Goal: Information Seeking & Learning: Learn about a topic

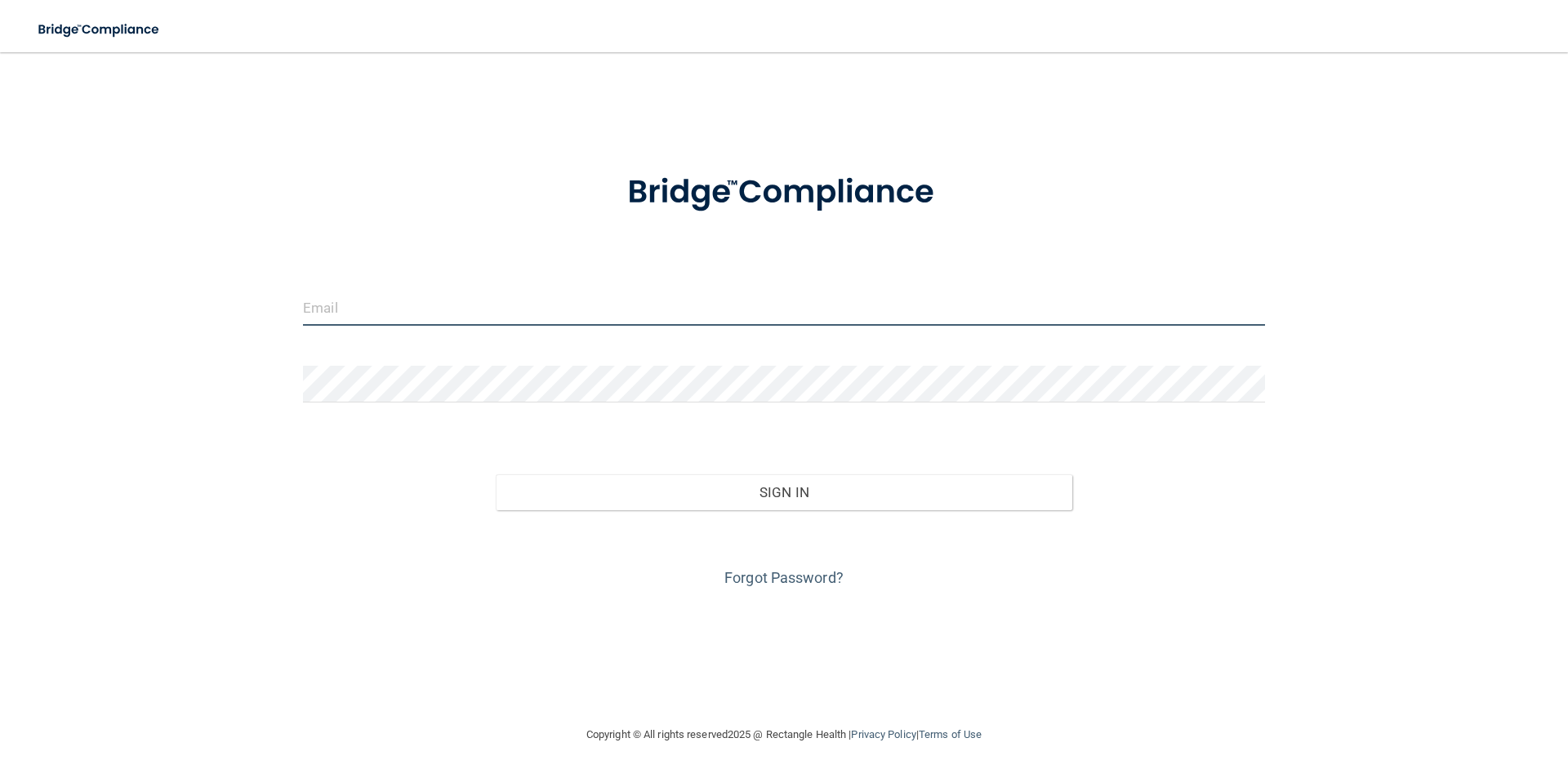
click at [375, 310] on input "email" at bounding box center [784, 307] width 962 height 37
type input "[EMAIL_ADDRESS][DOMAIN_NAME]"
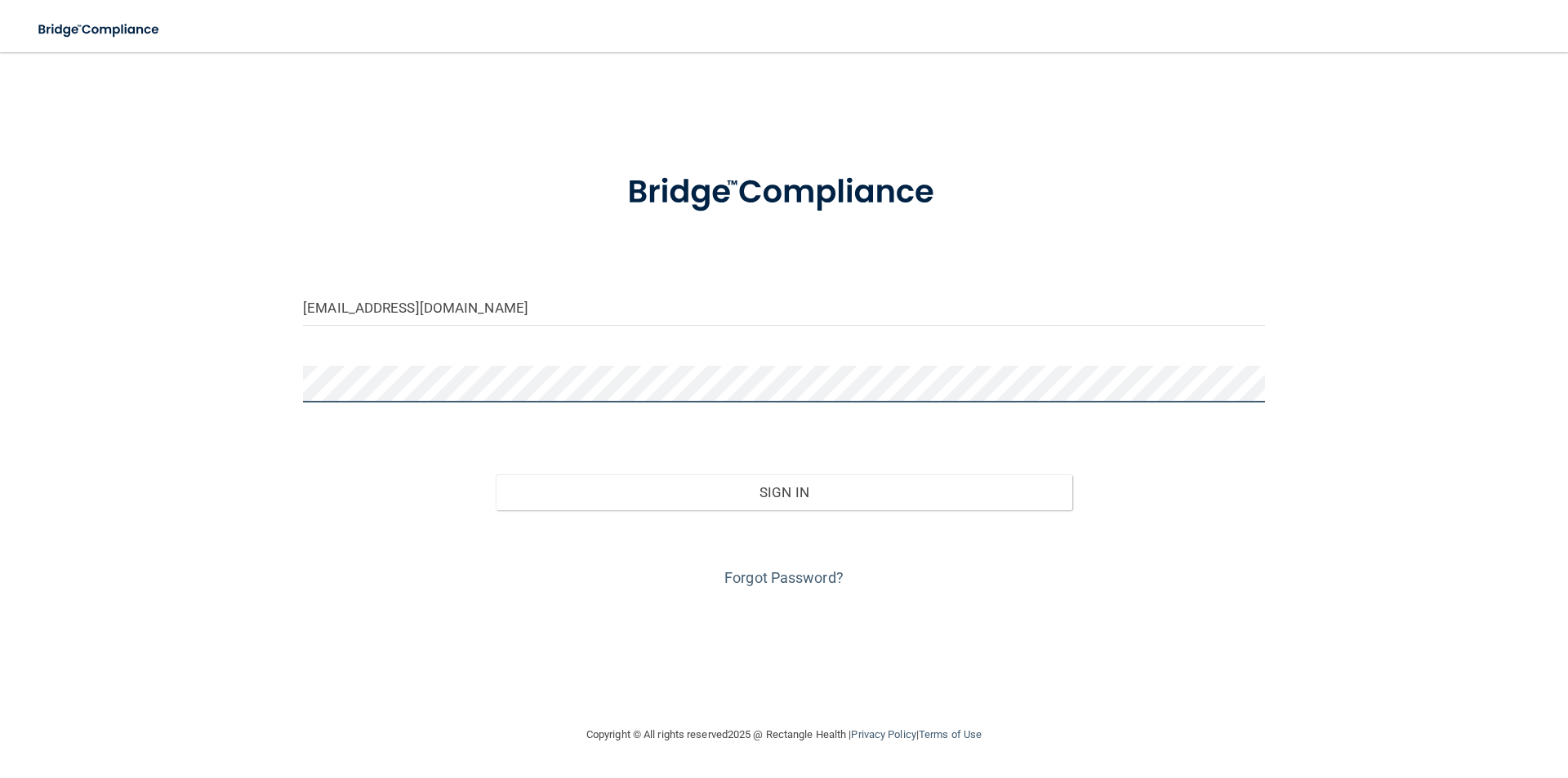
click at [496, 474] on button "Sign In" at bounding box center [784, 492] width 577 height 36
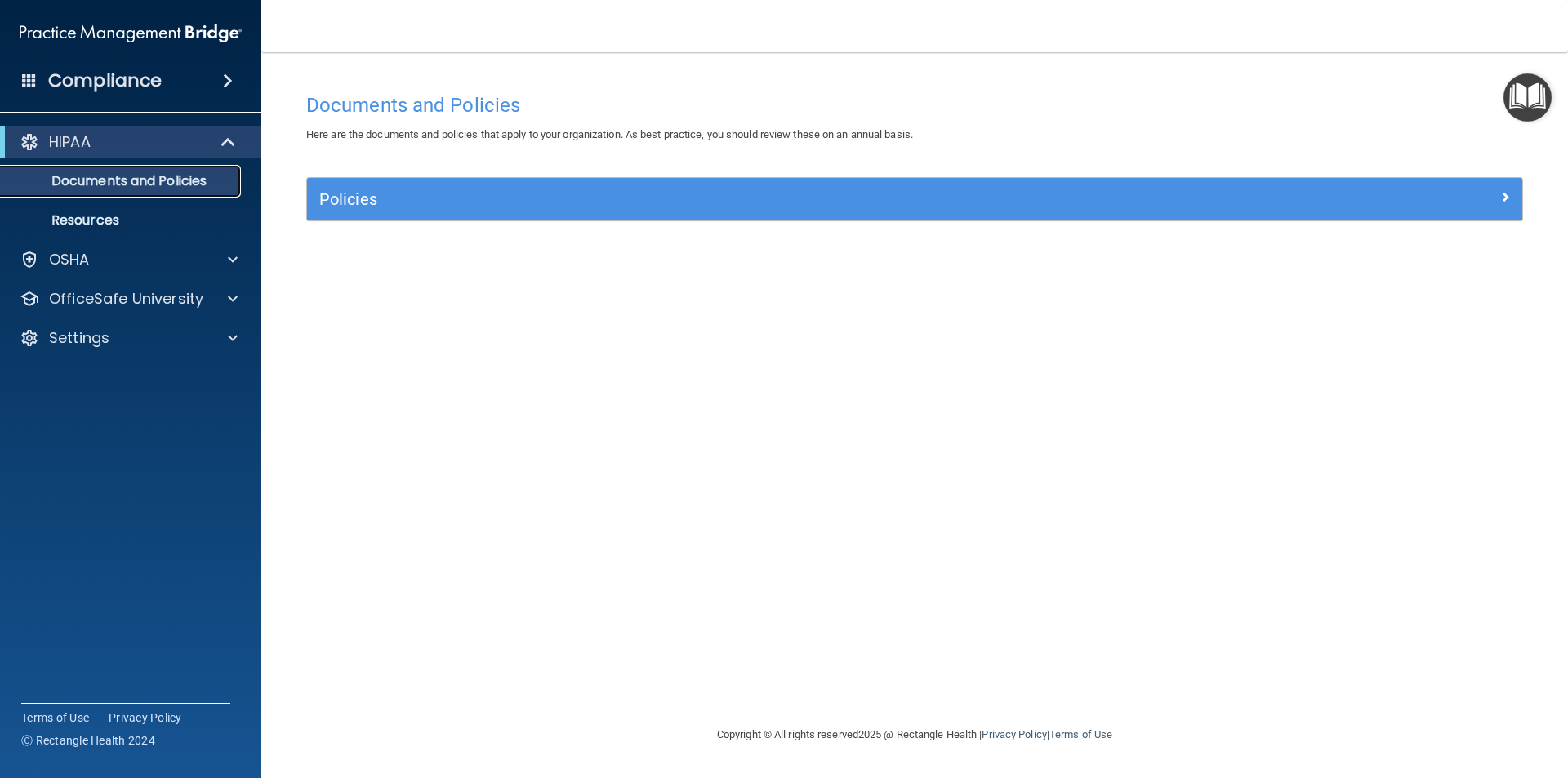
click at [194, 176] on p "Documents and Policies" at bounding box center [122, 182] width 223 height 17
click at [225, 259] on div at bounding box center [230, 259] width 40 height 19
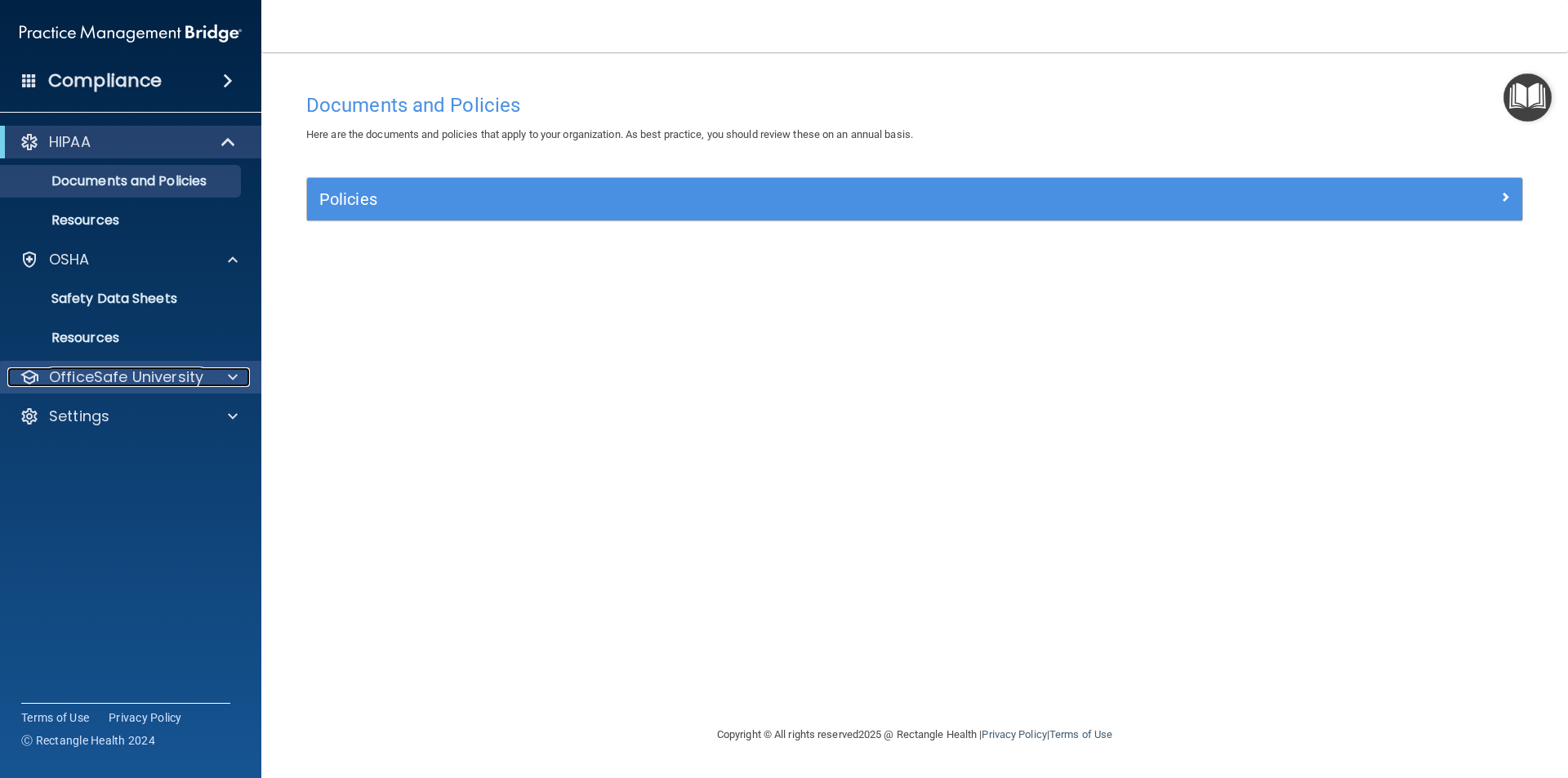
click at [230, 374] on span at bounding box center [232, 376] width 10 height 19
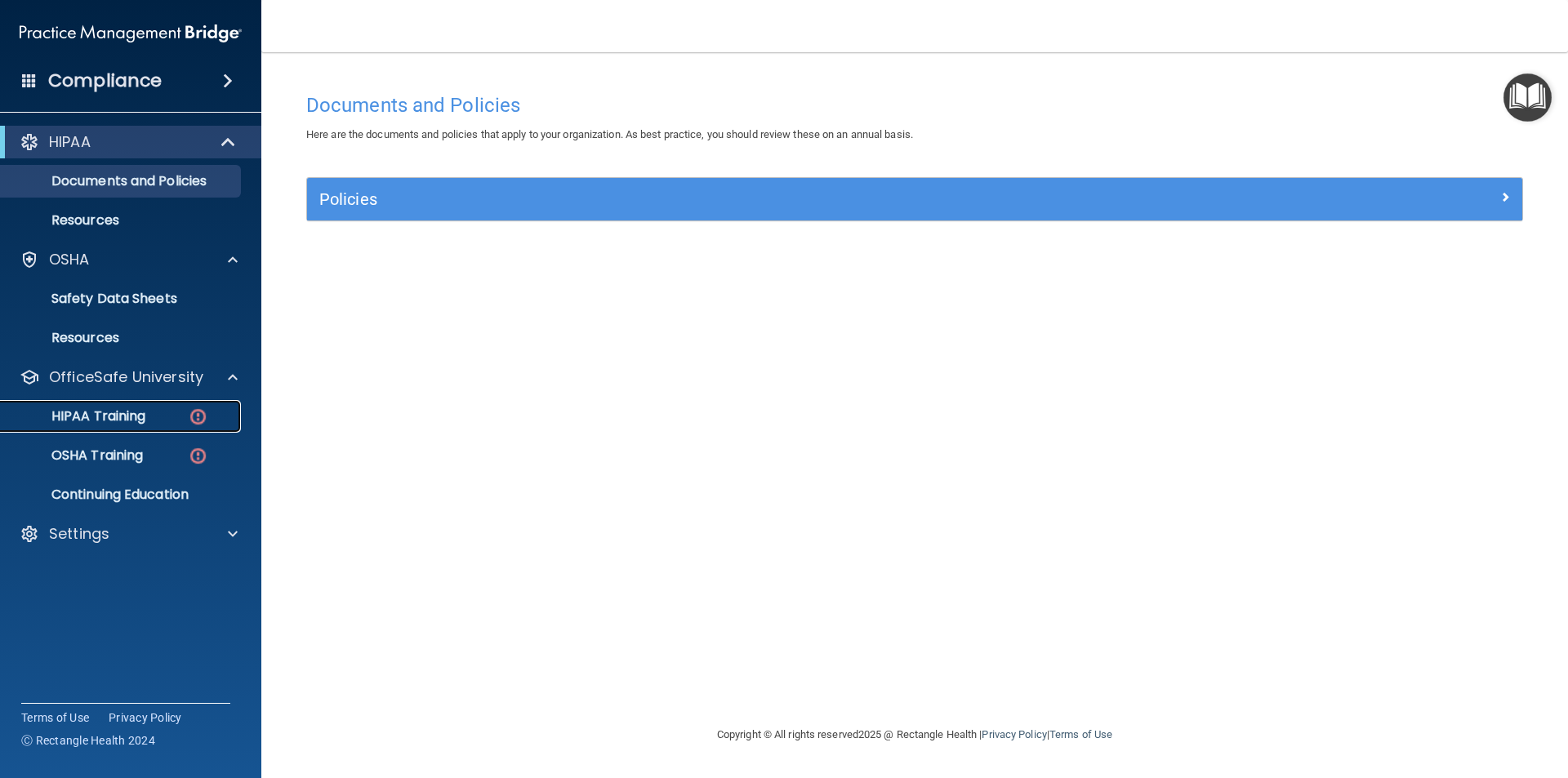
click at [196, 414] on img at bounding box center [198, 417] width 20 height 20
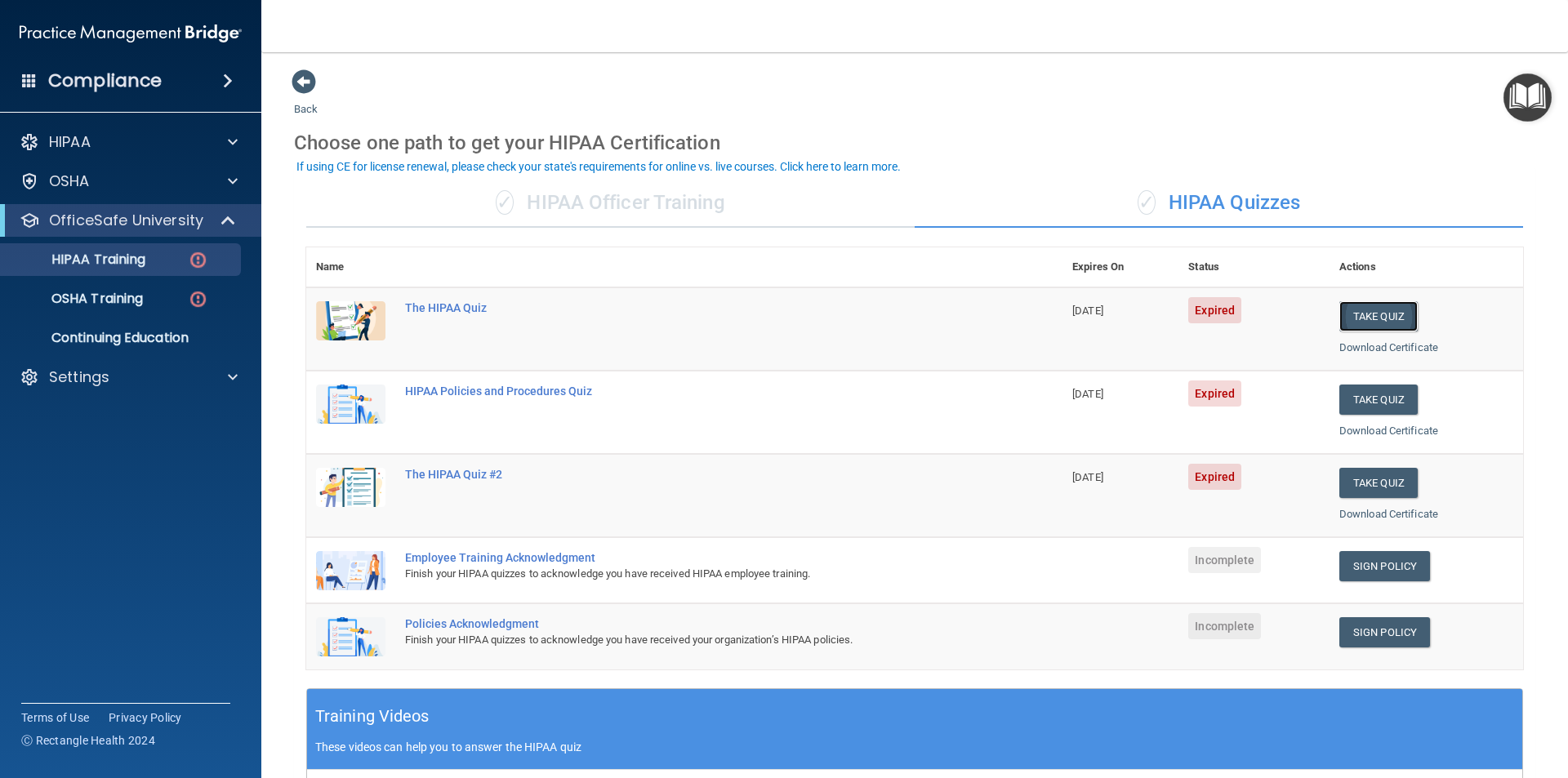
click at [1374, 306] on button "Take Quiz" at bounding box center [1378, 316] width 78 height 30
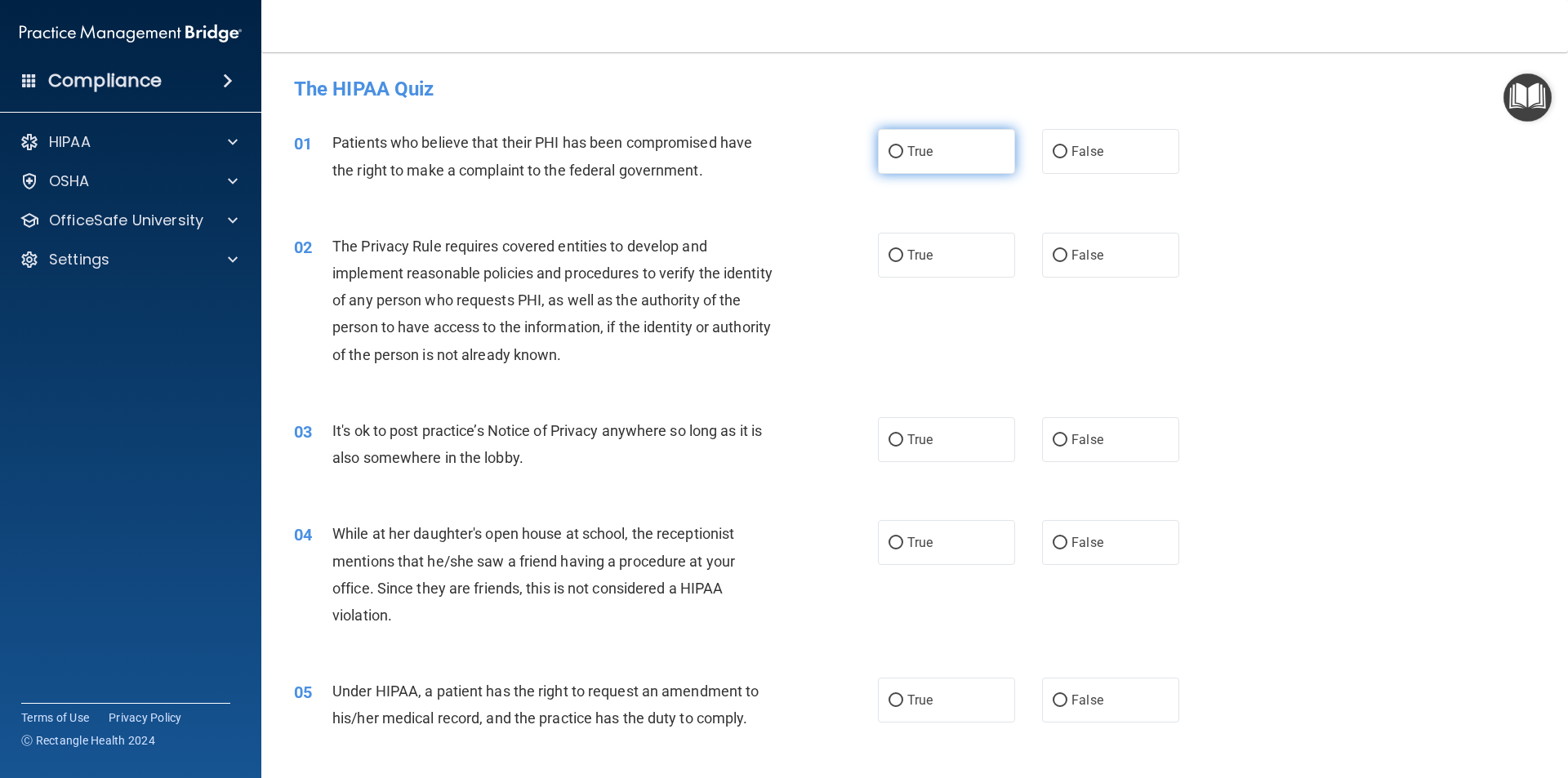
click at [890, 155] on input "True" at bounding box center [896, 151] width 15 height 12
radio input "true"
click at [889, 255] on input "True" at bounding box center [896, 255] width 15 height 12
radio input "true"
drag, startPoint x: 1050, startPoint y: 443, endPoint x: 1064, endPoint y: 482, distance: 41.4
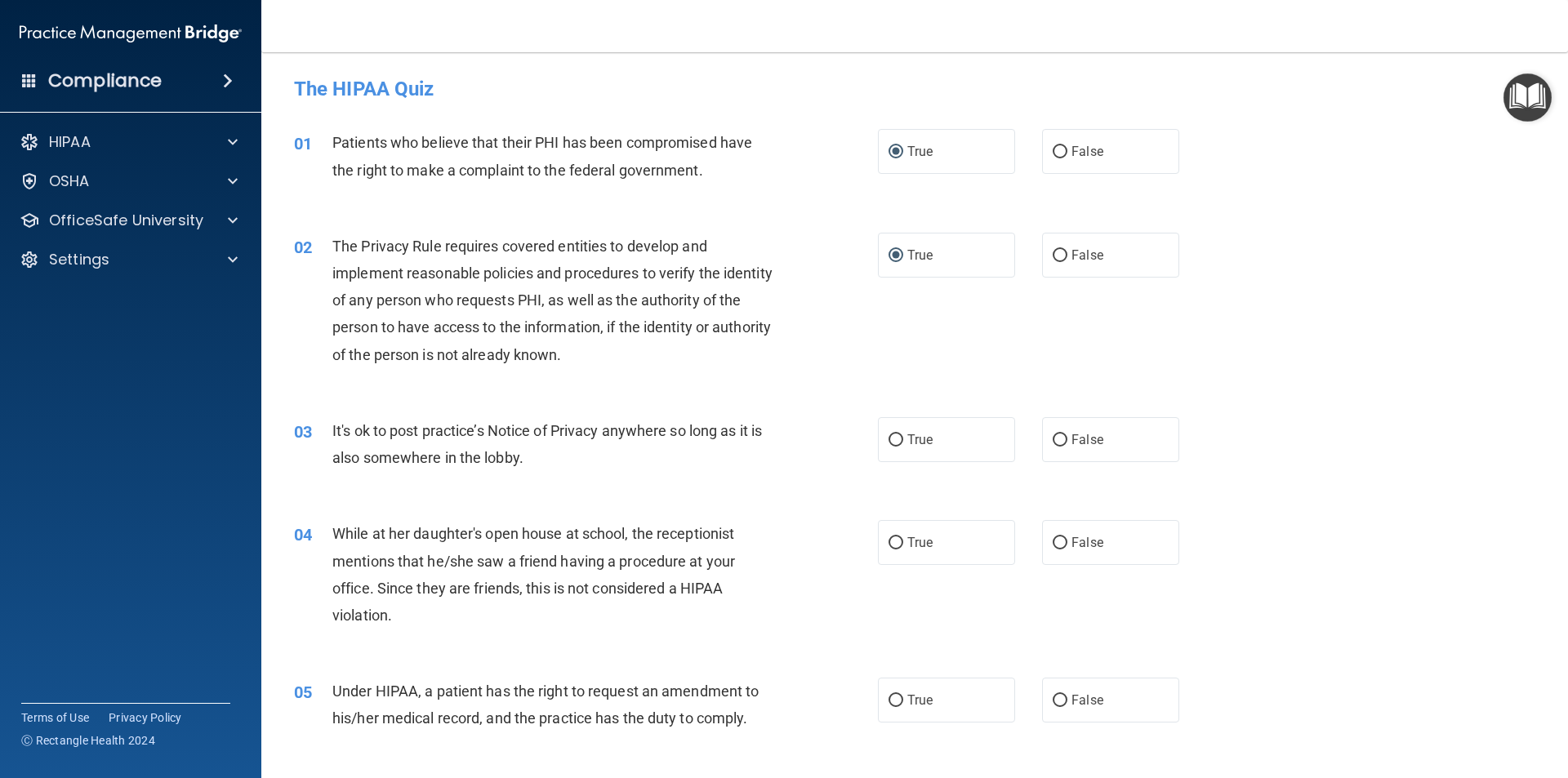
click at [1053, 443] on input "False" at bounding box center [1060, 439] width 15 height 12
radio input "true"
drag, startPoint x: 1057, startPoint y: 537, endPoint x: 1079, endPoint y: 529, distance: 23.4
click at [1060, 535] on label "False" at bounding box center [1110, 542] width 137 height 45
click at [1060, 537] on input "False" at bounding box center [1060, 542] width 15 height 12
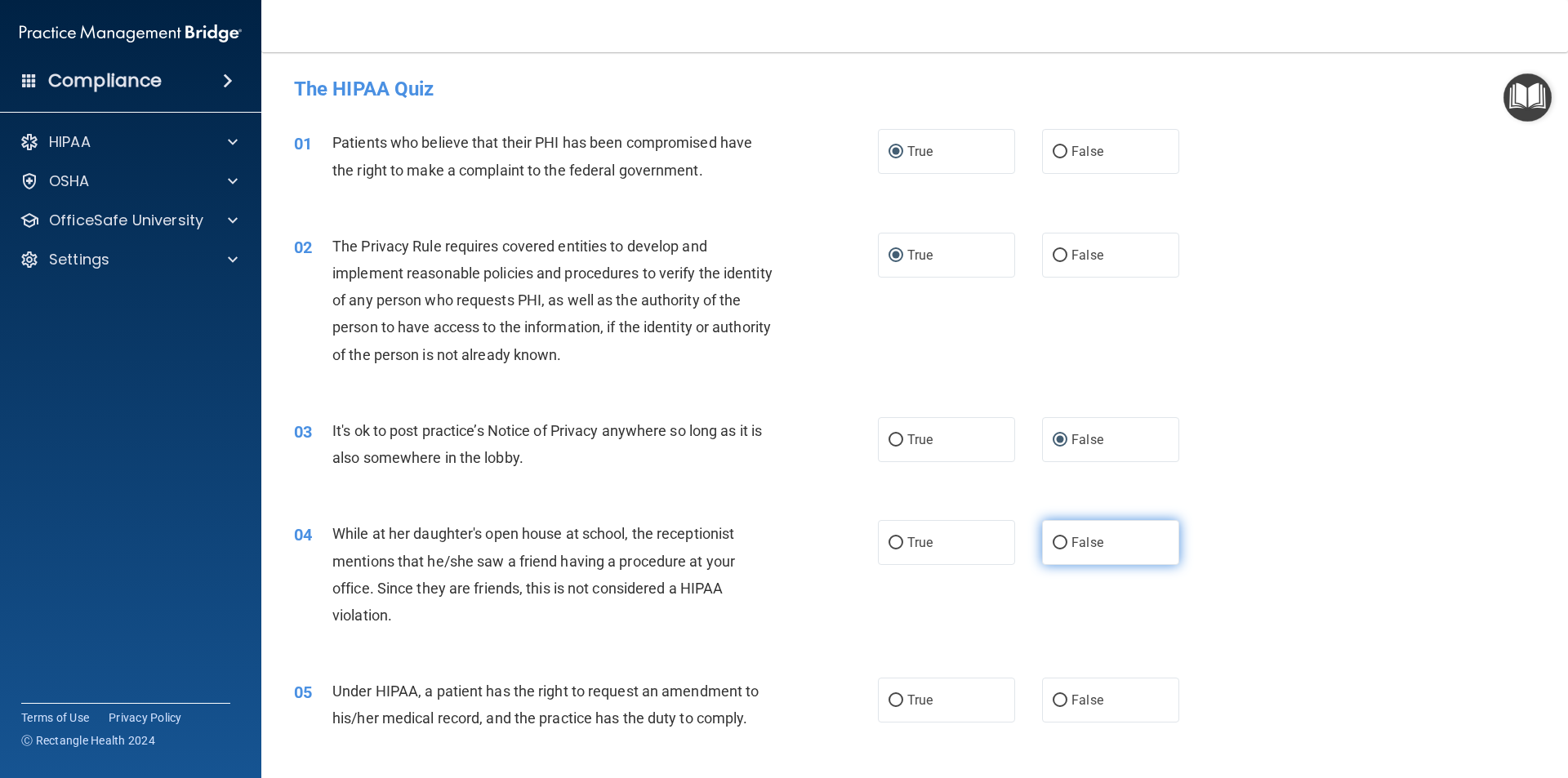
radio input "true"
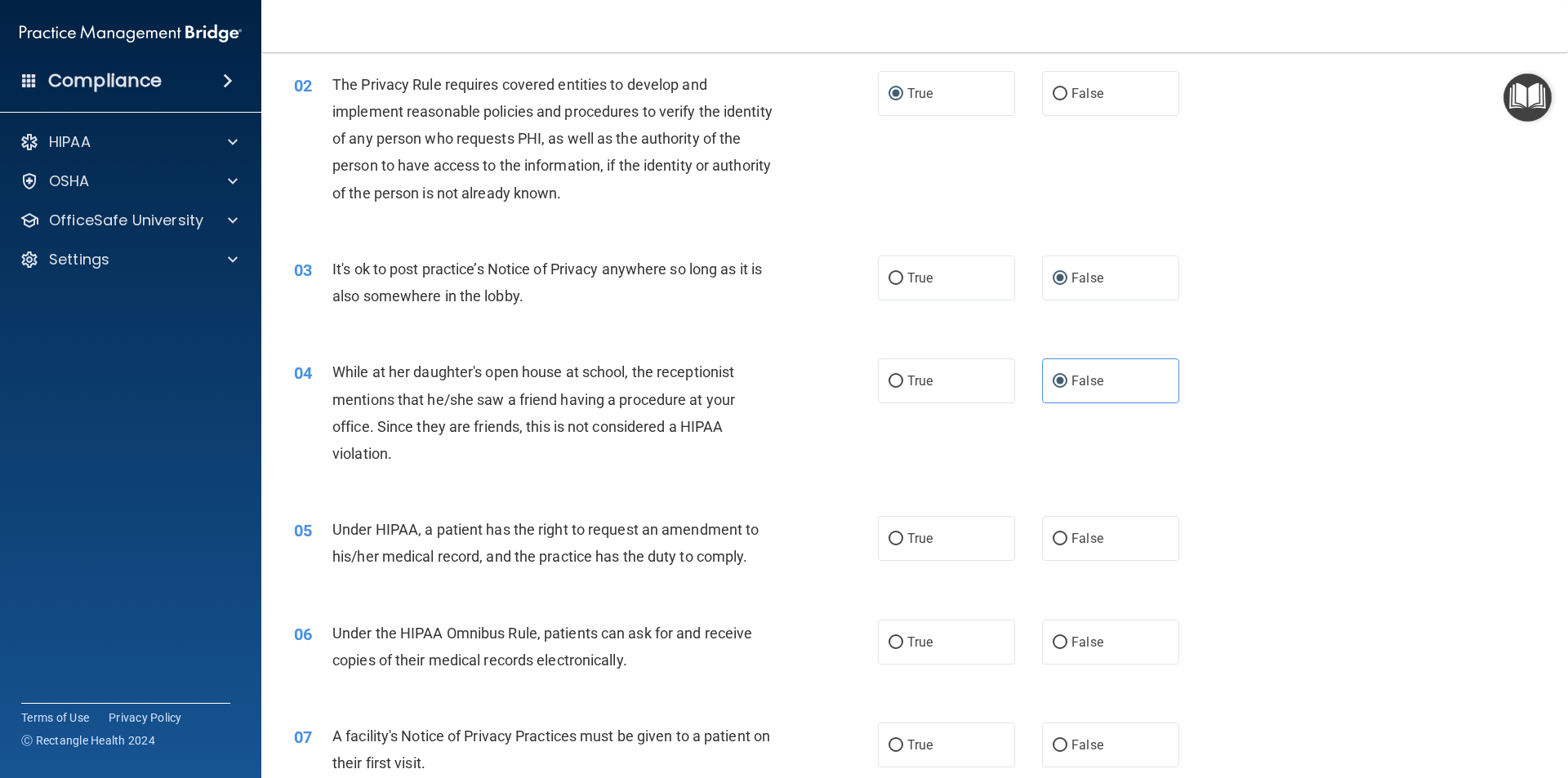
scroll to position [163, 0]
click at [1061, 534] on label "False" at bounding box center [1110, 536] width 137 height 45
click at [1061, 534] on input "False" at bounding box center [1060, 537] width 15 height 12
radio input "true"
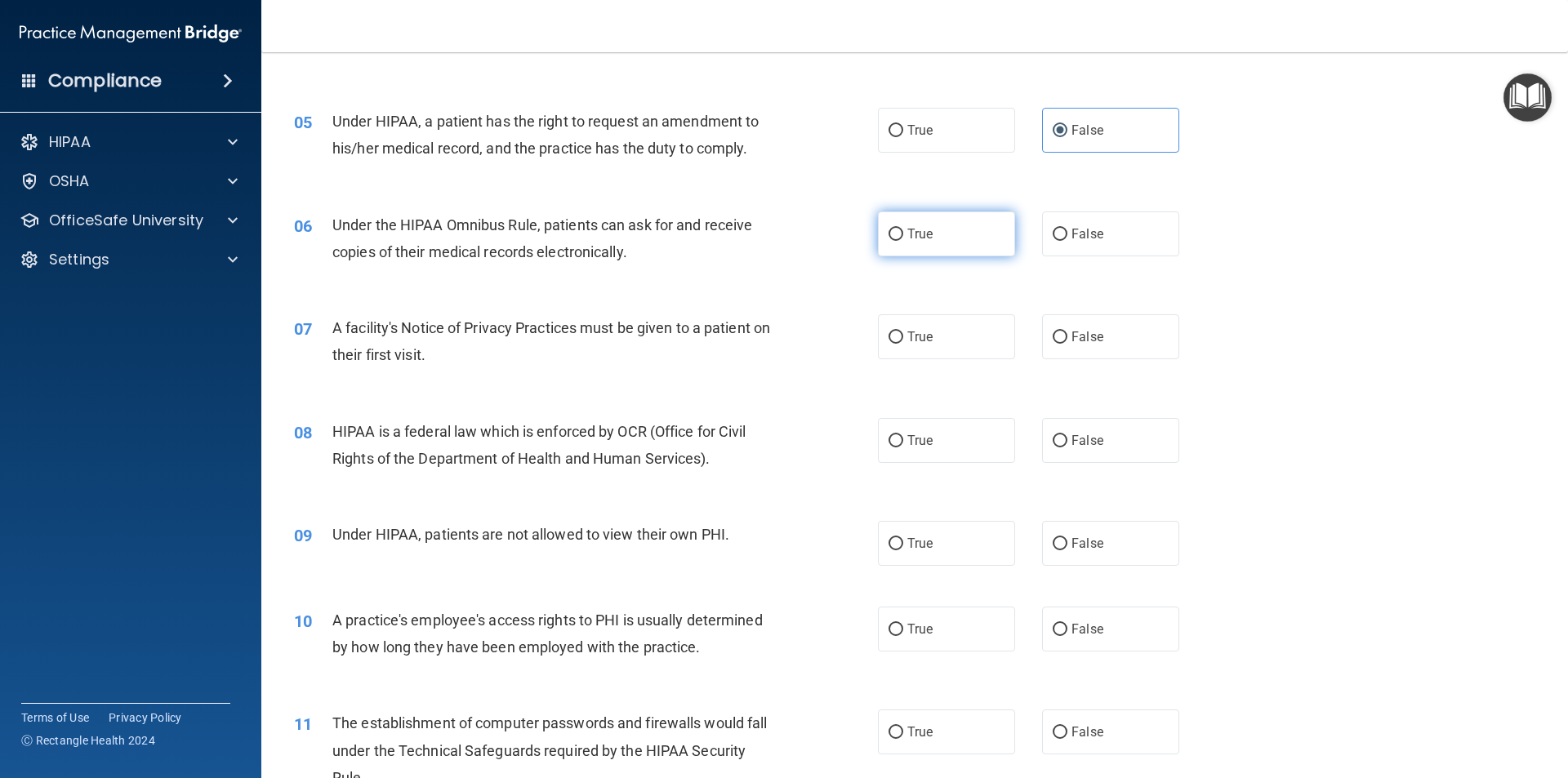
scroll to position [572, 0]
click at [892, 230] on input "True" at bounding box center [896, 232] width 15 height 12
radio input "true"
click at [889, 338] on input "True" at bounding box center [896, 335] width 15 height 12
radio input "true"
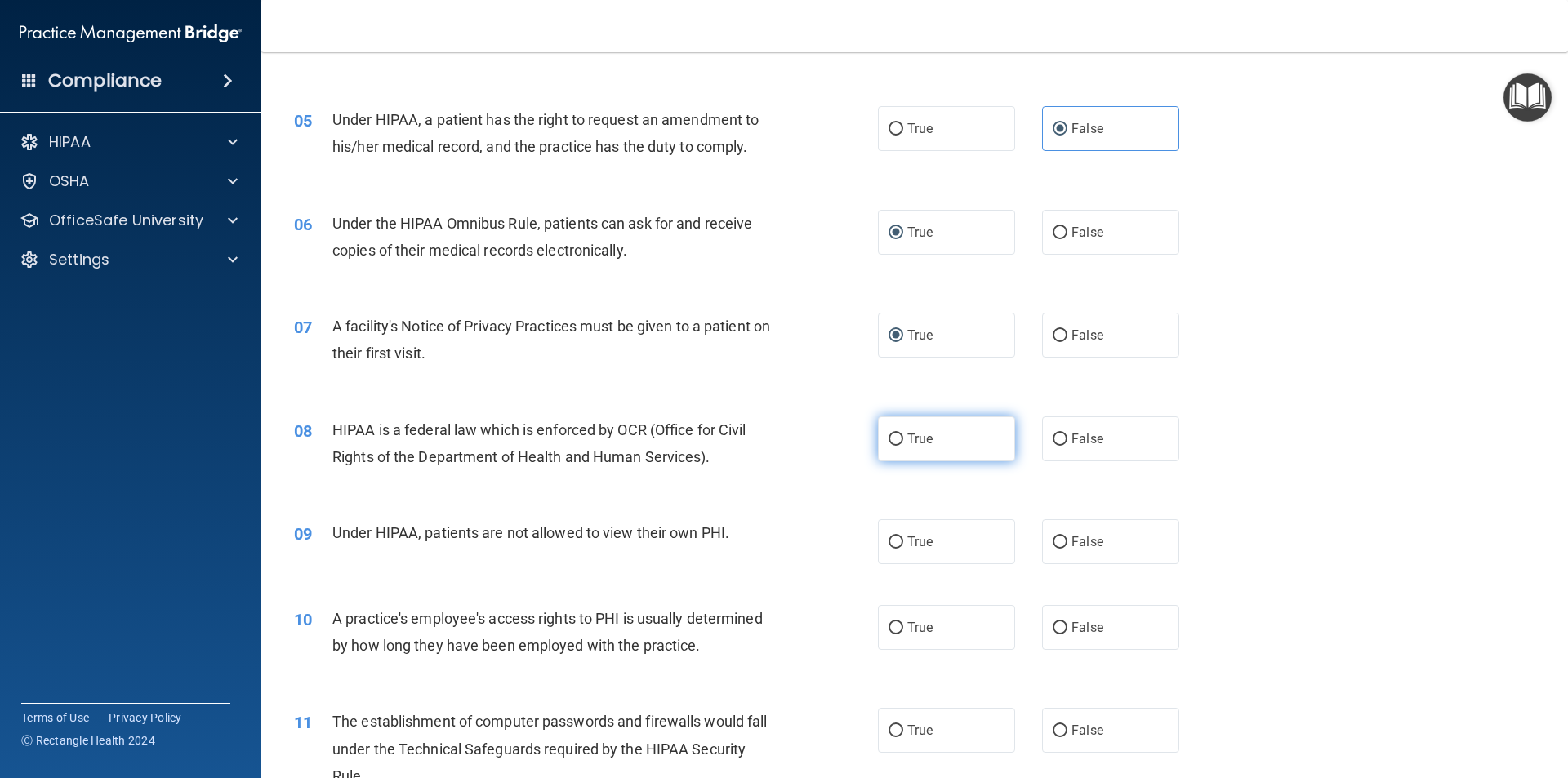
click at [885, 430] on label "True" at bounding box center [946, 439] width 137 height 45
click at [889, 433] on input "True" at bounding box center [896, 439] width 15 height 12
radio input "true"
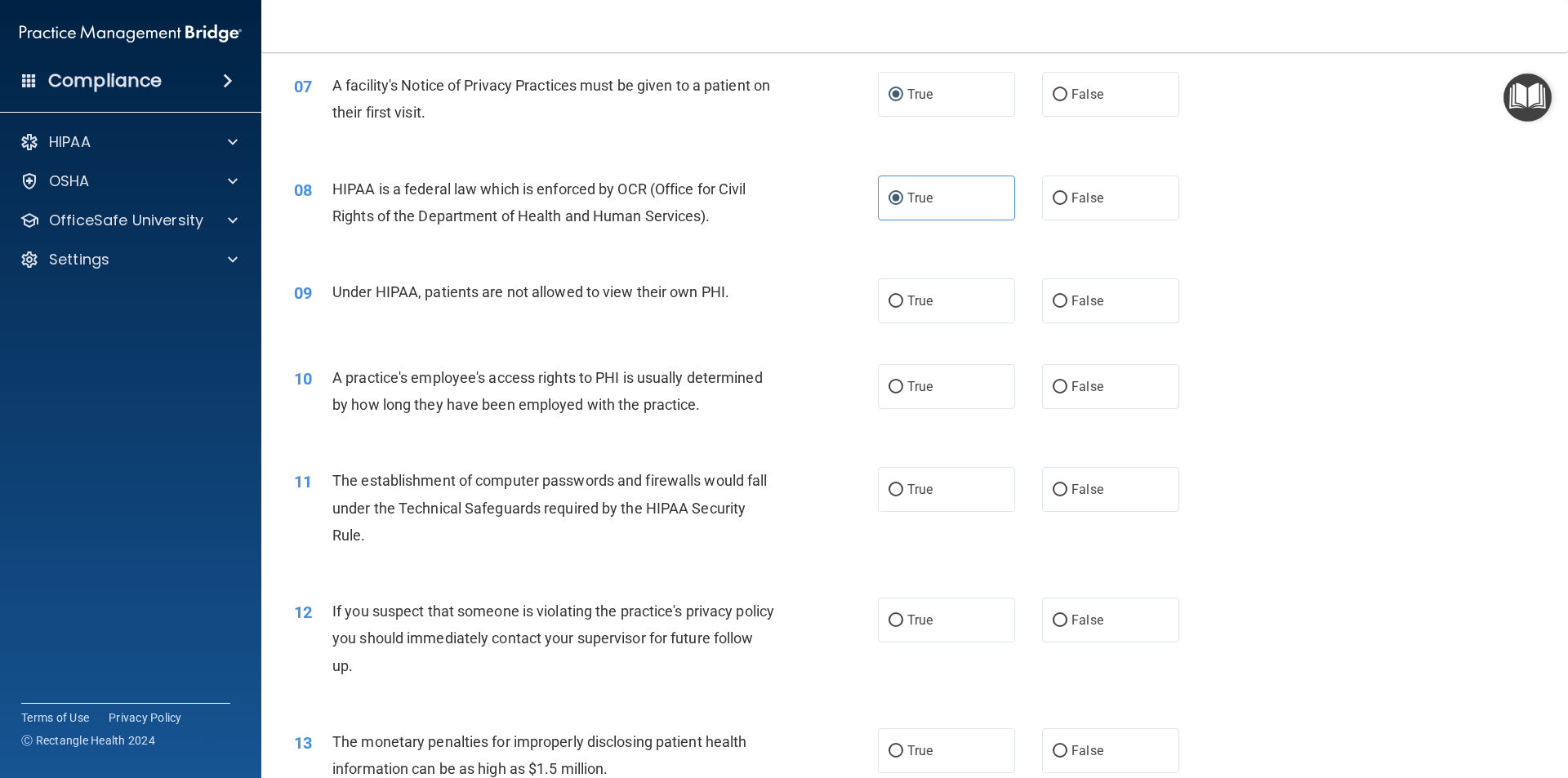
scroll to position [817, 0]
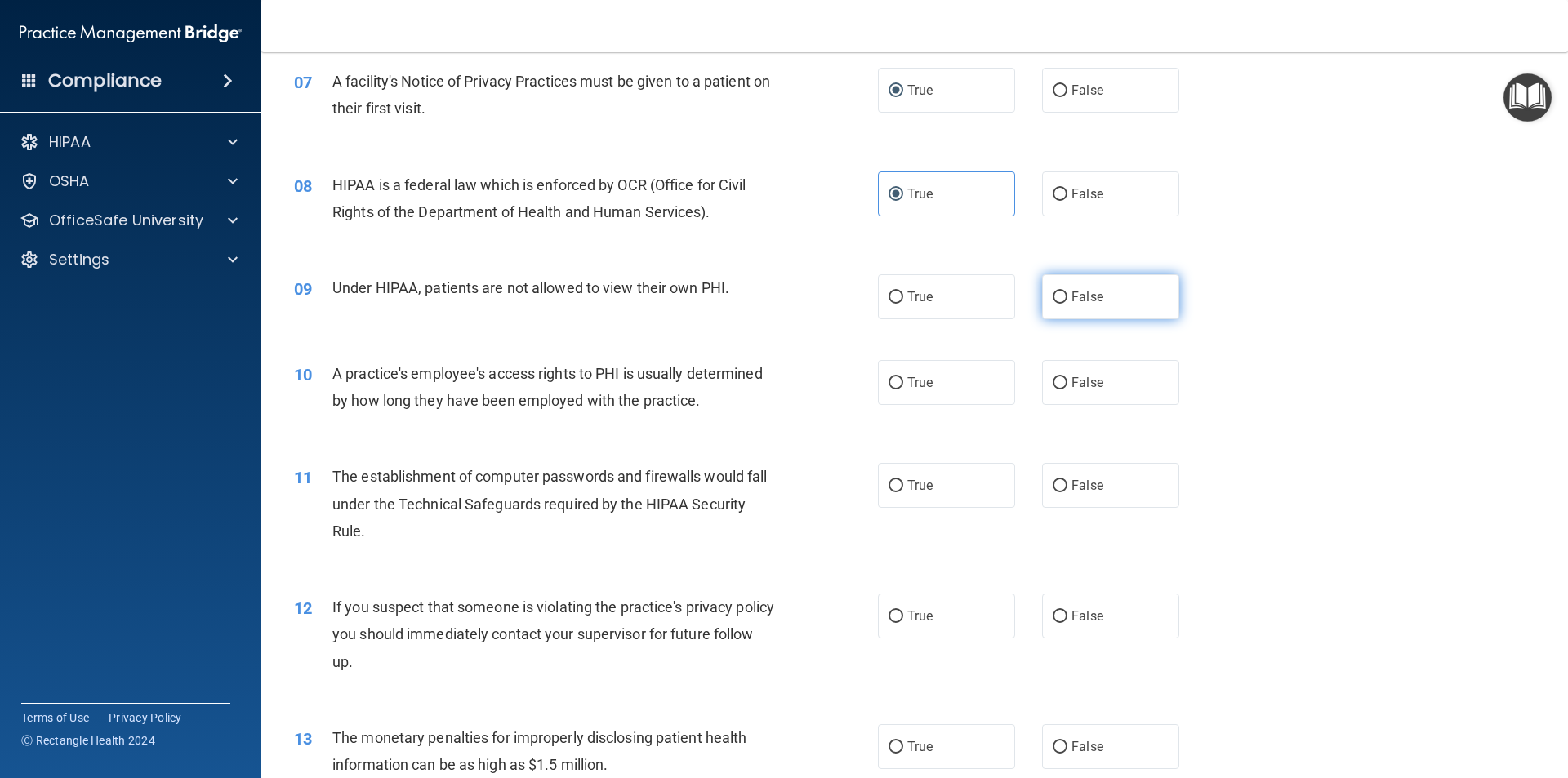
click at [1058, 293] on input "False" at bounding box center [1060, 297] width 15 height 12
radio input "true"
click at [1055, 382] on input "False" at bounding box center [1060, 383] width 15 height 12
radio input "true"
click at [897, 485] on input "True" at bounding box center [896, 485] width 15 height 12
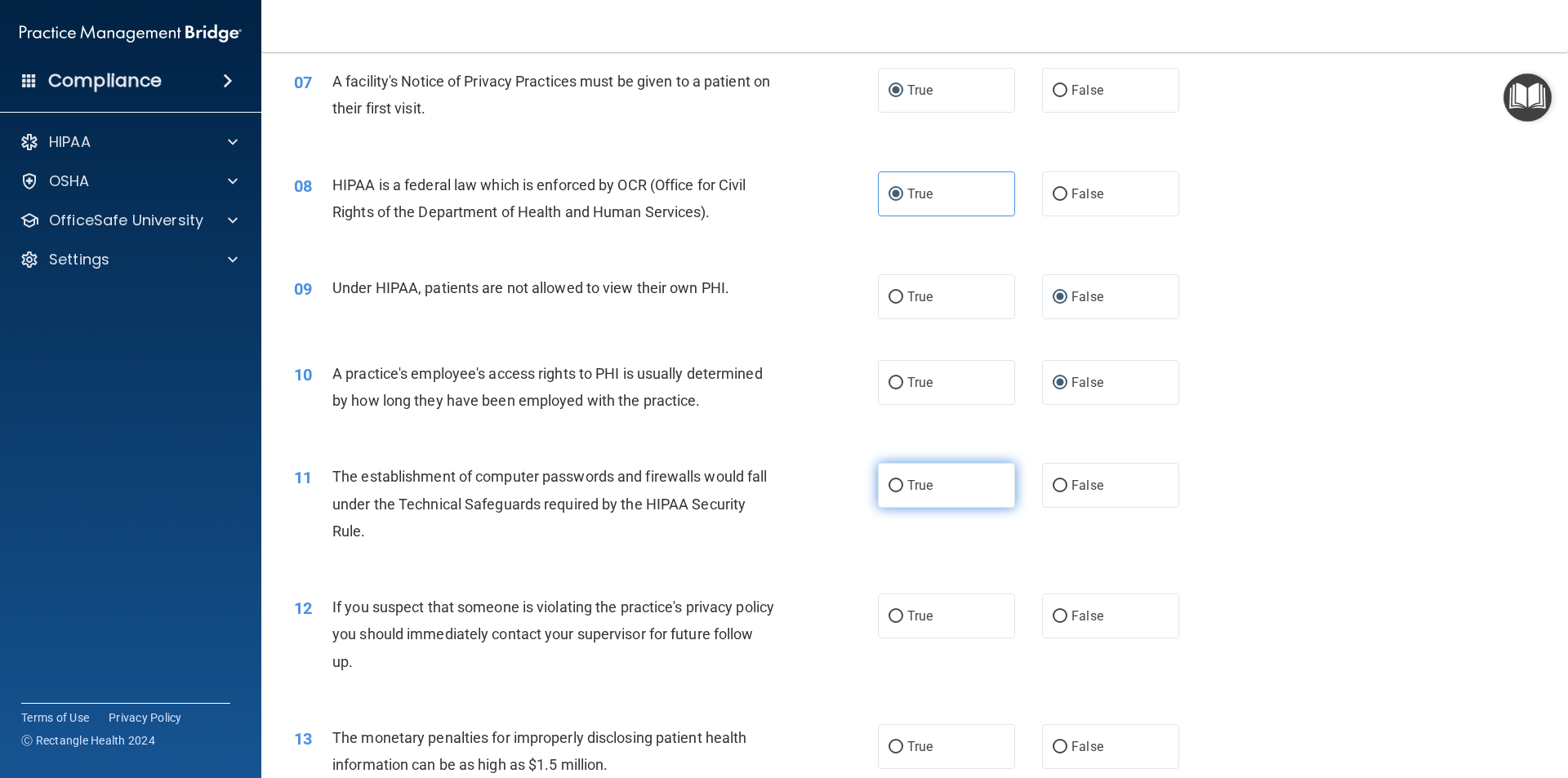
radio input "true"
click at [890, 616] on input "True" at bounding box center [896, 616] width 15 height 12
radio input "true"
click at [890, 742] on input "True" at bounding box center [896, 747] width 15 height 12
radio input "true"
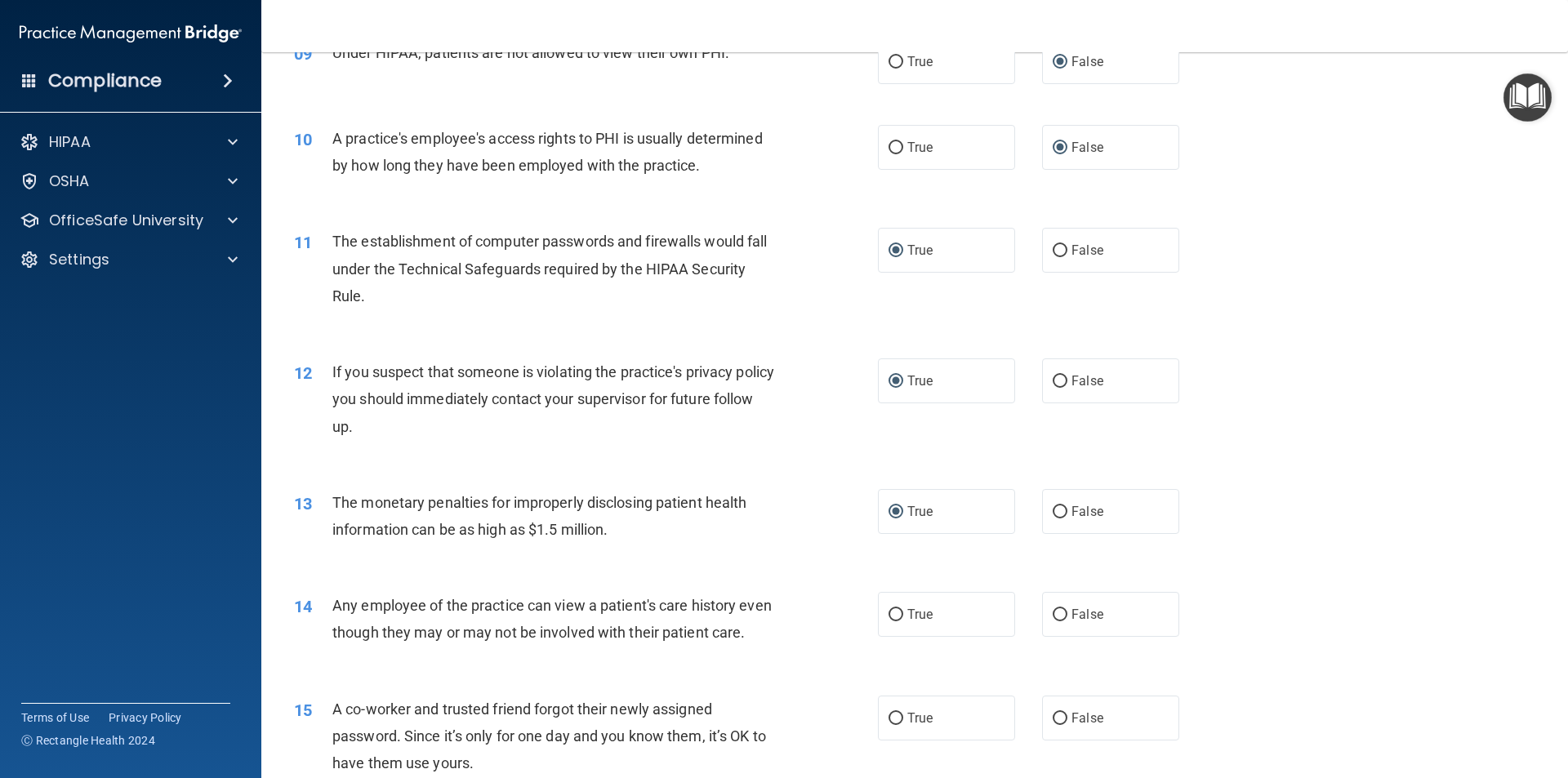
scroll to position [1306, 0]
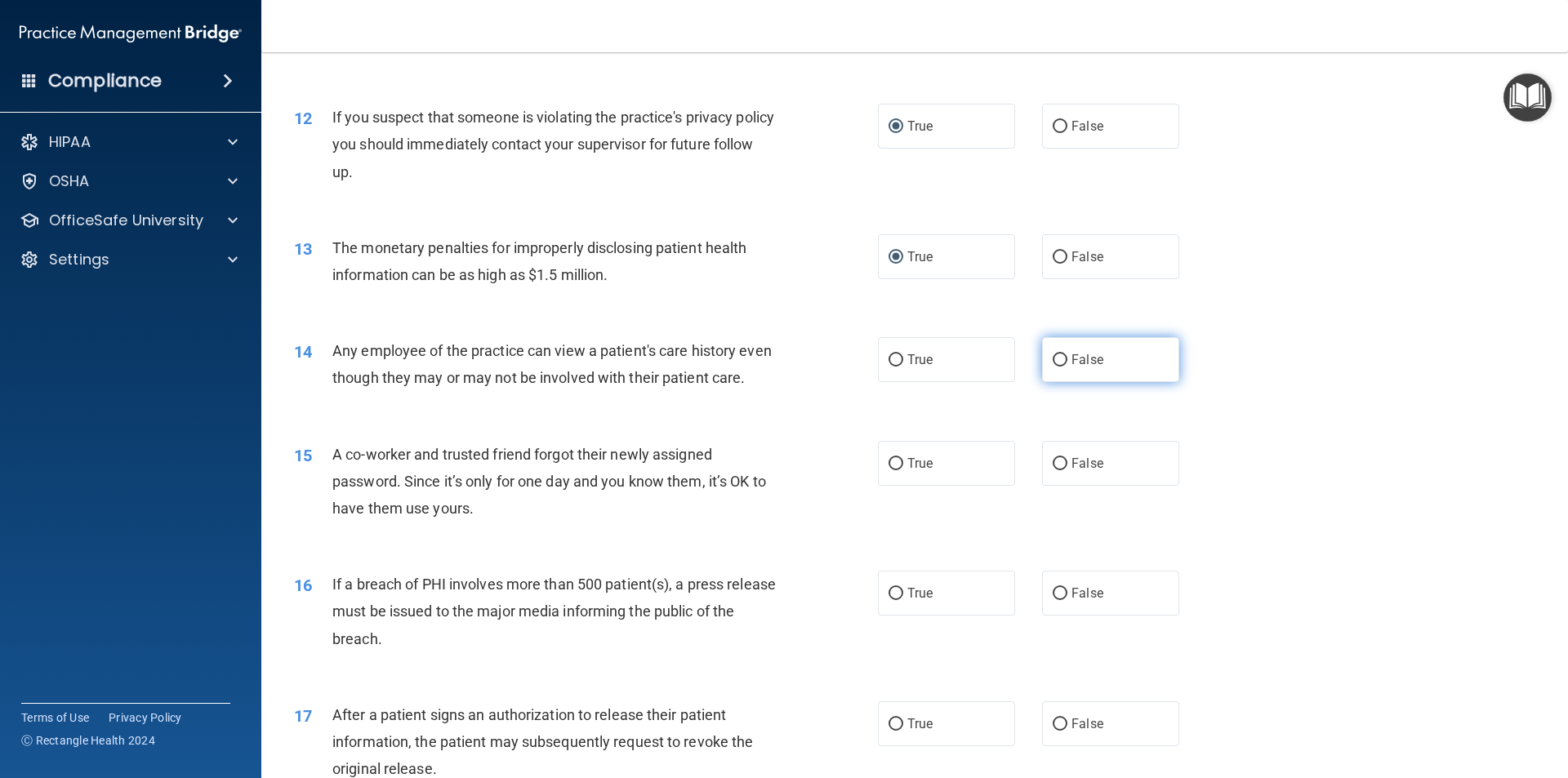
click at [1053, 354] on input "False" at bounding box center [1060, 360] width 15 height 12
radio input "true"
click at [1056, 470] on input "False" at bounding box center [1060, 463] width 15 height 12
radio input "true"
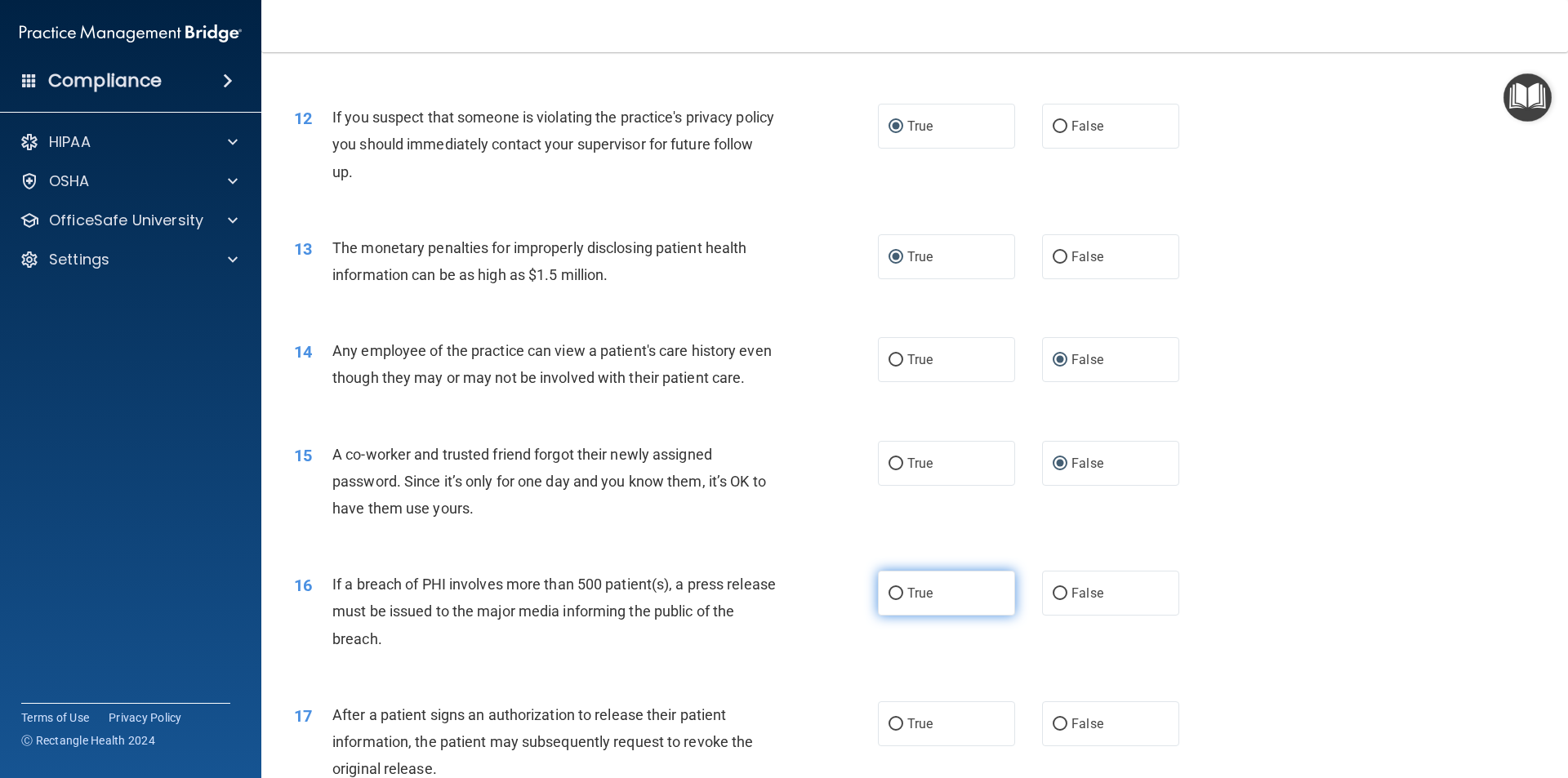
click at [907, 601] on span "True" at bounding box center [920, 593] width 26 height 16
click at [902, 600] on input "True" at bounding box center [896, 594] width 15 height 12
radio input "true"
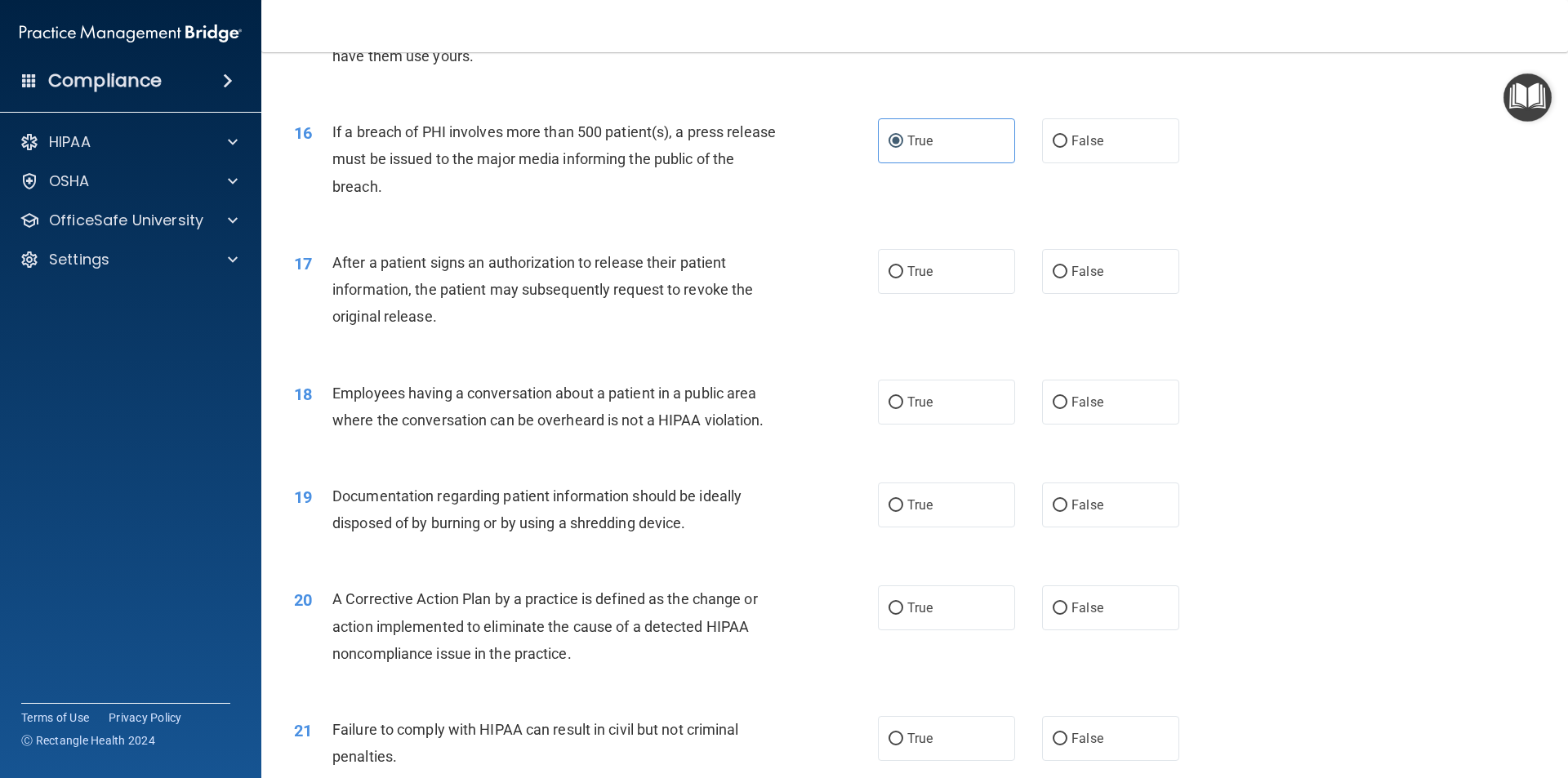
scroll to position [1795, 0]
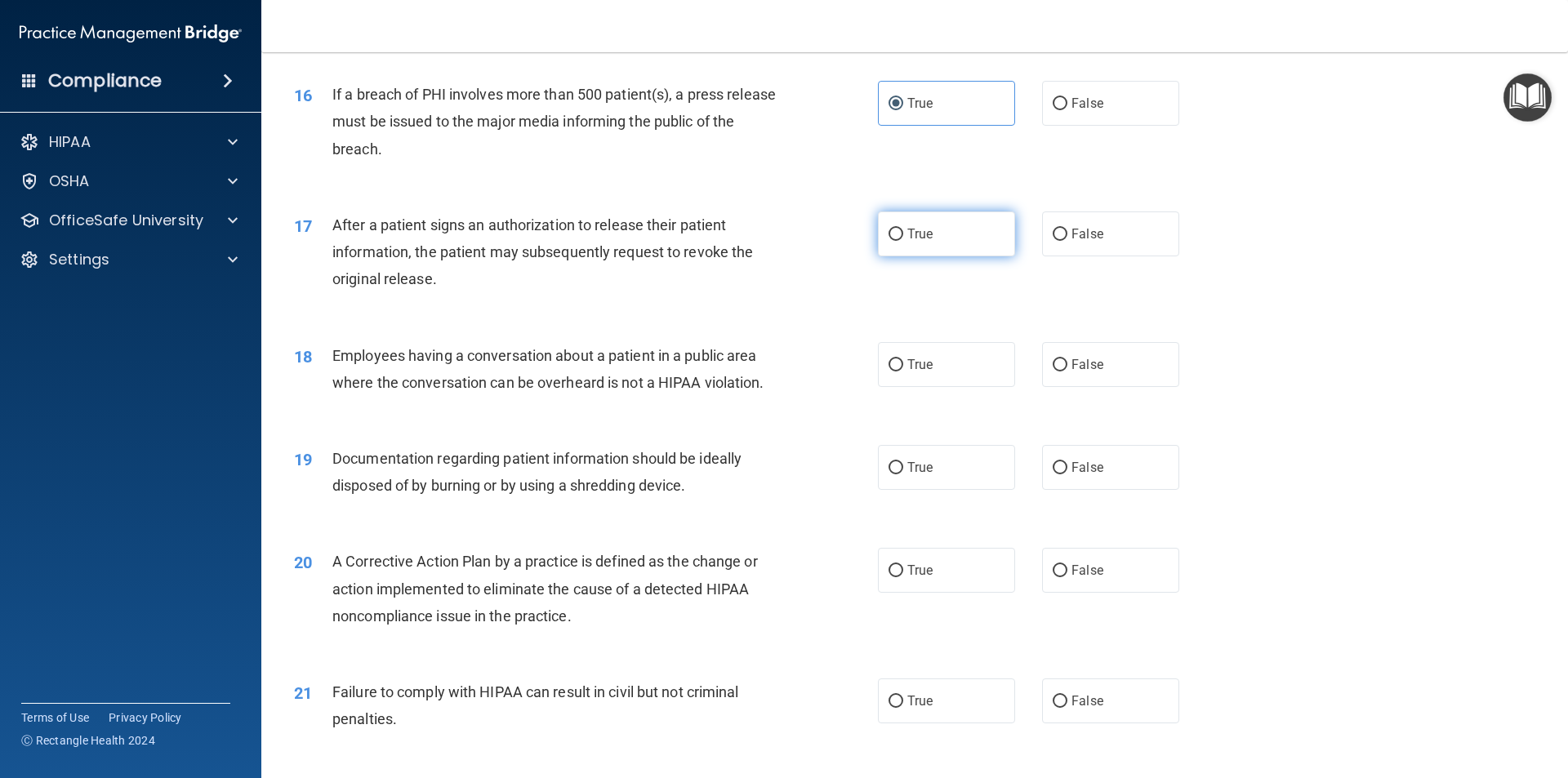
click at [907, 241] on span "True" at bounding box center [920, 233] width 26 height 16
click at [903, 240] on input "True" at bounding box center [896, 234] width 15 height 12
radio input "true"
click at [1078, 372] on span "False" at bounding box center [1087, 364] width 32 height 16
click at [1068, 372] on input "False" at bounding box center [1060, 364] width 15 height 12
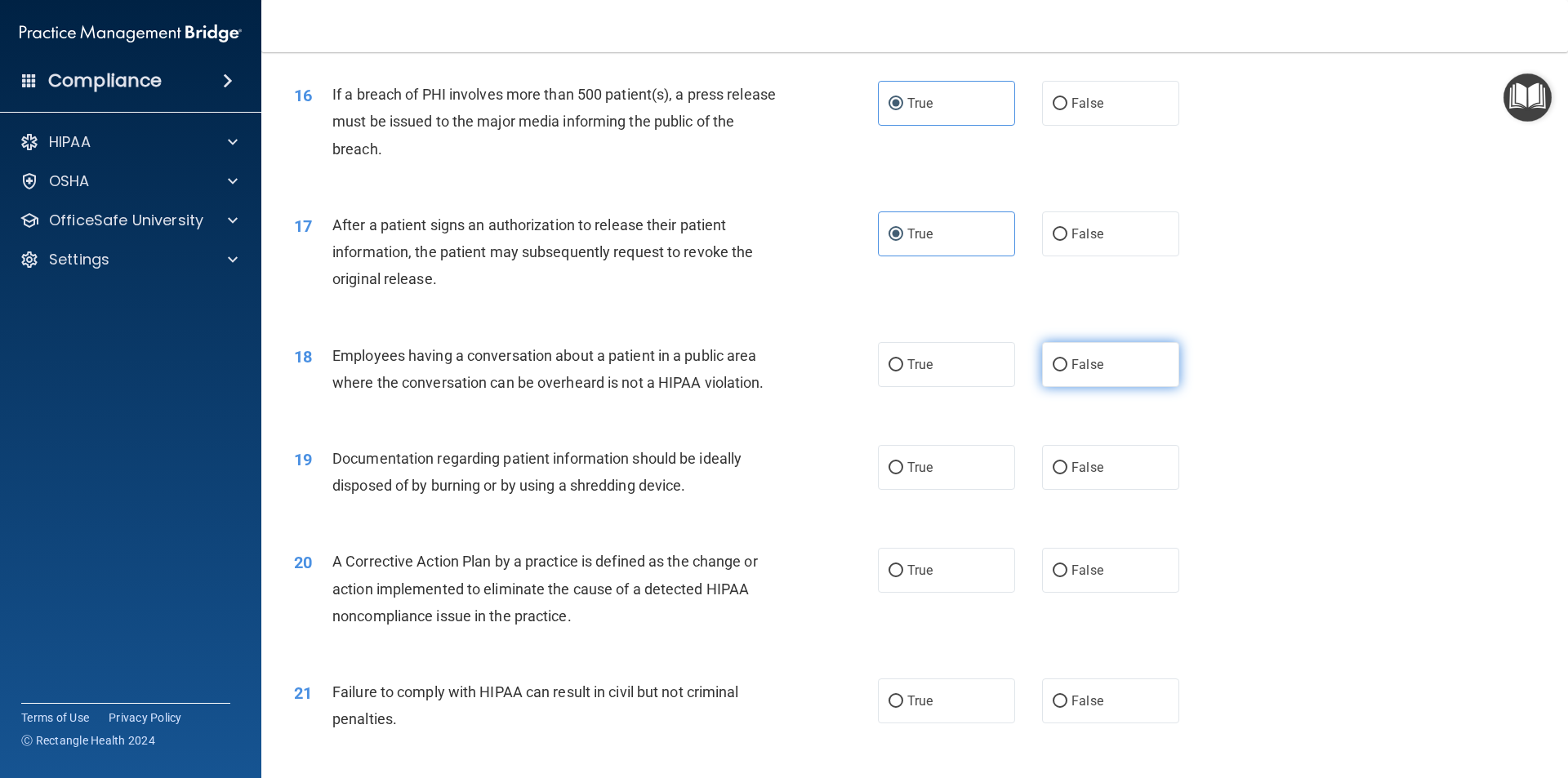
radio input "true"
click at [895, 474] on input "True" at bounding box center [896, 468] width 15 height 12
radio input "true"
click at [913, 578] on span "True" at bounding box center [920, 570] width 26 height 16
click at [903, 577] on input "True" at bounding box center [896, 571] width 15 height 12
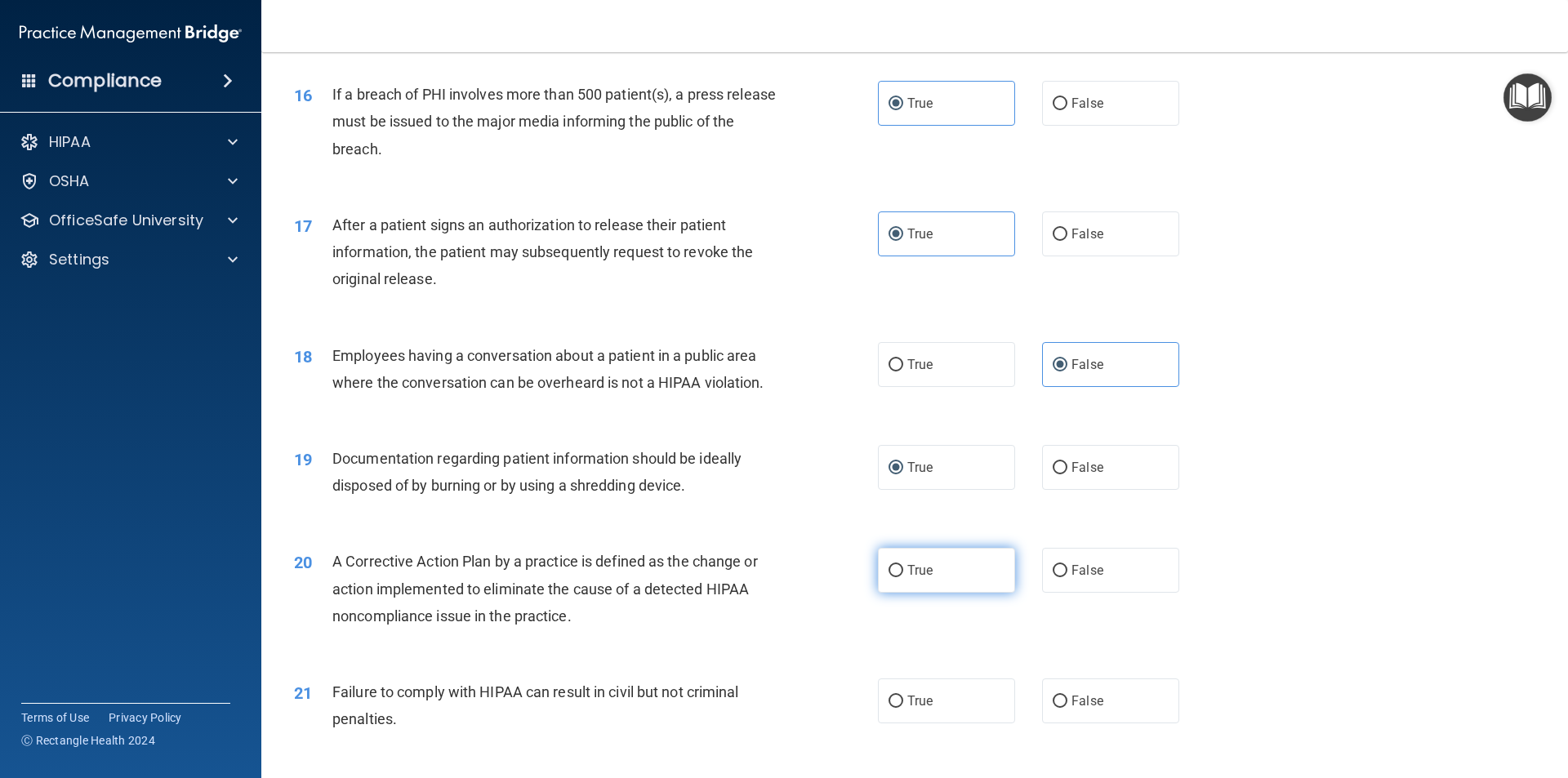
radio input "true"
click at [1072, 708] on span "False" at bounding box center [1087, 700] width 32 height 16
click at [1068, 707] on input "False" at bounding box center [1060, 701] width 15 height 12
radio input "true"
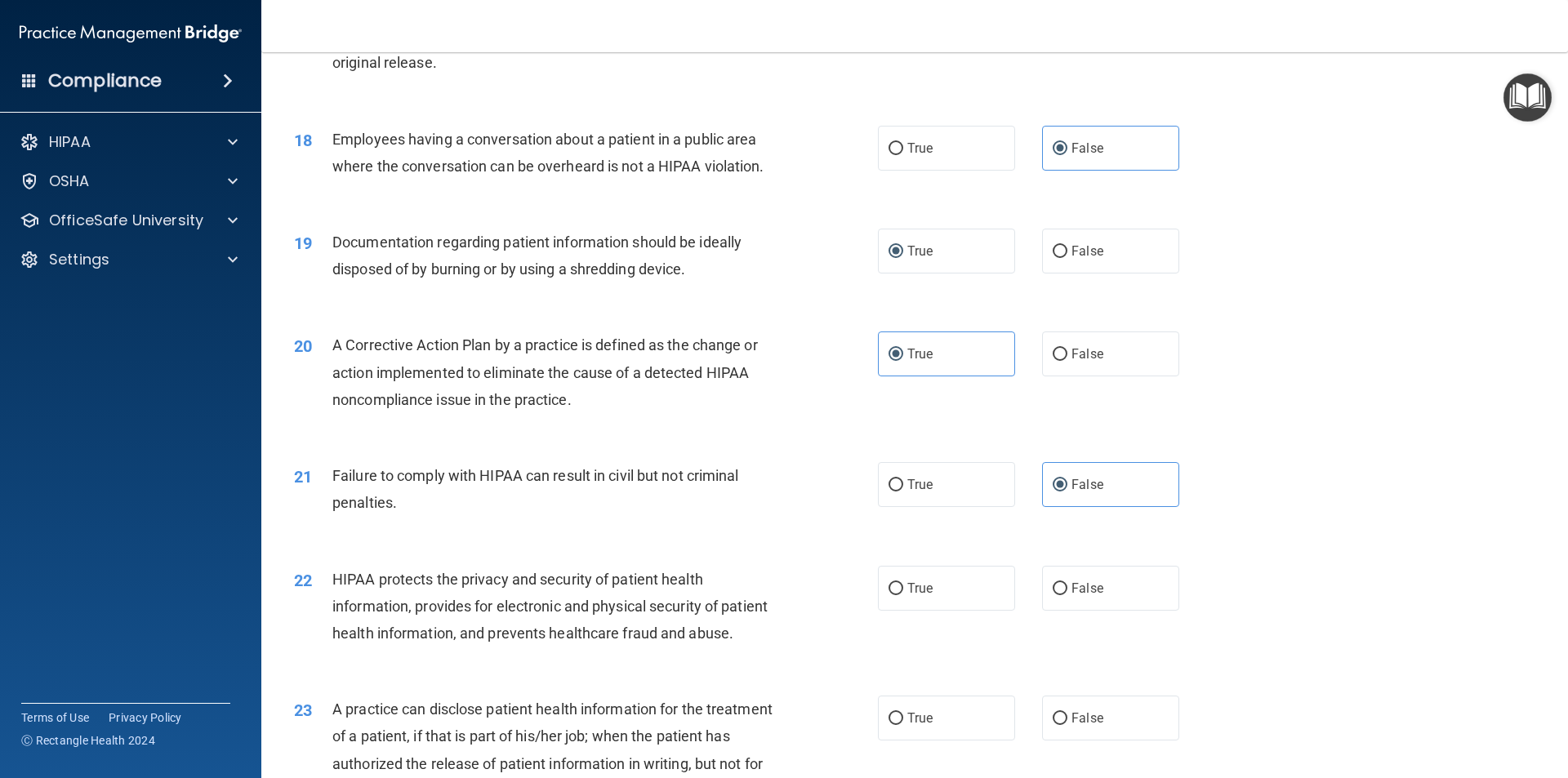
scroll to position [2040, 0]
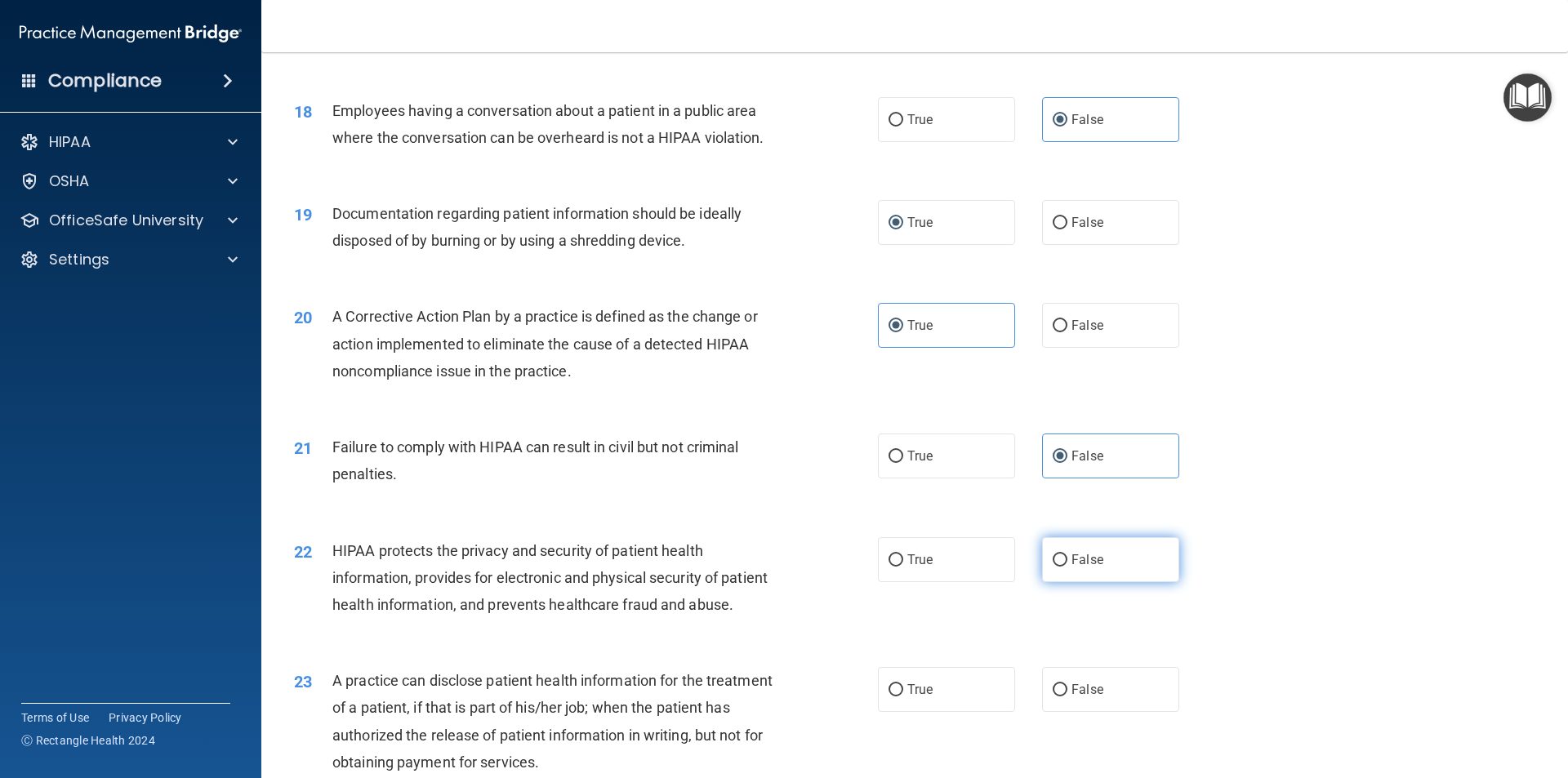
click at [1062, 582] on label "False" at bounding box center [1110, 559] width 137 height 45
click at [1062, 566] on input "False" at bounding box center [1060, 560] width 15 height 12
radio input "true"
click at [928, 712] on label "True" at bounding box center [946, 689] width 137 height 45
click at [903, 696] on input "True" at bounding box center [896, 690] width 15 height 12
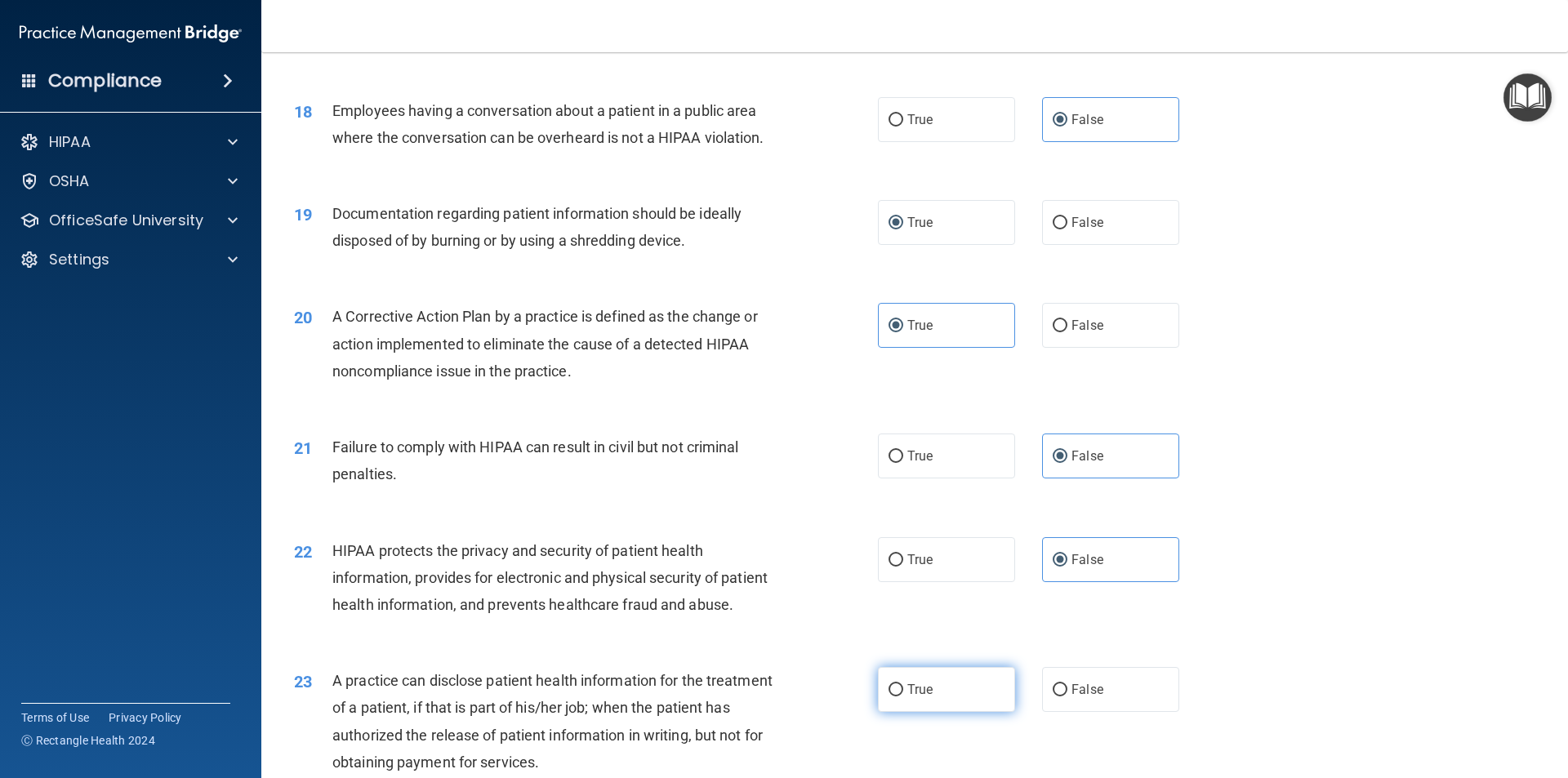
radio input "true"
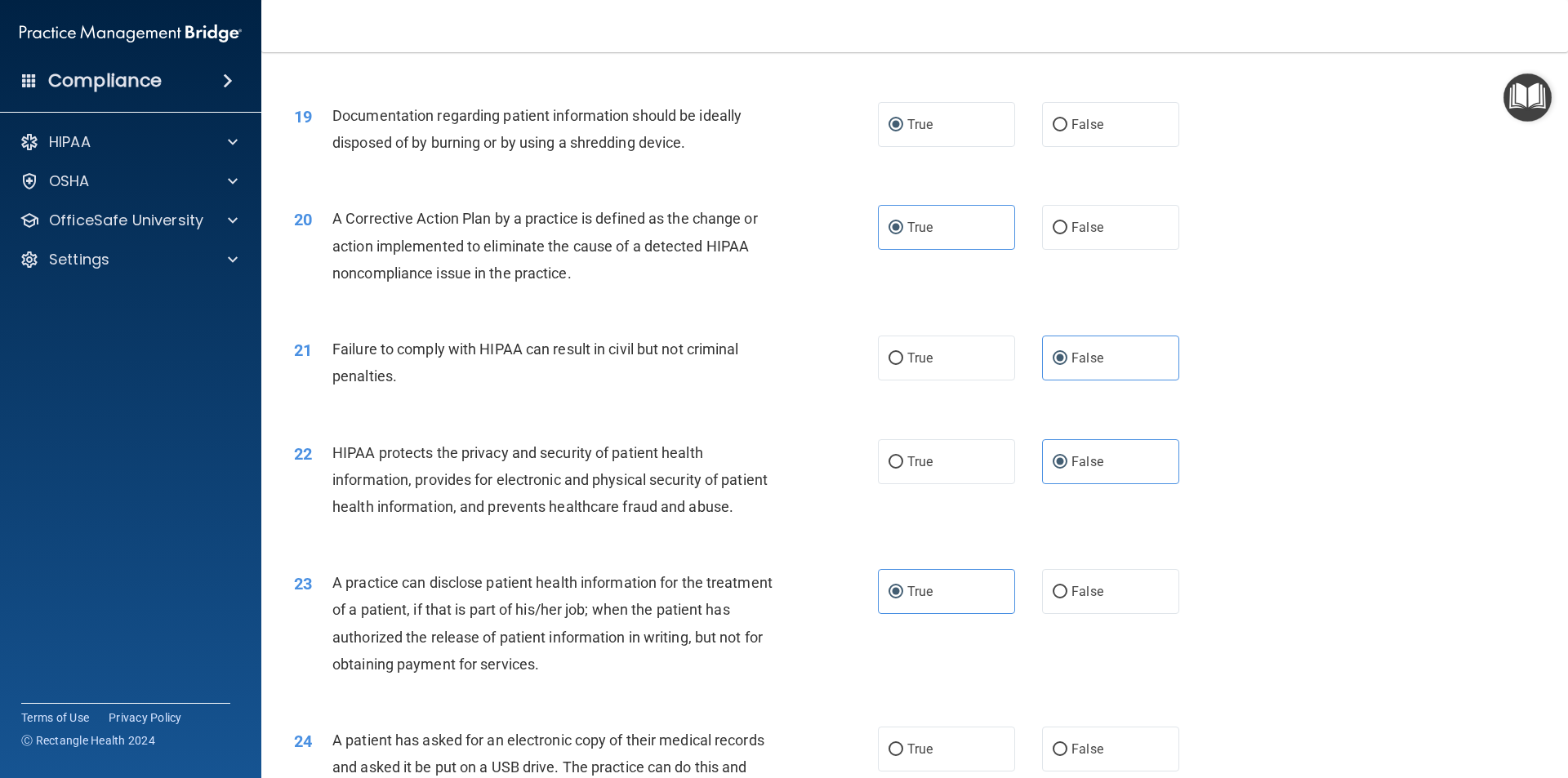
scroll to position [2204, 0]
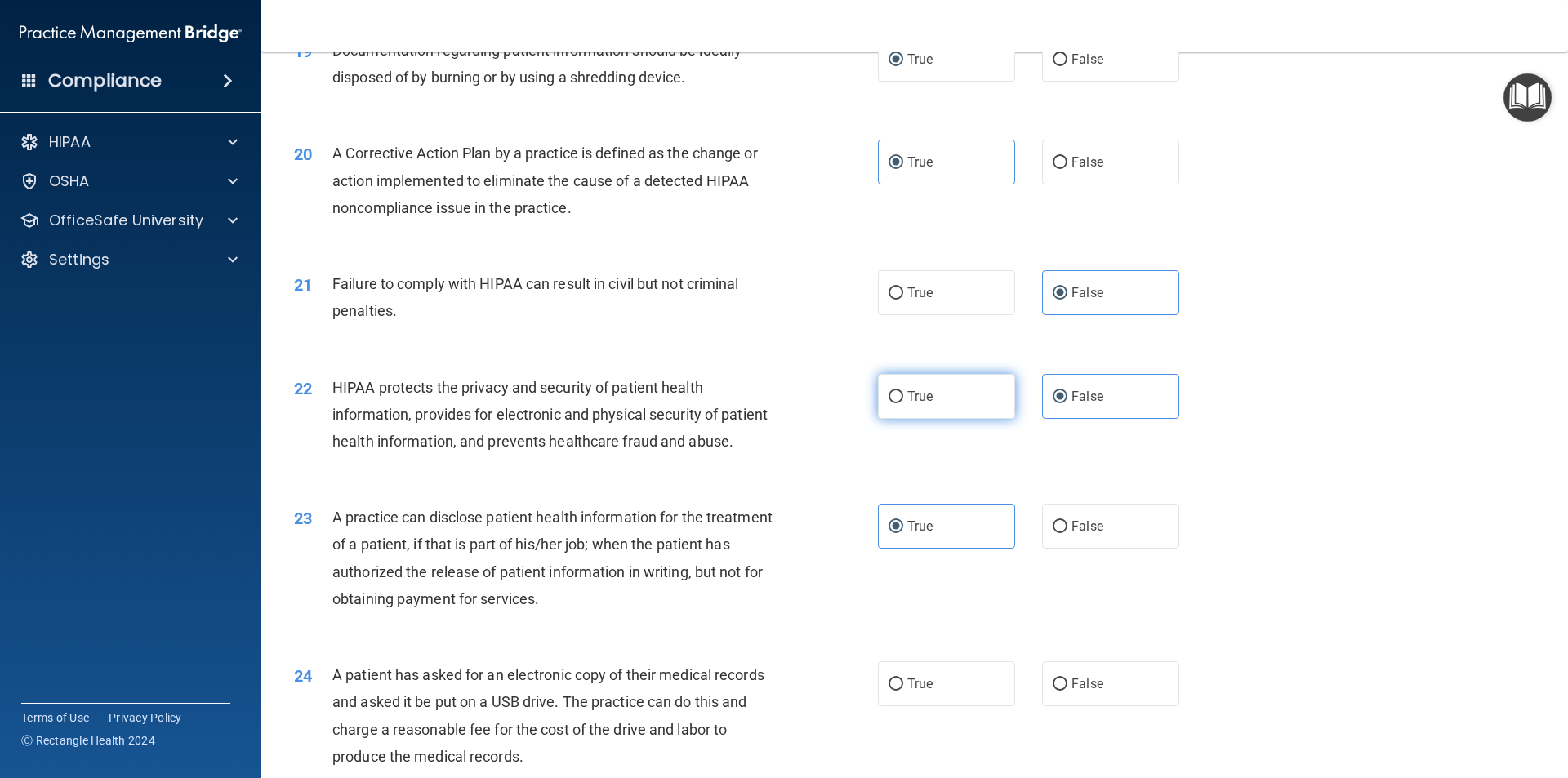
click at [907, 404] on span "True" at bounding box center [920, 395] width 26 height 16
click at [903, 403] on input "True" at bounding box center [896, 396] width 15 height 12
radio input "true"
radio input "false"
click at [1047, 549] on label "False" at bounding box center [1110, 526] width 137 height 45
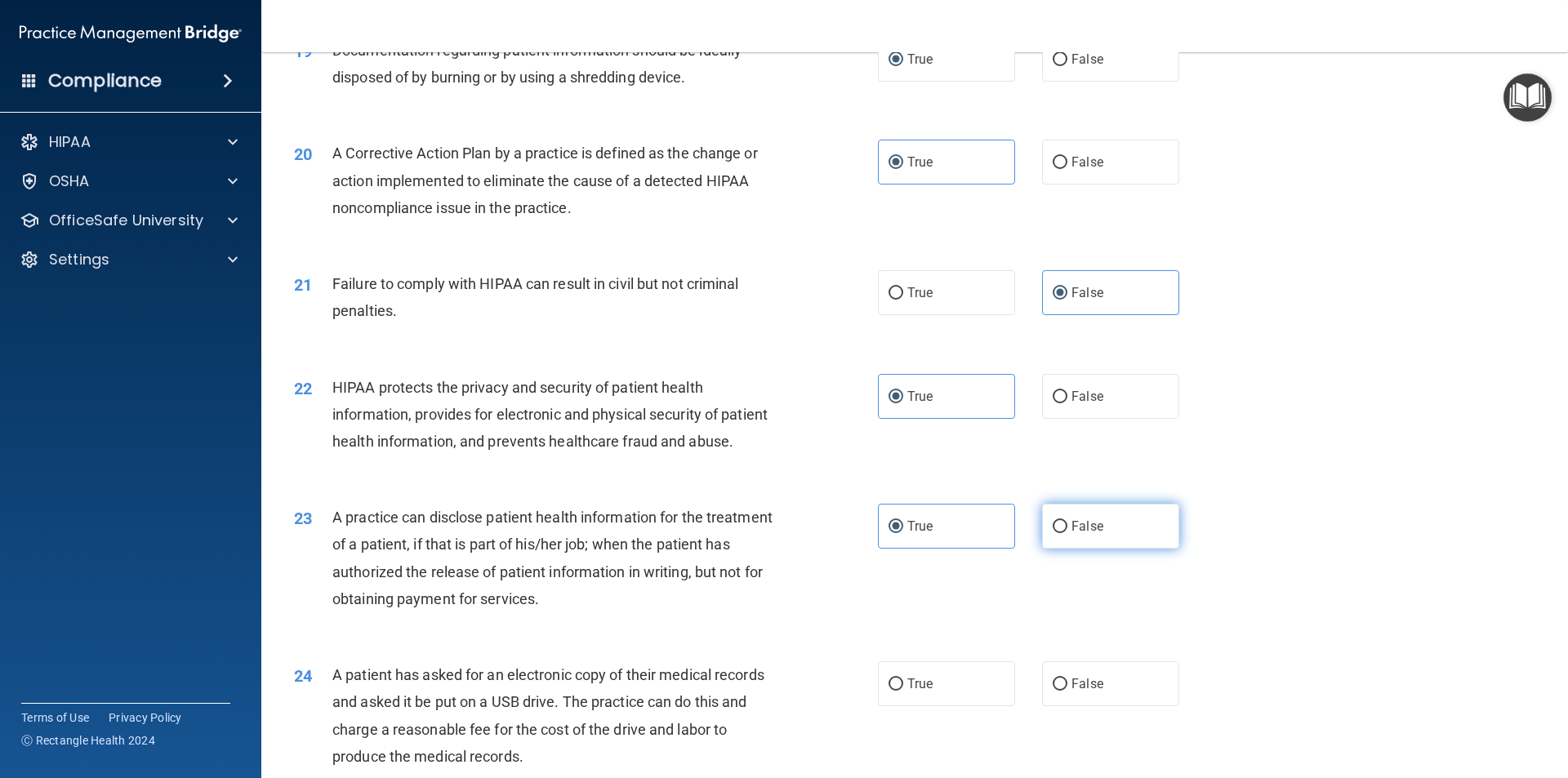
click at [1053, 533] on input "False" at bounding box center [1060, 527] width 15 height 12
radio input "true"
radio input "false"
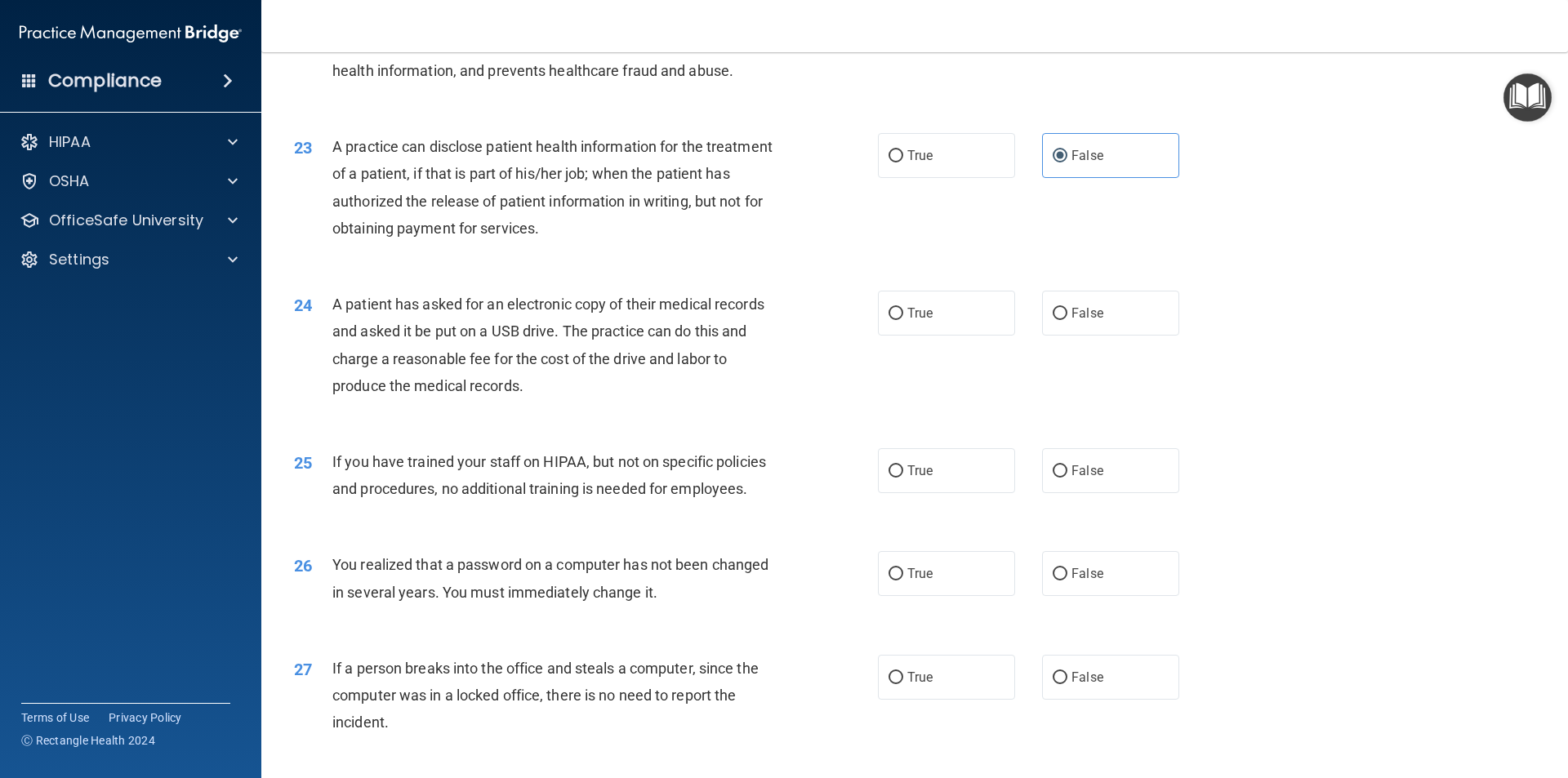
scroll to position [2612, 0]
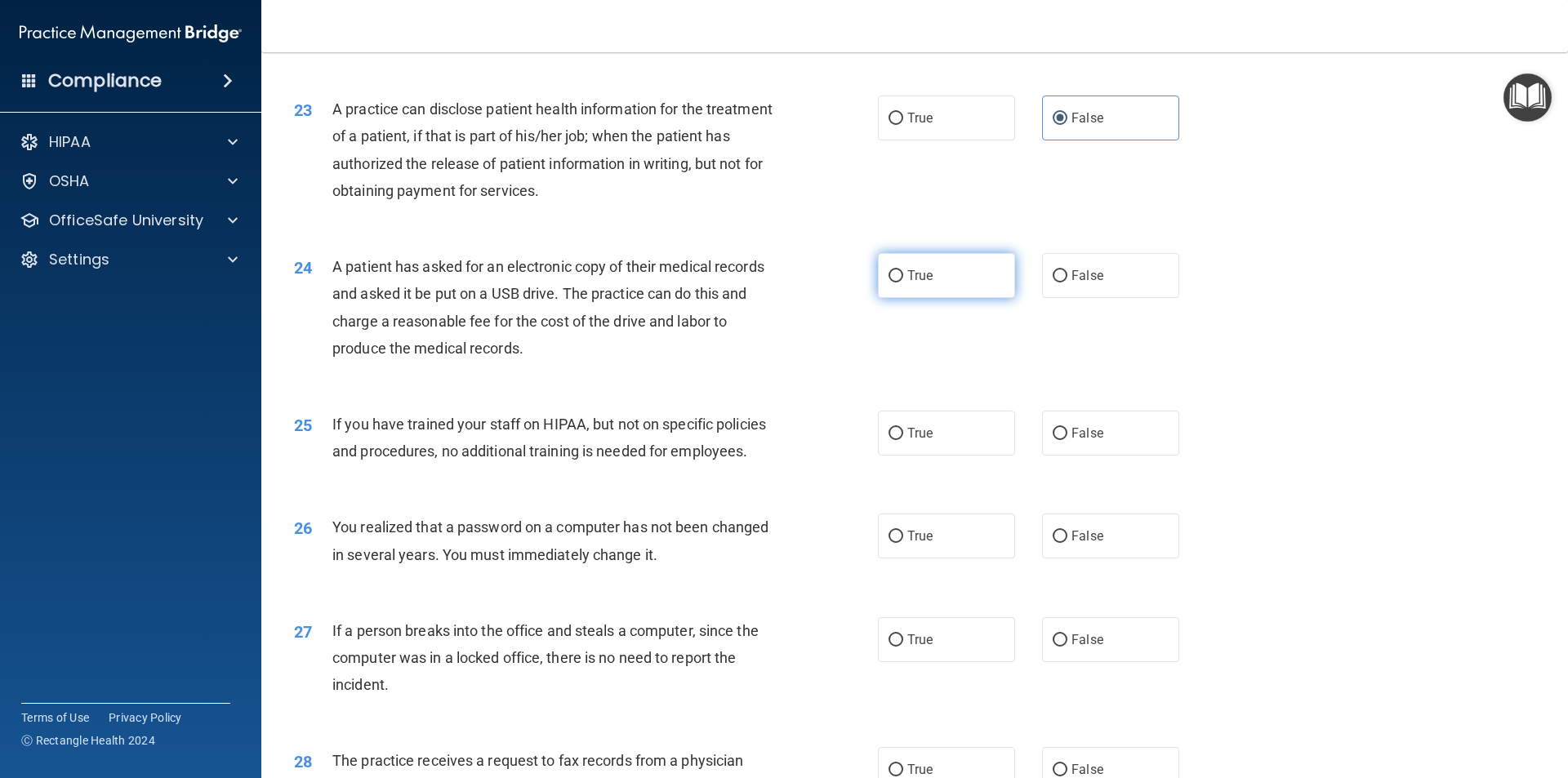
click at [914, 298] on label "True" at bounding box center [946, 275] width 137 height 45
click at [903, 283] on input "True" at bounding box center [896, 275] width 15 height 12
radio input "true"
click at [1073, 455] on label "False" at bounding box center [1110, 433] width 137 height 45
click at [1068, 440] on input "False" at bounding box center [1060, 433] width 15 height 12
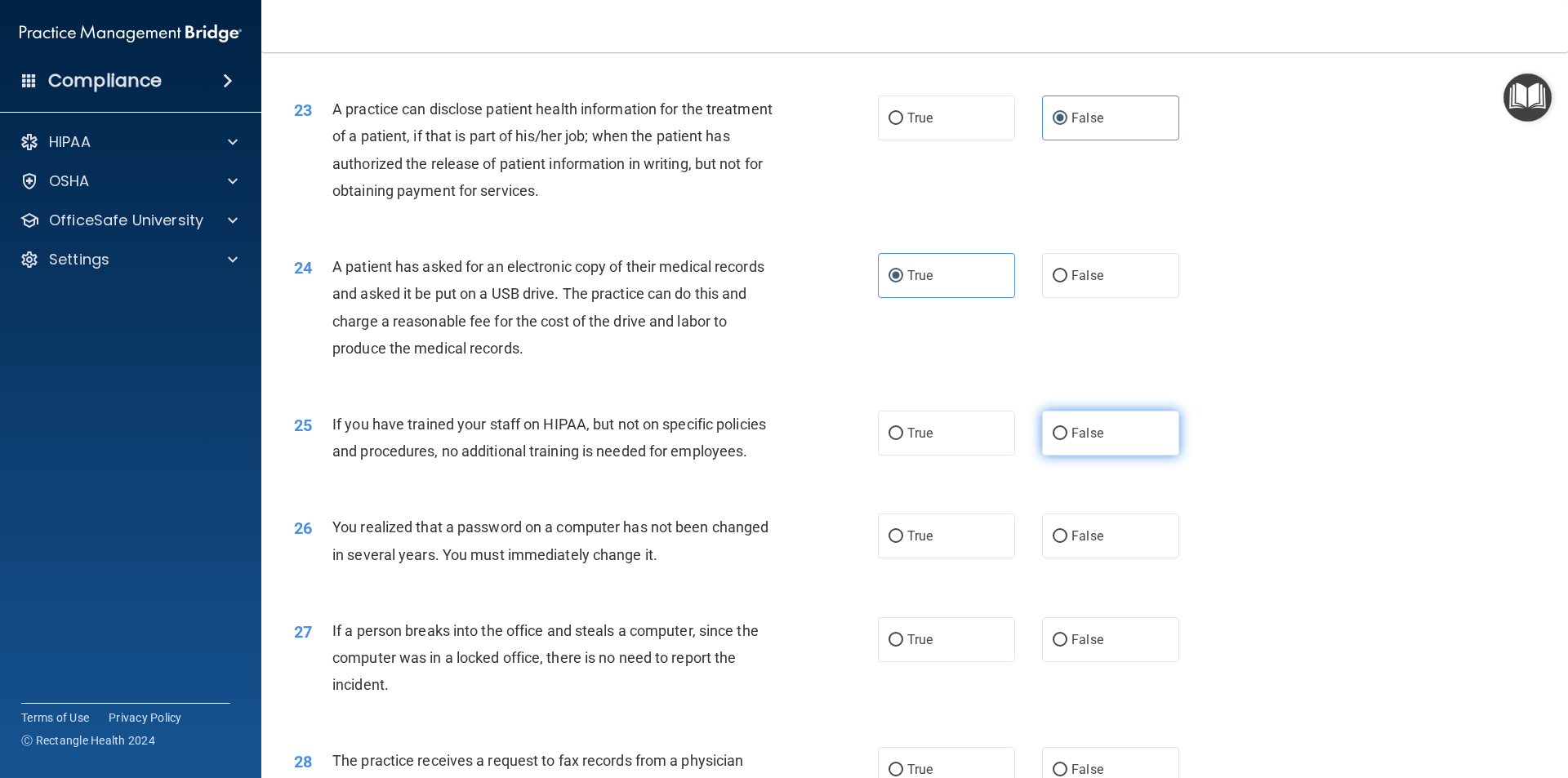
radio input "true"
click at [931, 559] on label "True" at bounding box center [946, 536] width 137 height 45
click at [903, 543] on input "True" at bounding box center [896, 536] width 15 height 12
radio input "true"
click at [1078, 662] on label "False" at bounding box center [1110, 639] width 137 height 45
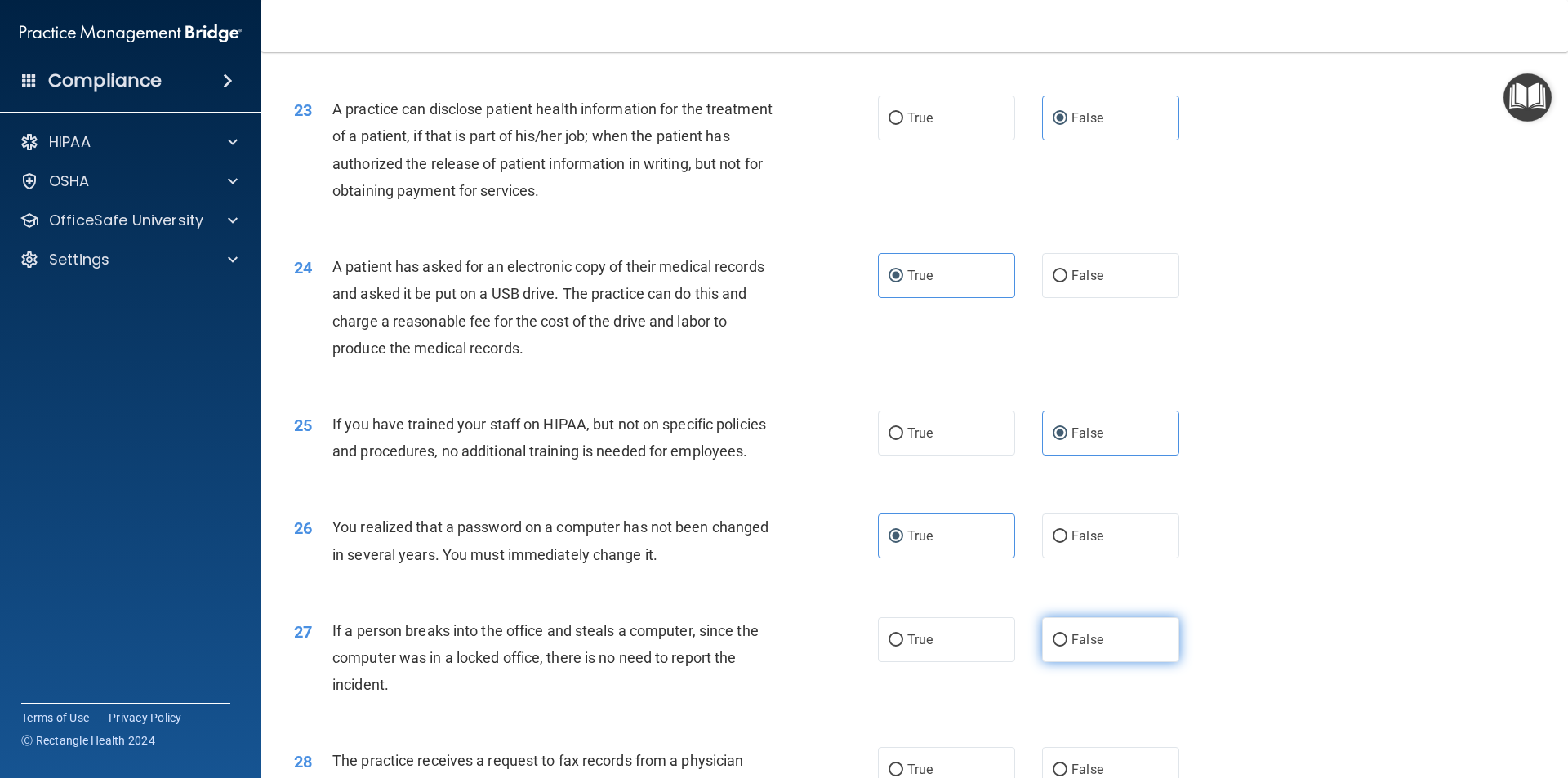
click at [1068, 647] on input "False" at bounding box center [1060, 639] width 15 height 12
radio input "true"
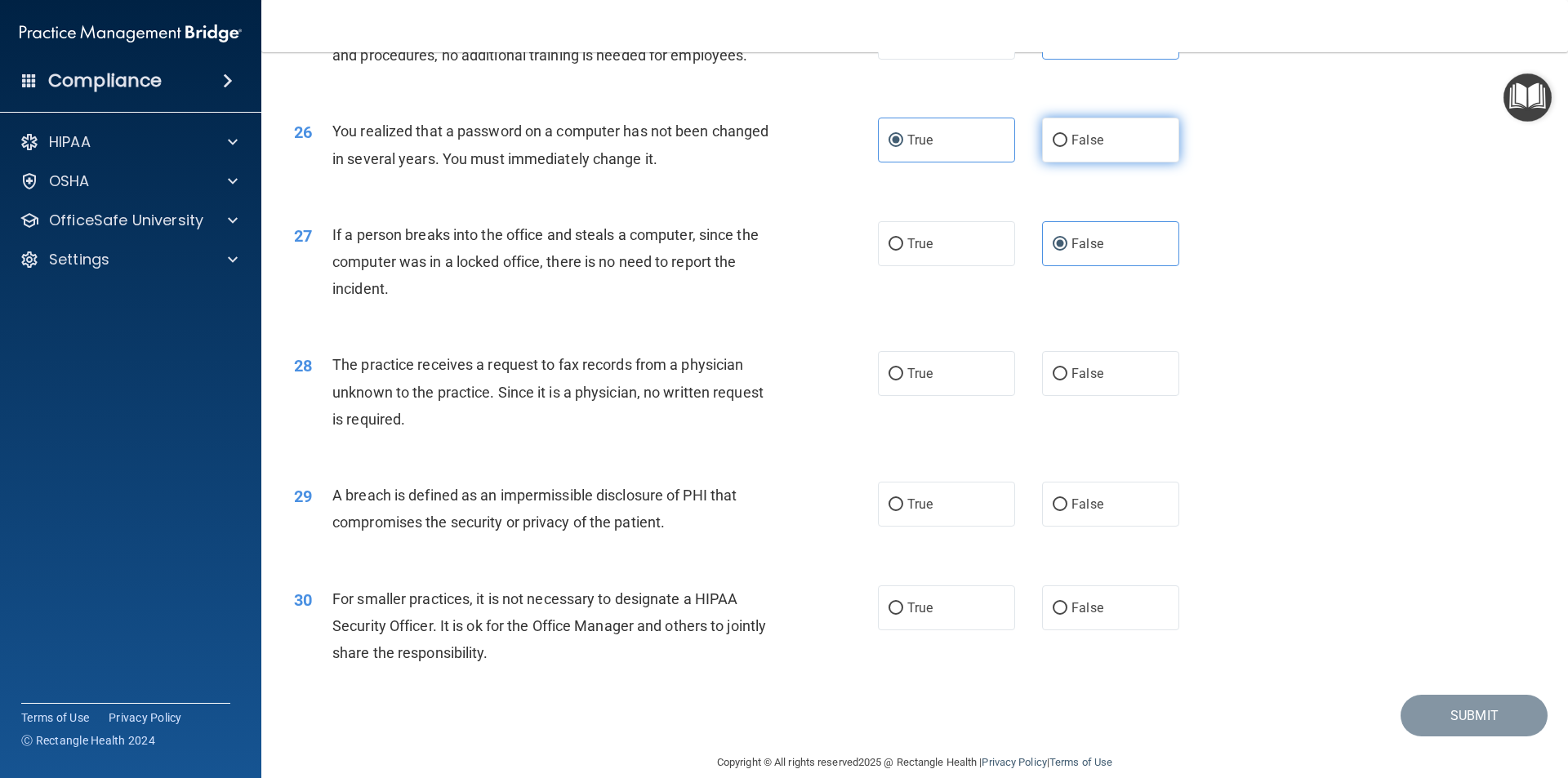
scroll to position [3020, 0]
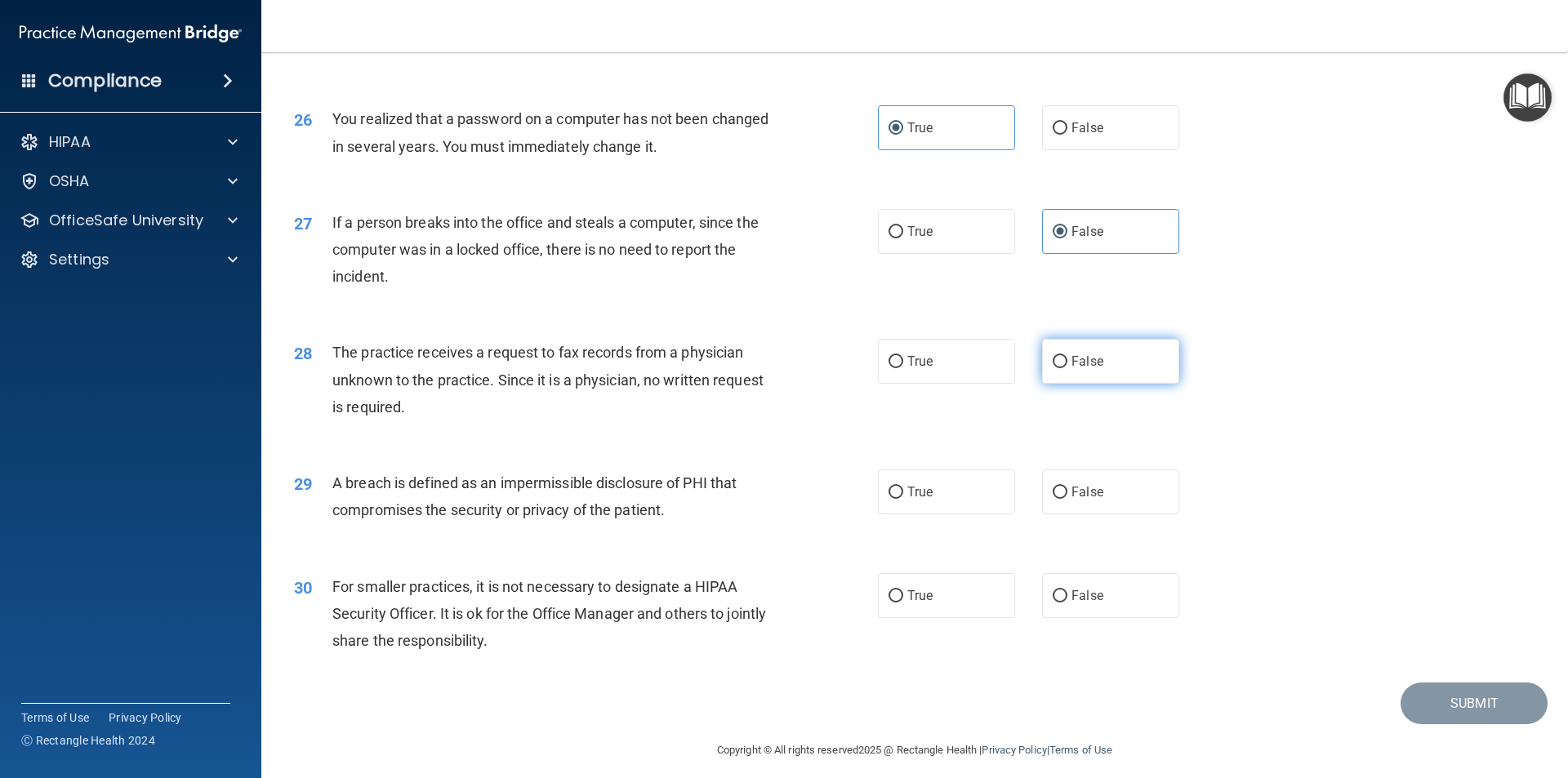
click at [1085, 383] on label "False" at bounding box center [1110, 361] width 137 height 45
click at [1068, 368] on input "False" at bounding box center [1060, 361] width 15 height 12
radio input "true"
click at [927, 514] on label "True" at bounding box center [946, 492] width 137 height 45
click at [903, 499] on input "True" at bounding box center [896, 492] width 15 height 12
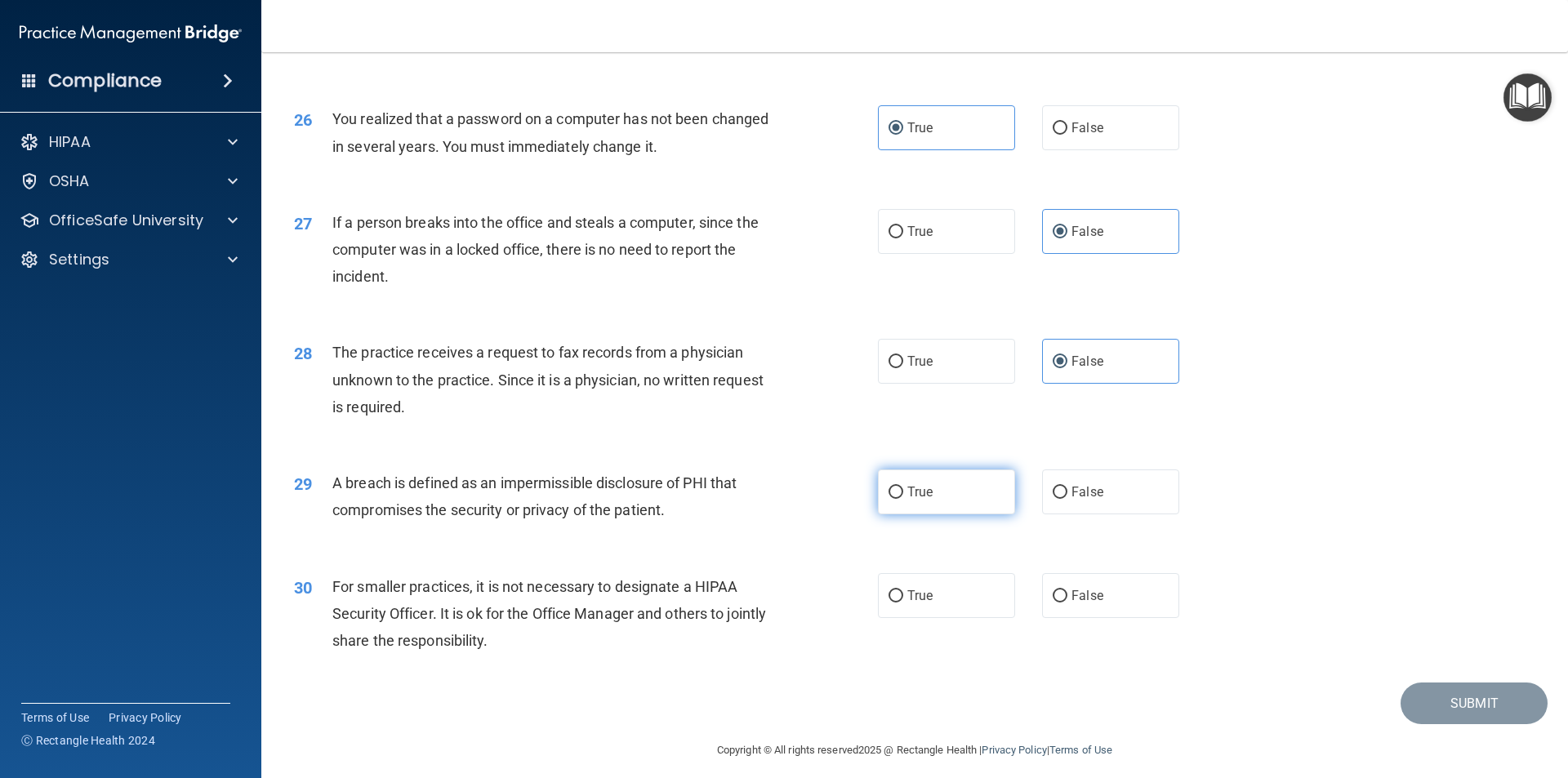
radio input "true"
drag, startPoint x: 1100, startPoint y: 650, endPoint x: 1106, endPoint y: 640, distance: 11.7
click at [1100, 617] on label "False" at bounding box center [1110, 595] width 137 height 45
click at [1068, 603] on input "False" at bounding box center [1060, 595] width 15 height 12
radio input "true"
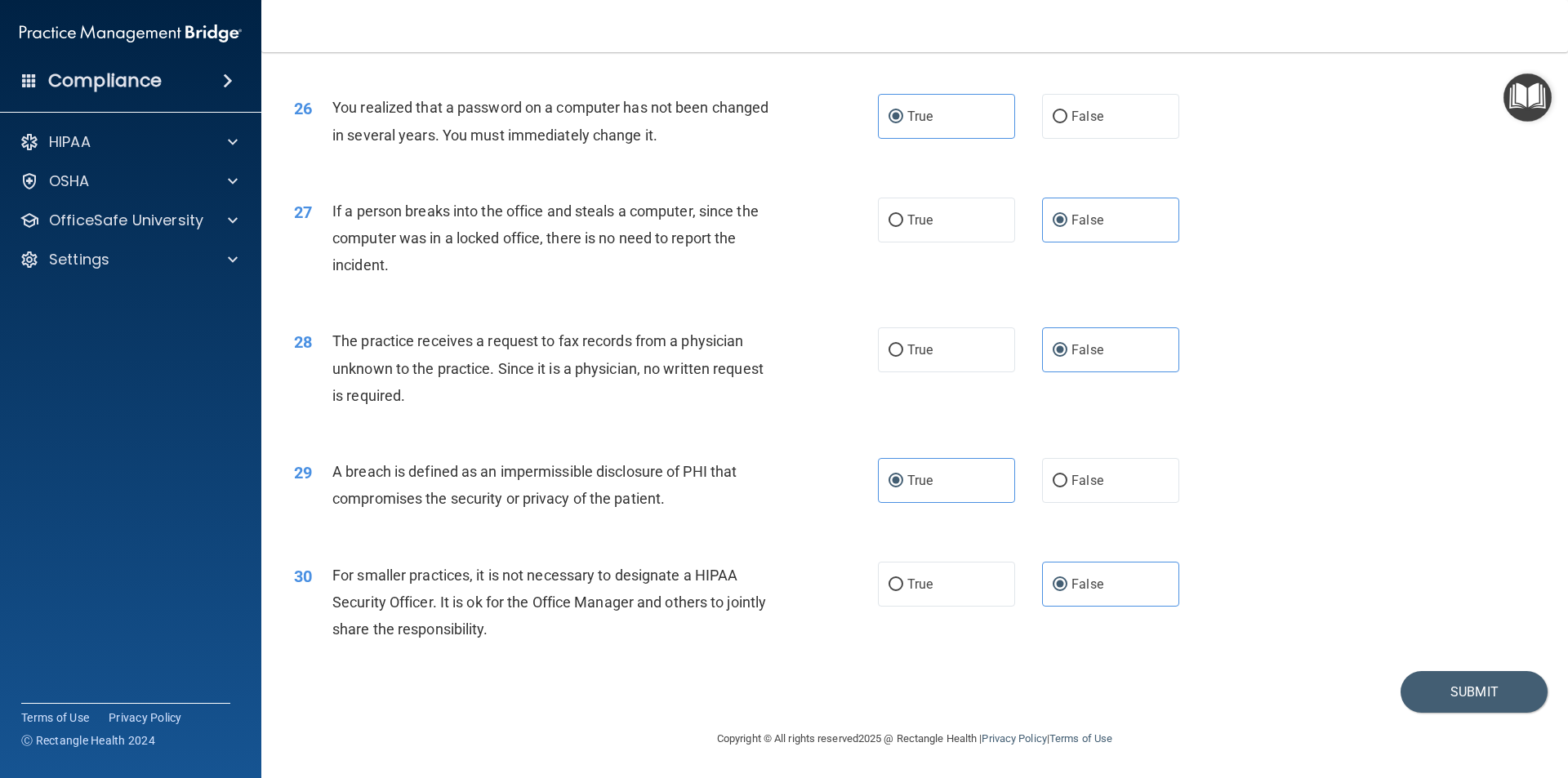
scroll to position [3085, 0]
click at [1431, 684] on button "Submit" at bounding box center [1474, 691] width 147 height 41
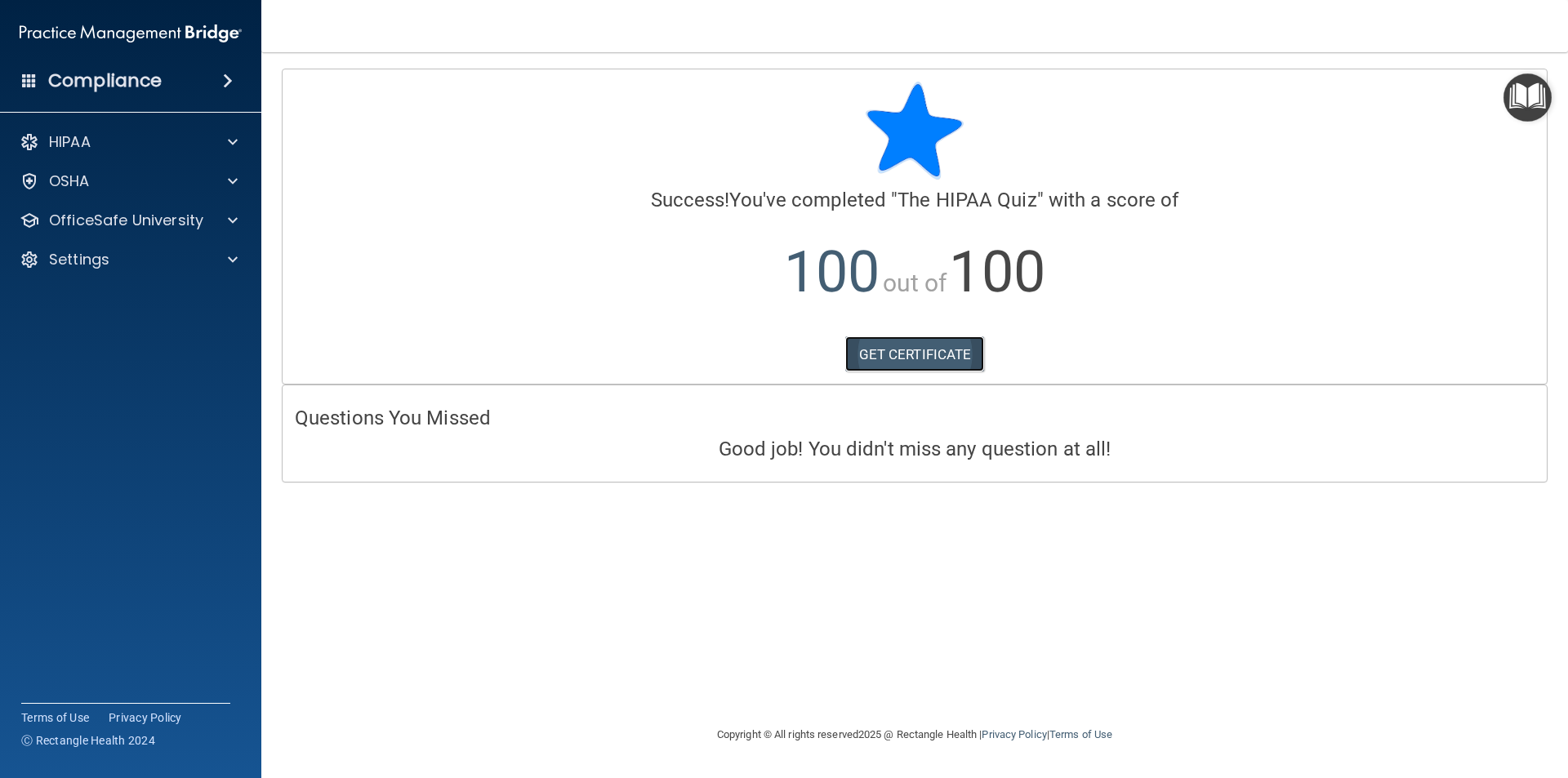
click at [913, 357] on link "GET CERTIFICATE" at bounding box center [915, 354] width 140 height 36
click at [197, 226] on p "OfficeSafe University" at bounding box center [126, 220] width 154 height 19
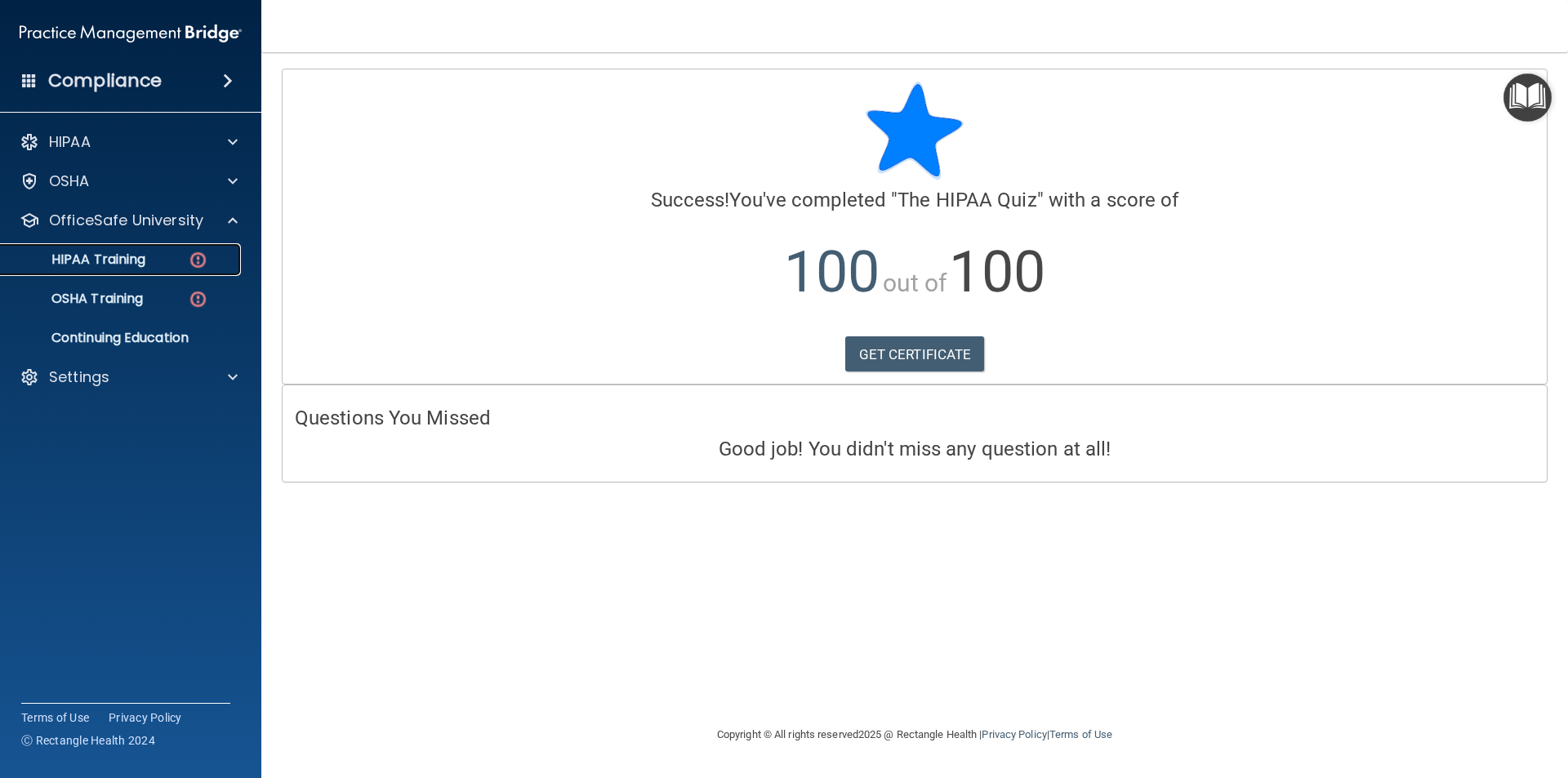
click at [114, 259] on p "HIPAA Training" at bounding box center [78, 260] width 135 height 17
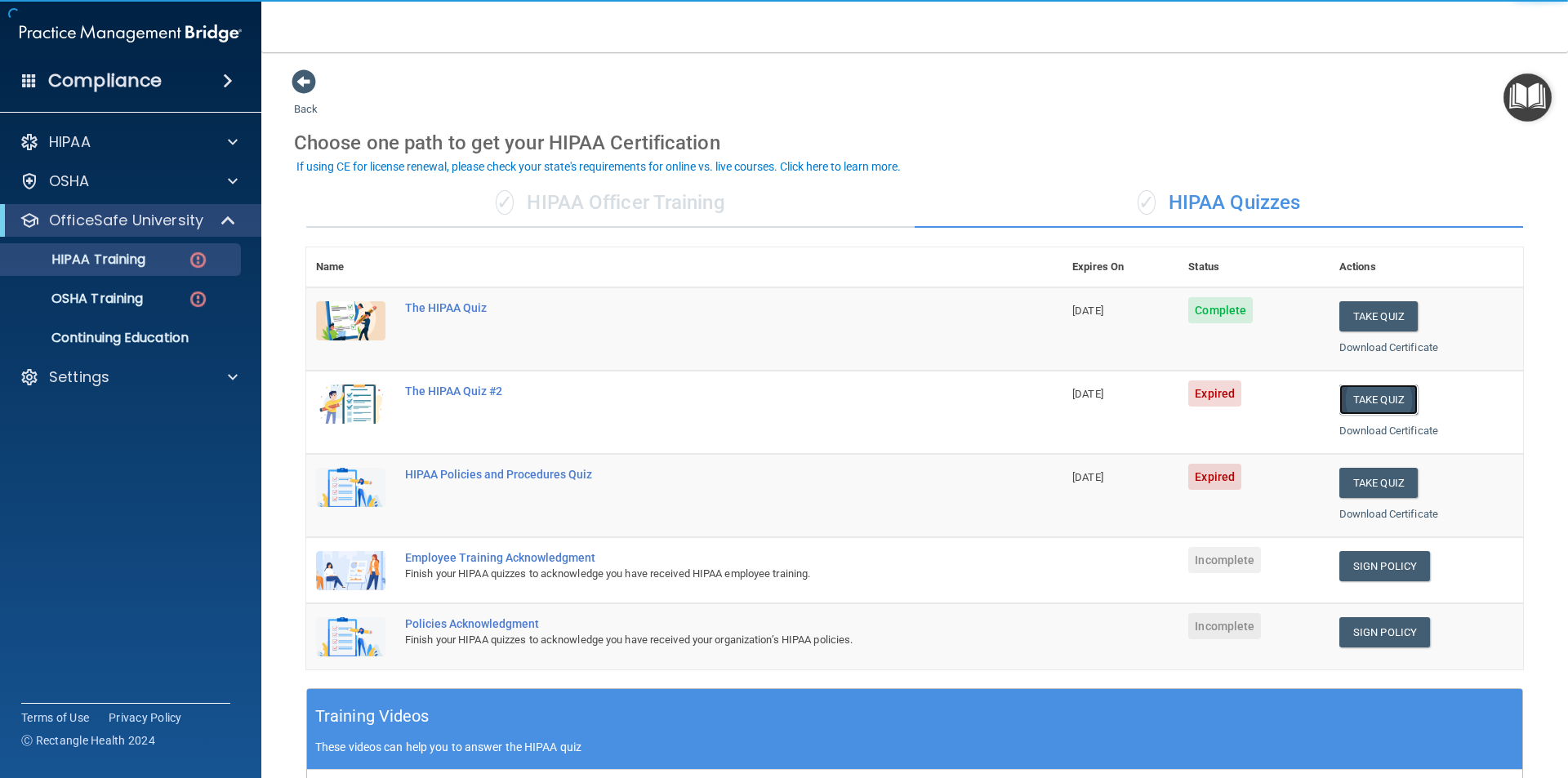
click at [1374, 403] on button "Take Quiz" at bounding box center [1378, 399] width 78 height 30
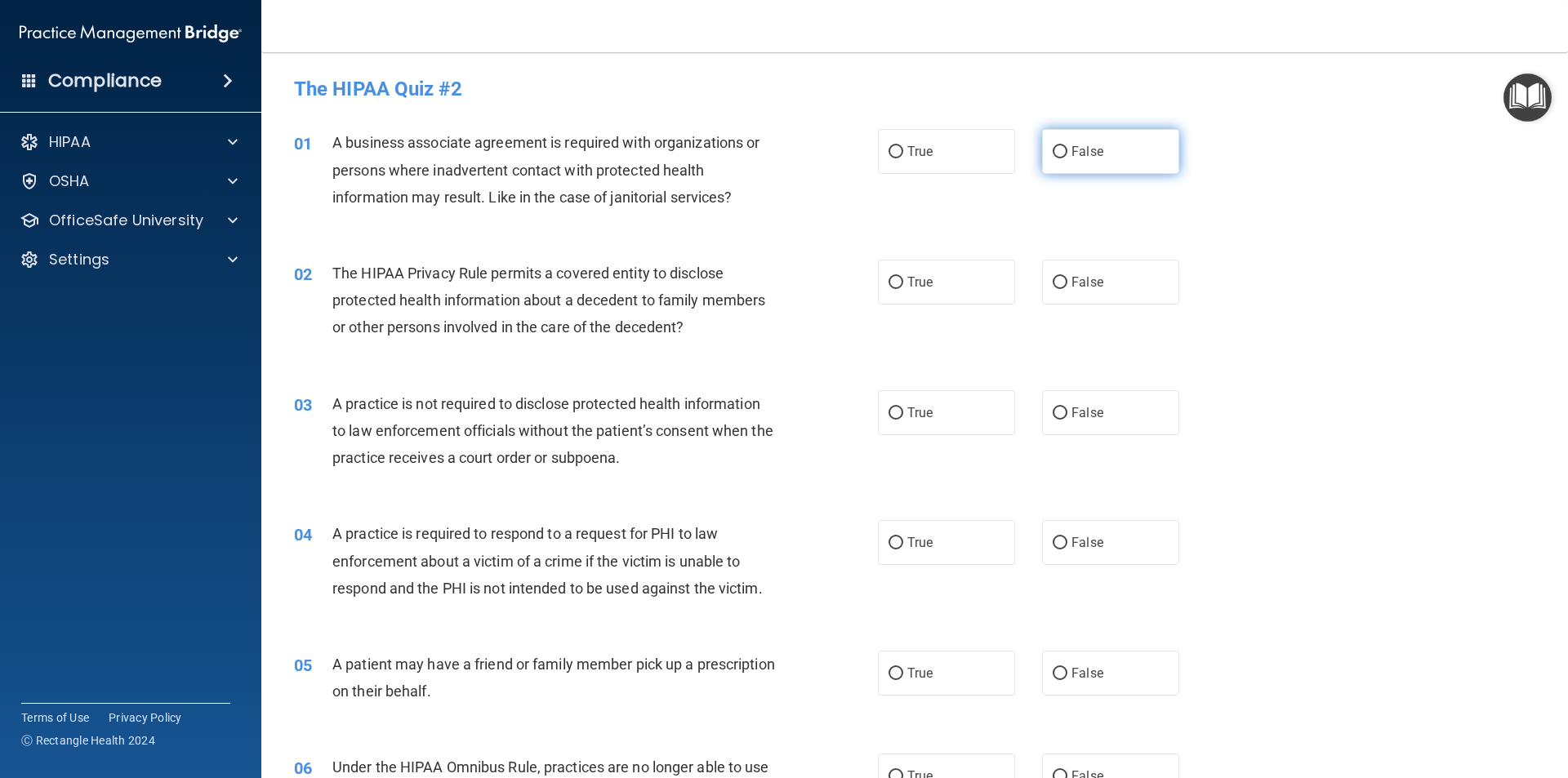
click at [1113, 159] on label "False" at bounding box center [1110, 151] width 137 height 45
click at [1068, 159] on input "False" at bounding box center [1060, 151] width 15 height 12
radio input "true"
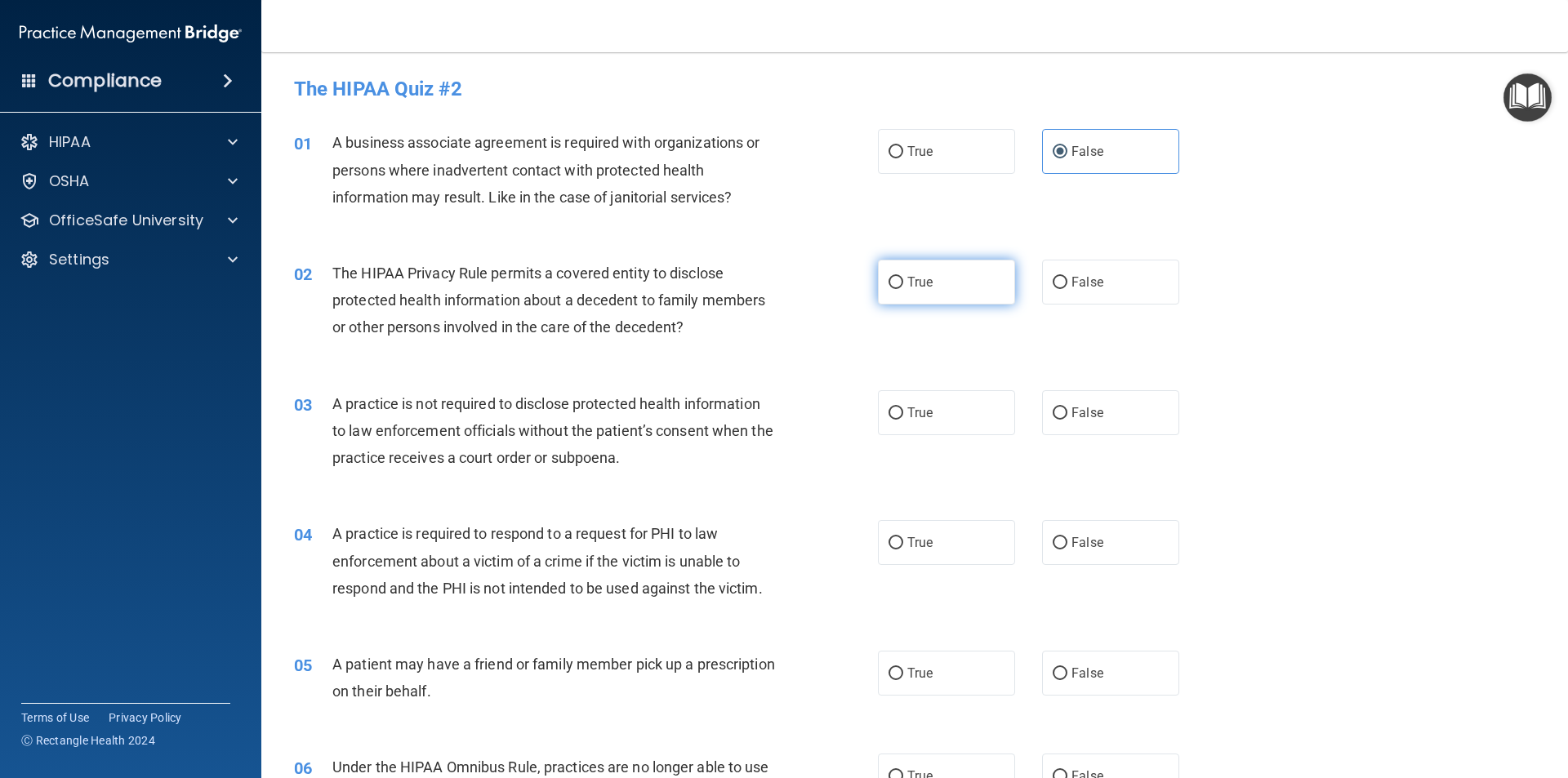
click at [951, 277] on label "True" at bounding box center [946, 282] width 137 height 45
click at [903, 277] on input "True" at bounding box center [896, 283] width 15 height 12
radio input "true"
click at [1071, 418] on span "False" at bounding box center [1087, 412] width 32 height 16
click at [1065, 418] on input "False" at bounding box center [1060, 413] width 15 height 12
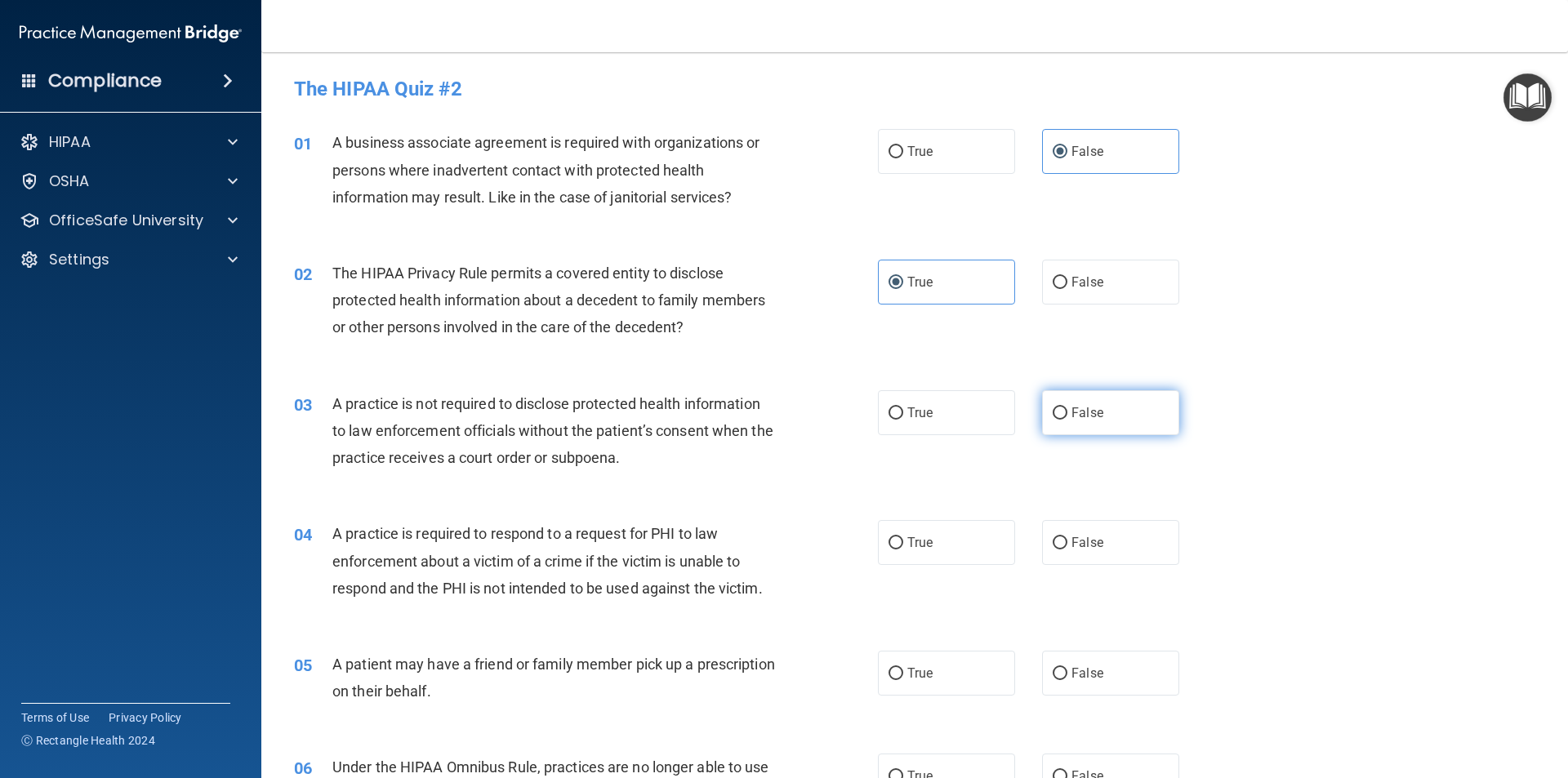
radio input "true"
drag, startPoint x: 920, startPoint y: 549, endPoint x: 943, endPoint y: 683, distance: 136.0
click at [921, 550] on span "True" at bounding box center [920, 542] width 26 height 16
click at [903, 550] on input "True" at bounding box center [896, 542] width 15 height 12
radio input "true"
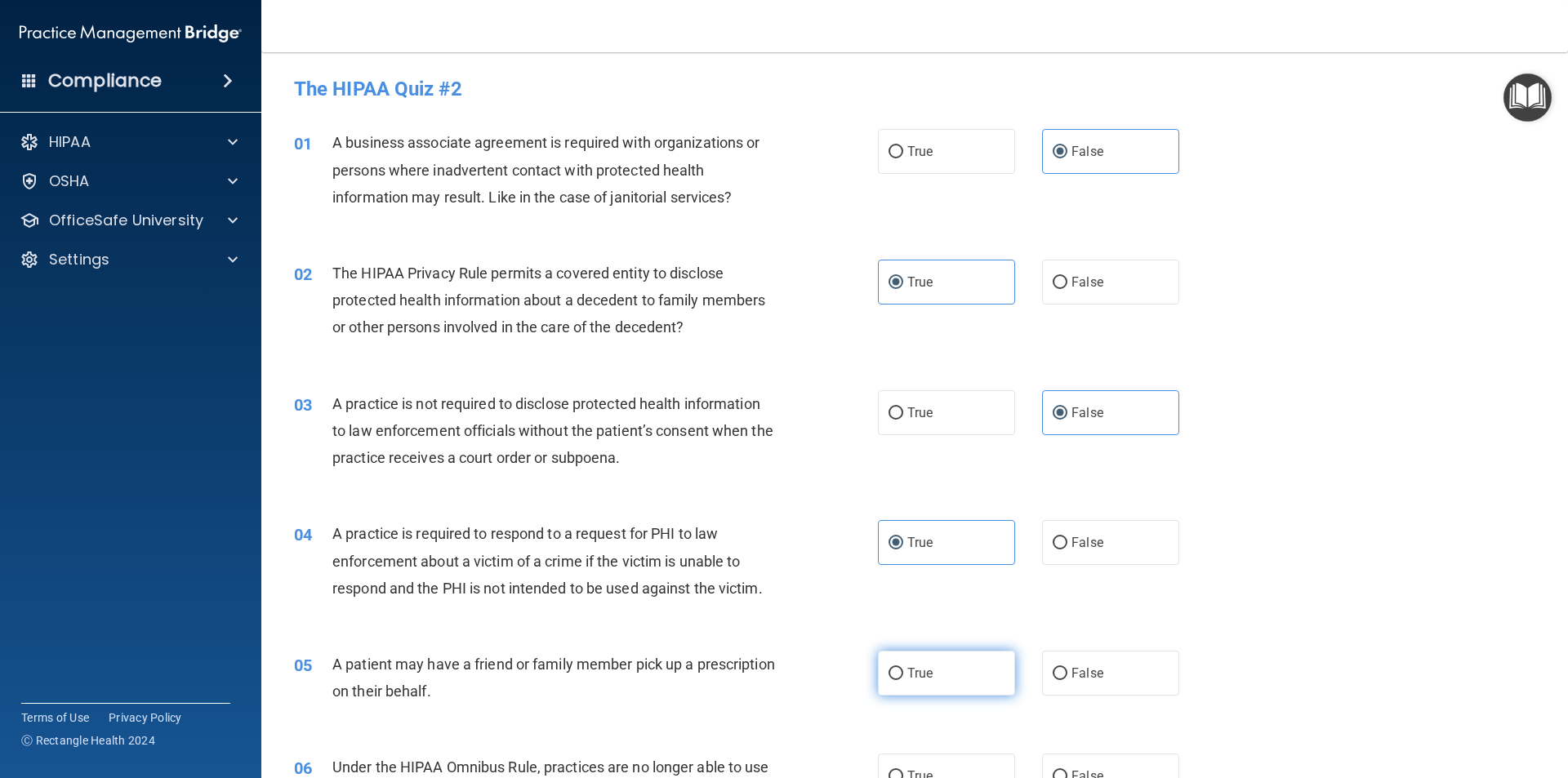
click at [935, 669] on label "True" at bounding box center [946, 672] width 137 height 45
click at [903, 669] on input "True" at bounding box center [896, 673] width 15 height 12
radio input "true"
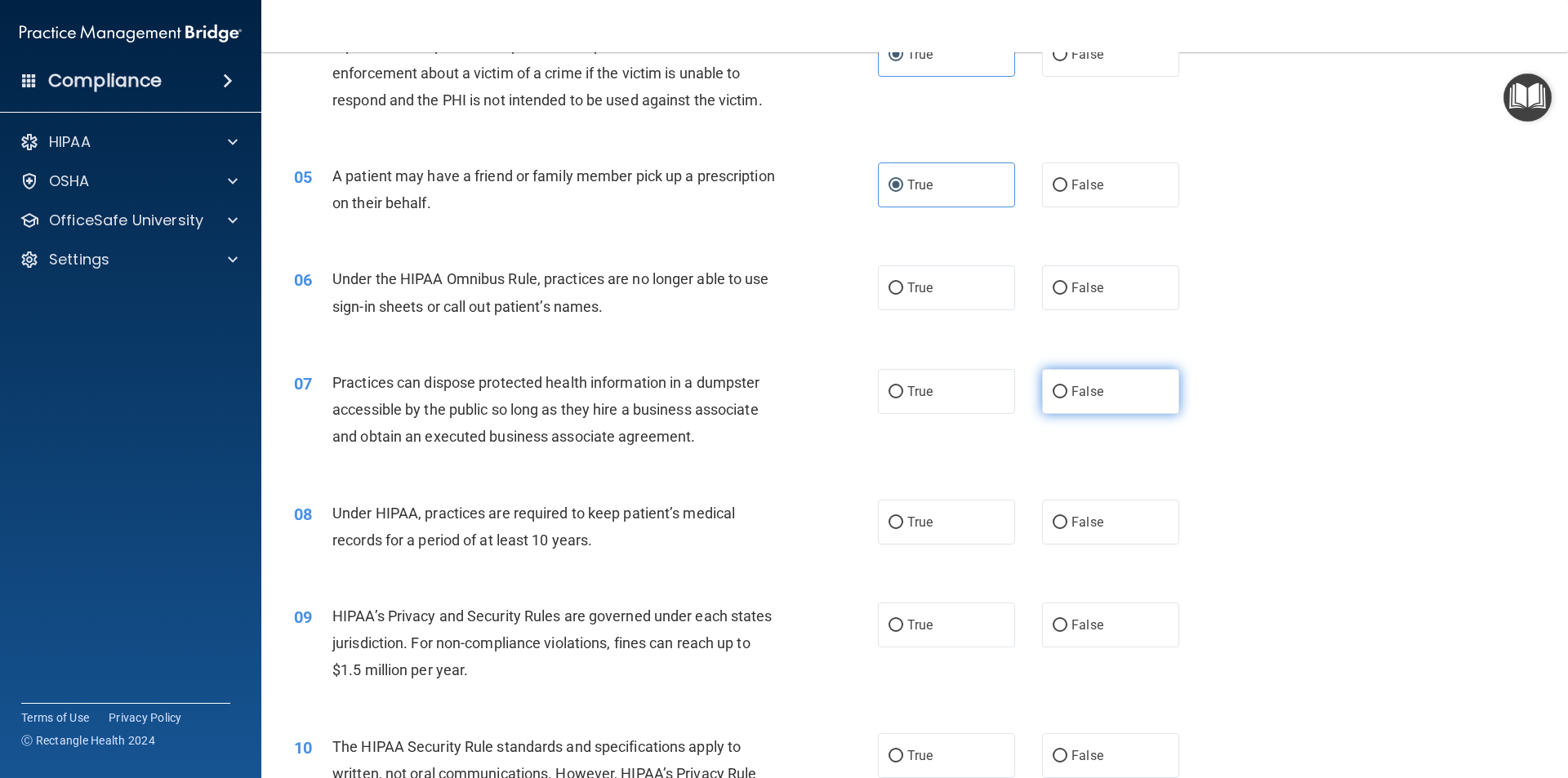
scroll to position [490, 0]
click at [1114, 294] on label "False" at bounding box center [1110, 285] width 137 height 45
click at [1068, 293] on input "False" at bounding box center [1060, 286] width 15 height 12
radio input "true"
click at [1110, 392] on label "False" at bounding box center [1110, 389] width 137 height 45
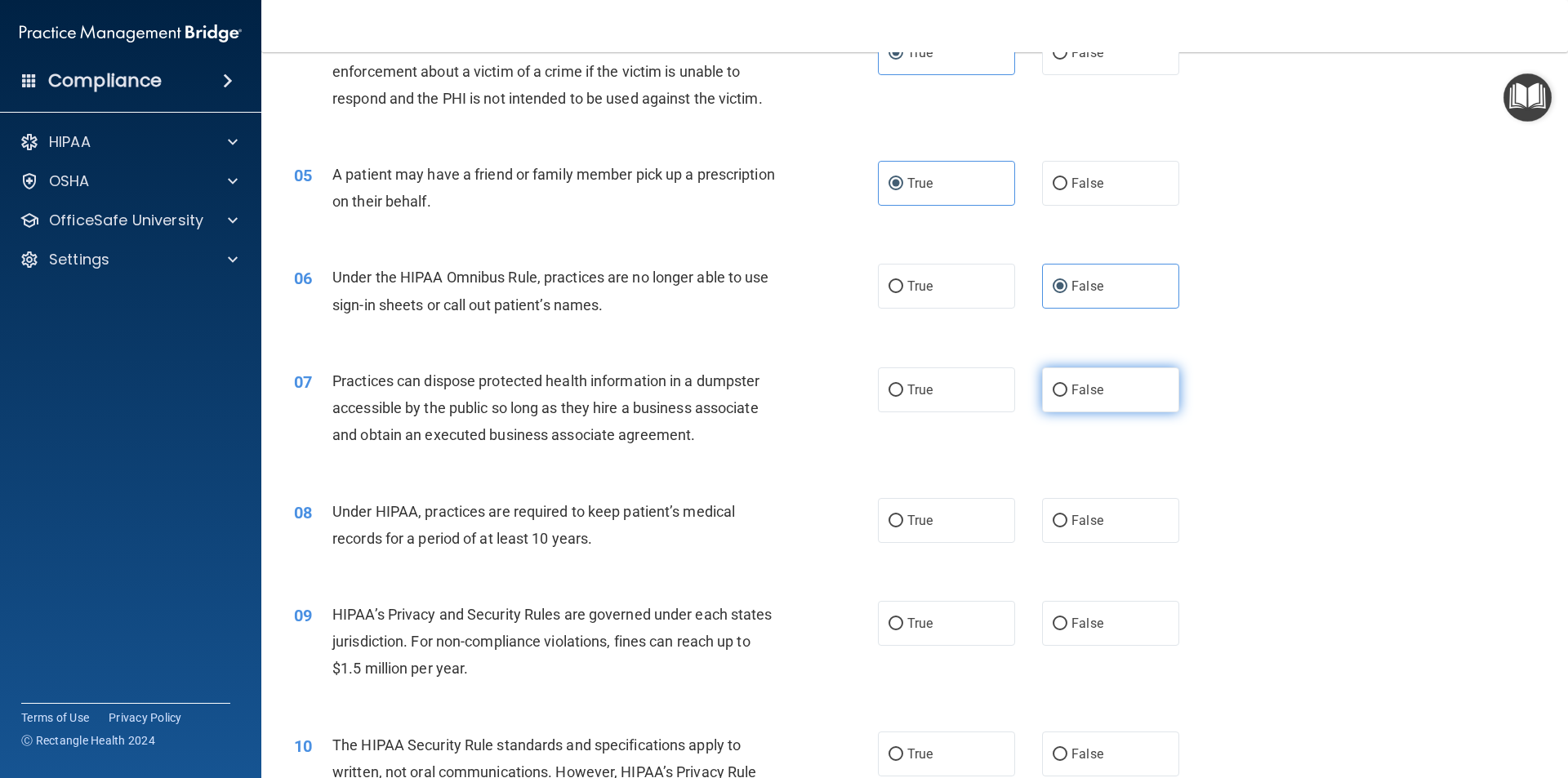
click at [1068, 392] on input "False" at bounding box center [1060, 390] width 15 height 12
radio input "true"
click at [1107, 516] on label "False" at bounding box center [1110, 520] width 137 height 45
click at [1068, 516] on input "False" at bounding box center [1060, 520] width 15 height 12
radio input "true"
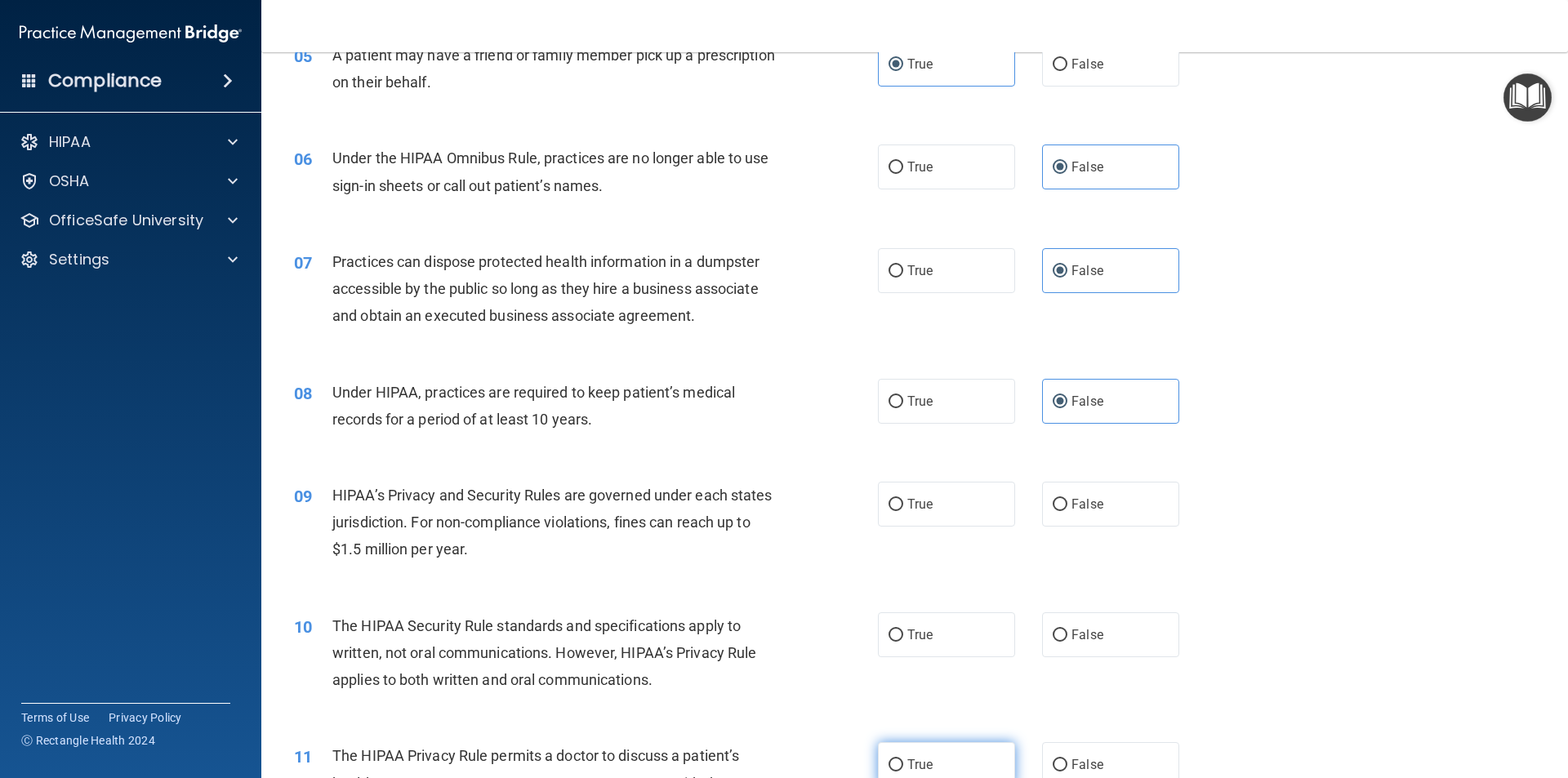
scroll to position [817, 0]
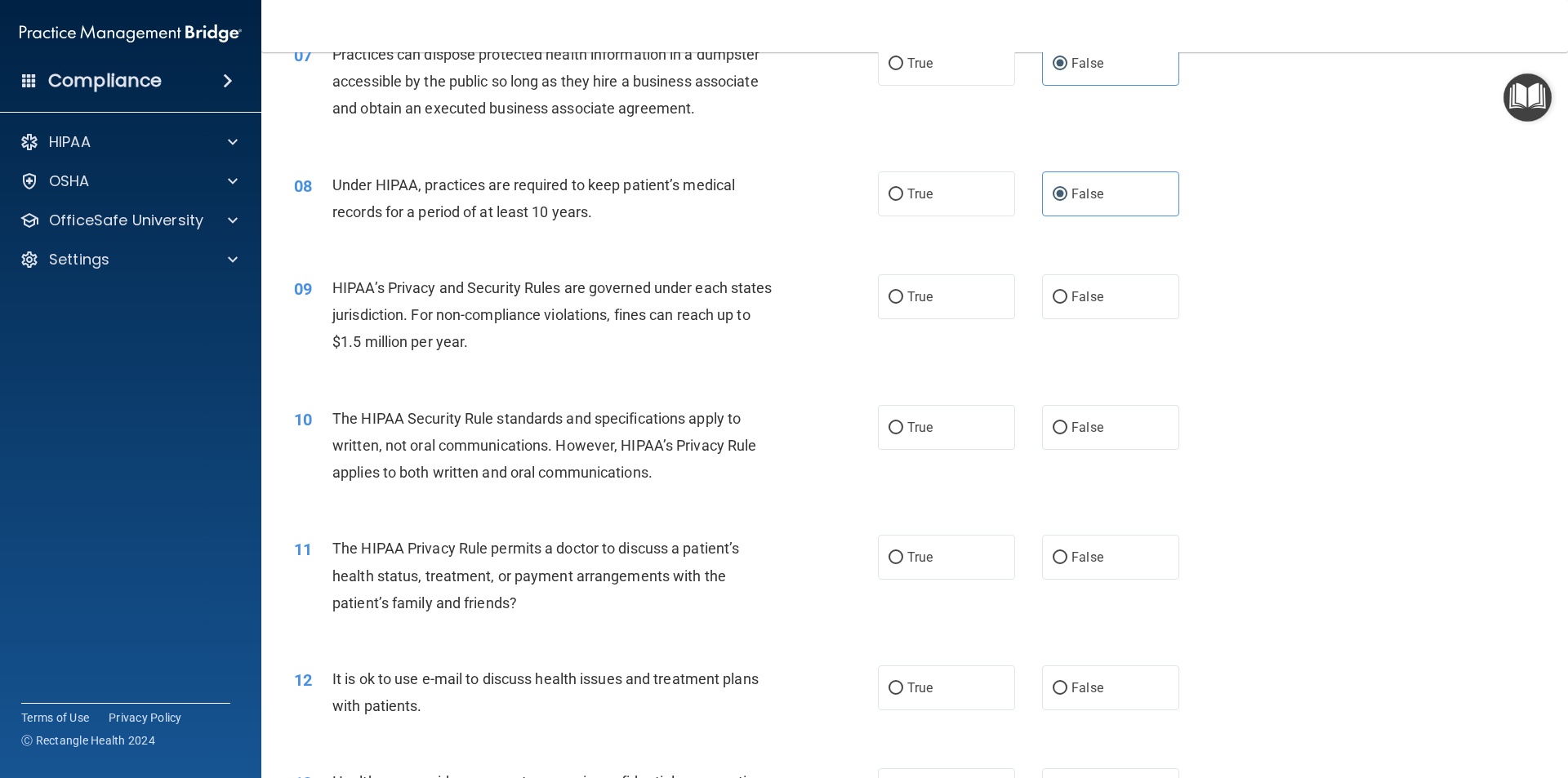
click at [922, 320] on div "09 HIPAA’s Privacy and Security Rules are governed under each states jurisdicti…" at bounding box center [914, 319] width 1266 height 130
click at [915, 312] on label "True" at bounding box center [946, 296] width 137 height 45
click at [903, 304] on input "True" at bounding box center [896, 297] width 15 height 12
radio input "true"
click at [906, 413] on label "True" at bounding box center [946, 427] width 137 height 45
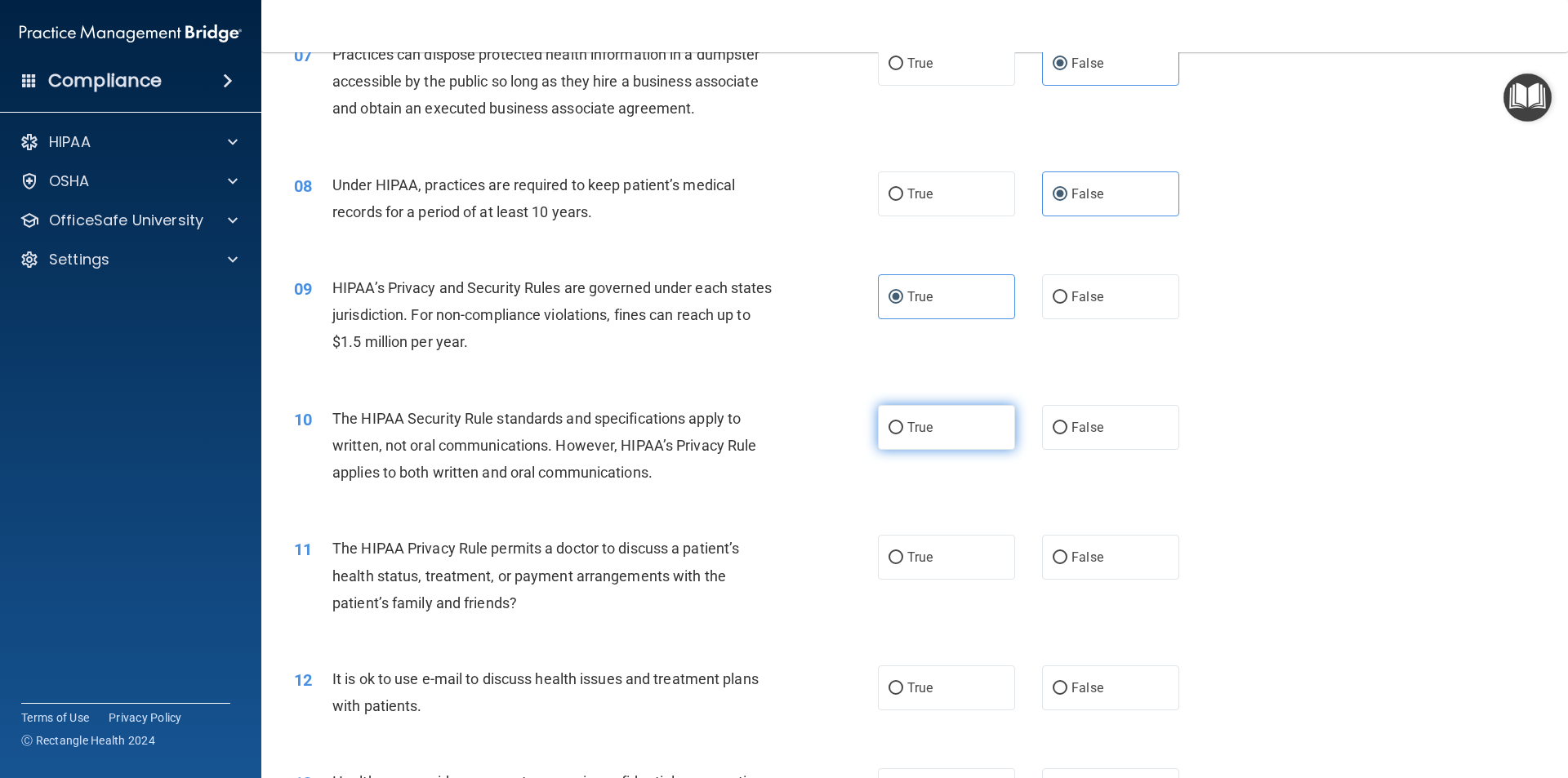
click at [903, 422] on input "True" at bounding box center [896, 428] width 15 height 12
radio input "true"
click at [925, 559] on span "True" at bounding box center [920, 557] width 26 height 16
click at [903, 559] on input "True" at bounding box center [896, 557] width 15 height 12
radio input "true"
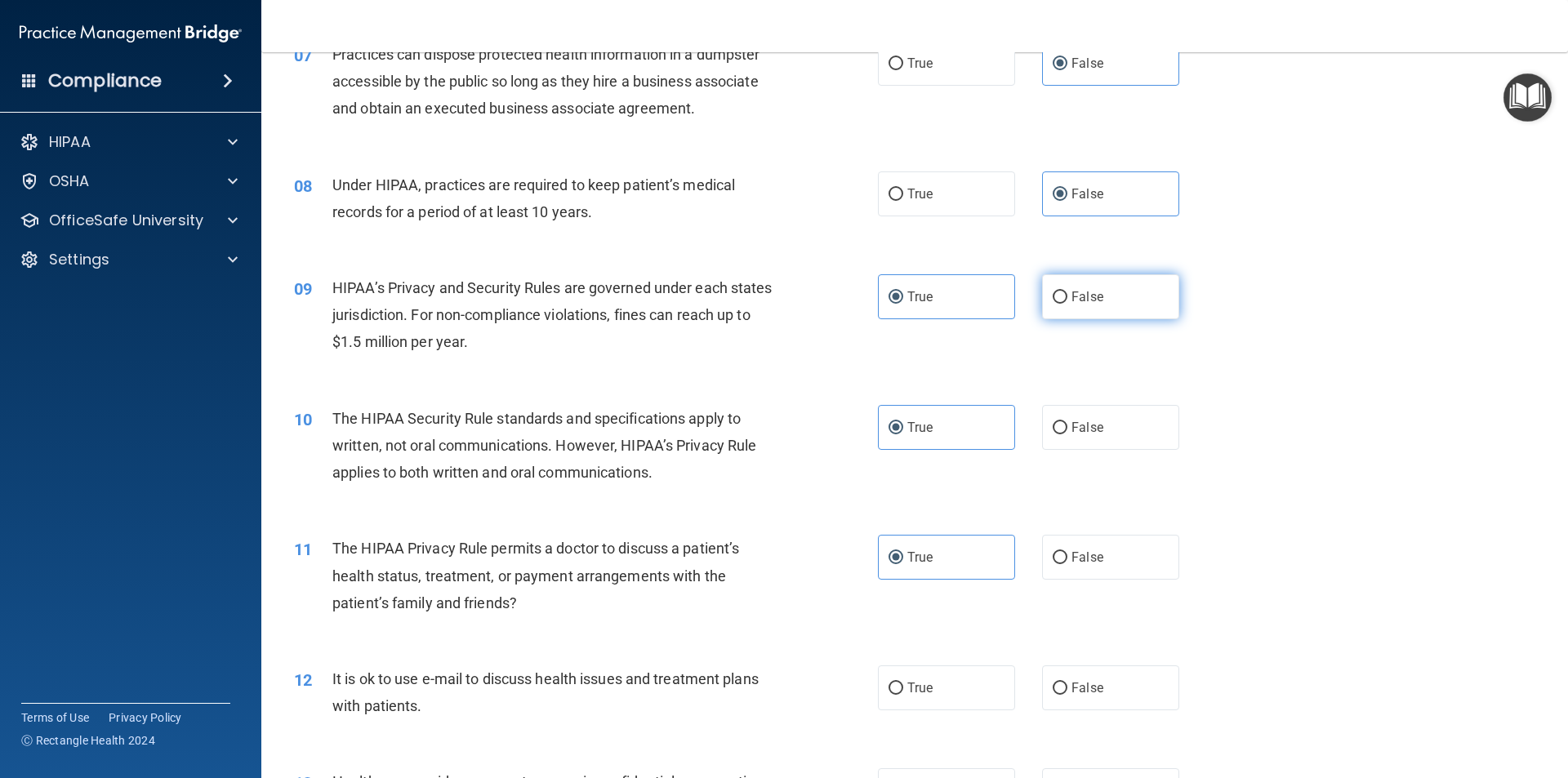
click at [1076, 309] on label "False" at bounding box center [1110, 296] width 137 height 45
click at [1068, 304] on input "False" at bounding box center [1060, 297] width 15 height 12
radio input "true"
radio input "false"
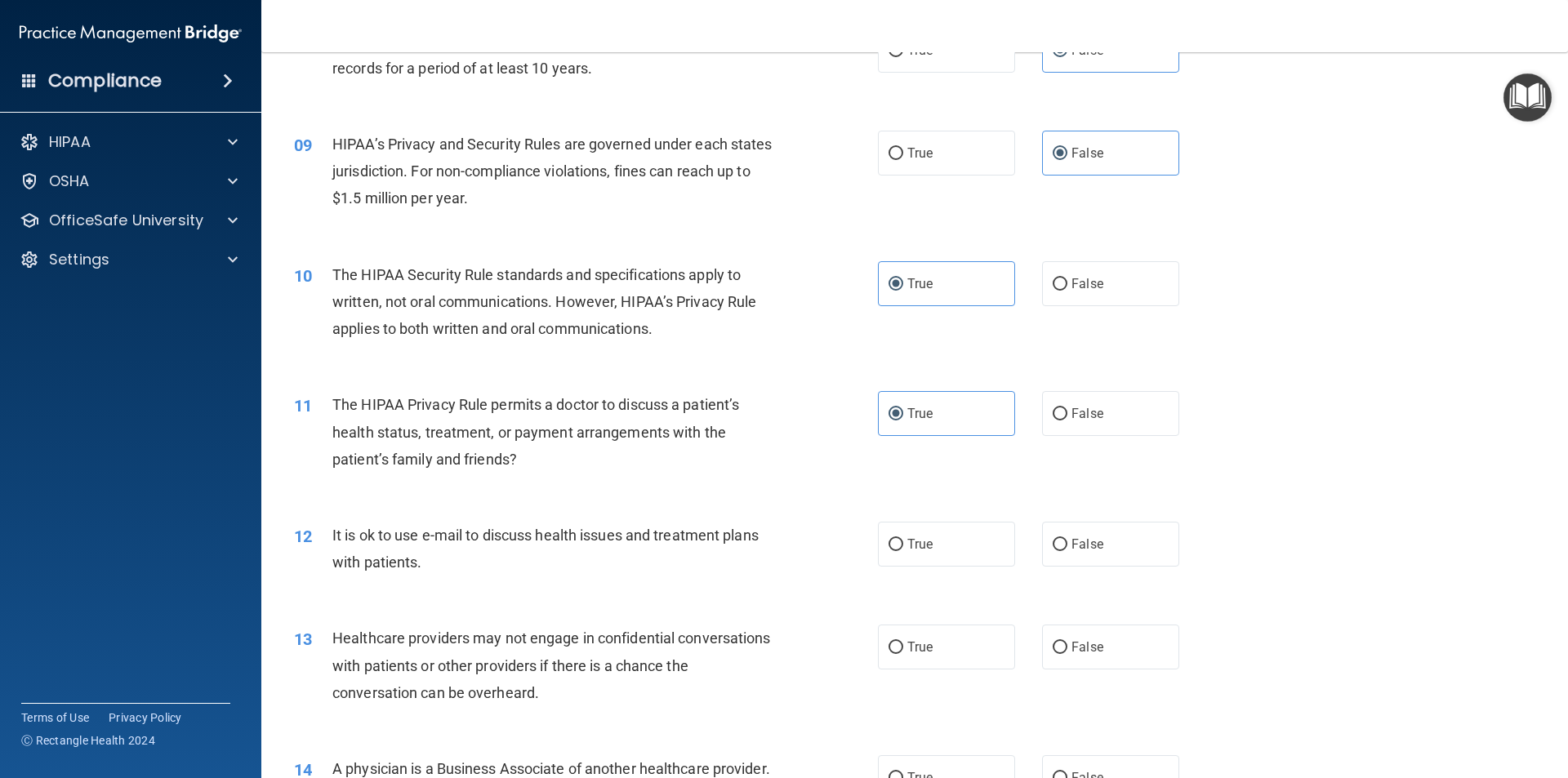
scroll to position [980, 0]
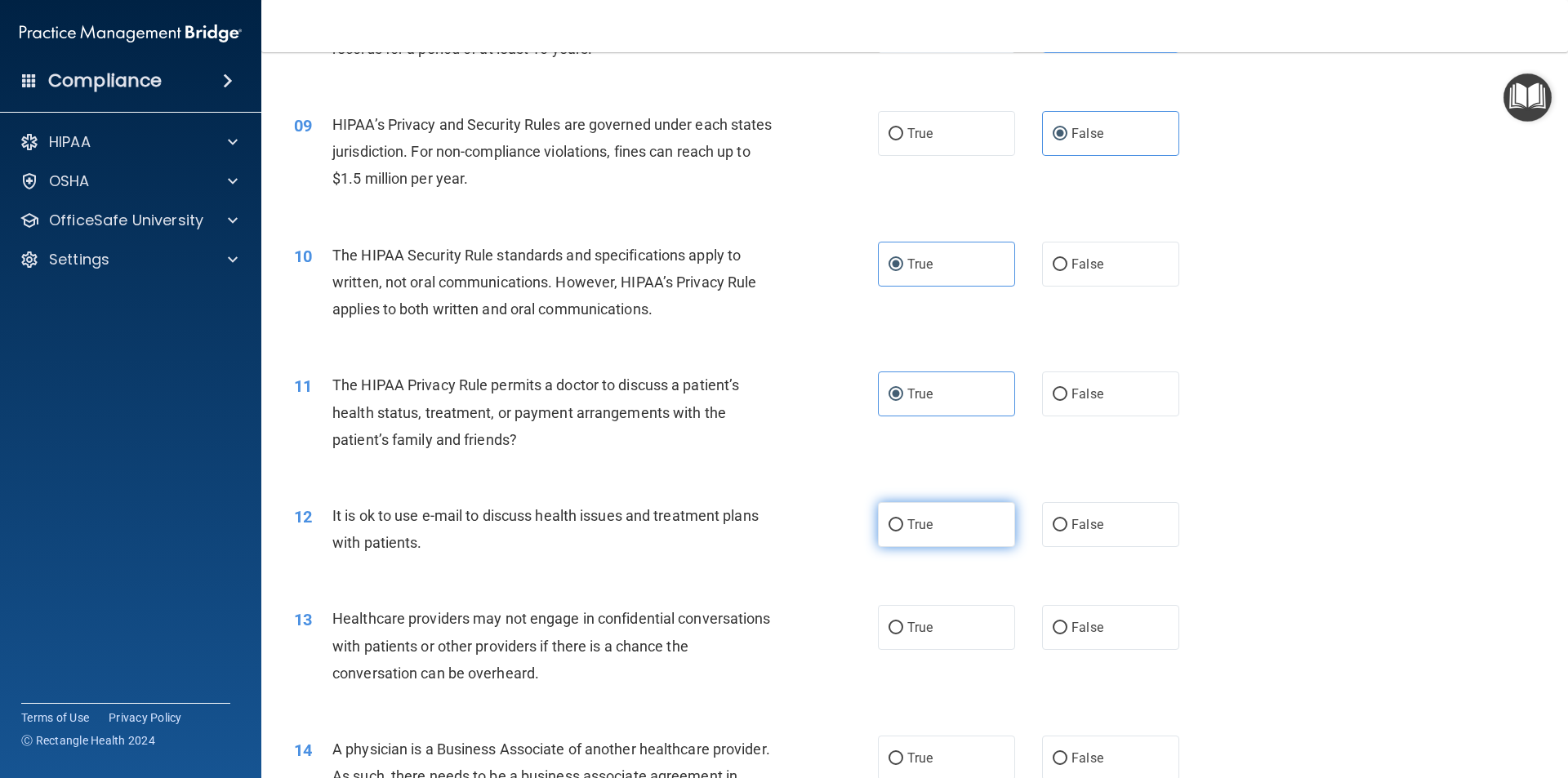
click at [969, 532] on label "True" at bounding box center [946, 524] width 137 height 45
click at [903, 531] on input "True" at bounding box center [896, 525] width 15 height 12
radio input "true"
drag, startPoint x: 929, startPoint y: 622, endPoint x: 1037, endPoint y: 634, distance: 108.7
click at [935, 623] on label "True" at bounding box center [946, 627] width 137 height 45
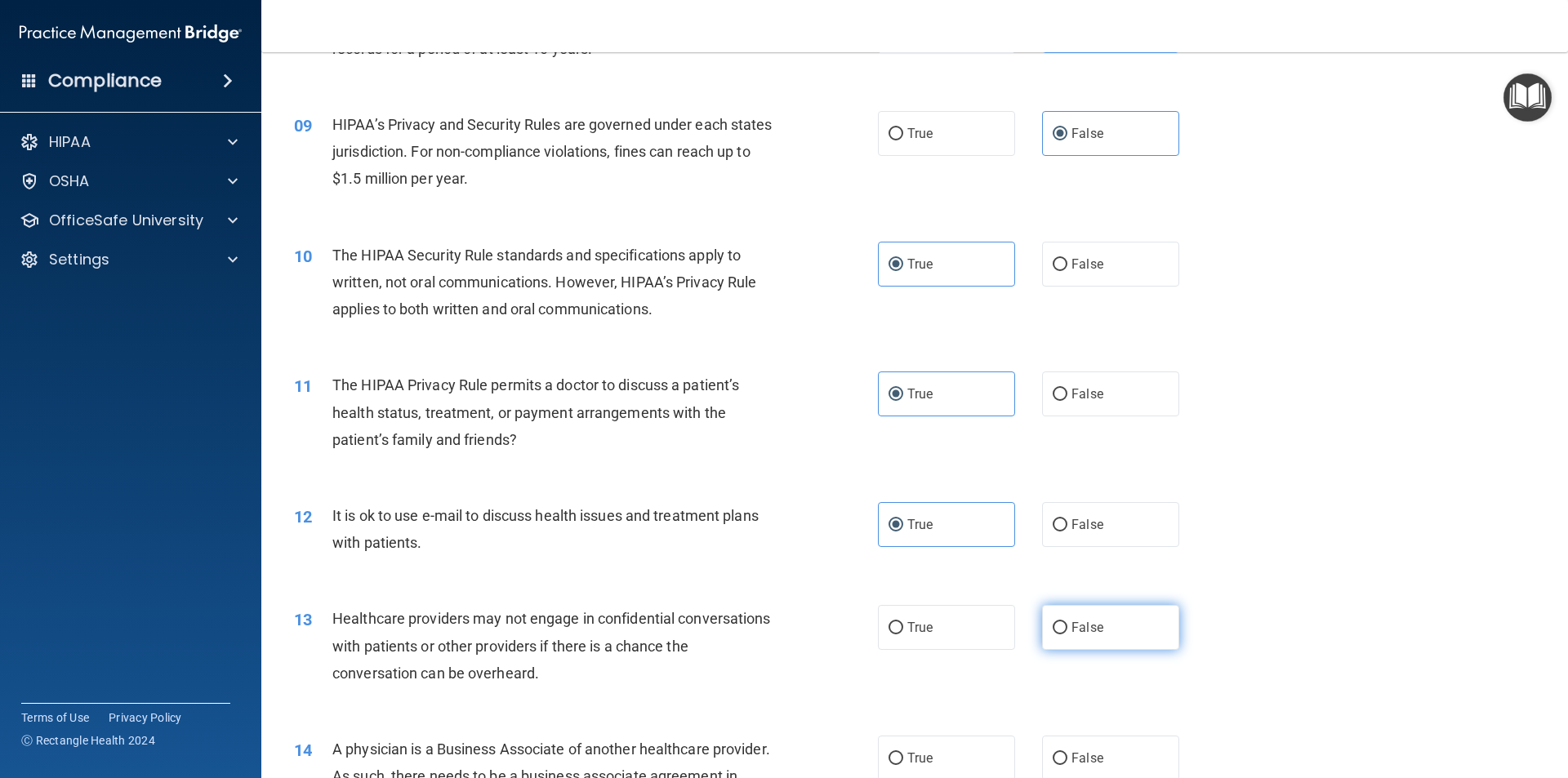
click at [903, 623] on input "True" at bounding box center [896, 628] width 15 height 12
radio input "true"
click at [1084, 631] on span "False" at bounding box center [1087, 627] width 32 height 16
click at [1068, 631] on input "False" at bounding box center [1060, 628] width 15 height 12
radio input "true"
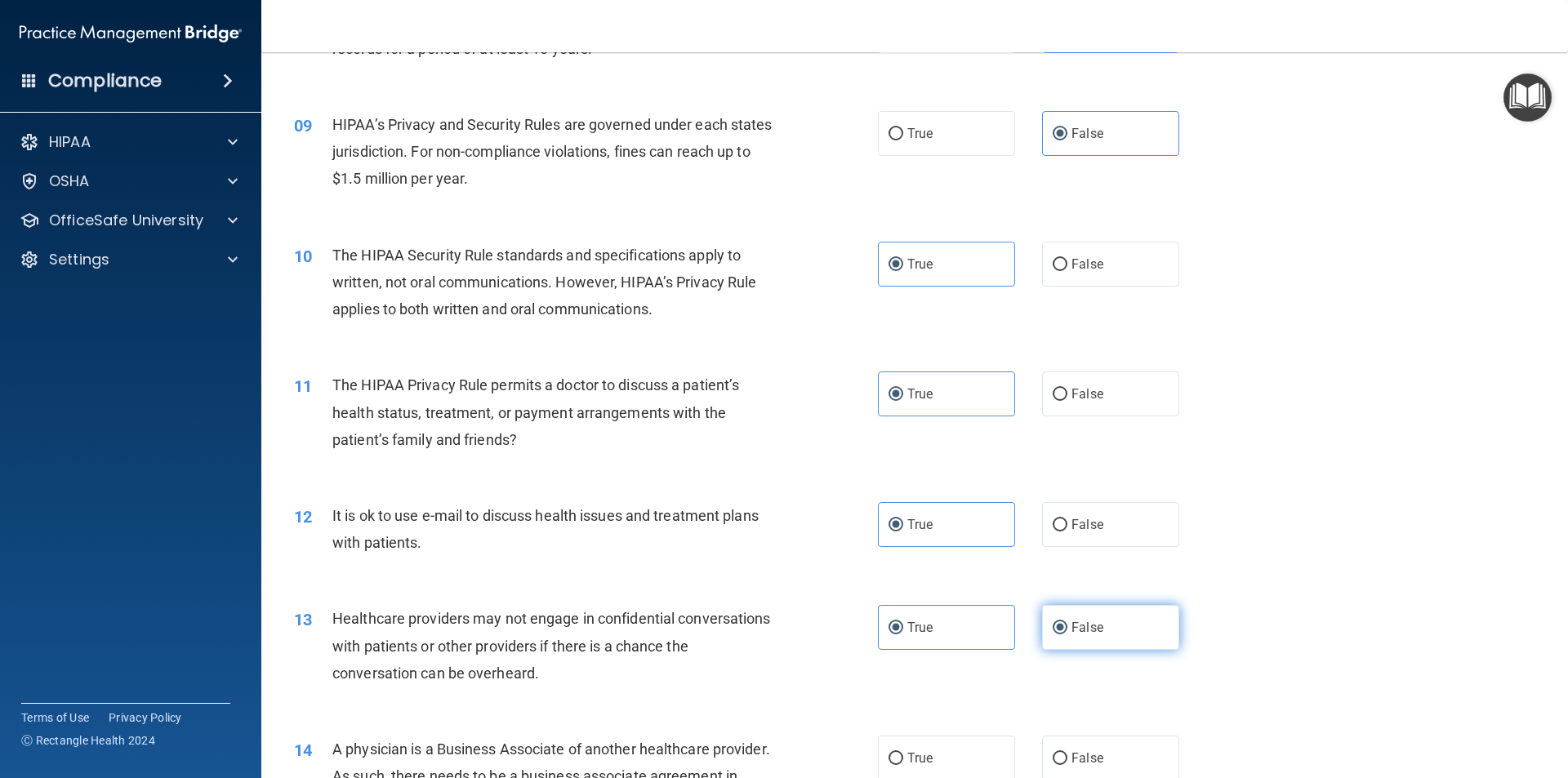
radio input "false"
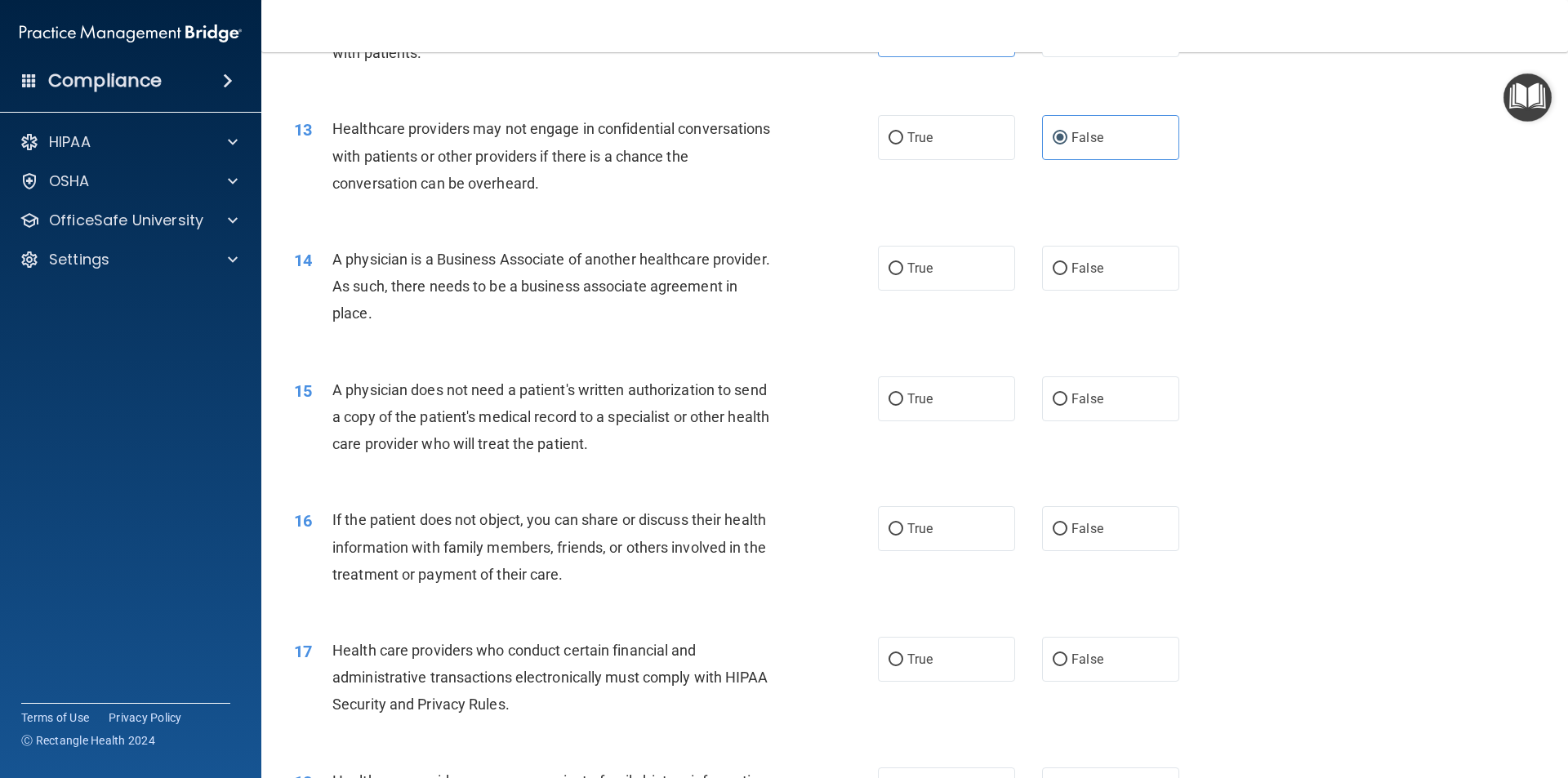
scroll to position [1550, 0]
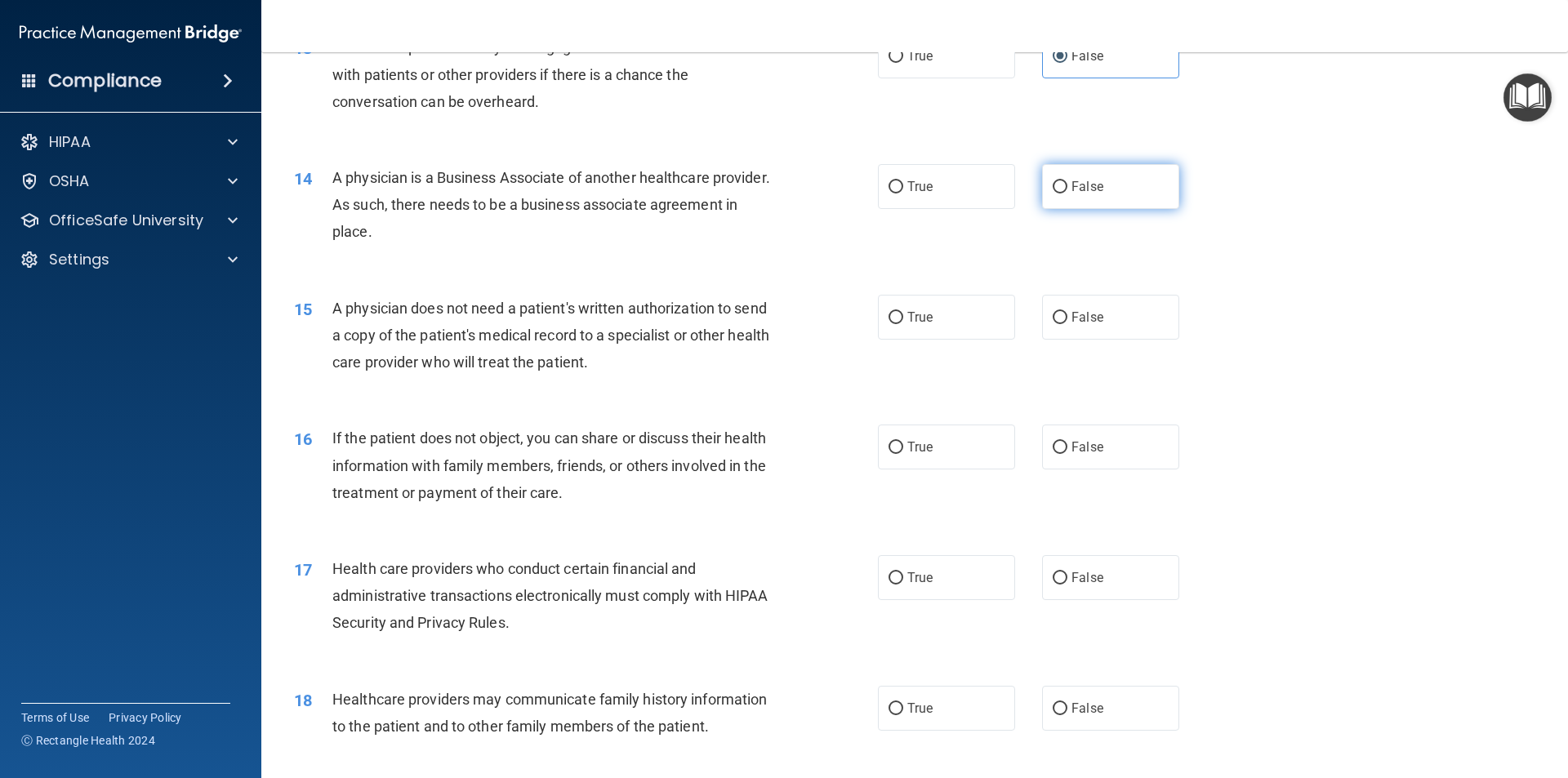
click at [1089, 194] on label "False" at bounding box center [1110, 186] width 137 height 45
click at [1068, 194] on input "False" at bounding box center [1060, 187] width 15 height 12
radio input "true"
click at [927, 326] on label "True" at bounding box center [946, 317] width 137 height 45
click at [903, 324] on input "True" at bounding box center [896, 317] width 15 height 12
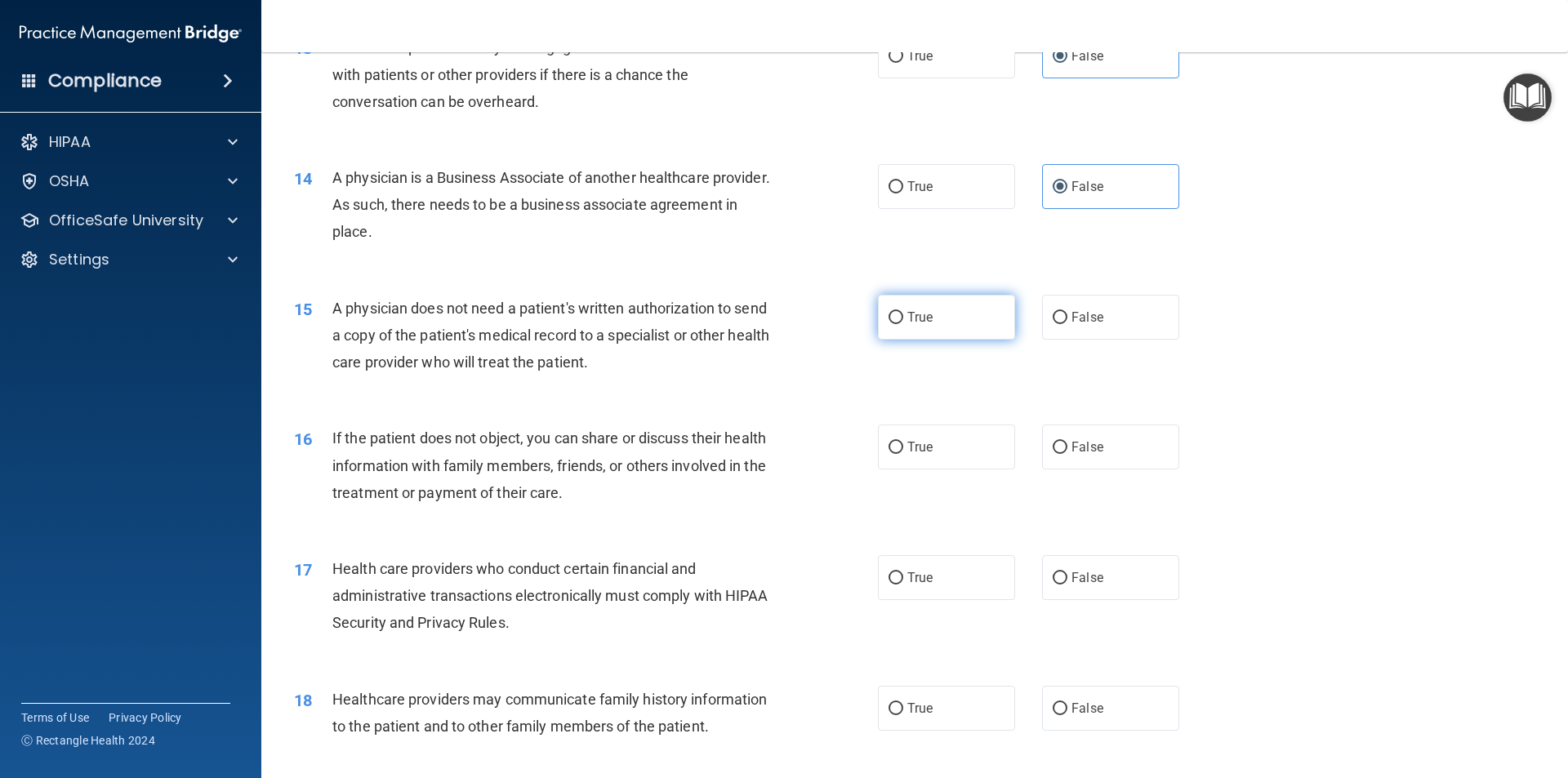
radio input "true"
click at [935, 456] on label "True" at bounding box center [946, 447] width 137 height 45
click at [903, 454] on input "True" at bounding box center [896, 447] width 15 height 12
radio input "true"
click at [924, 576] on span "True" at bounding box center [920, 577] width 26 height 16
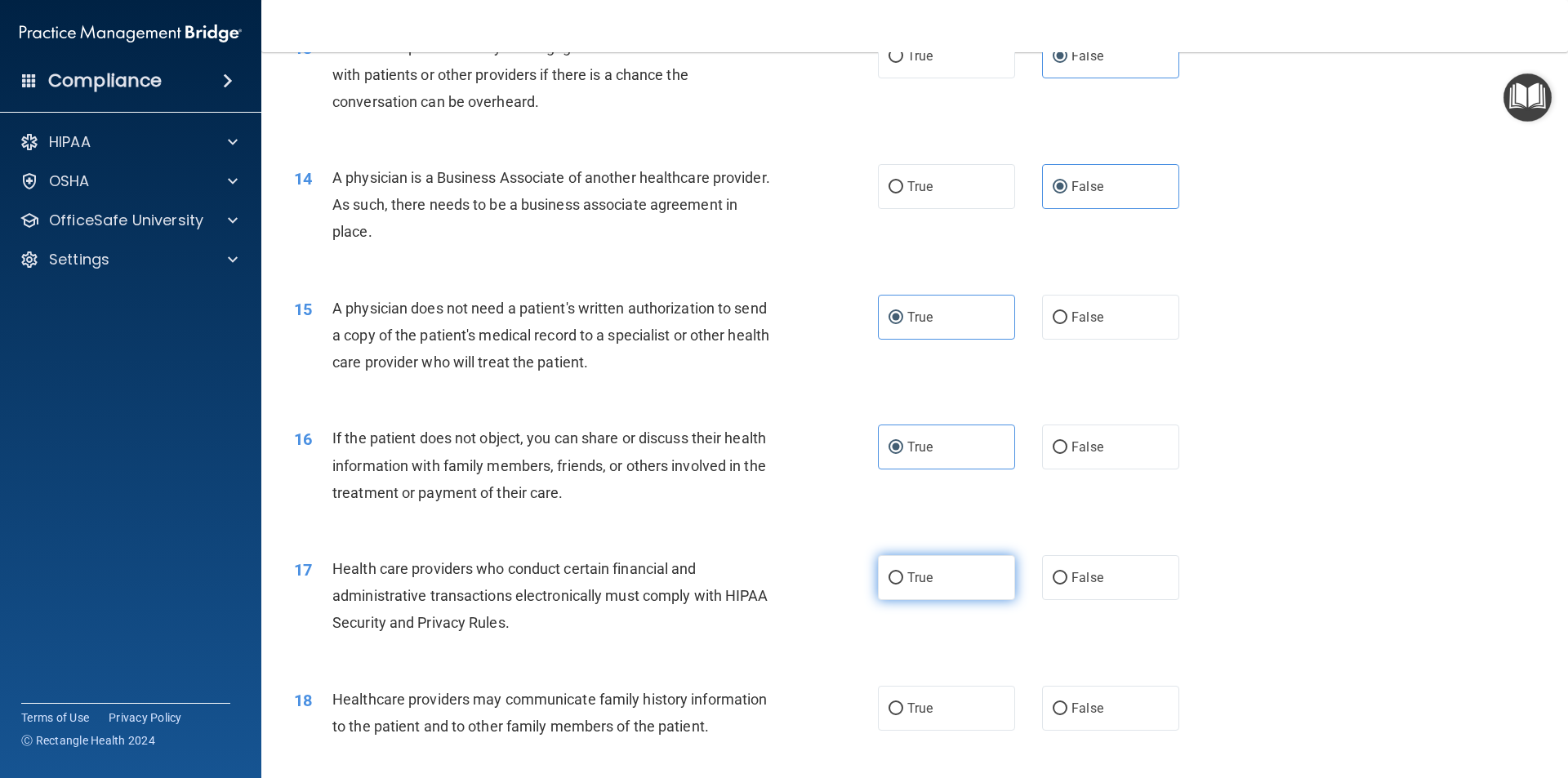
click at [903, 576] on input "True" at bounding box center [896, 578] width 15 height 12
radio input "true"
click at [1089, 714] on span "False" at bounding box center [1087, 707] width 32 height 16
click at [1068, 714] on input "False" at bounding box center [1060, 708] width 15 height 12
radio input "true"
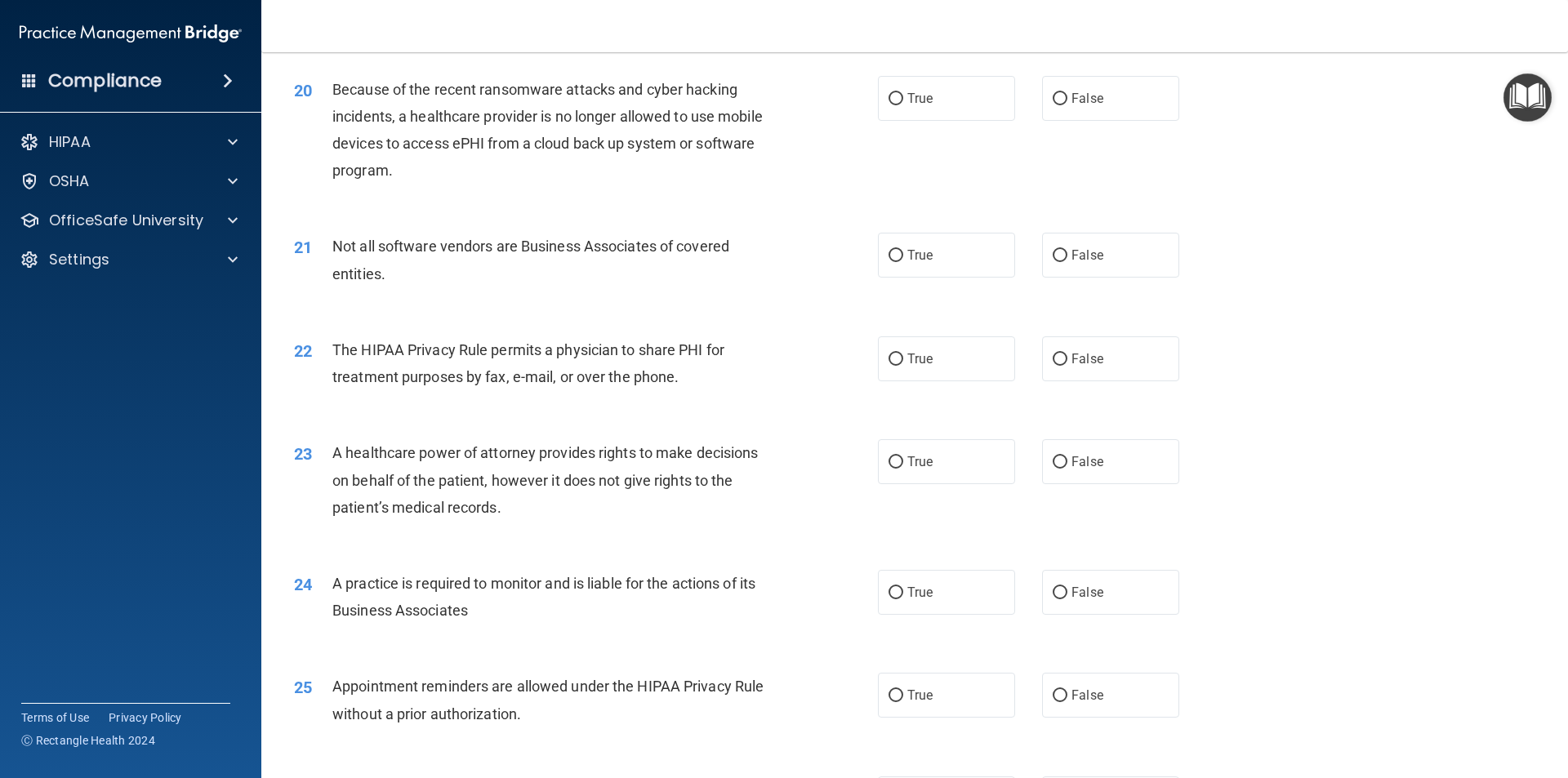
scroll to position [2204, 0]
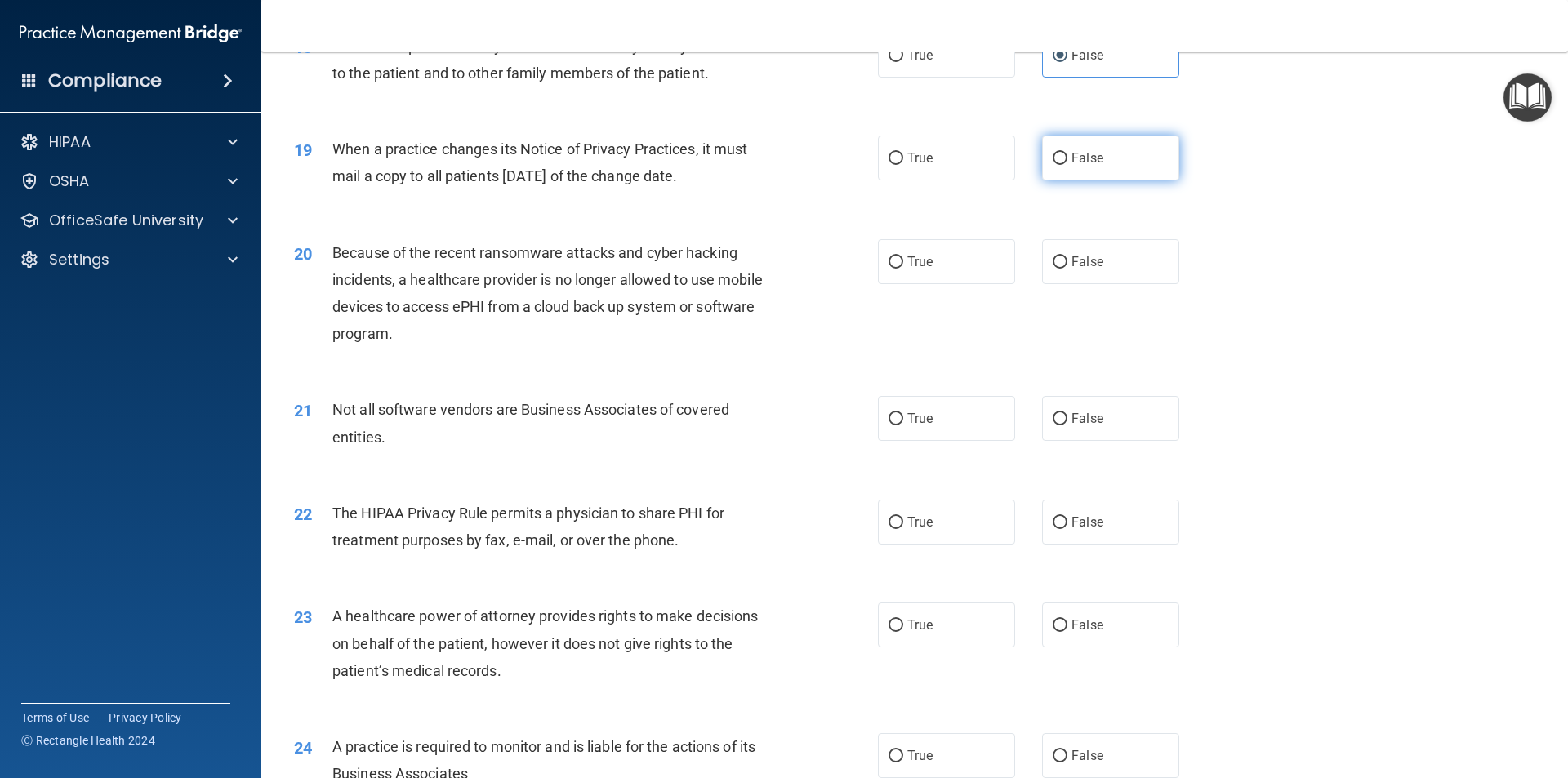
click at [1089, 154] on span "False" at bounding box center [1087, 158] width 32 height 16
click at [1068, 154] on input "False" at bounding box center [1060, 158] width 15 height 12
radio input "true"
click at [1073, 267] on span "False" at bounding box center [1087, 261] width 32 height 16
click at [1068, 267] on input "False" at bounding box center [1060, 261] width 15 height 12
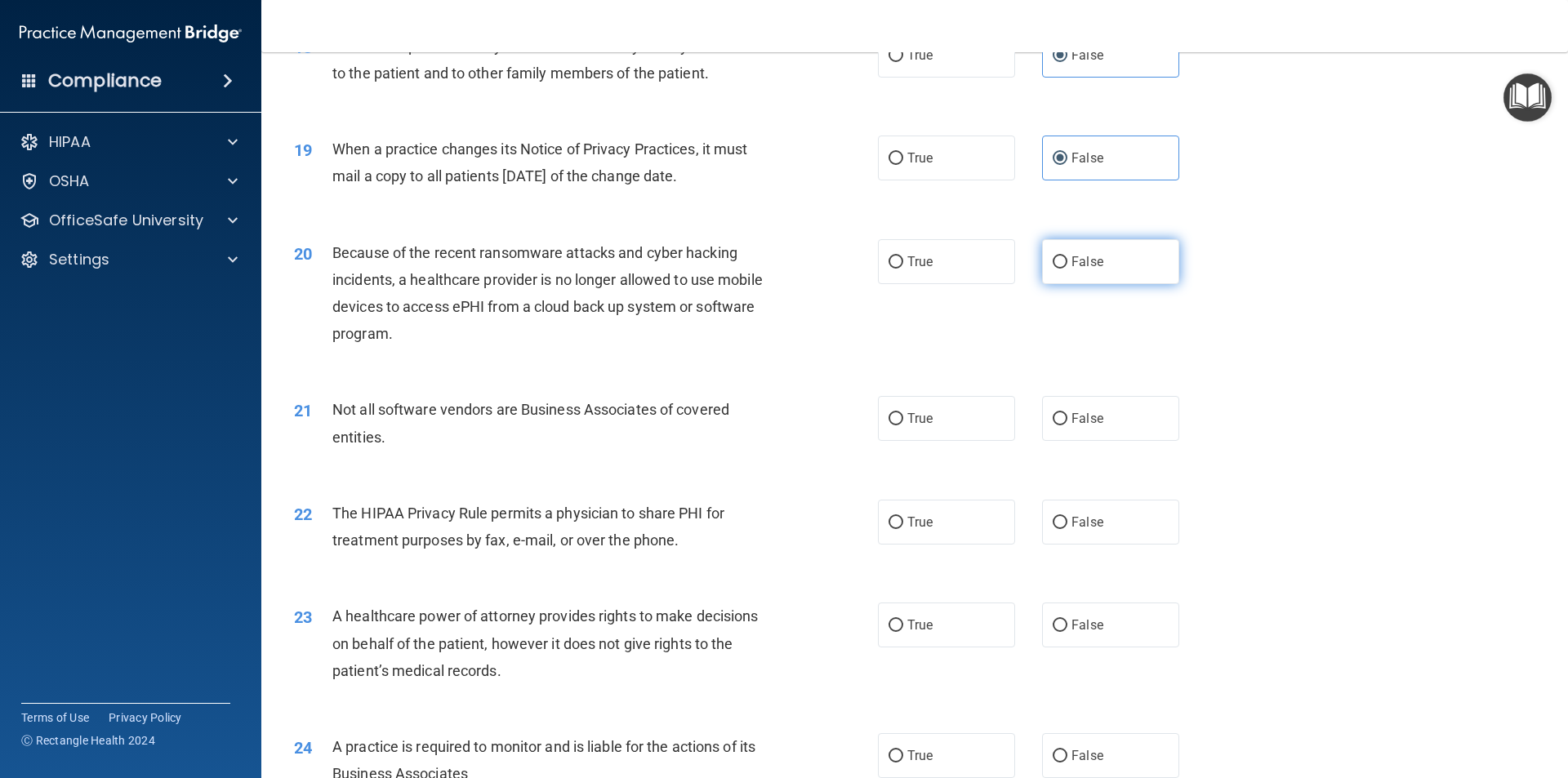
radio input "true"
click at [942, 426] on label "True" at bounding box center [946, 417] width 137 height 45
click at [903, 426] on input "True" at bounding box center [896, 418] width 15 height 12
radio input "true"
click at [930, 521] on label "True" at bounding box center [946, 521] width 137 height 45
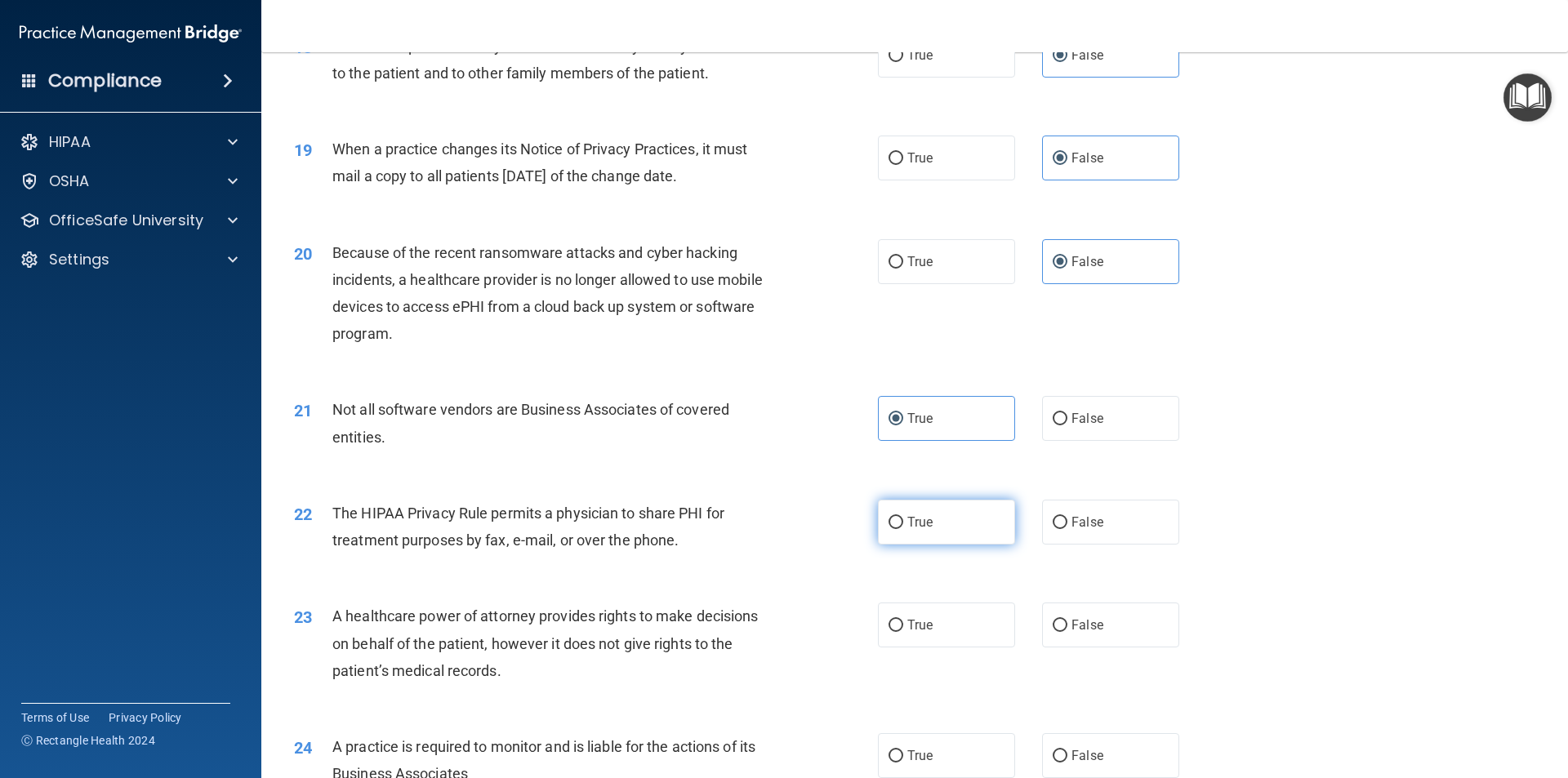
click at [903, 521] on input "True" at bounding box center [896, 522] width 15 height 12
radio input "true"
click at [1082, 618] on span "False" at bounding box center [1087, 625] width 32 height 16
click at [1068, 619] on input "False" at bounding box center [1060, 625] width 15 height 12
radio input "true"
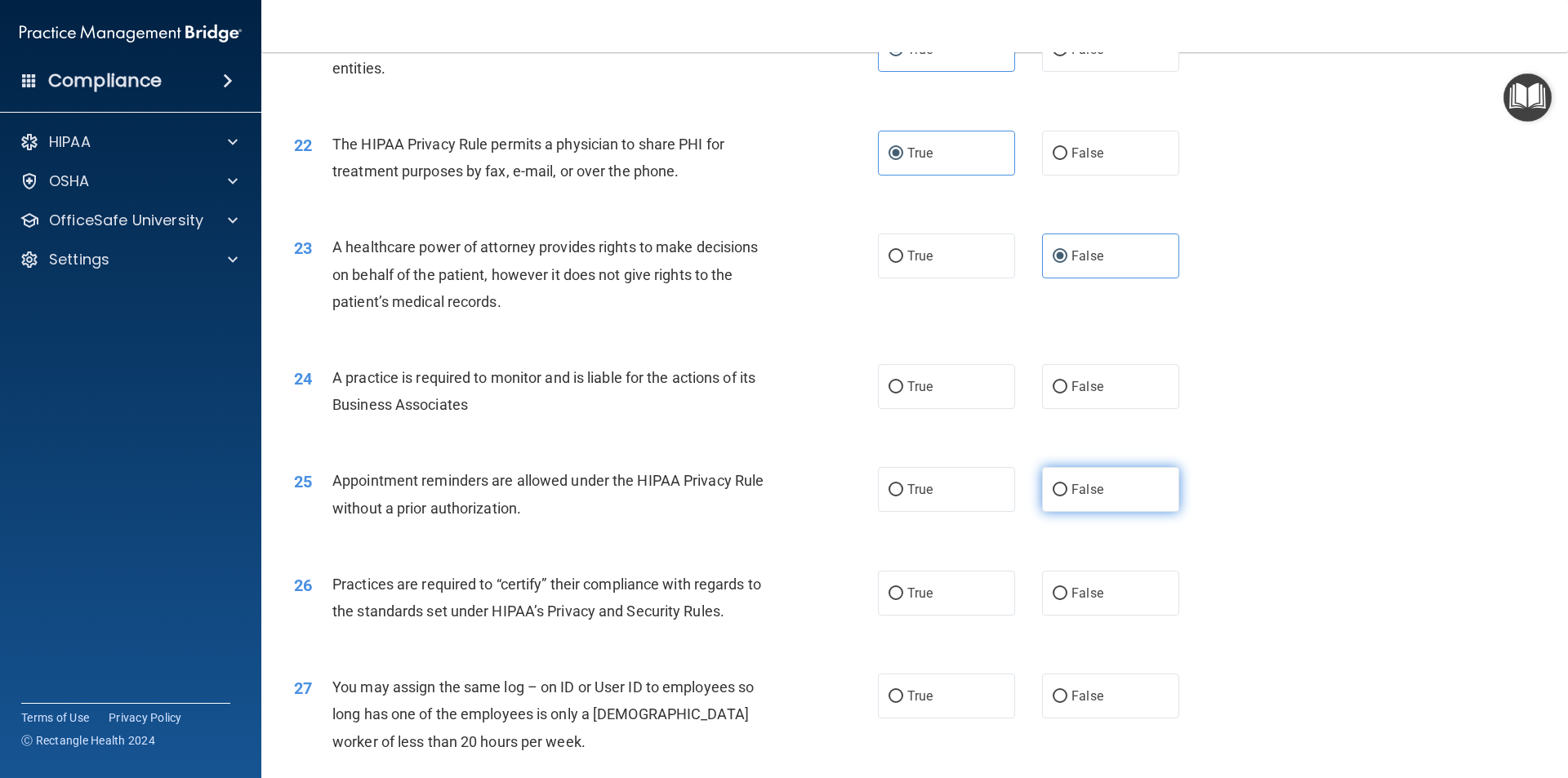
scroll to position [2612, 0]
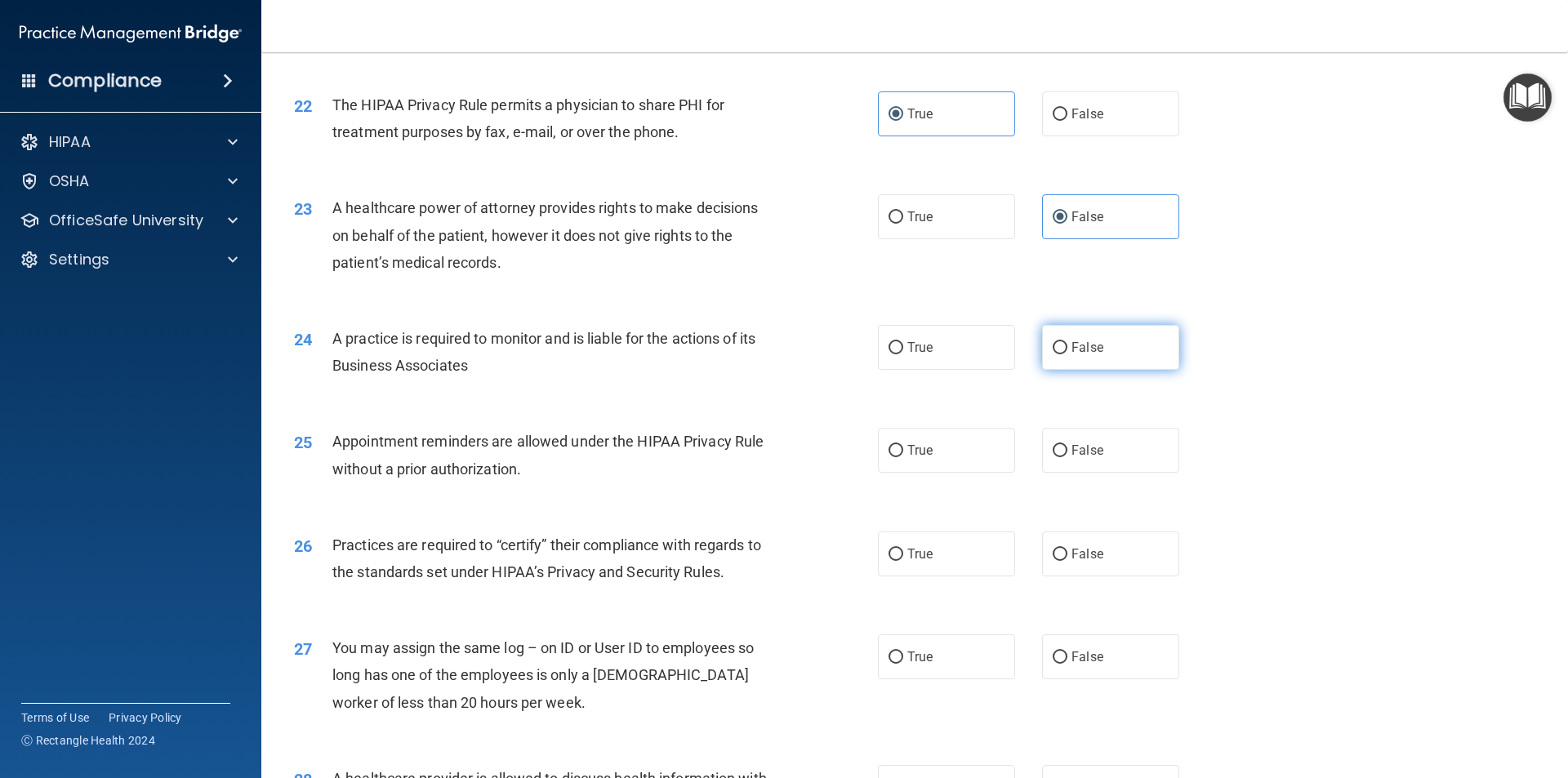
click at [1082, 339] on label "False" at bounding box center [1110, 347] width 137 height 45
click at [1068, 342] on input "False" at bounding box center [1060, 348] width 15 height 12
radio input "true"
click at [951, 462] on label "True" at bounding box center [946, 450] width 137 height 45
click at [903, 457] on input "True" at bounding box center [896, 450] width 15 height 12
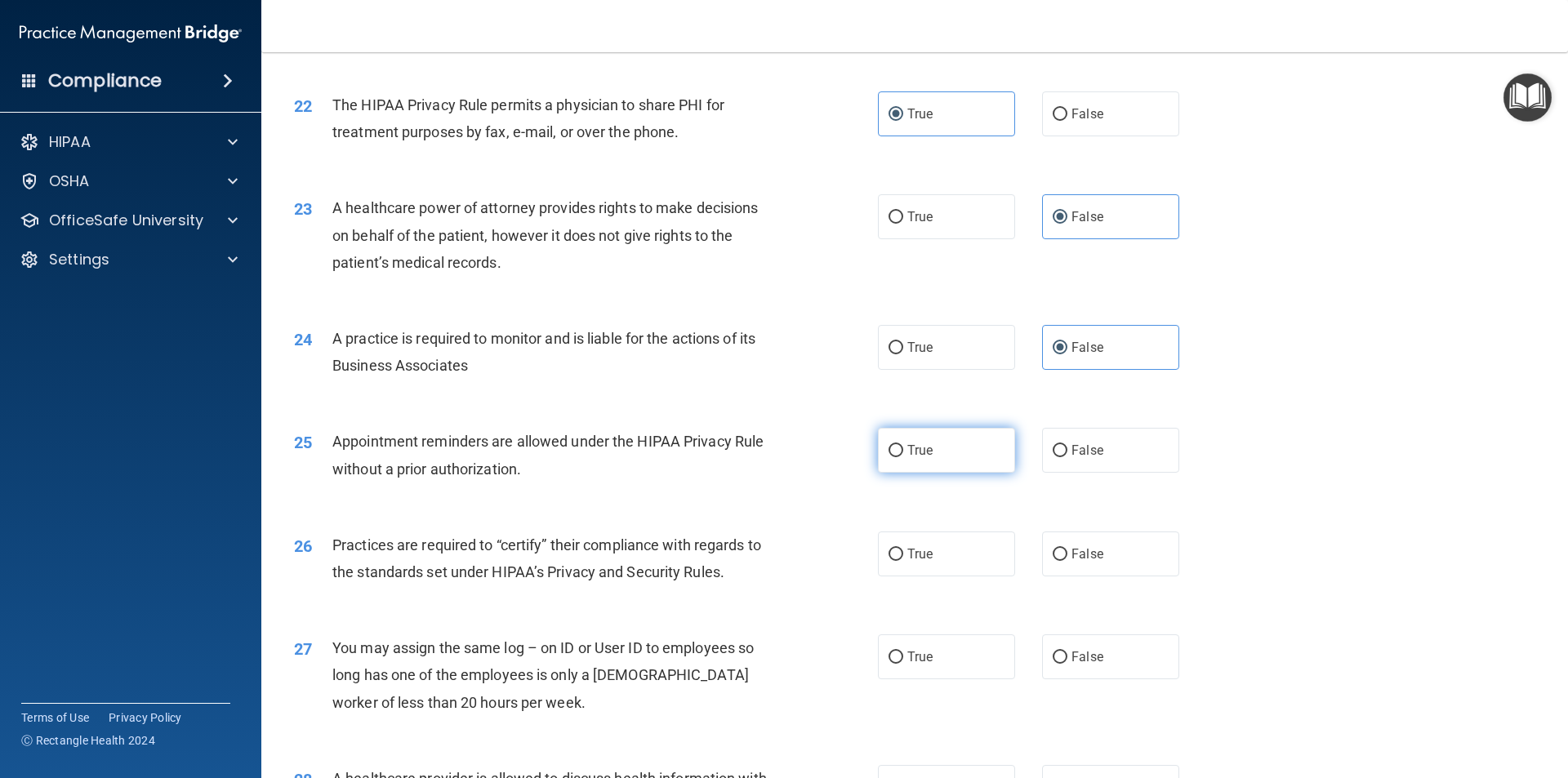
radio input "true"
click at [1092, 554] on span "False" at bounding box center [1087, 553] width 32 height 16
click at [1068, 554] on input "False" at bounding box center [1060, 554] width 15 height 12
radio input "true"
click at [1077, 660] on span "False" at bounding box center [1087, 656] width 32 height 16
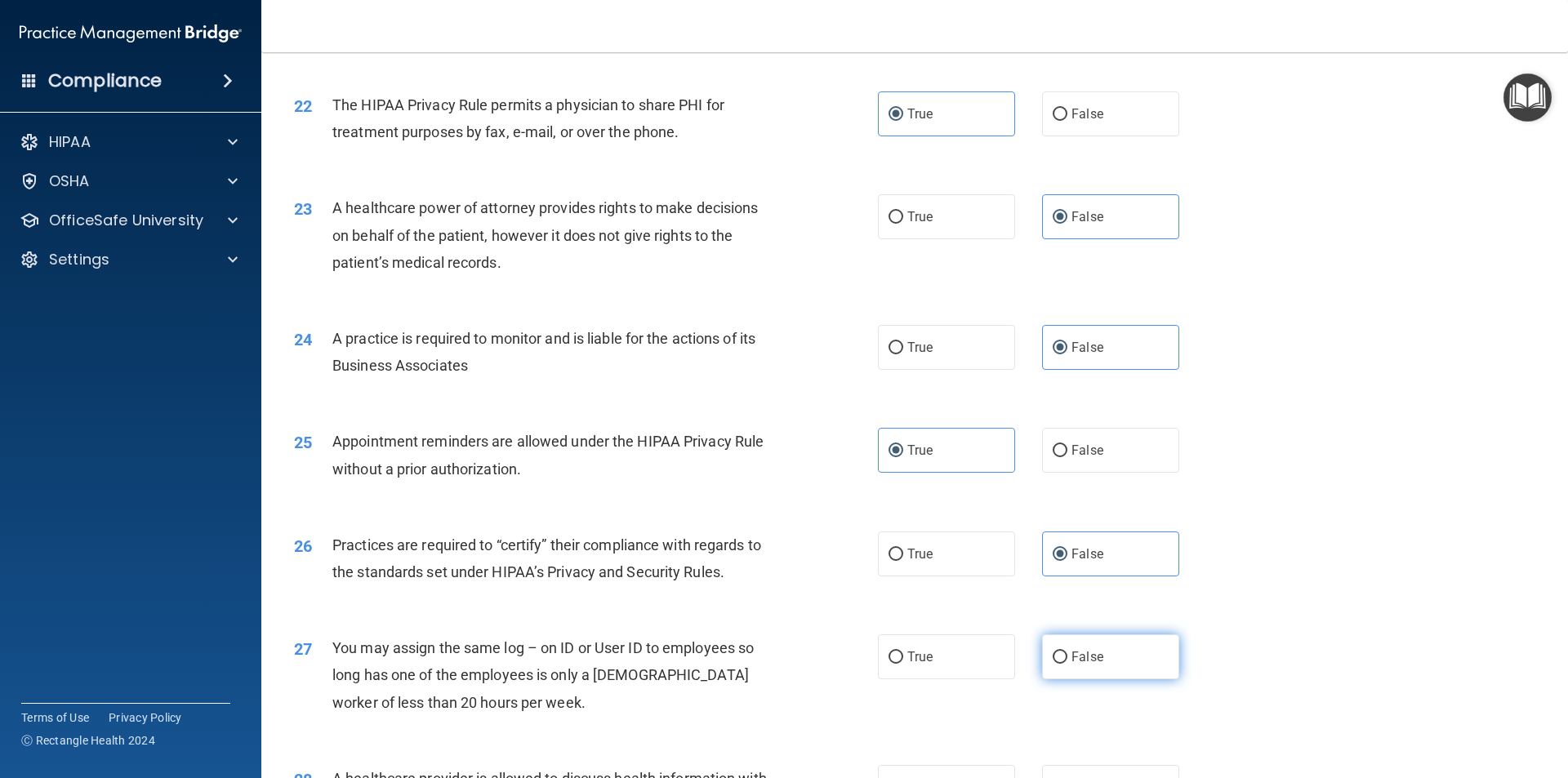
click at [1068, 660] on input "False" at bounding box center [1060, 657] width 15 height 12
radio input "true"
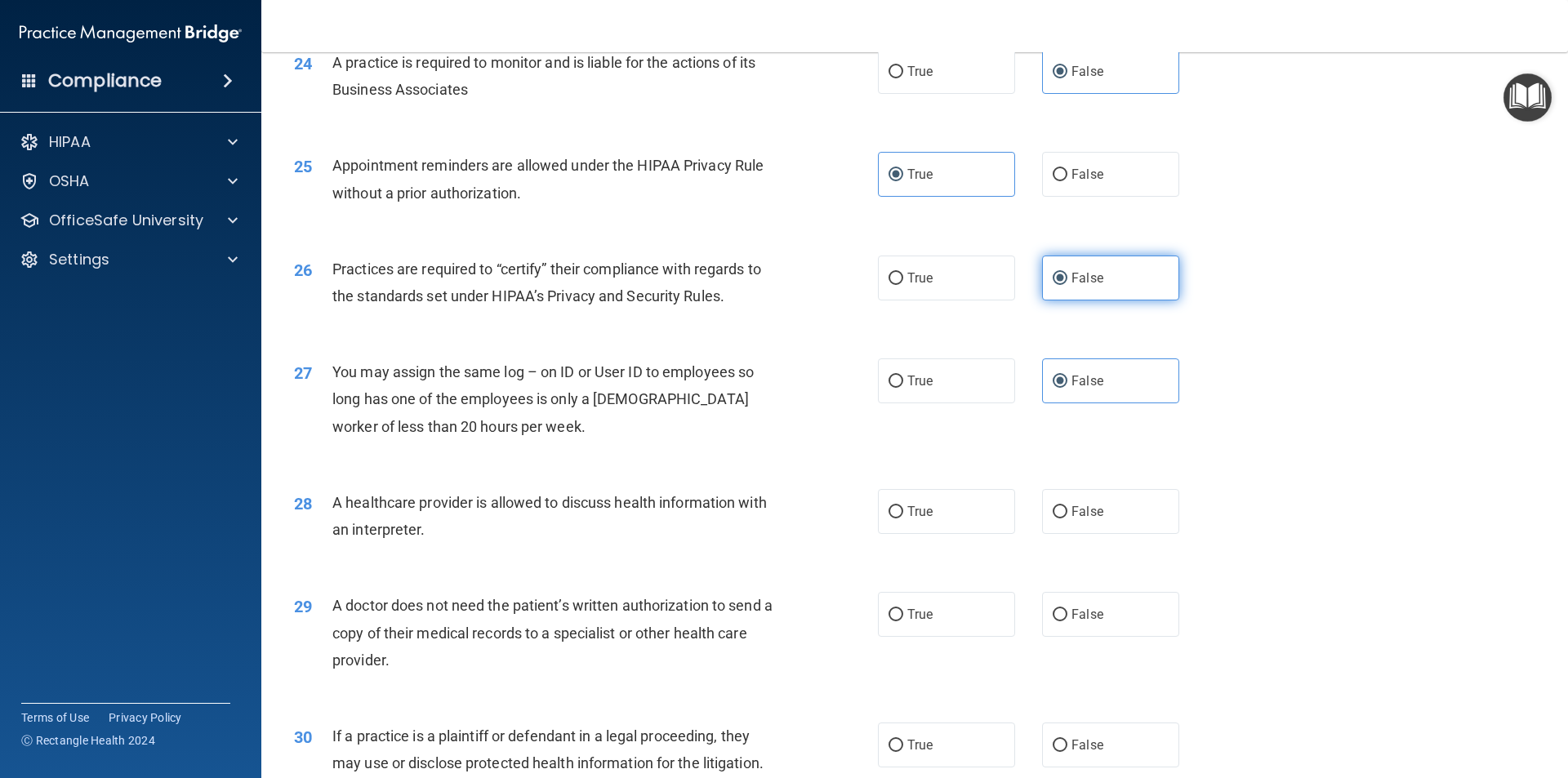
scroll to position [2939, 0]
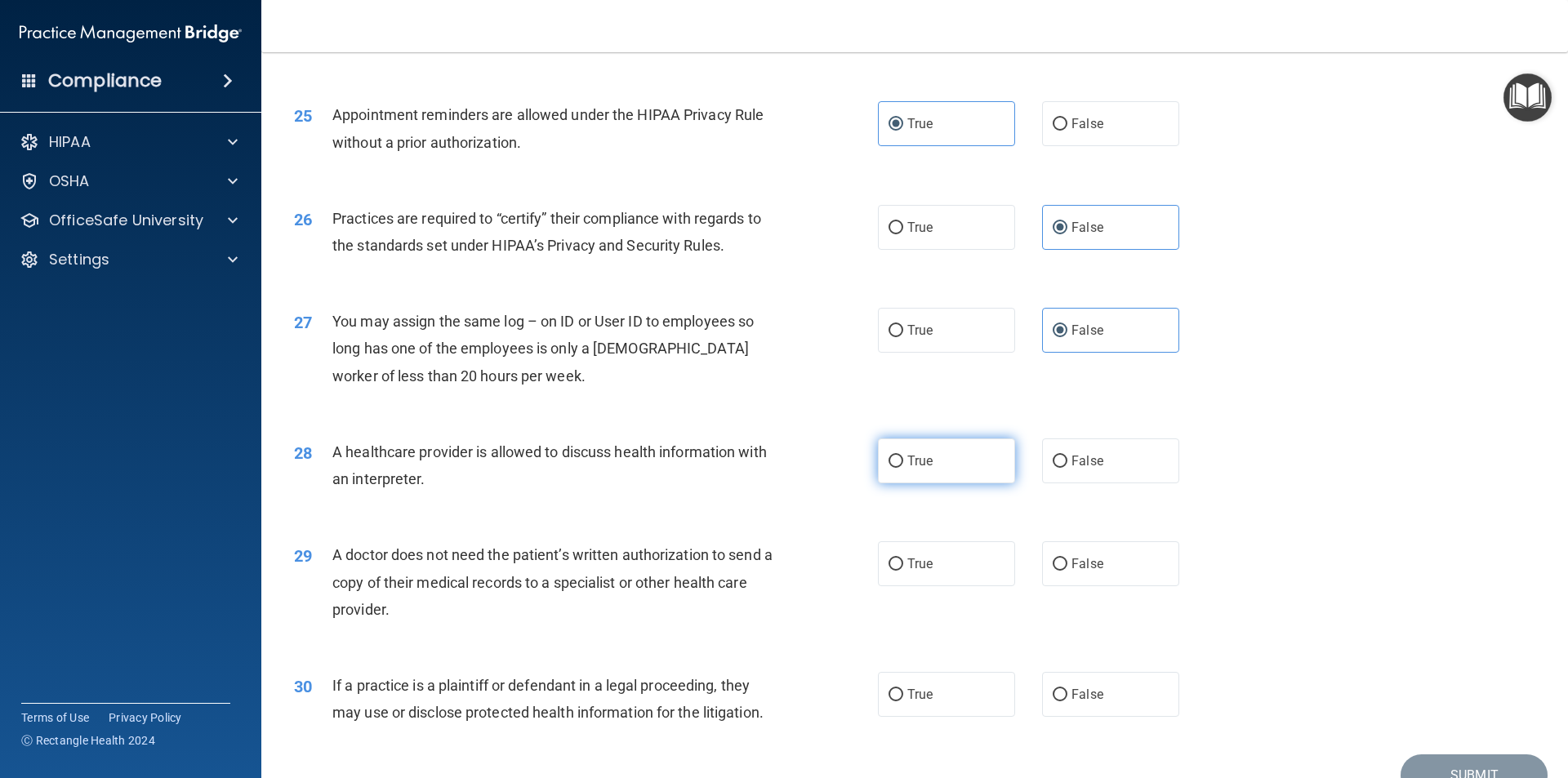
click at [943, 462] on label "True" at bounding box center [946, 461] width 137 height 45
click at [903, 462] on input "True" at bounding box center [896, 461] width 15 height 12
radio input "true"
click at [940, 572] on label "True" at bounding box center [946, 563] width 137 height 45
click at [903, 571] on input "True" at bounding box center [896, 564] width 15 height 12
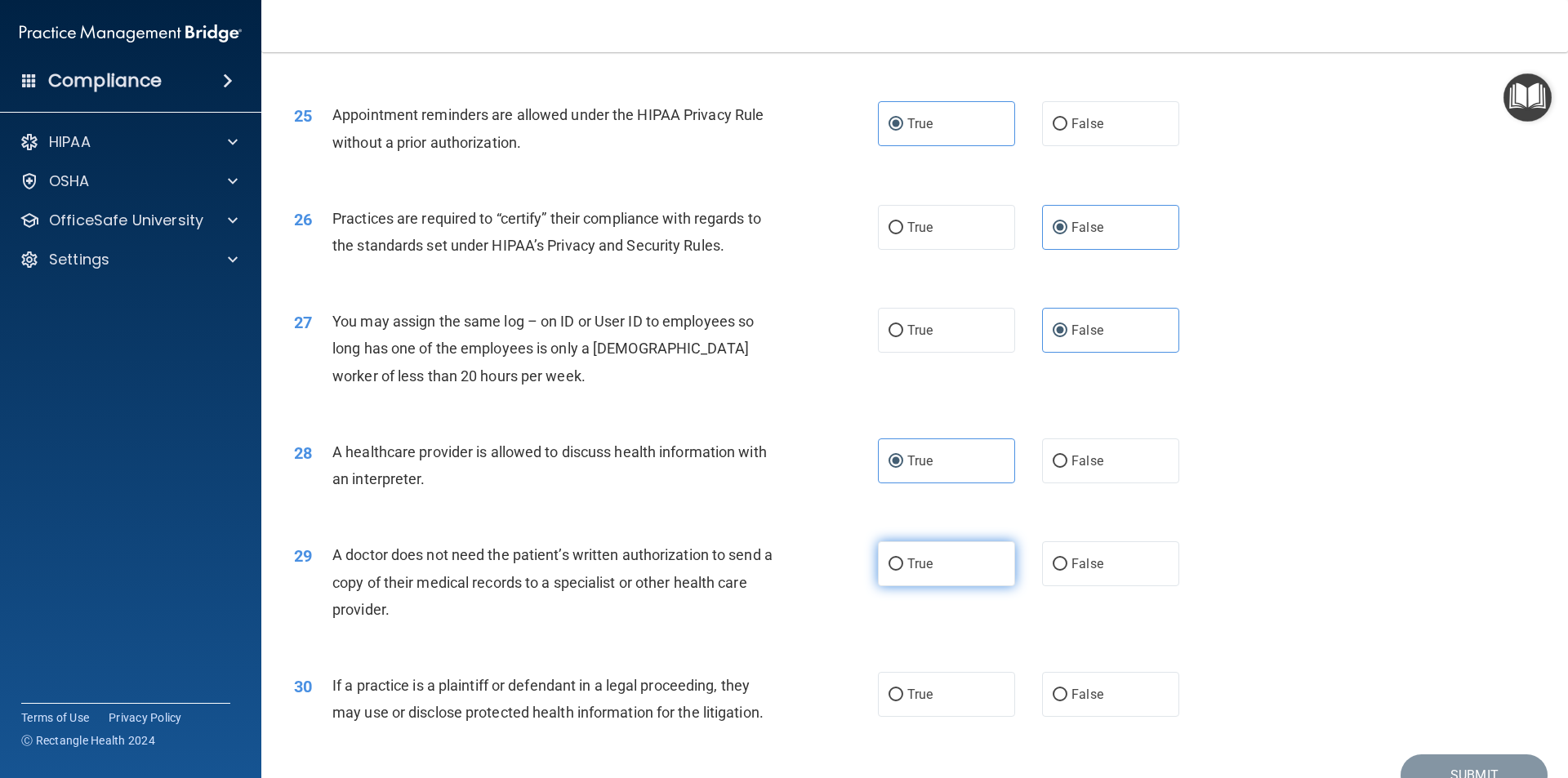
radio input "true"
click at [923, 682] on label "True" at bounding box center [946, 694] width 137 height 45
click at [903, 689] on input "True" at bounding box center [896, 695] width 15 height 12
radio input "true"
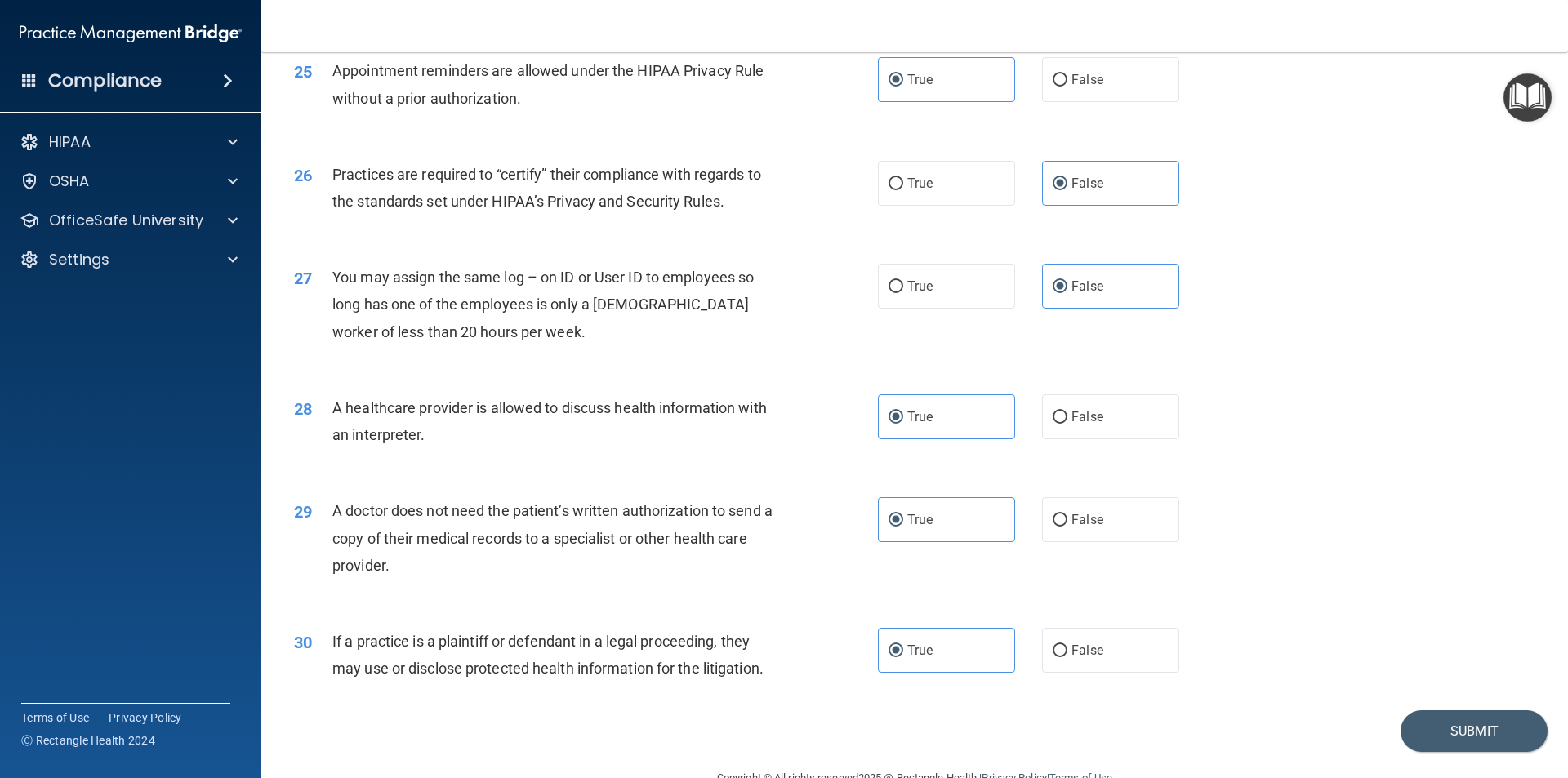
scroll to position [3022, 0]
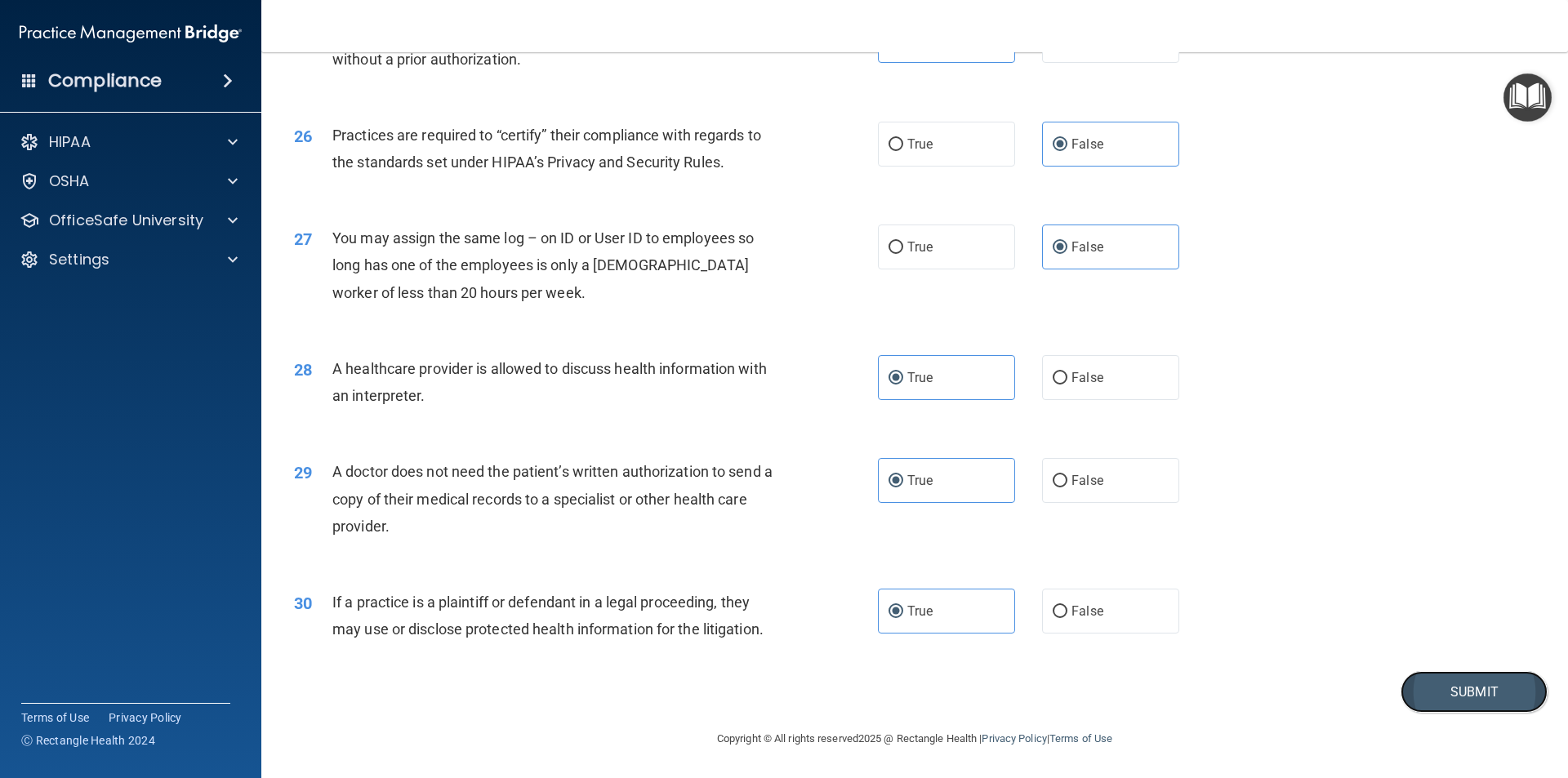
click at [1452, 693] on button "Submit" at bounding box center [1474, 691] width 147 height 41
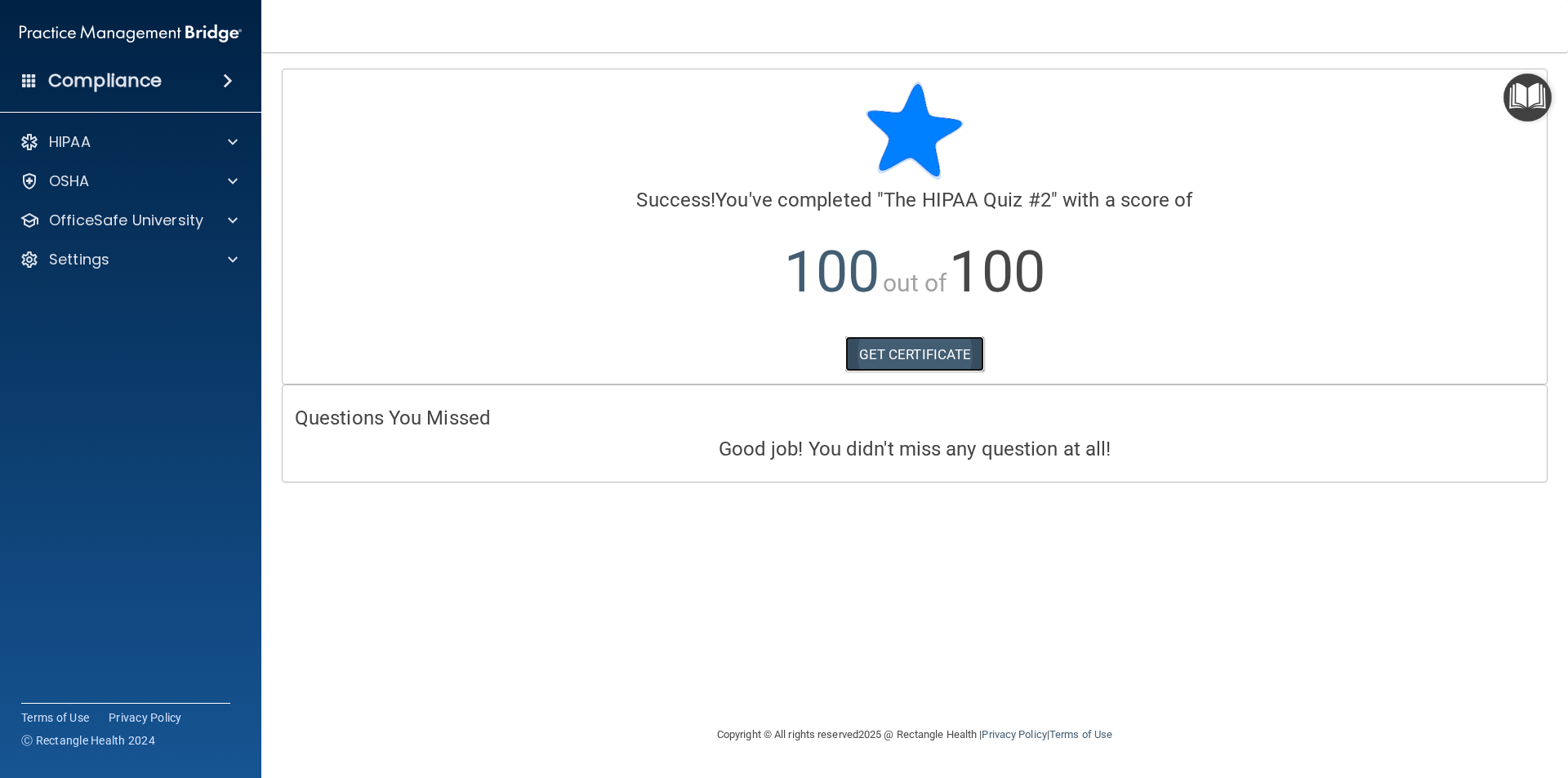
click at [905, 351] on link "GET CERTIFICATE" at bounding box center [915, 354] width 140 height 36
click at [101, 234] on div "OfficeSafe University" at bounding box center [131, 220] width 263 height 33
click at [228, 216] on span at bounding box center [232, 220] width 10 height 19
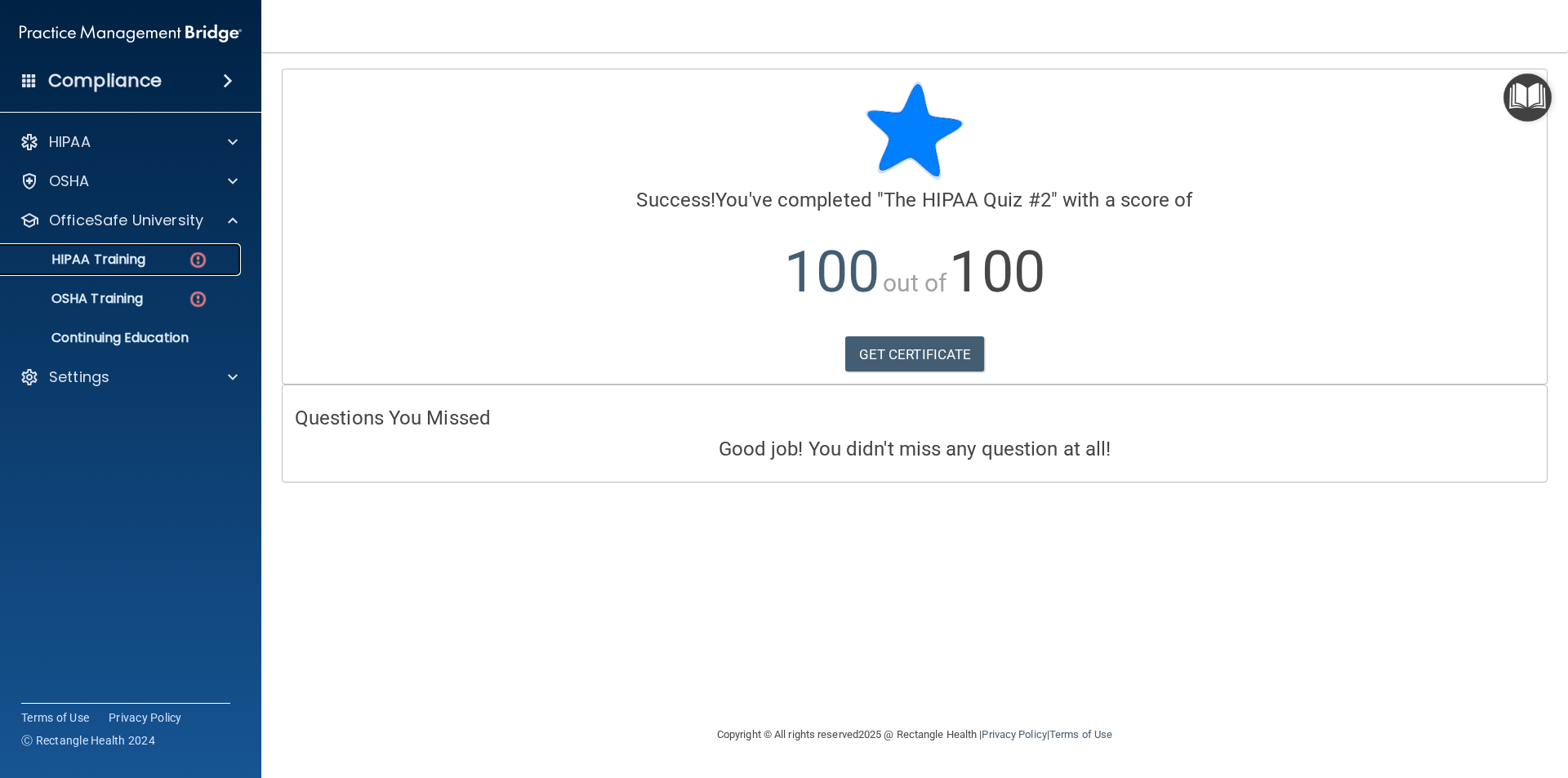
click at [185, 256] on div "HIPAA Training" at bounding box center [122, 260] width 223 height 17
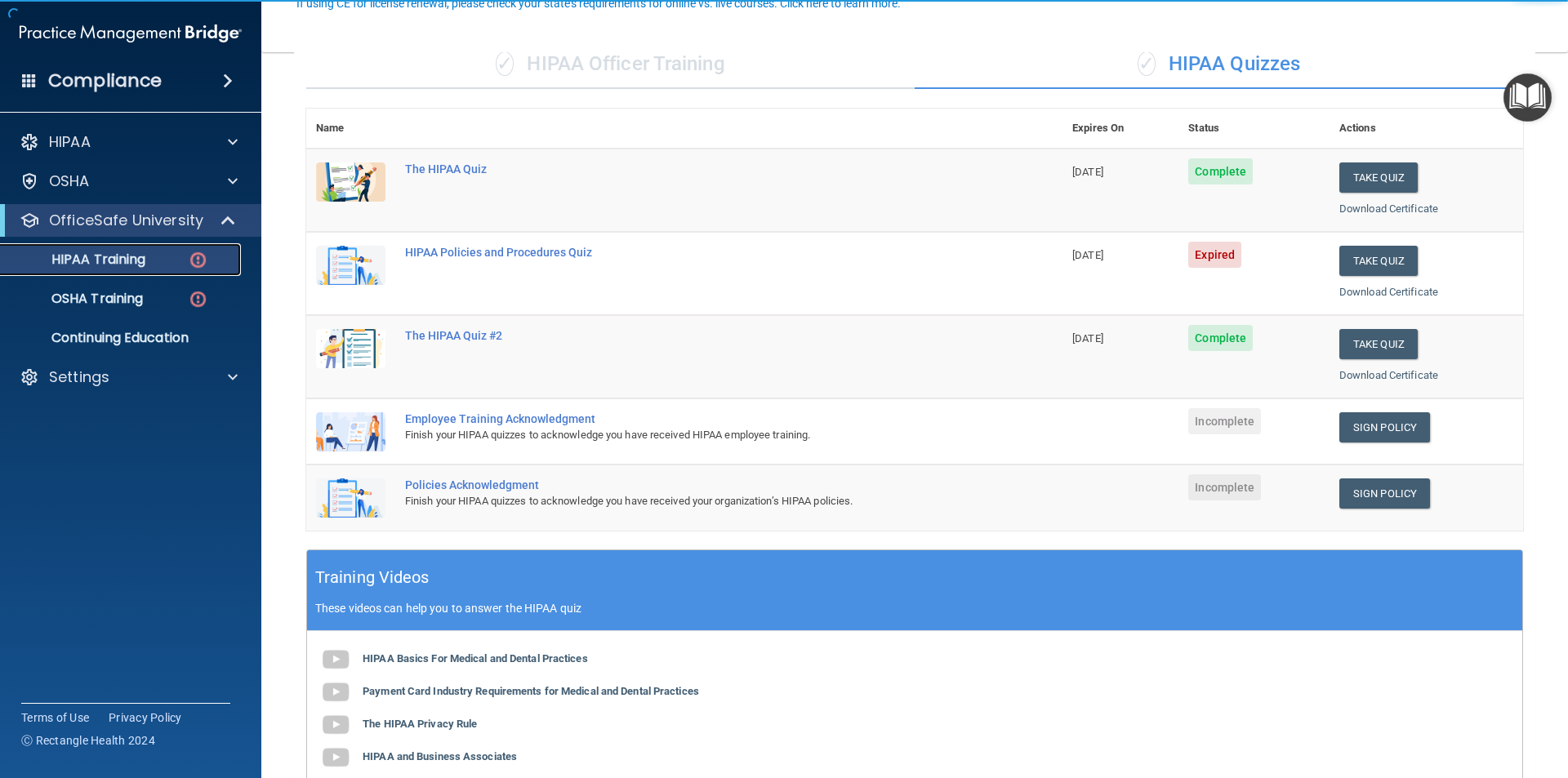
scroll to position [163, 0]
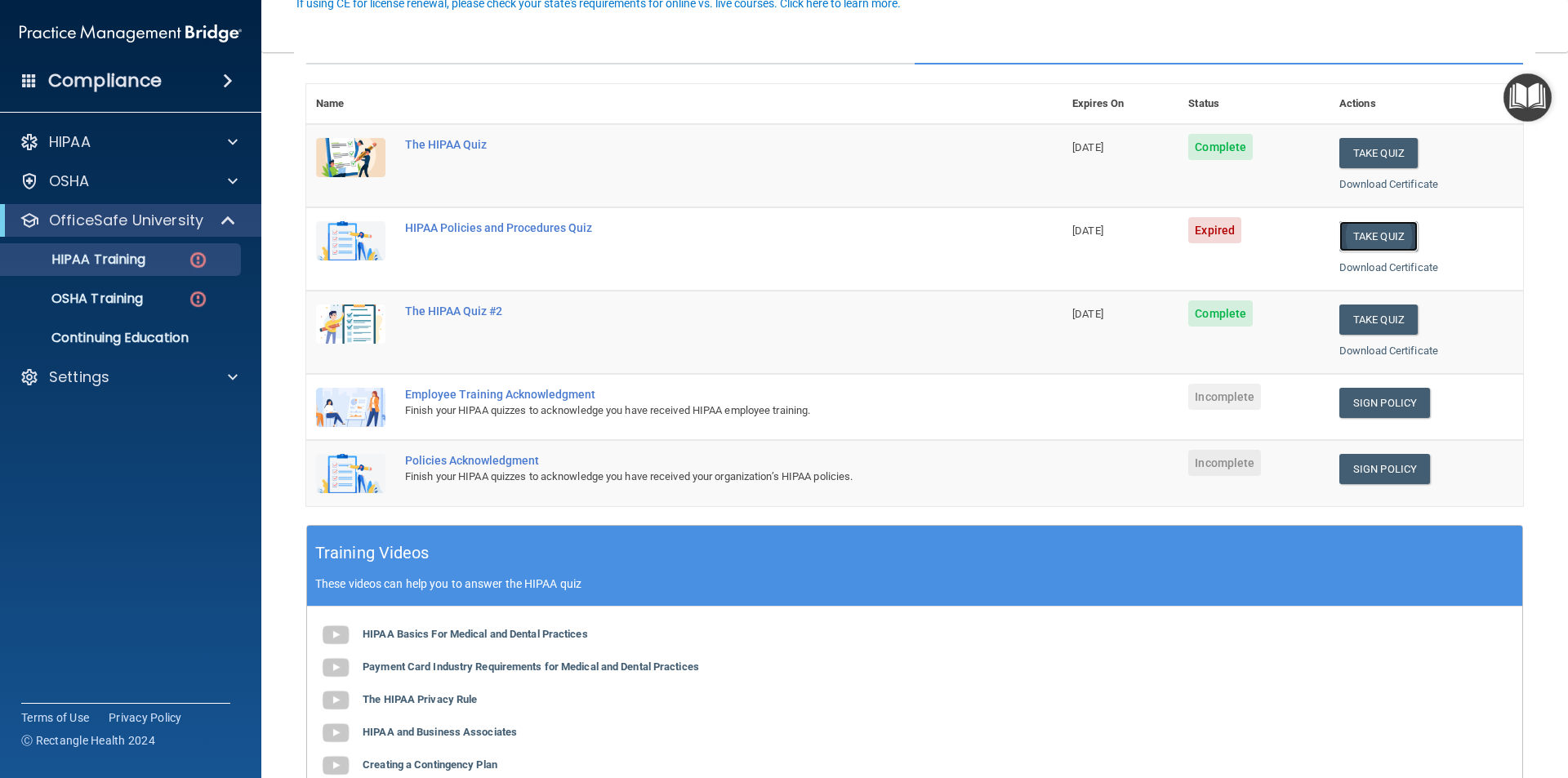
click at [1370, 238] on button "Take Quiz" at bounding box center [1378, 236] width 78 height 30
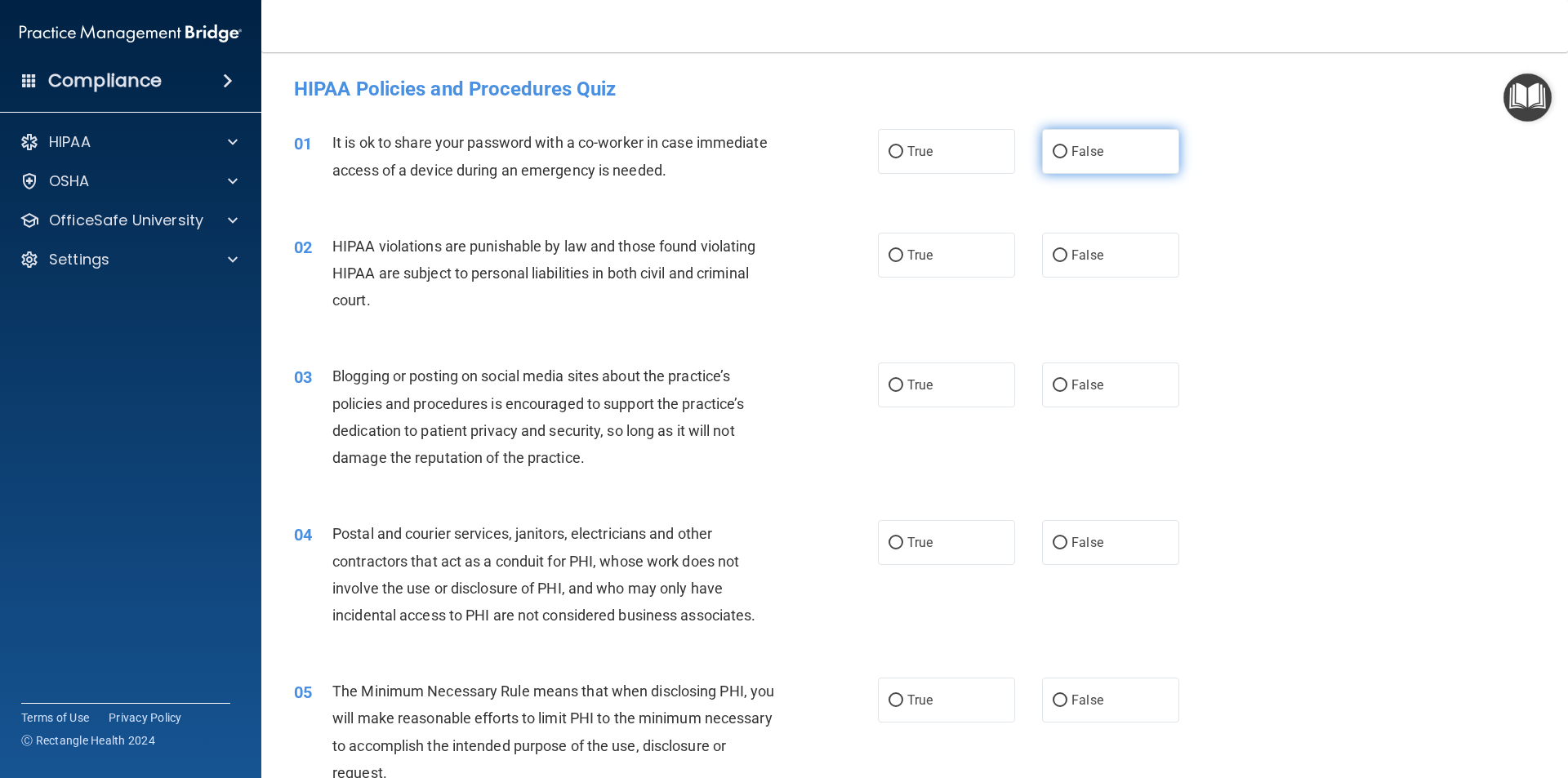
click at [1071, 154] on span "False" at bounding box center [1087, 151] width 32 height 16
click at [1068, 154] on input "False" at bounding box center [1060, 151] width 15 height 12
radio input "true"
click at [935, 264] on label "True" at bounding box center [946, 255] width 137 height 45
click at [903, 262] on input "True" at bounding box center [896, 255] width 15 height 12
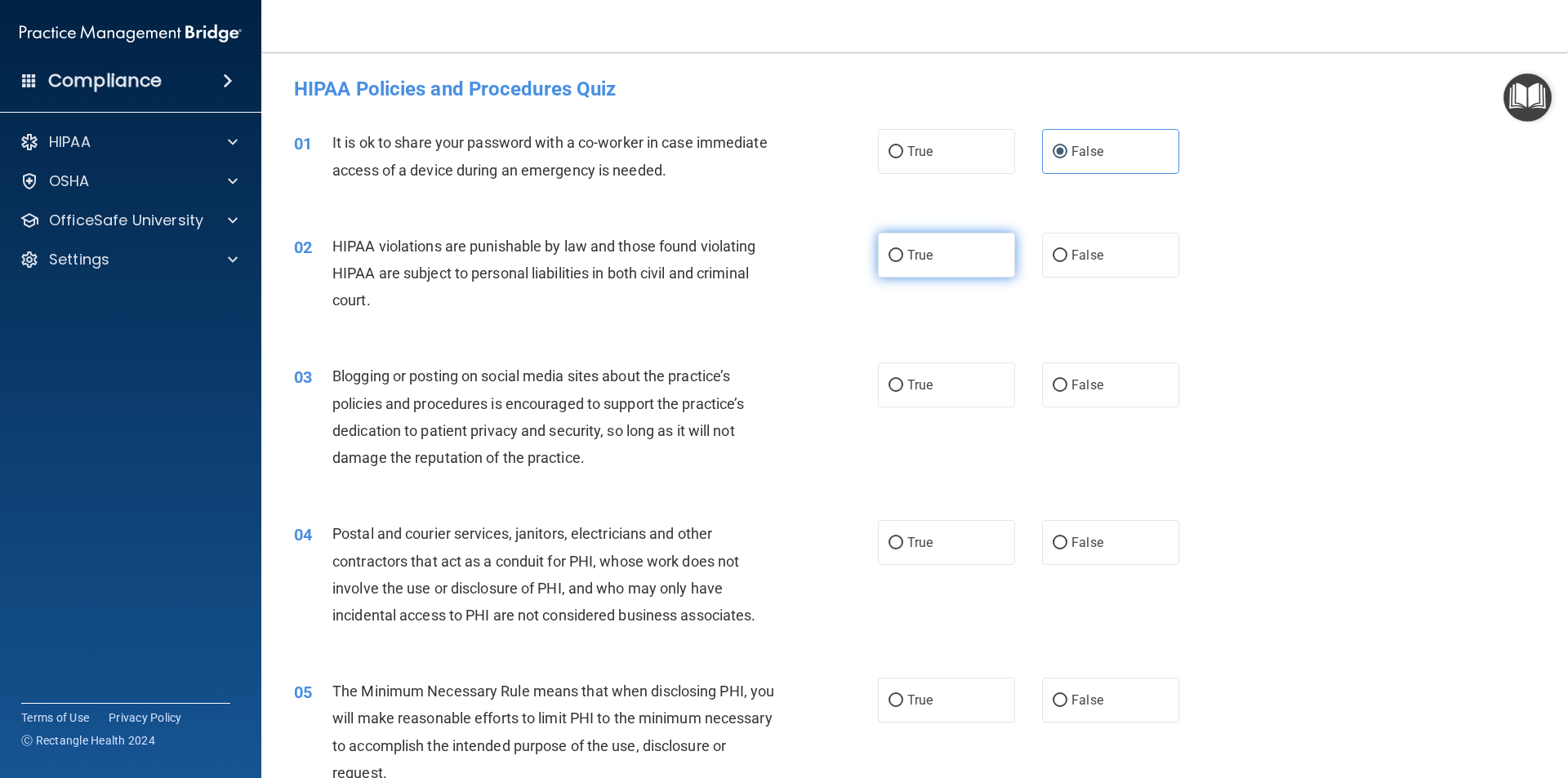
radio input "true"
click at [1084, 403] on label "False" at bounding box center [1110, 384] width 137 height 45
click at [1068, 392] on input "False" at bounding box center [1060, 385] width 15 height 12
radio input "true"
click at [938, 542] on label "True" at bounding box center [946, 542] width 137 height 45
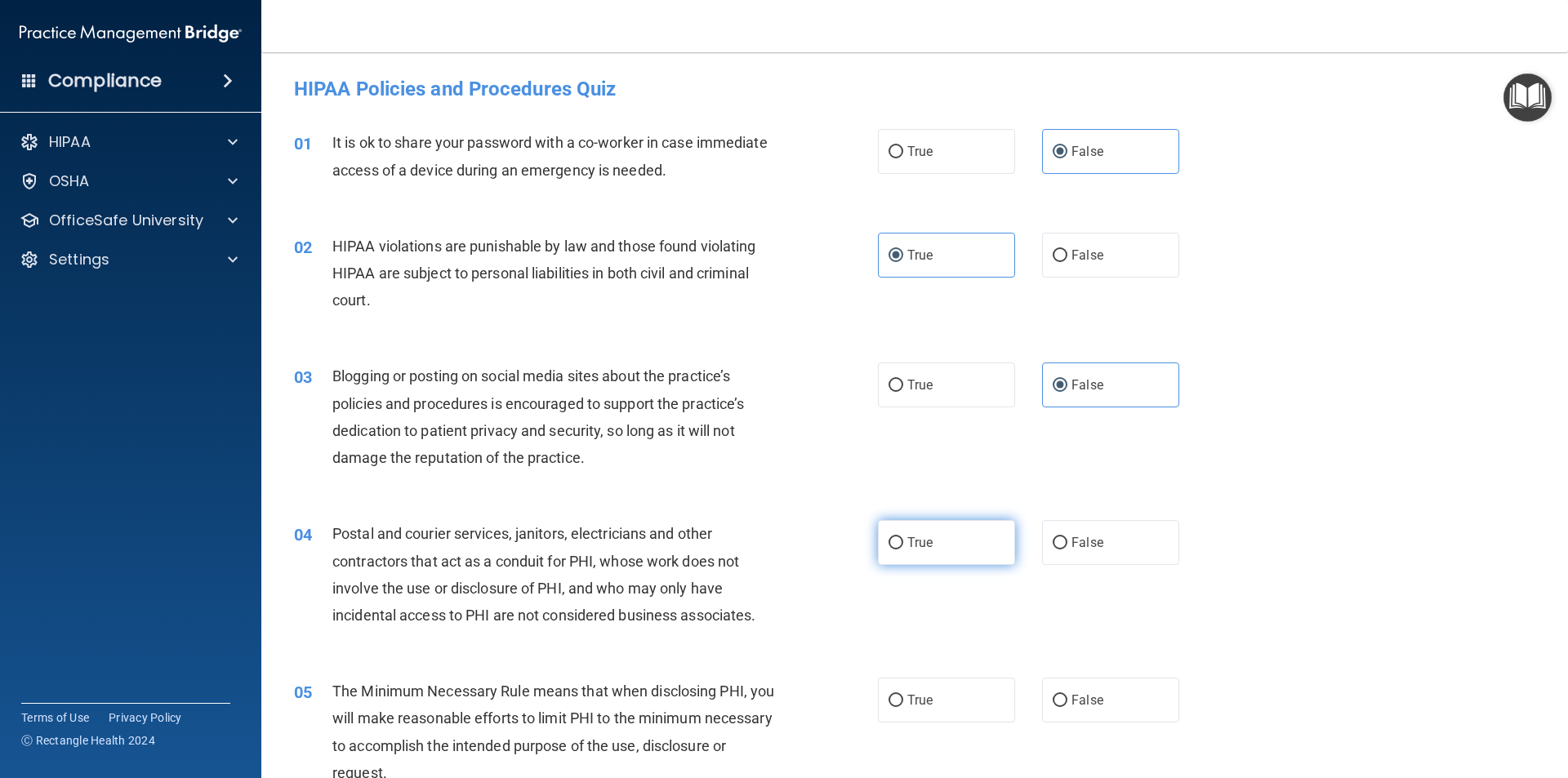
click at [903, 542] on input "True" at bounding box center [896, 542] width 15 height 12
radio input "true"
click at [938, 677] on label "True" at bounding box center [946, 699] width 137 height 45
click at [903, 695] on input "True" at bounding box center [896, 700] width 15 height 12
radio input "true"
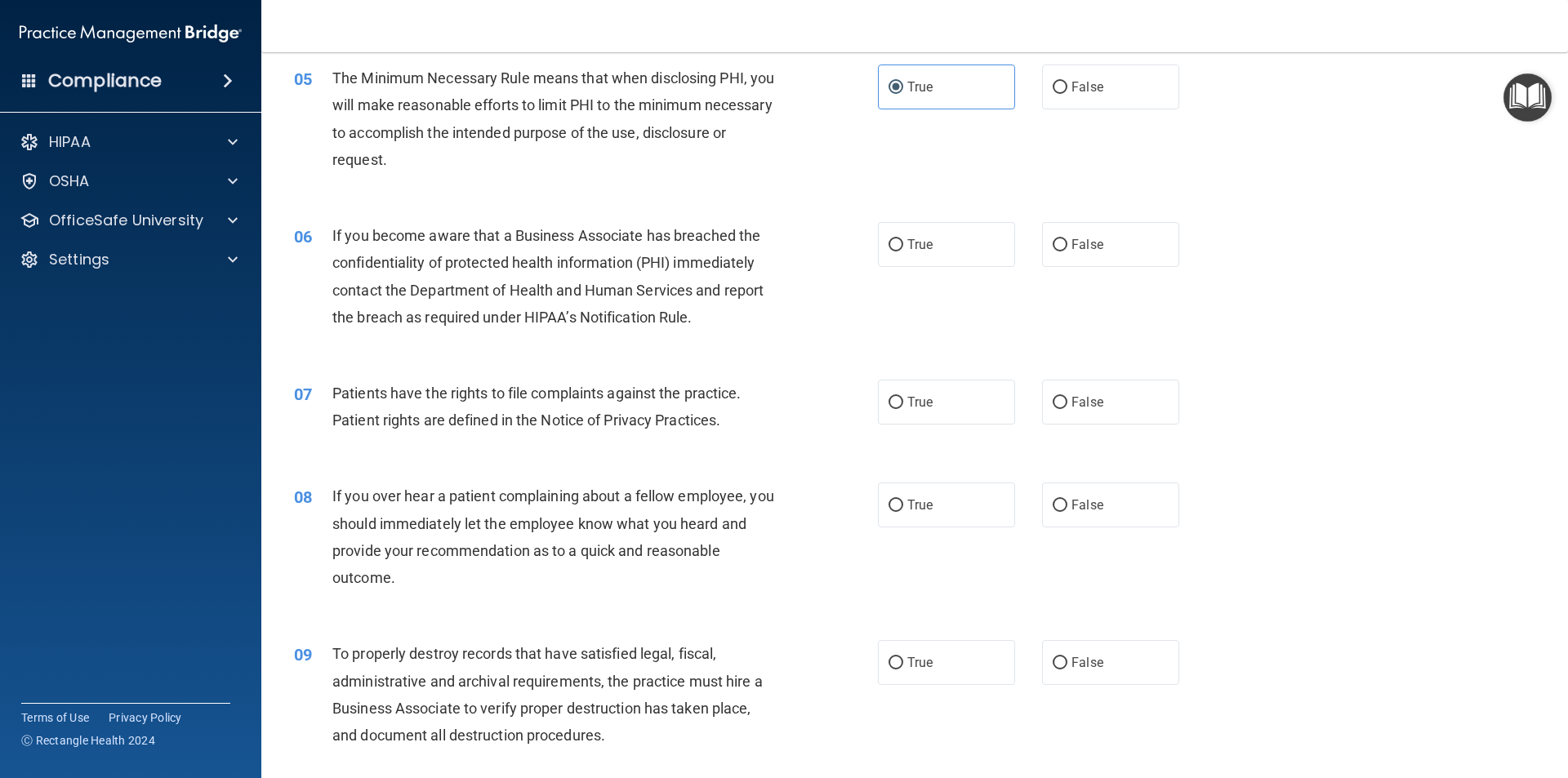
scroll to position [653, 0]
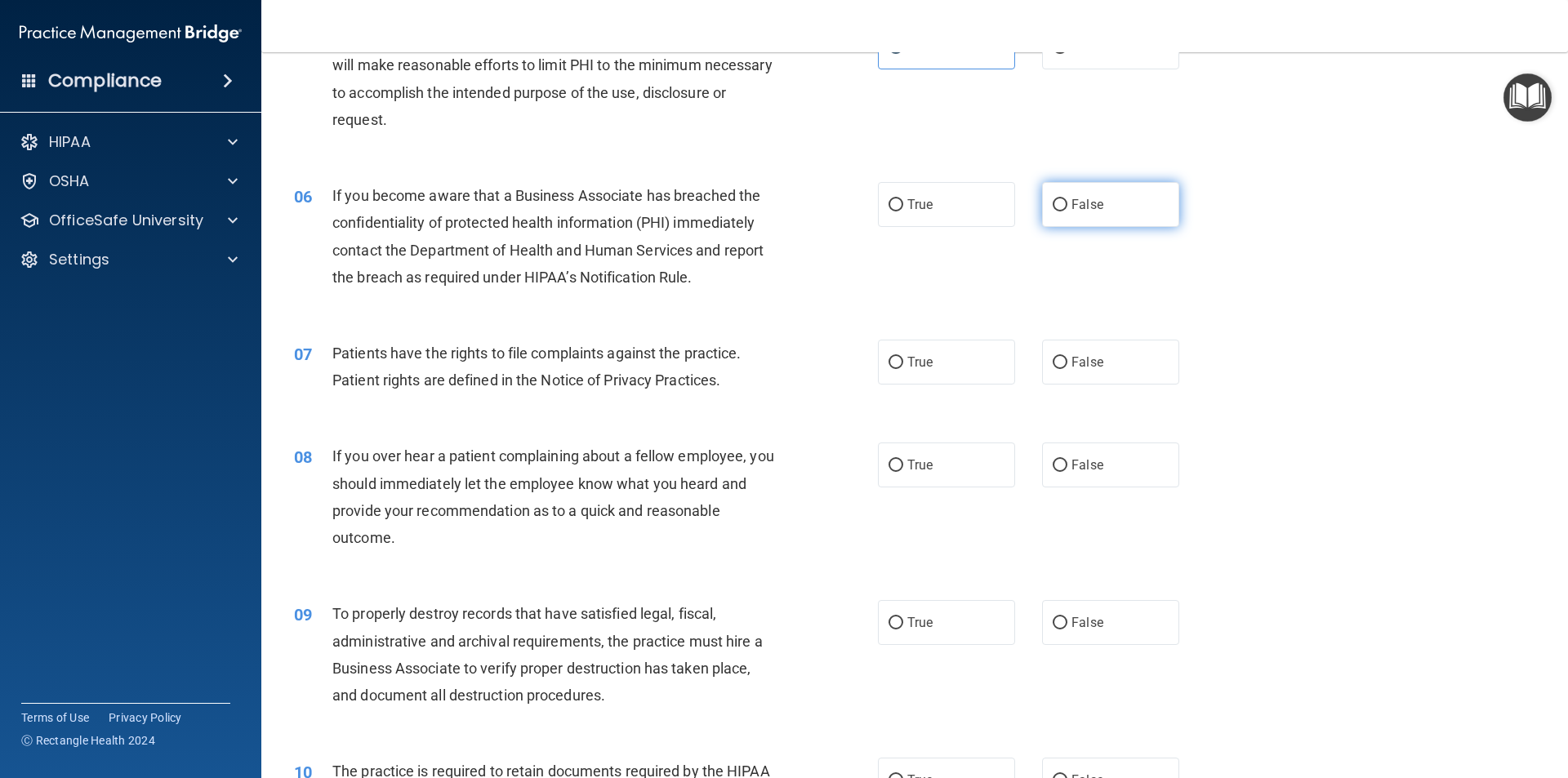
click at [1089, 197] on span "False" at bounding box center [1087, 204] width 32 height 16
click at [1068, 199] on input "False" at bounding box center [1060, 205] width 15 height 12
radio input "true"
click at [925, 366] on span "True" at bounding box center [920, 361] width 26 height 16
click at [903, 366] on input "True" at bounding box center [896, 362] width 15 height 12
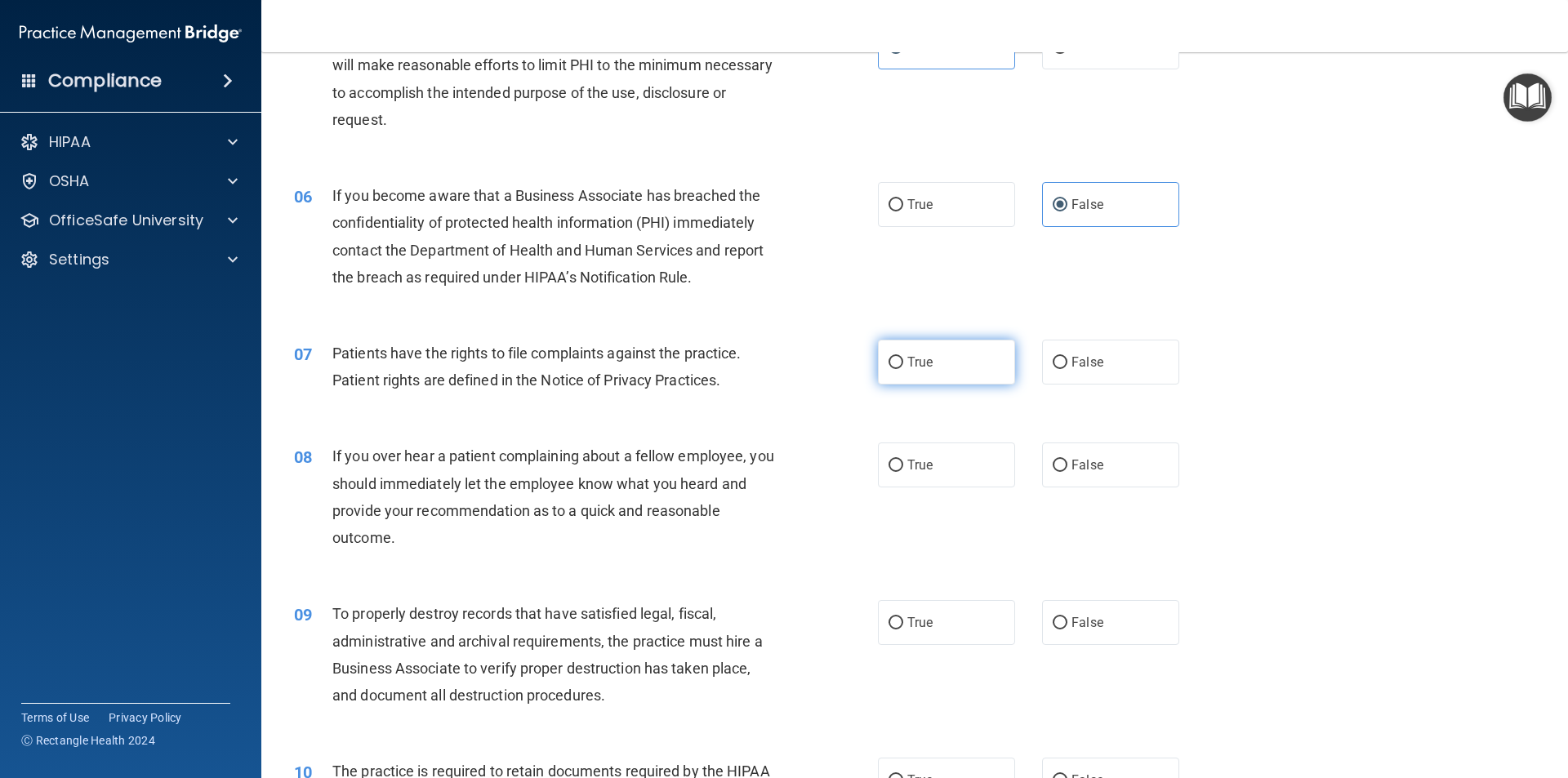
radio input "true"
click at [1081, 471] on span "False" at bounding box center [1087, 464] width 32 height 16
click at [1068, 471] on input "False" at bounding box center [1060, 465] width 15 height 12
radio input "true"
click at [1084, 630] on label "False" at bounding box center [1110, 622] width 137 height 45
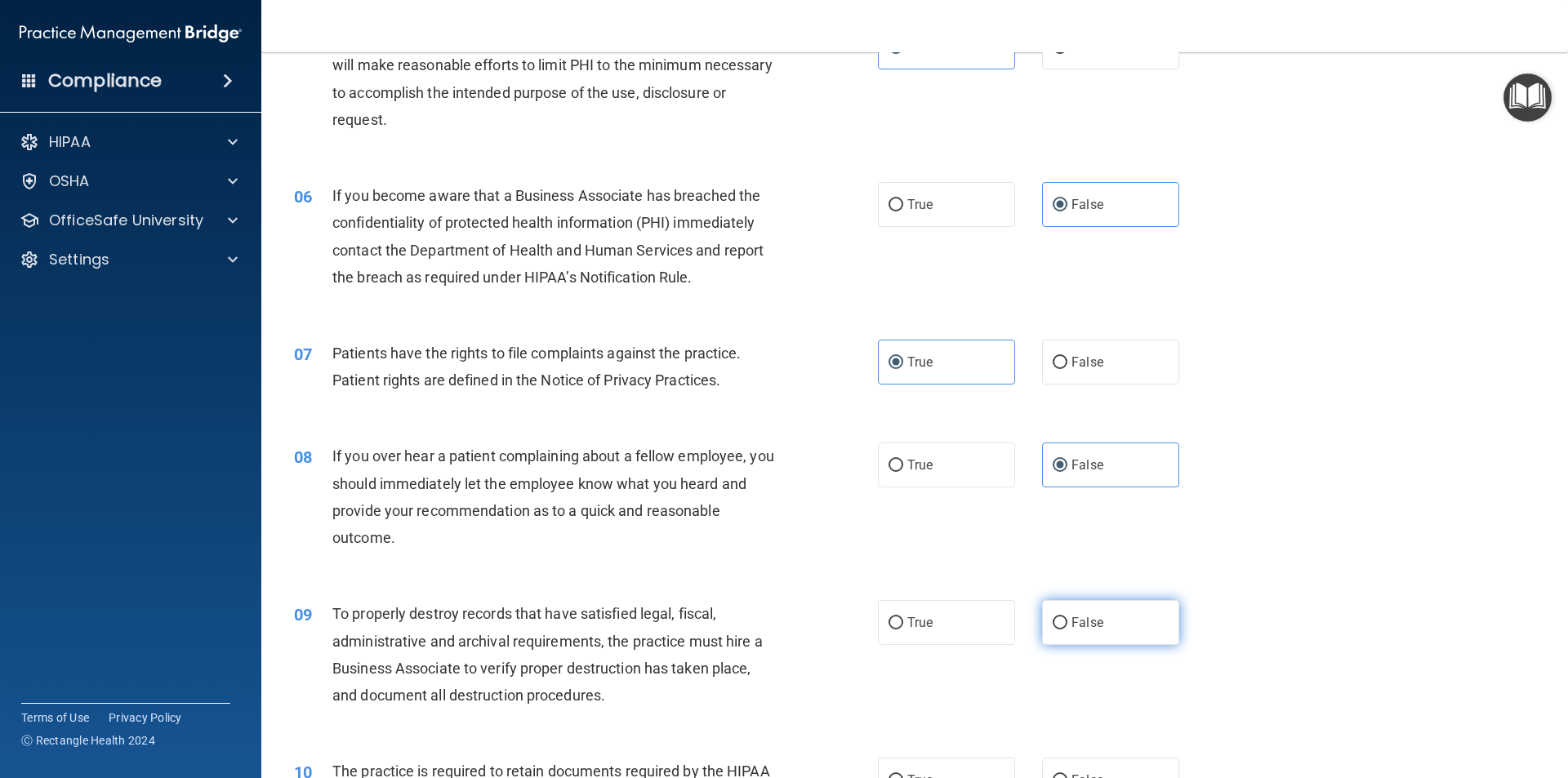
click at [1068, 629] on input "False" at bounding box center [1060, 623] width 15 height 12
radio input "true"
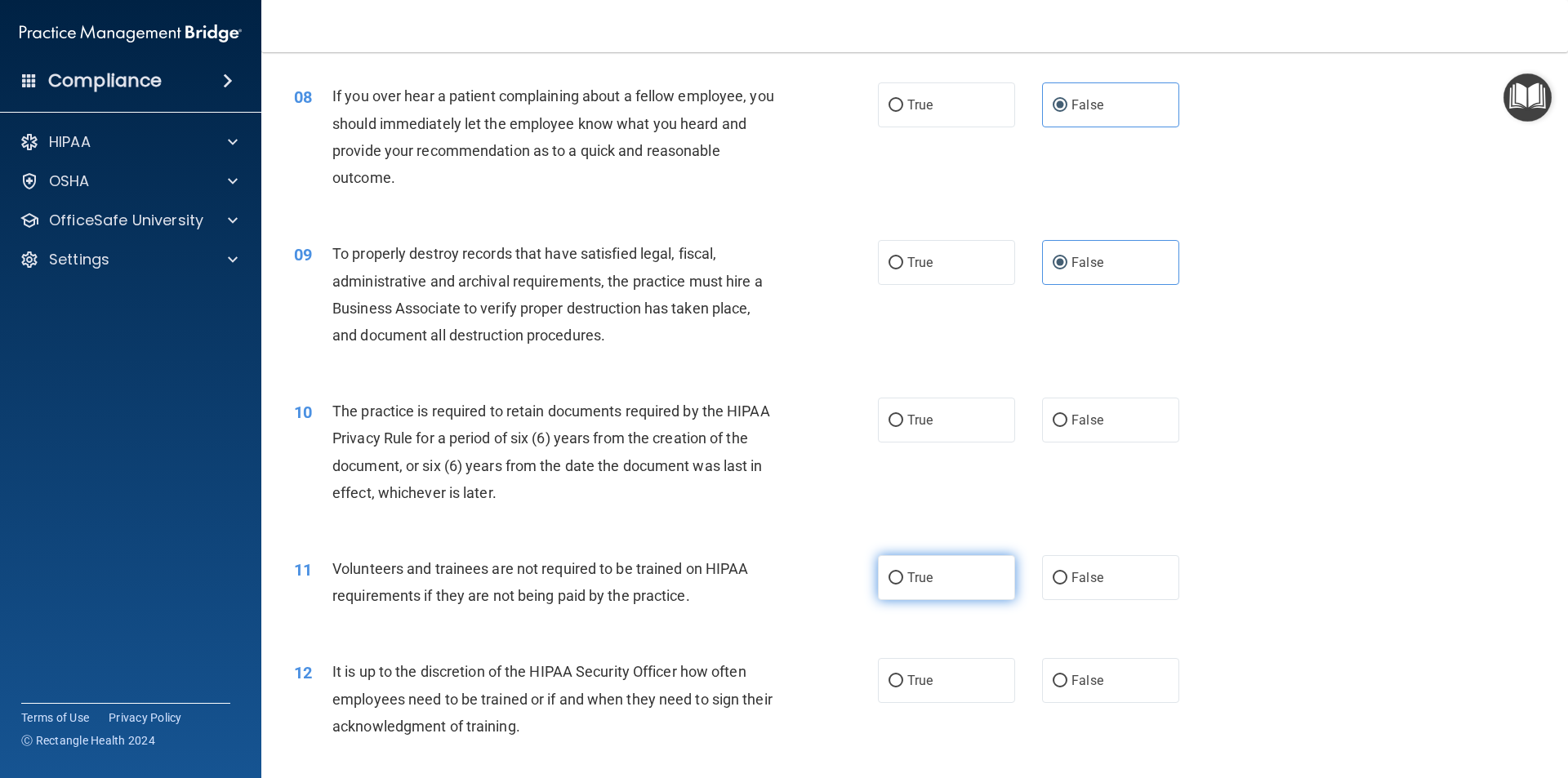
scroll to position [1061, 0]
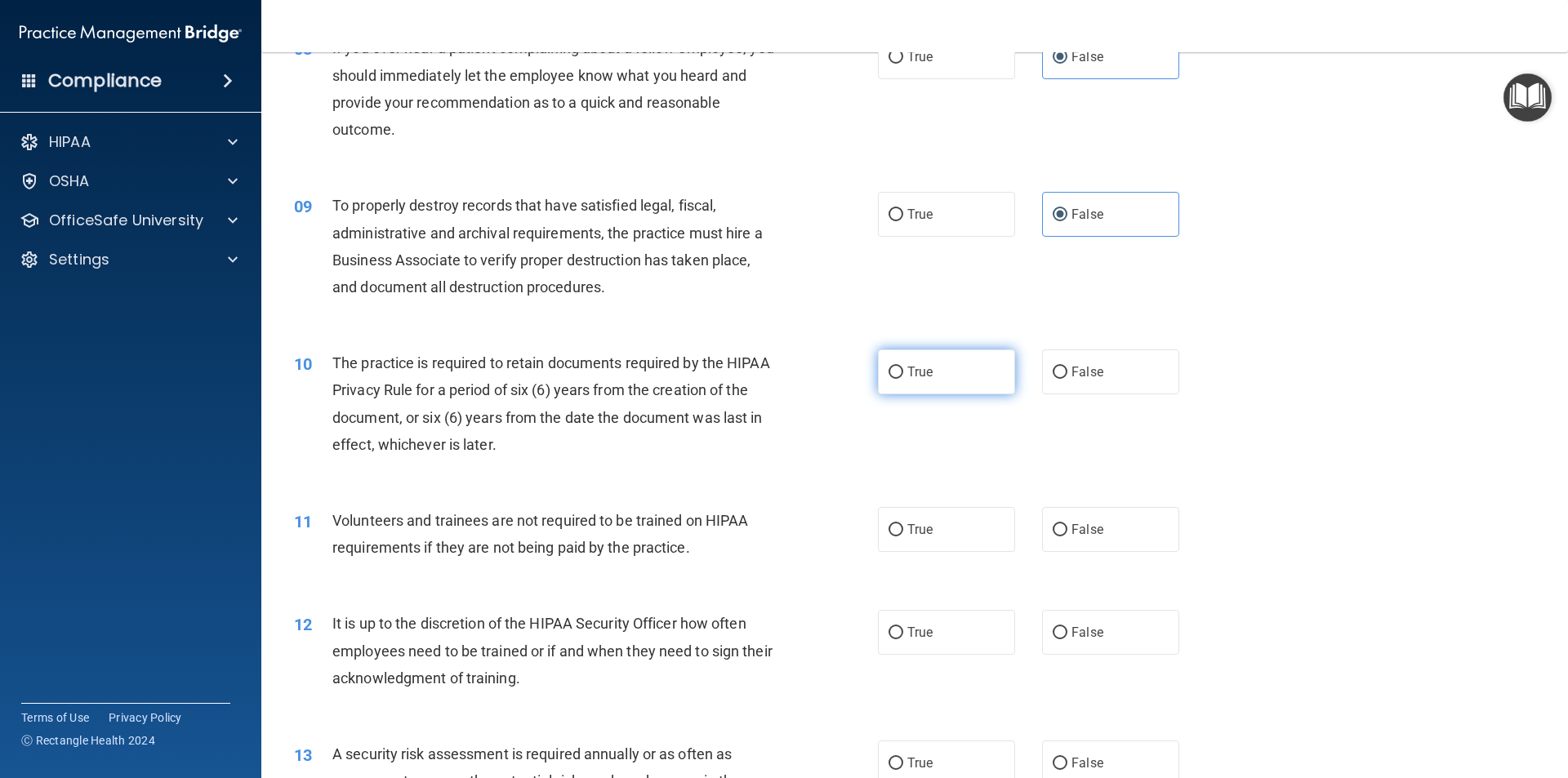
click at [912, 369] on span "True" at bounding box center [920, 372] width 26 height 16
click at [903, 369] on input "True" at bounding box center [896, 372] width 15 height 12
radio input "true"
click at [1084, 532] on span "False" at bounding box center [1087, 528] width 32 height 16
click at [1068, 532] on input "False" at bounding box center [1060, 529] width 15 height 12
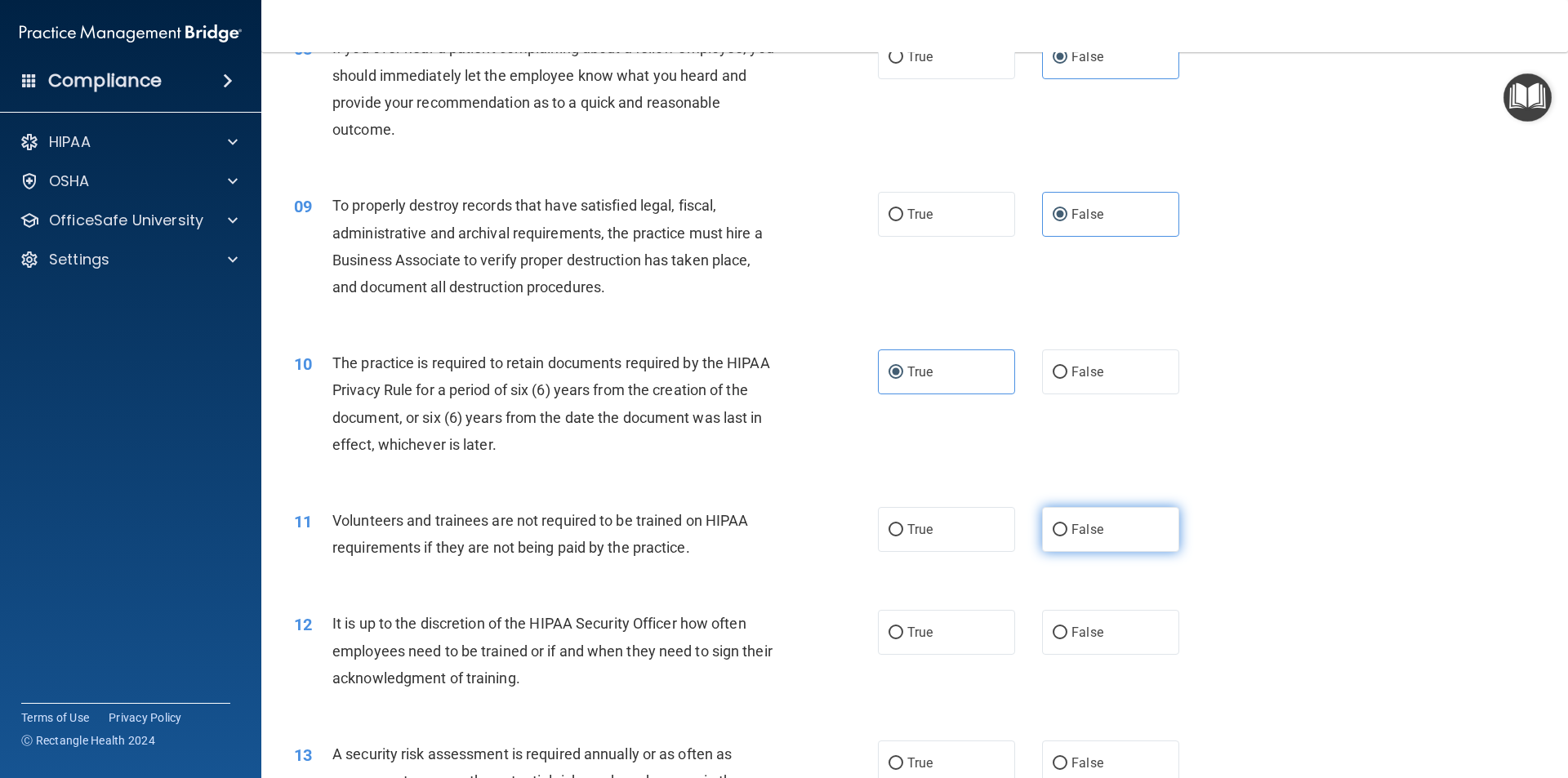
radio input "true"
click at [1075, 625] on span "False" at bounding box center [1087, 632] width 32 height 16
click at [1068, 627] on input "False" at bounding box center [1060, 632] width 15 height 12
radio input "true"
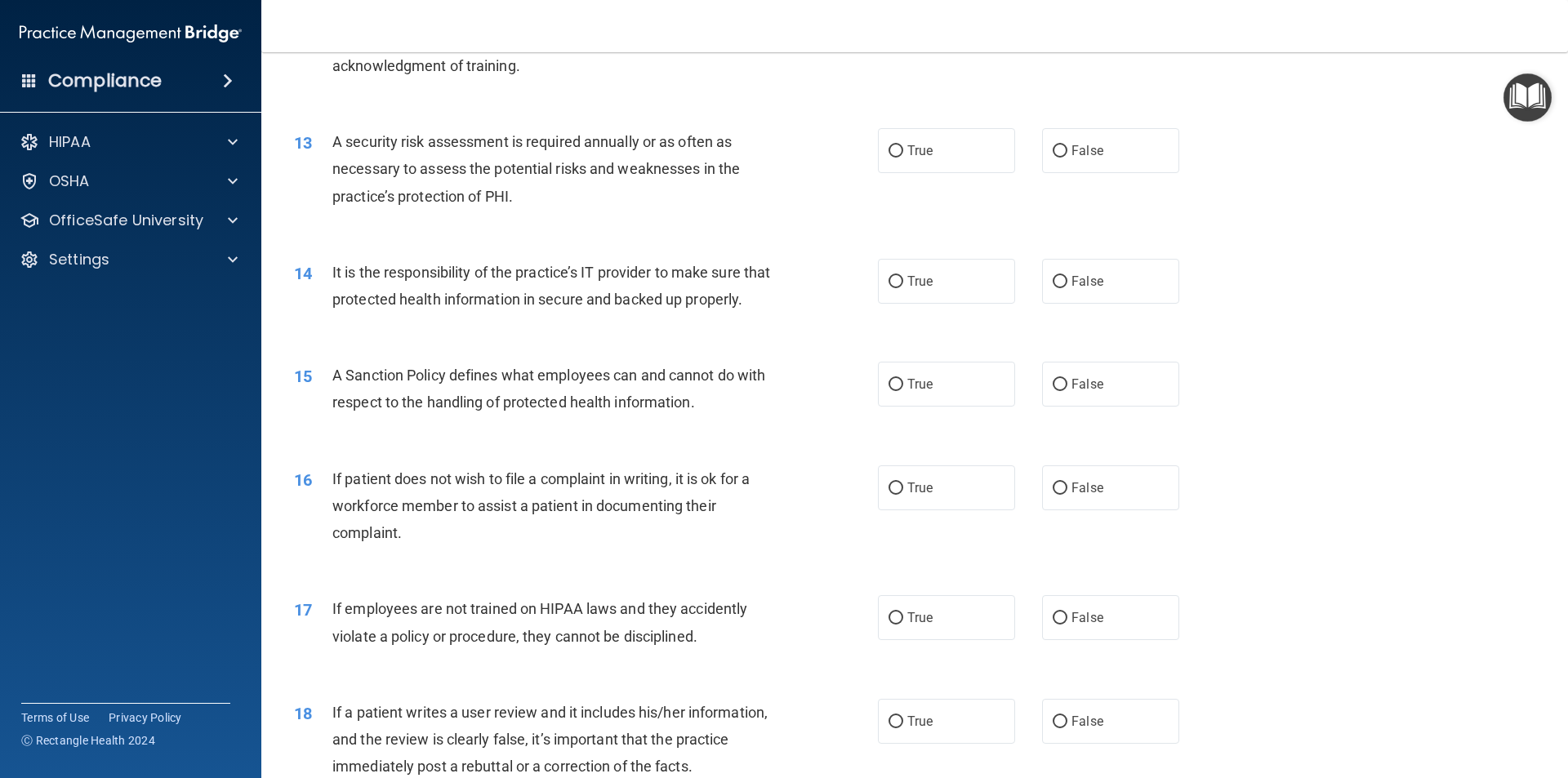
scroll to position [1714, 0]
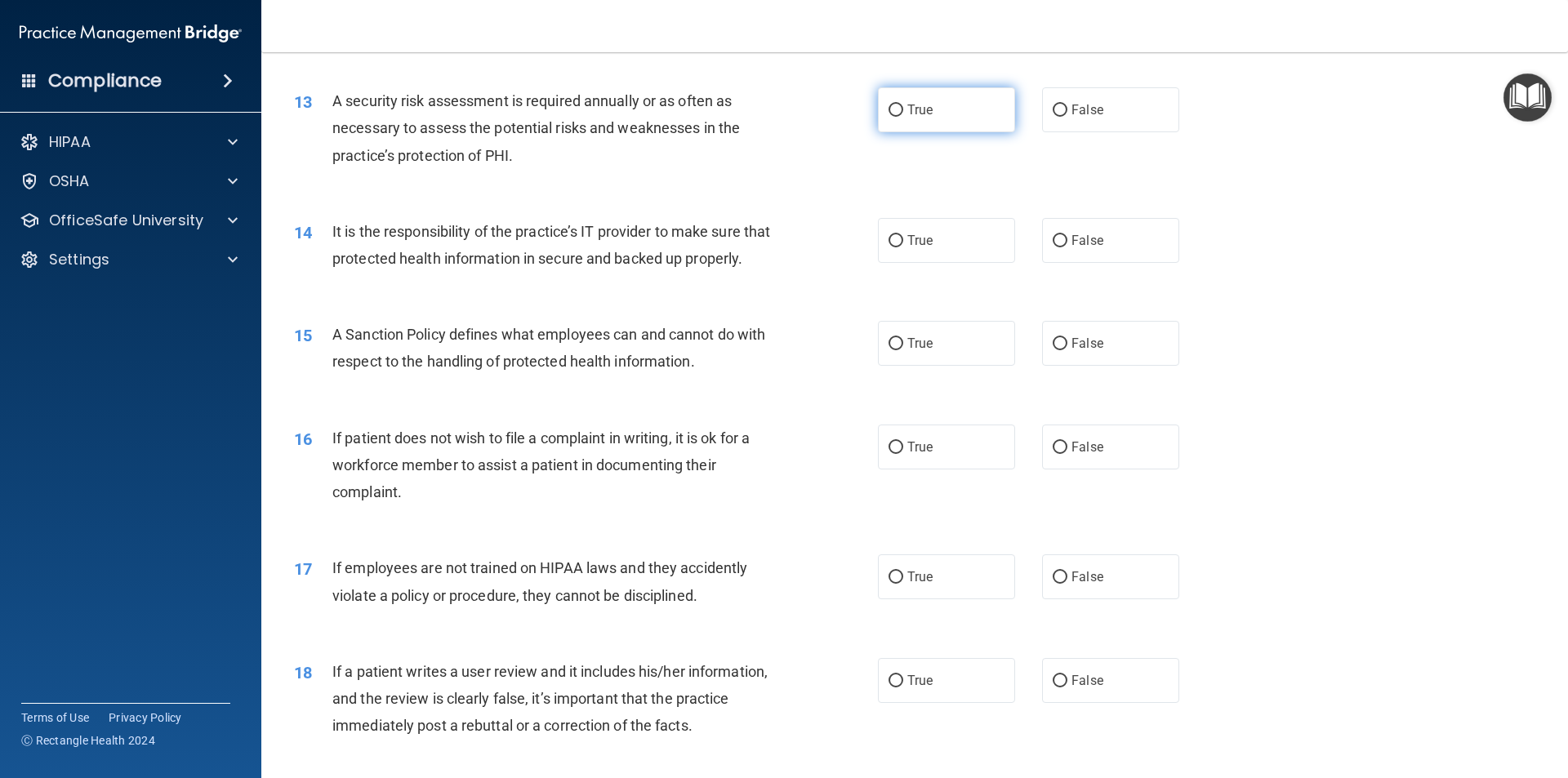
click at [933, 122] on label "True" at bounding box center [946, 109] width 137 height 45
click at [903, 117] on input "True" at bounding box center [896, 110] width 15 height 12
radio input "true"
click at [1090, 246] on span "False" at bounding box center [1087, 240] width 32 height 16
click at [1068, 246] on input "False" at bounding box center [1060, 240] width 15 height 12
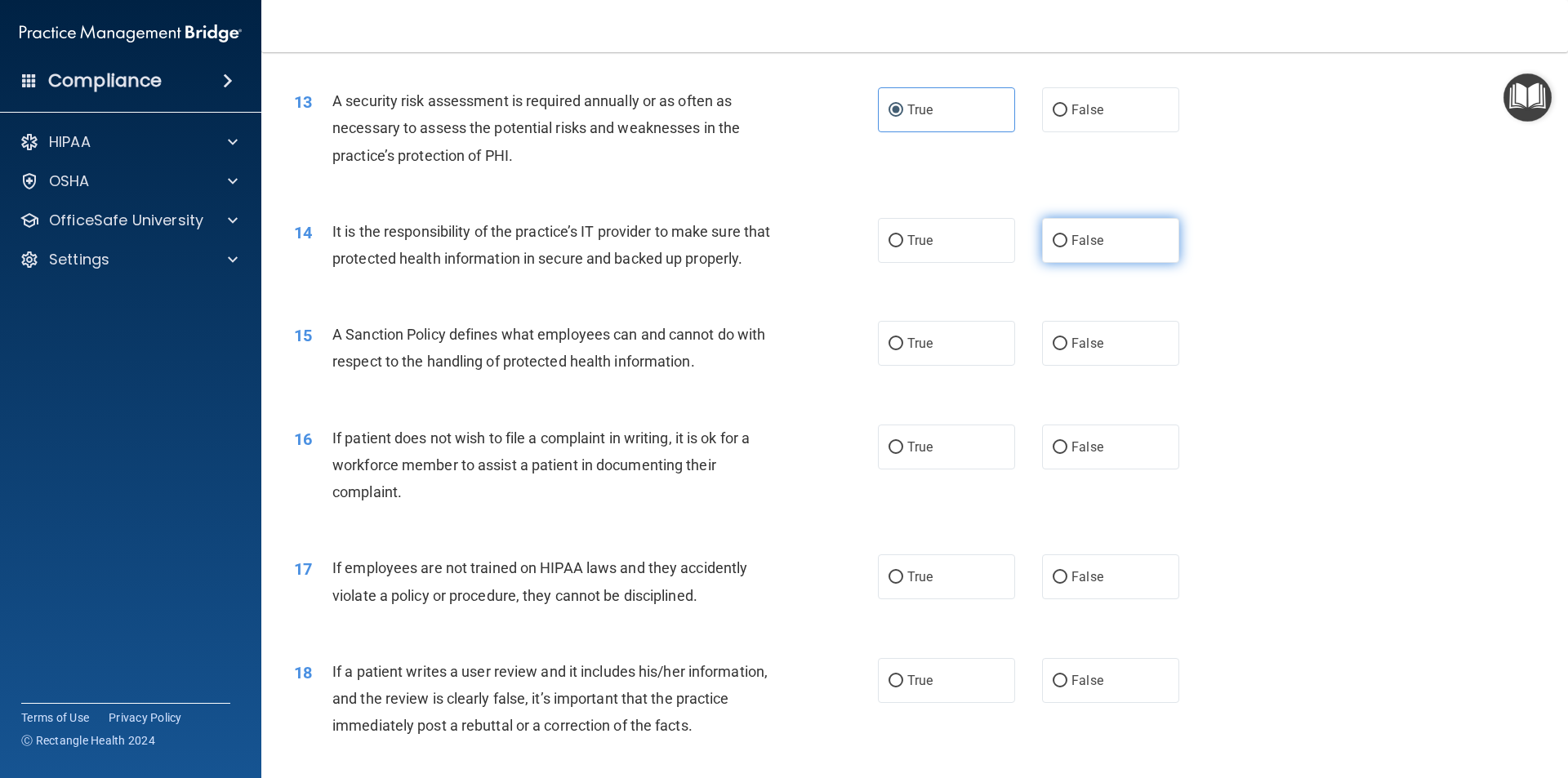
radio input "true"
click at [1072, 366] on label "False" at bounding box center [1110, 343] width 137 height 45
click at [1068, 350] on input "False" at bounding box center [1060, 343] width 15 height 12
radio input "true"
click at [889, 454] on input "True" at bounding box center [896, 447] width 15 height 12
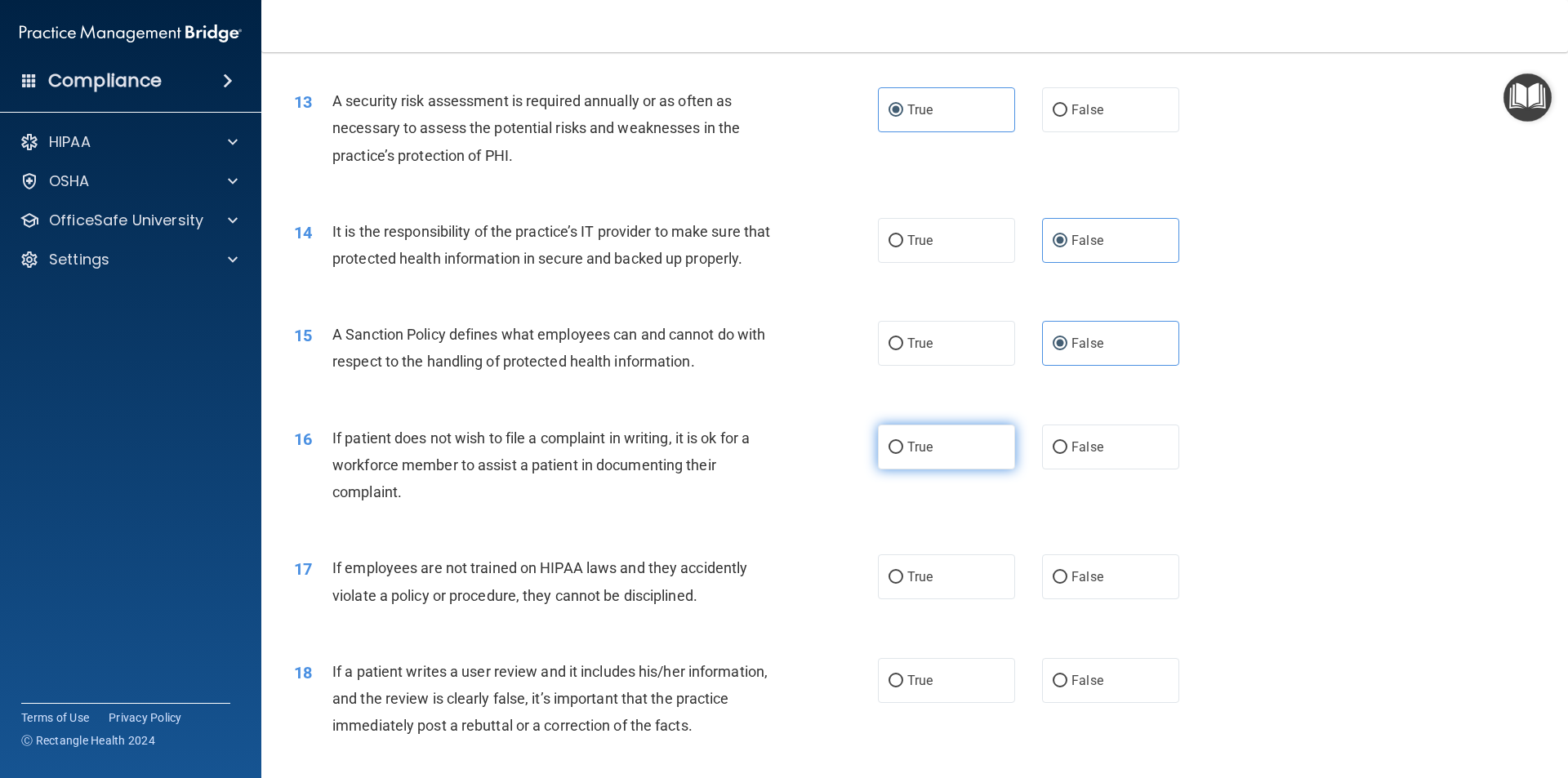
radio input "true"
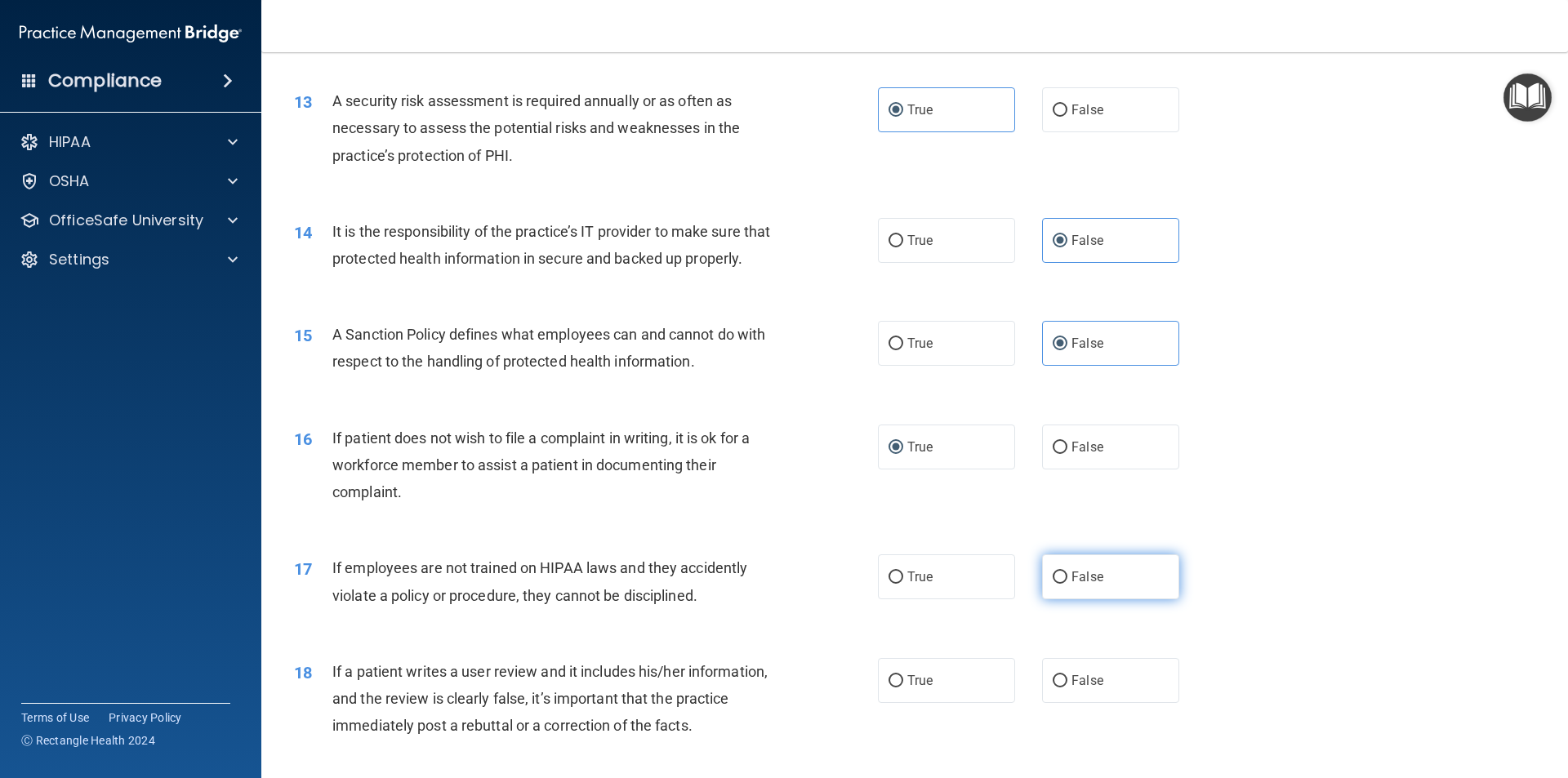
click at [1081, 584] on span "False" at bounding box center [1087, 576] width 32 height 16
click at [1068, 584] on input "False" at bounding box center [1060, 577] width 15 height 12
radio input "true"
click at [1098, 703] on label "False" at bounding box center [1110, 680] width 137 height 45
click at [1068, 687] on input "False" at bounding box center [1060, 681] width 15 height 12
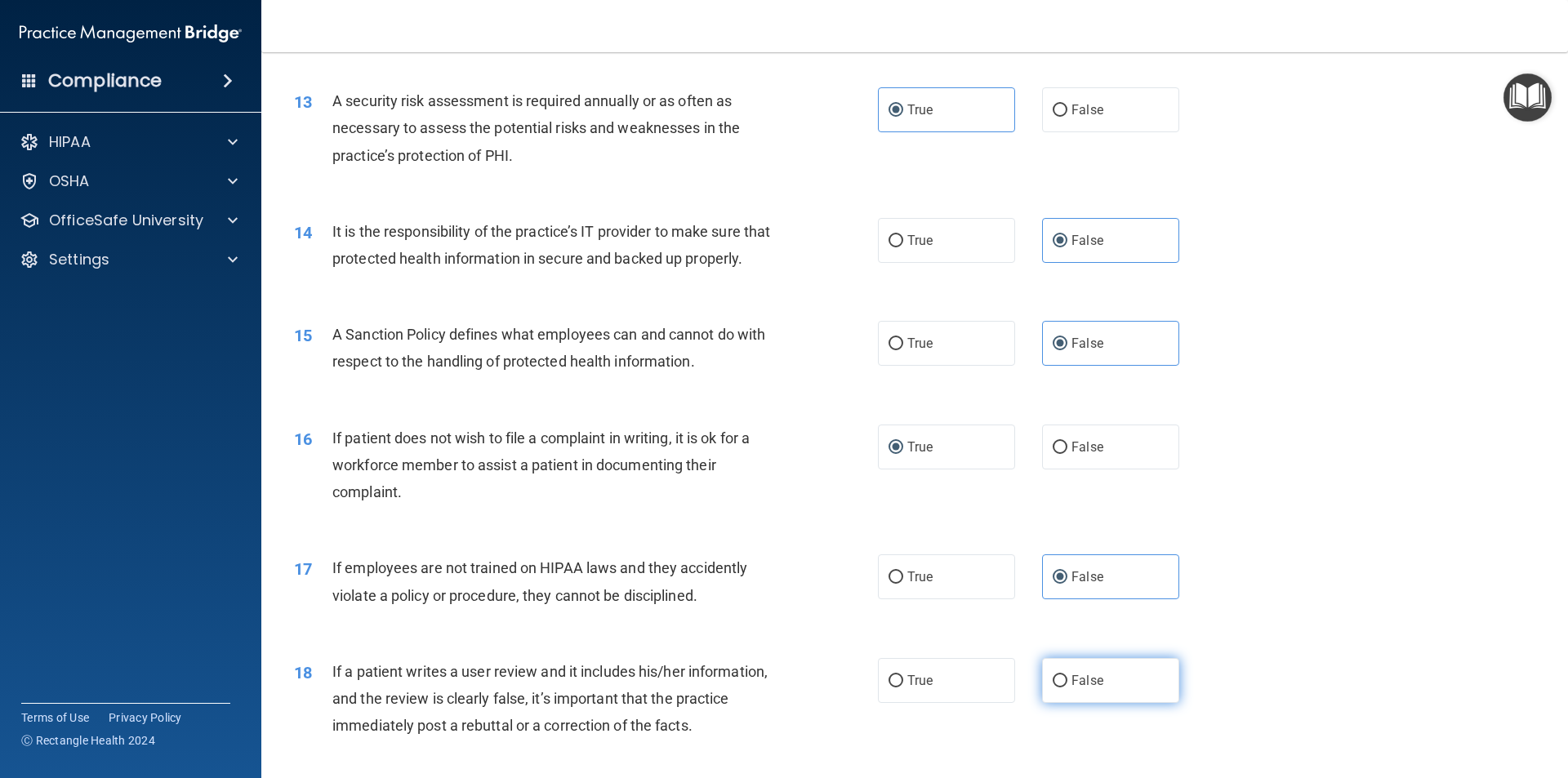
radio input "true"
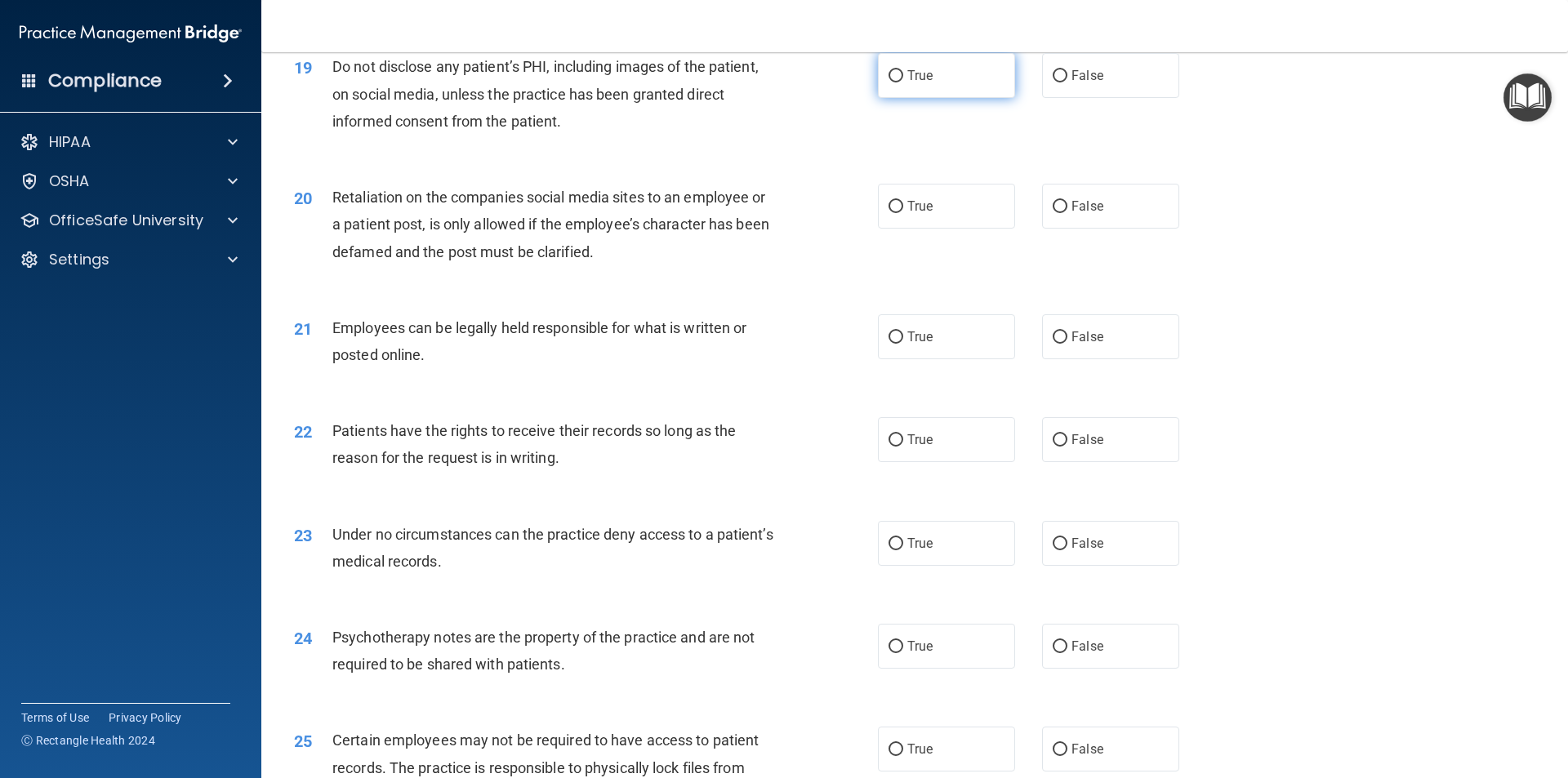
scroll to position [2367, 0]
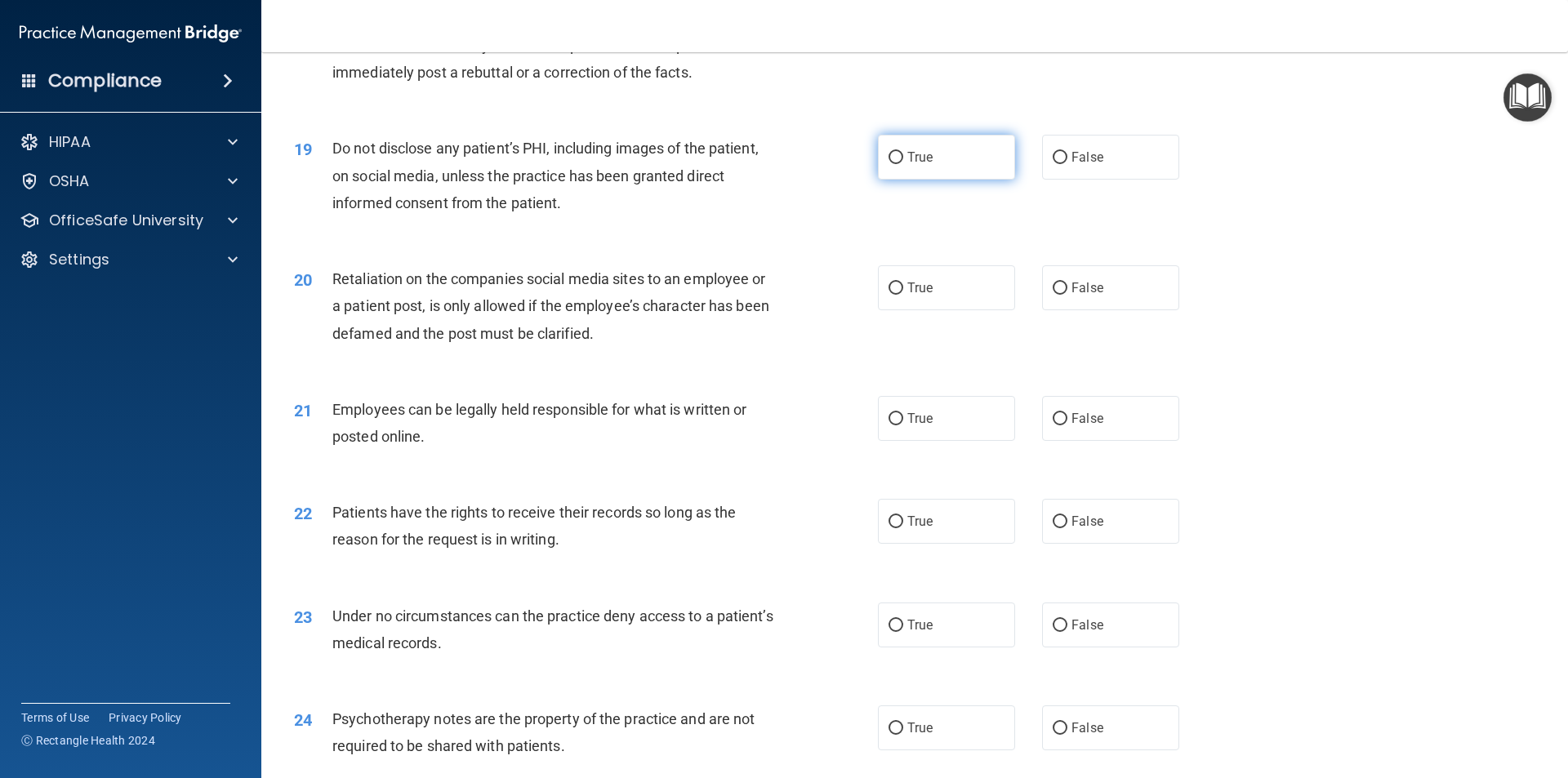
click at [952, 180] on label "True" at bounding box center [946, 157] width 137 height 45
click at [903, 164] on input "True" at bounding box center [896, 157] width 15 height 12
radio input "true"
click at [1092, 310] on label "False" at bounding box center [1110, 287] width 137 height 45
click at [1068, 295] on input "False" at bounding box center [1060, 288] width 15 height 12
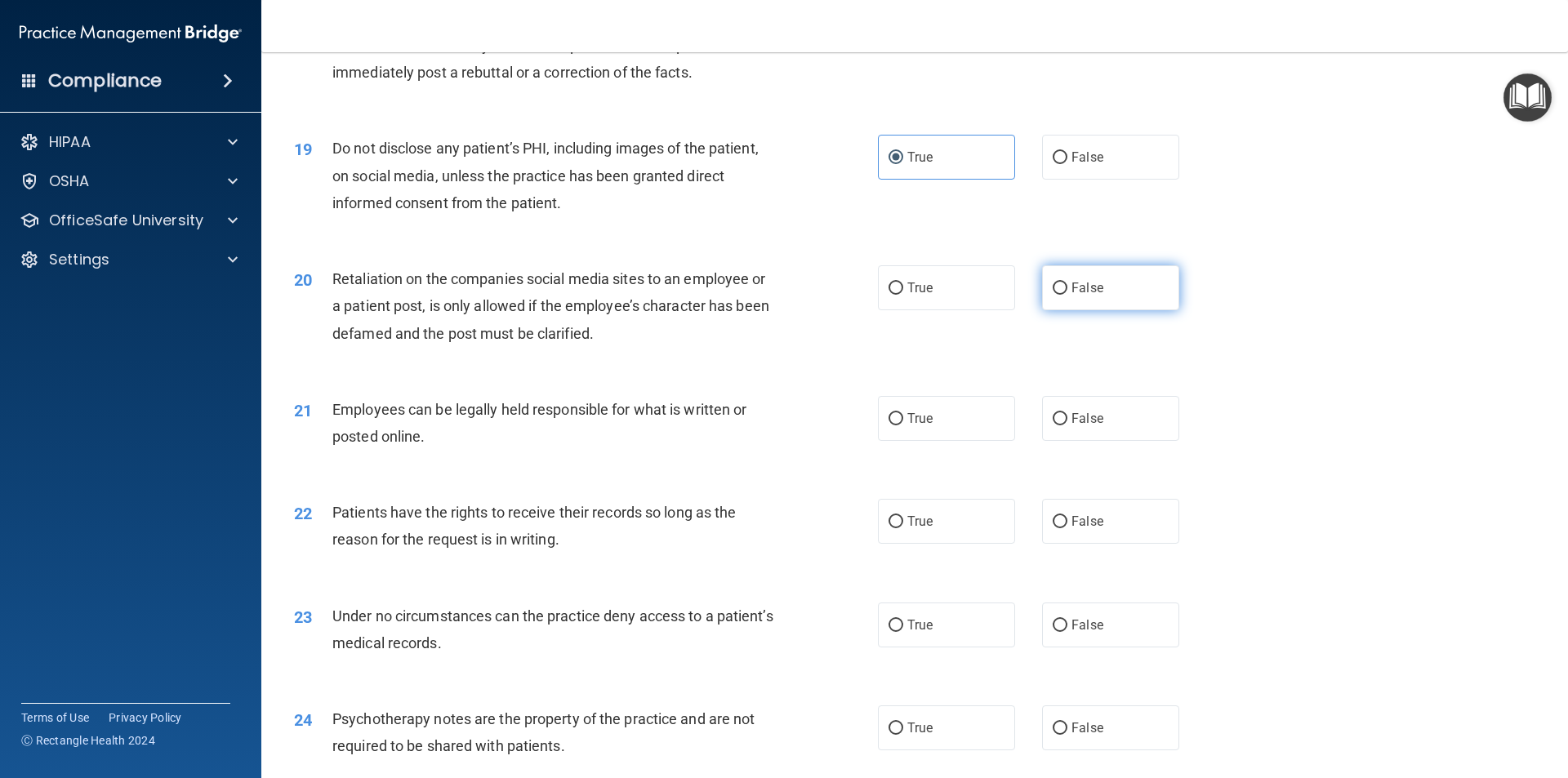
radio input "true"
click at [966, 430] on label "True" at bounding box center [946, 417] width 137 height 45
click at [903, 426] on input "True" at bounding box center [896, 418] width 15 height 12
radio input "true"
click at [1096, 544] on label "False" at bounding box center [1110, 521] width 137 height 45
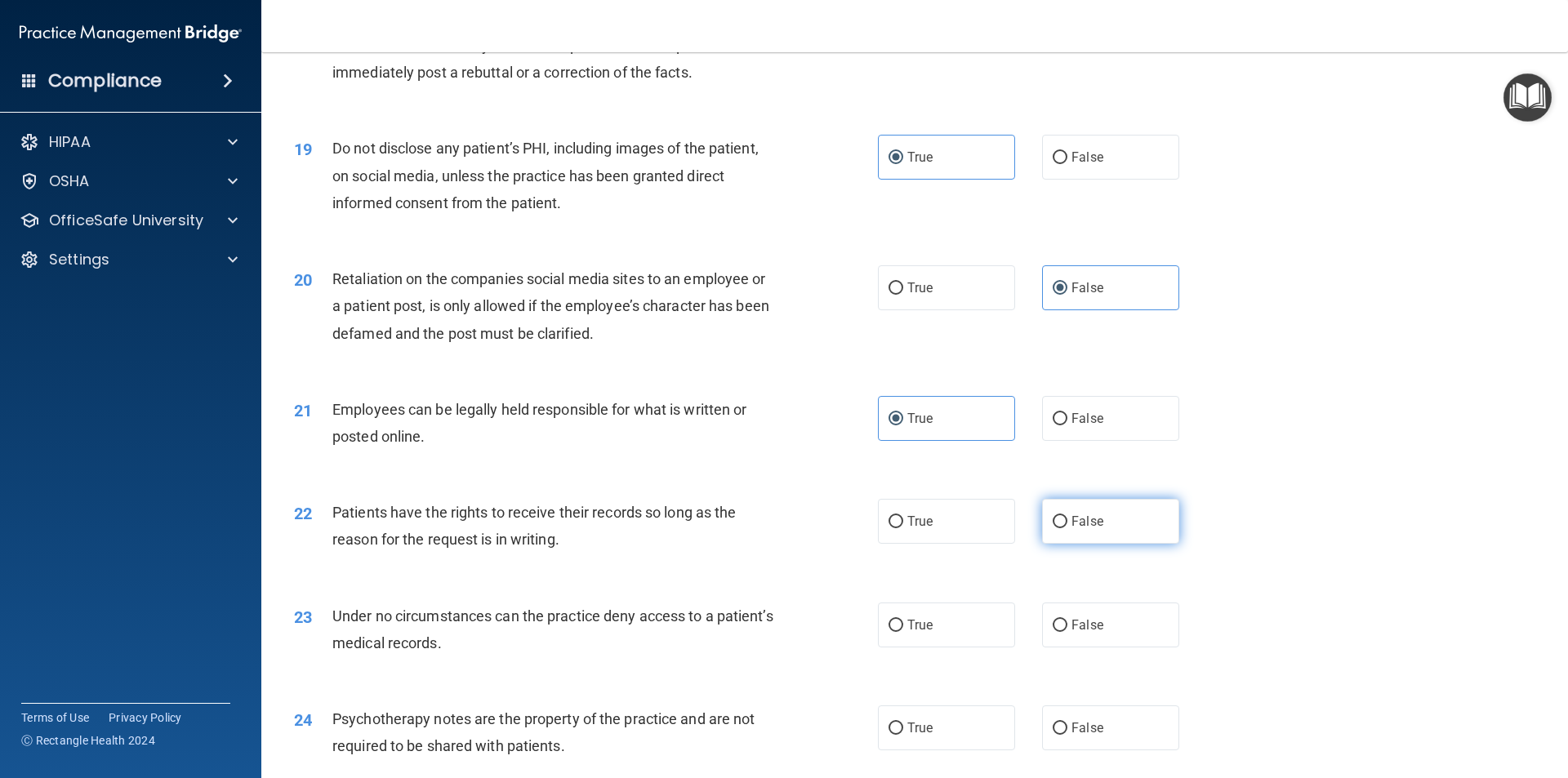
click at [1068, 528] on input "False" at bounding box center [1060, 521] width 15 height 12
radio input "true"
click at [1103, 648] on label "False" at bounding box center [1110, 625] width 137 height 45
click at [1068, 632] on input "False" at bounding box center [1060, 625] width 15 height 12
radio input "true"
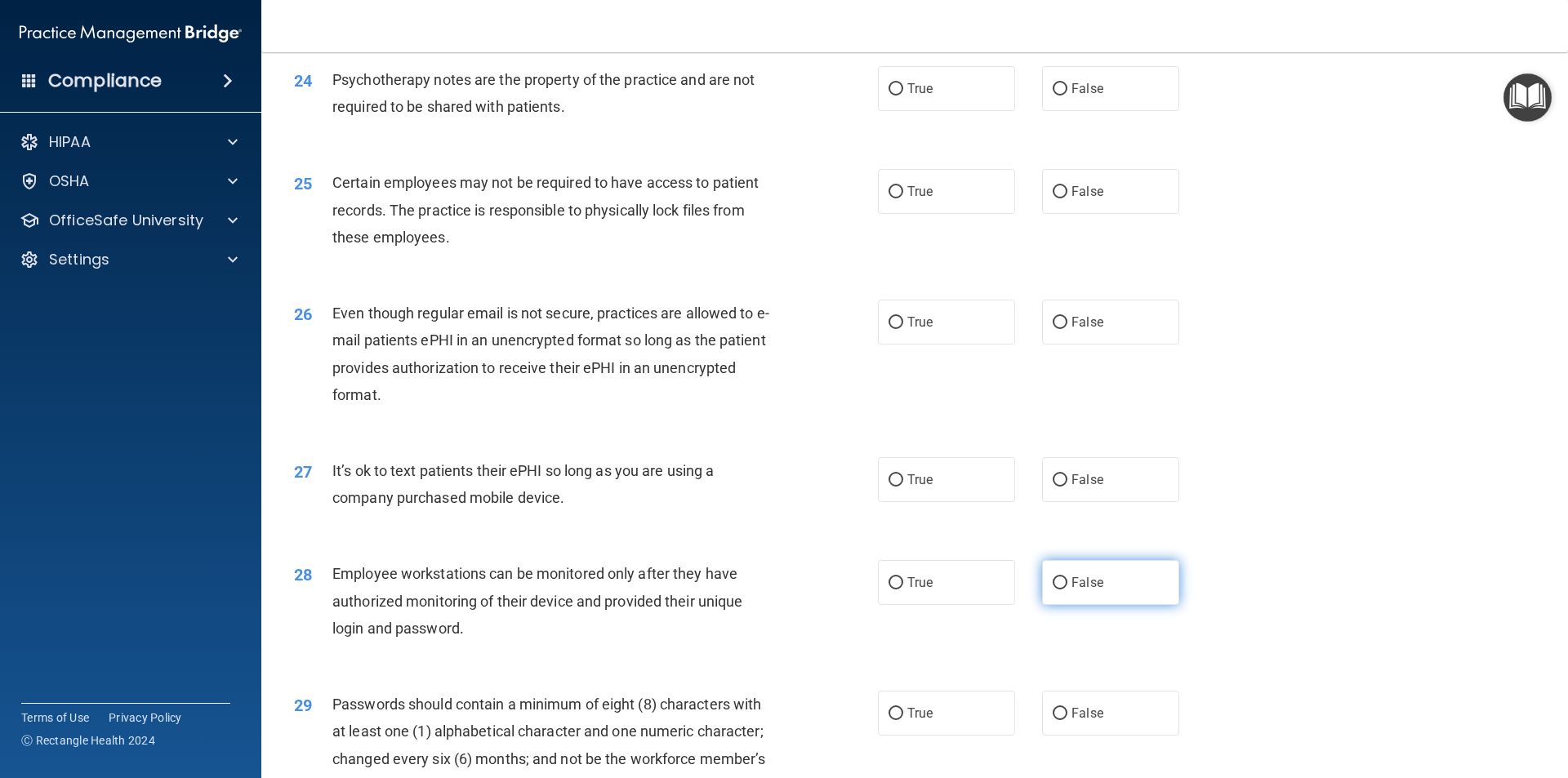
scroll to position [3020, 0]
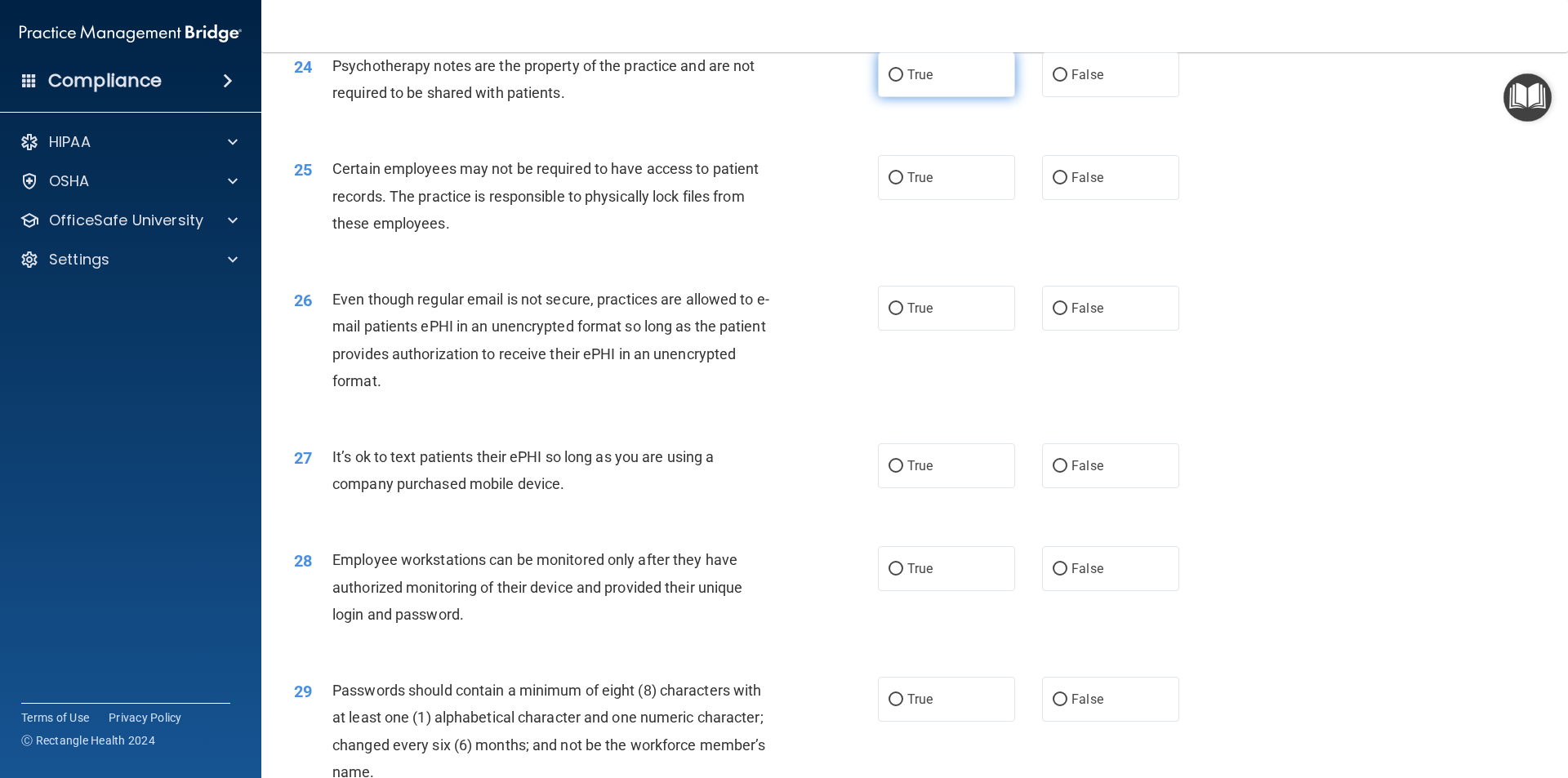
click at [953, 97] on label "True" at bounding box center [946, 74] width 137 height 45
click at [903, 82] on input "True" at bounding box center [896, 75] width 15 height 12
radio input "true"
click at [936, 200] on label "True" at bounding box center [946, 177] width 137 height 45
click at [903, 184] on input "True" at bounding box center [896, 178] width 15 height 12
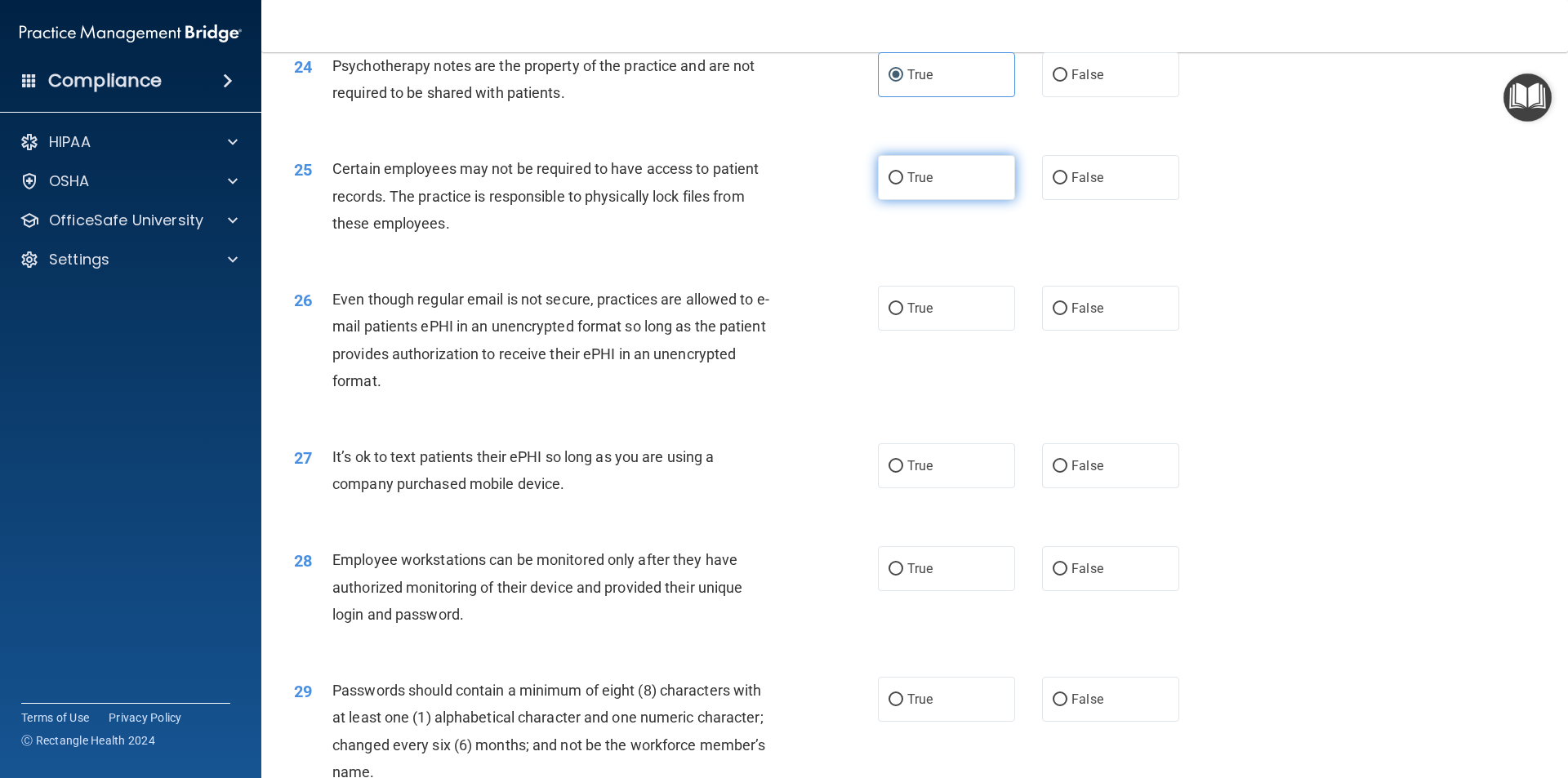
radio input "true"
click at [924, 316] on span "True" at bounding box center [920, 307] width 26 height 16
click at [903, 315] on input "True" at bounding box center [896, 308] width 15 height 12
radio input "true"
click at [1077, 473] on span "False" at bounding box center [1087, 465] width 32 height 16
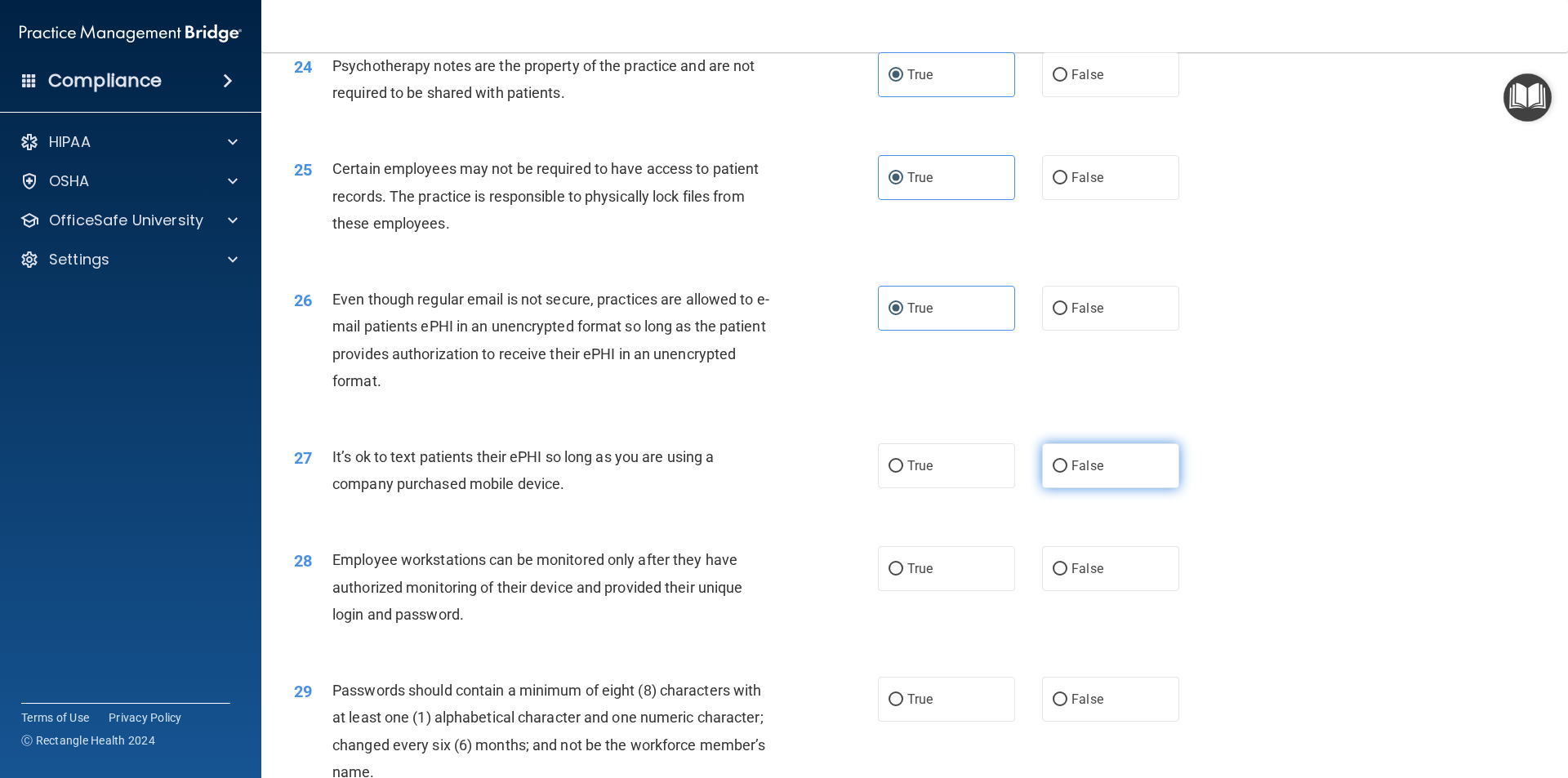
click at [1068, 472] on input "False" at bounding box center [1060, 466] width 15 height 12
radio input "true"
click at [1087, 576] on span "False" at bounding box center [1087, 568] width 32 height 16
click at [1068, 575] on input "False" at bounding box center [1060, 569] width 15 height 12
radio input "true"
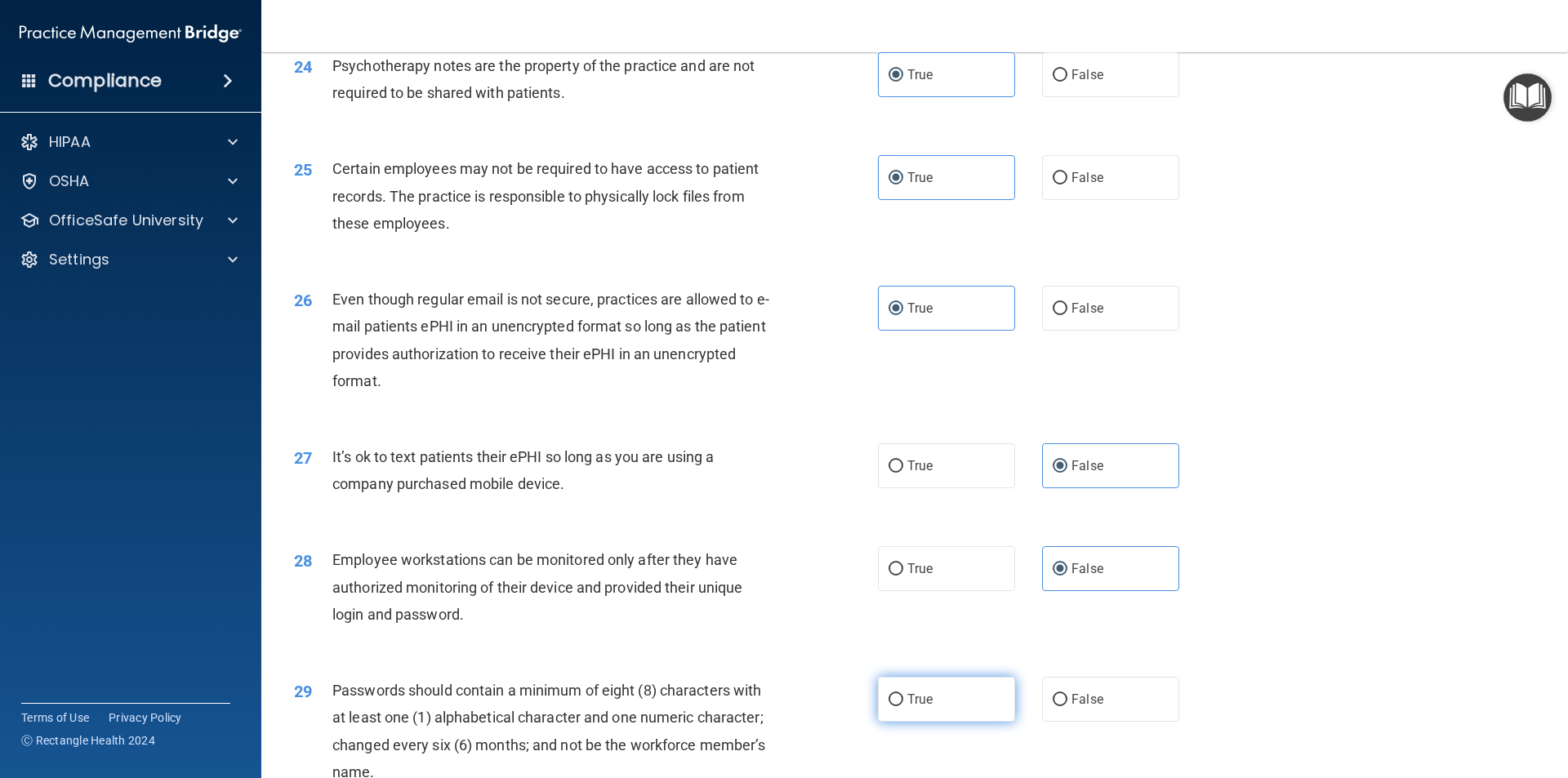
click at [935, 720] on label "True" at bounding box center [946, 699] width 137 height 45
click at [903, 706] on input "True" at bounding box center [896, 699] width 15 height 12
radio input "true"
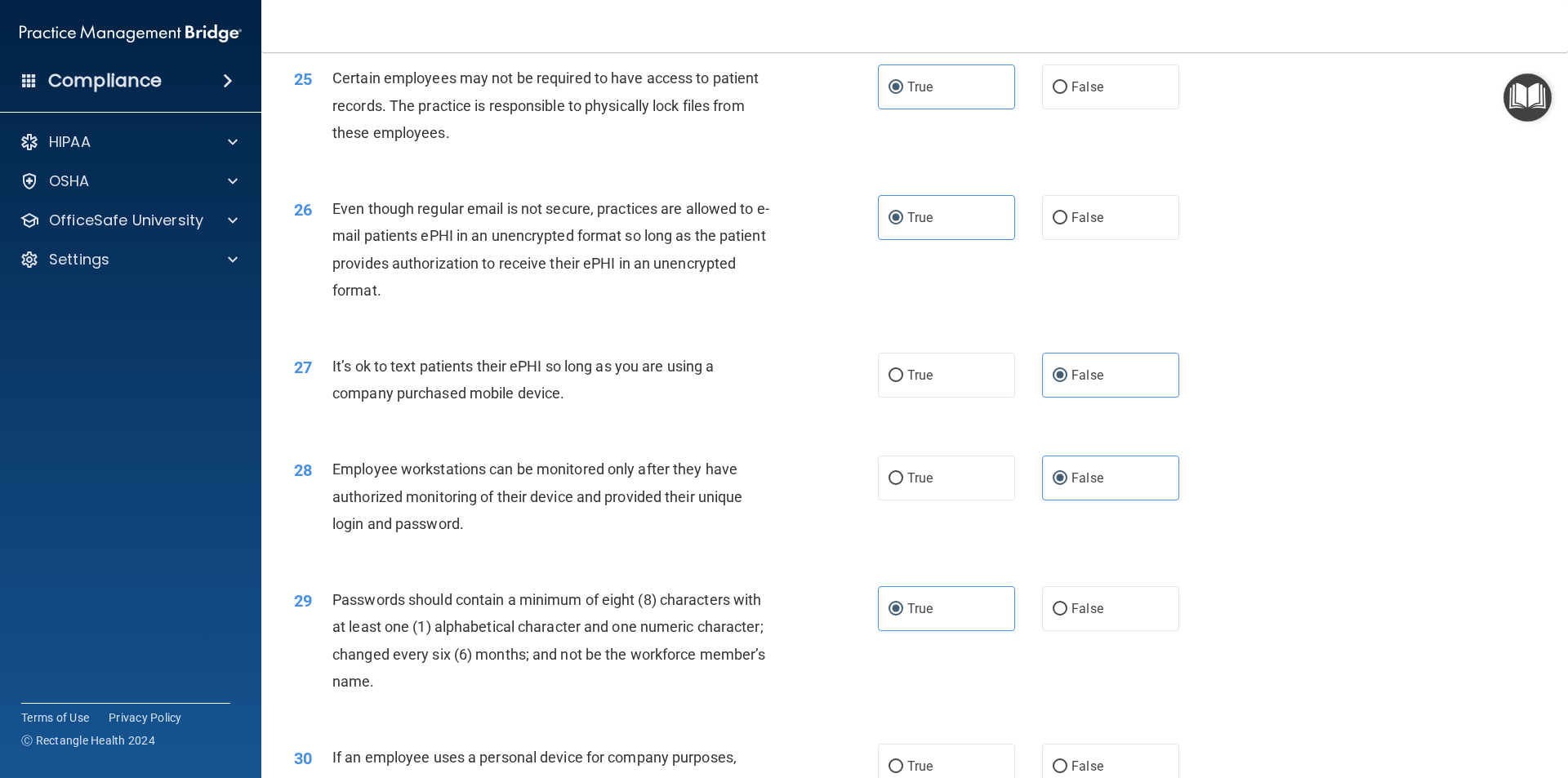
scroll to position [3319, 0]
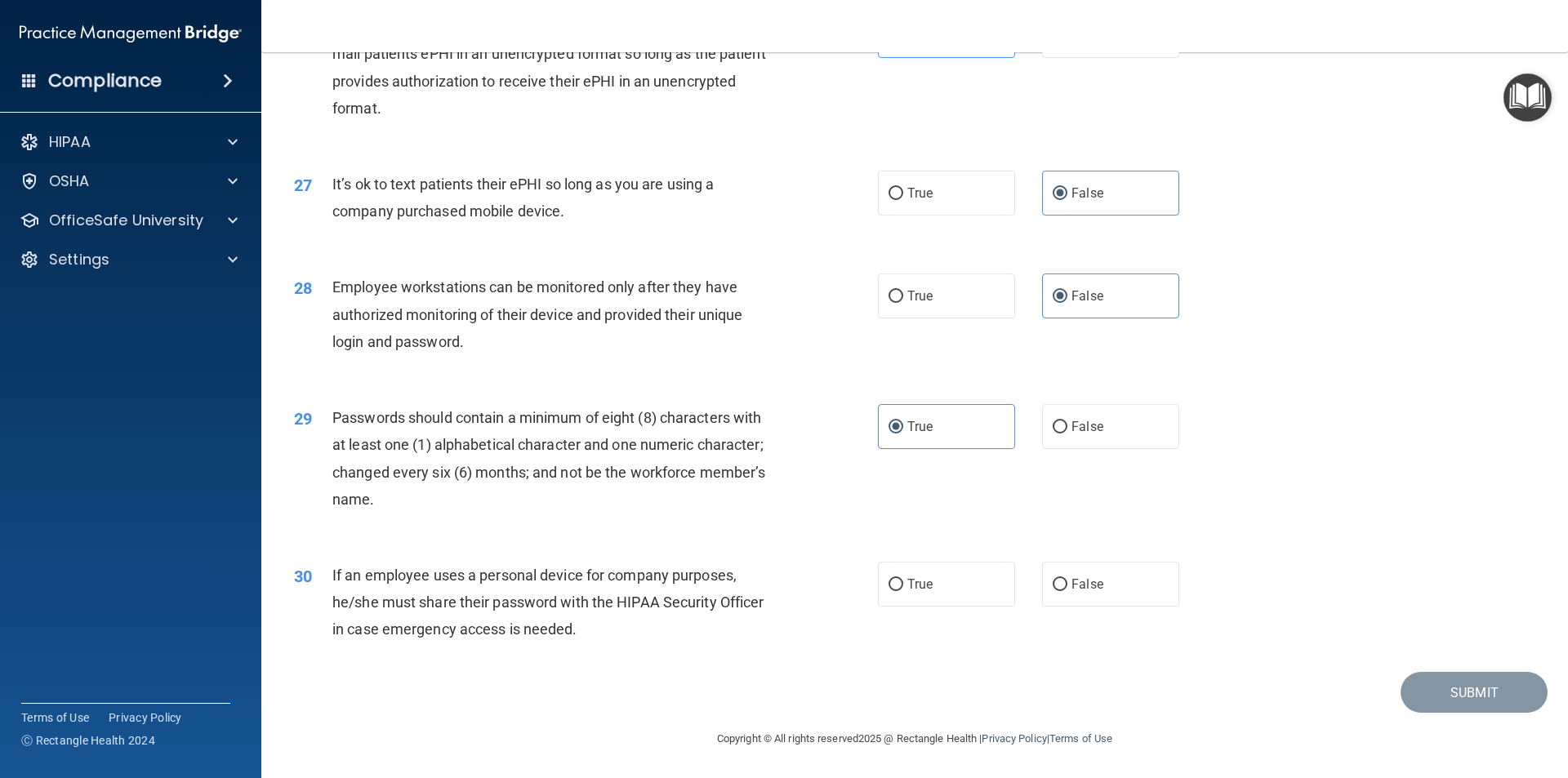
click at [1092, 556] on div "30 If an employee uses a personal device for company purposes, he/she must shar…" at bounding box center [914, 606] width 1266 height 130
click at [1093, 586] on span "False" at bounding box center [1087, 584] width 32 height 16
click at [1068, 586] on input "False" at bounding box center [1060, 584] width 15 height 12
radio input "true"
click at [1478, 697] on button "Submit" at bounding box center [1474, 692] width 147 height 41
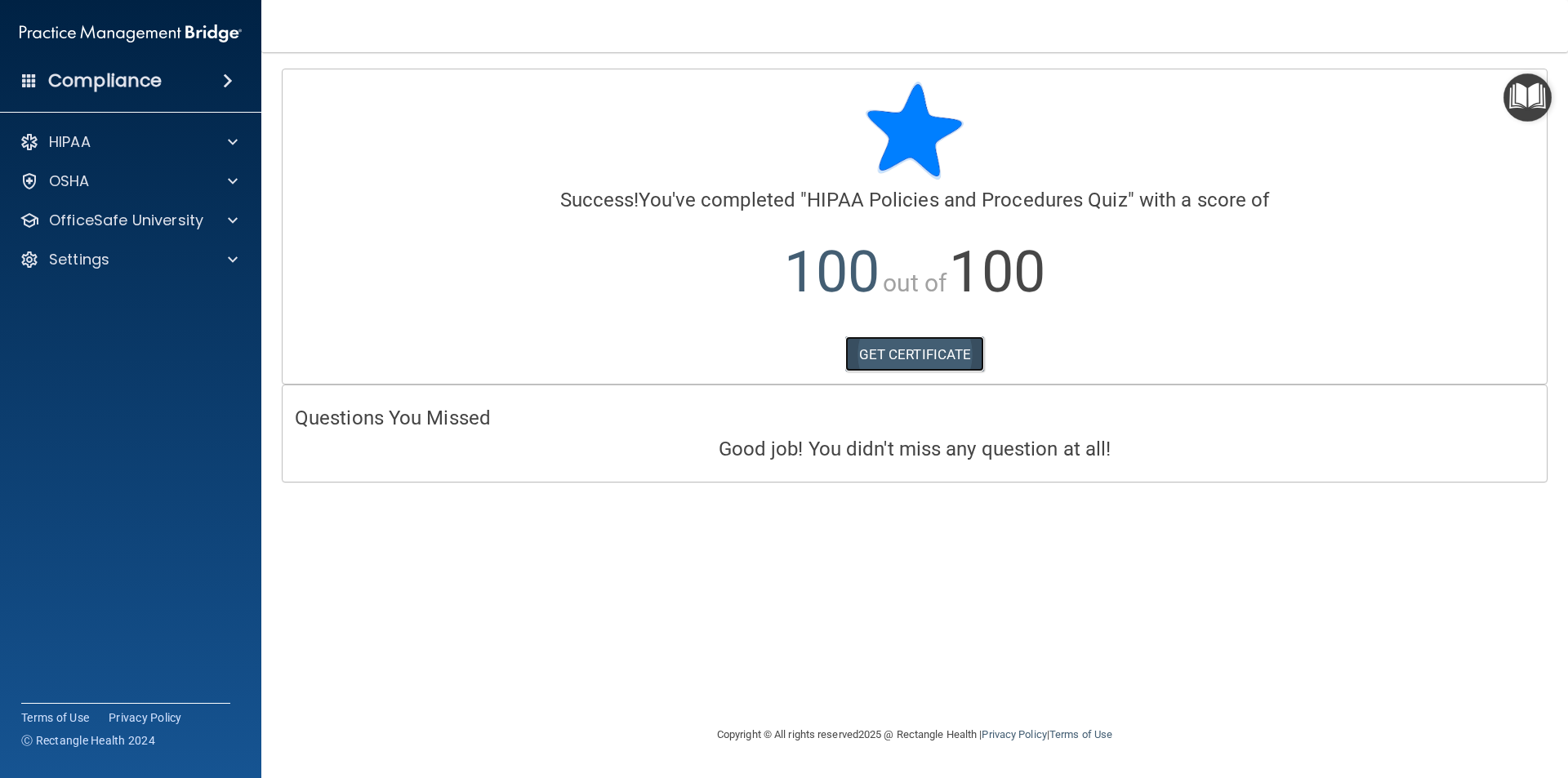
click at [891, 353] on link "GET CERTIFICATE" at bounding box center [915, 354] width 140 height 36
click at [146, 228] on p "OfficeSafe University" at bounding box center [126, 220] width 154 height 19
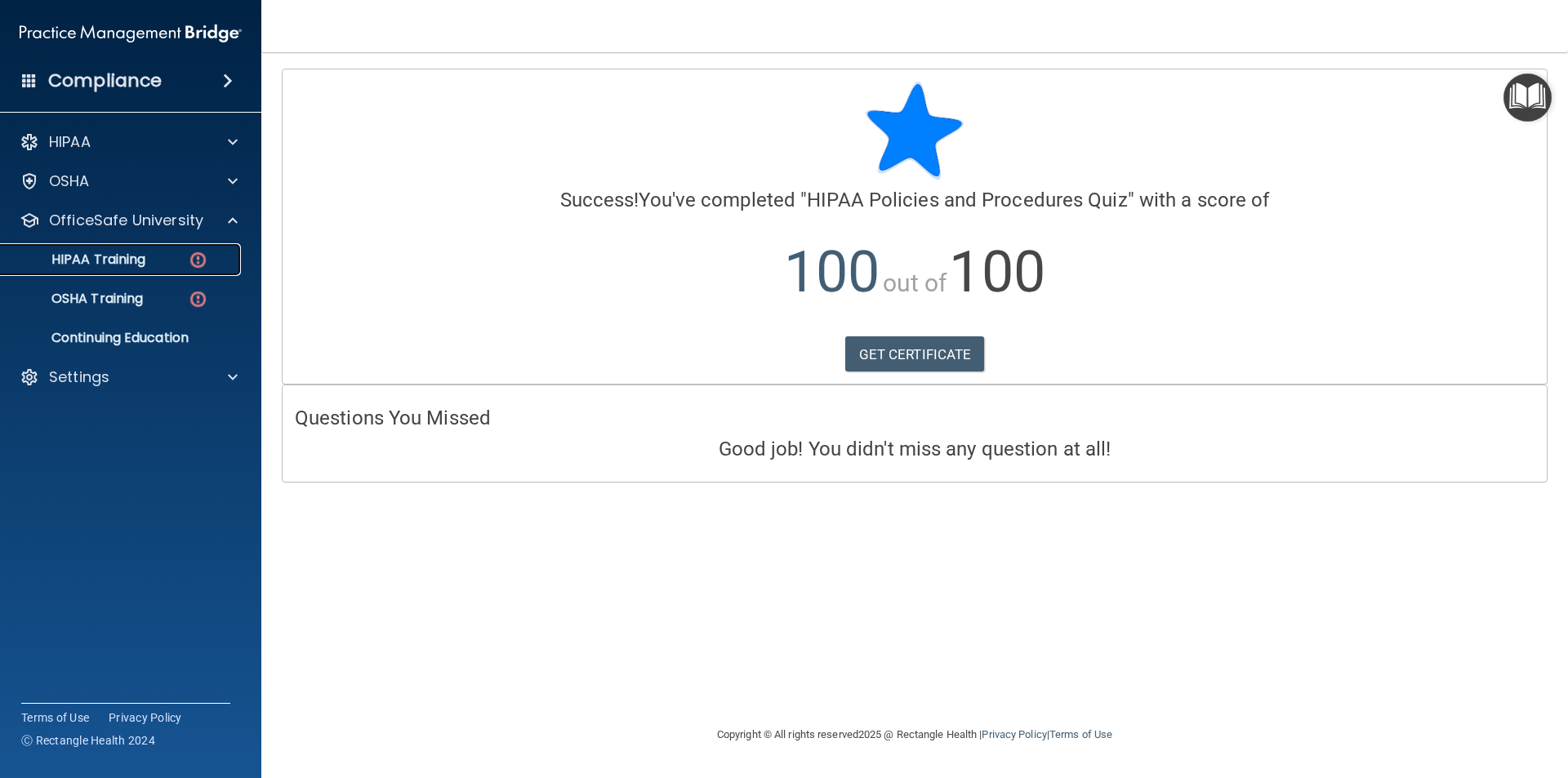
click at [147, 255] on div "HIPAA Training" at bounding box center [122, 260] width 223 height 17
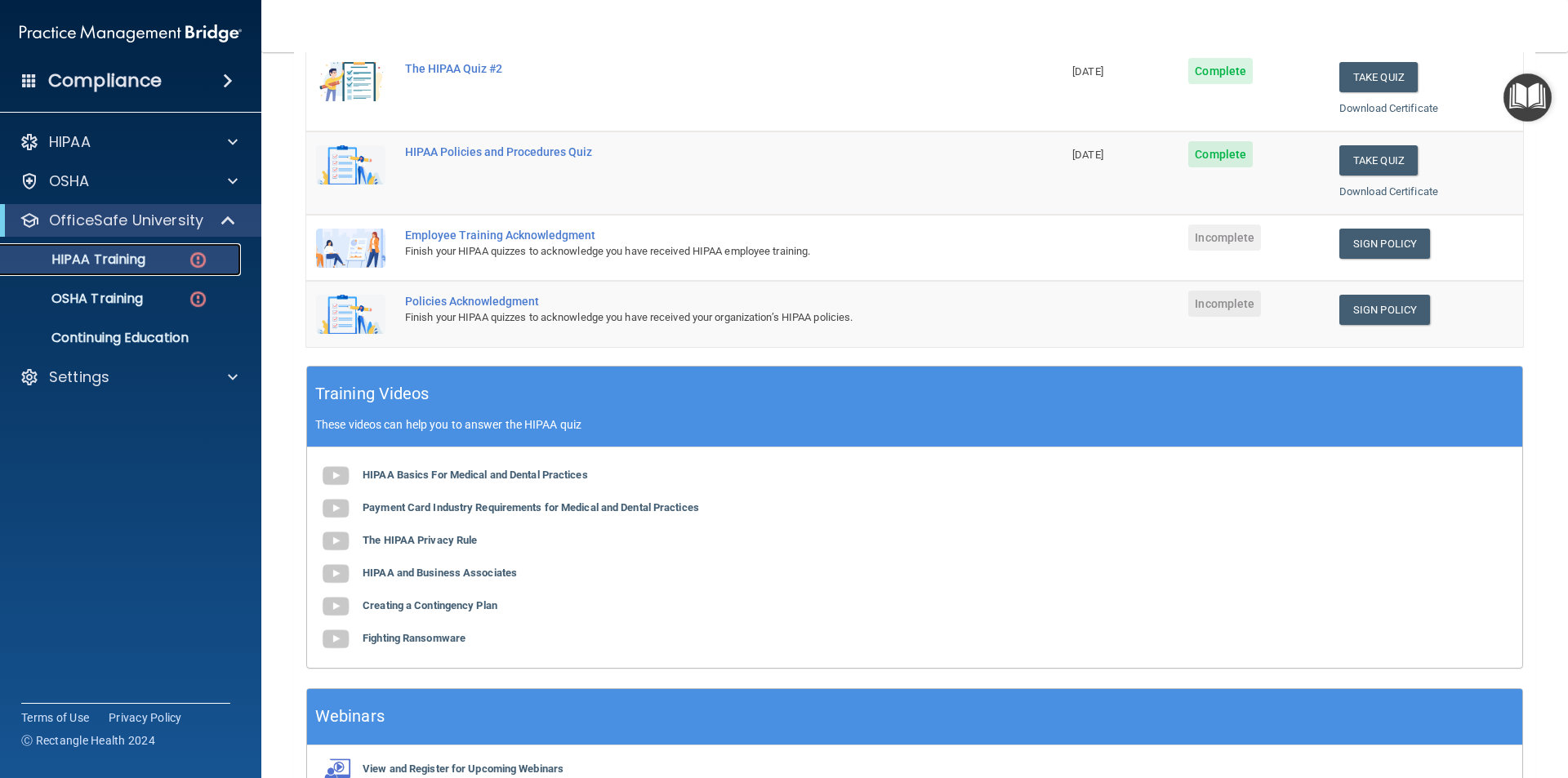
scroll to position [408, 0]
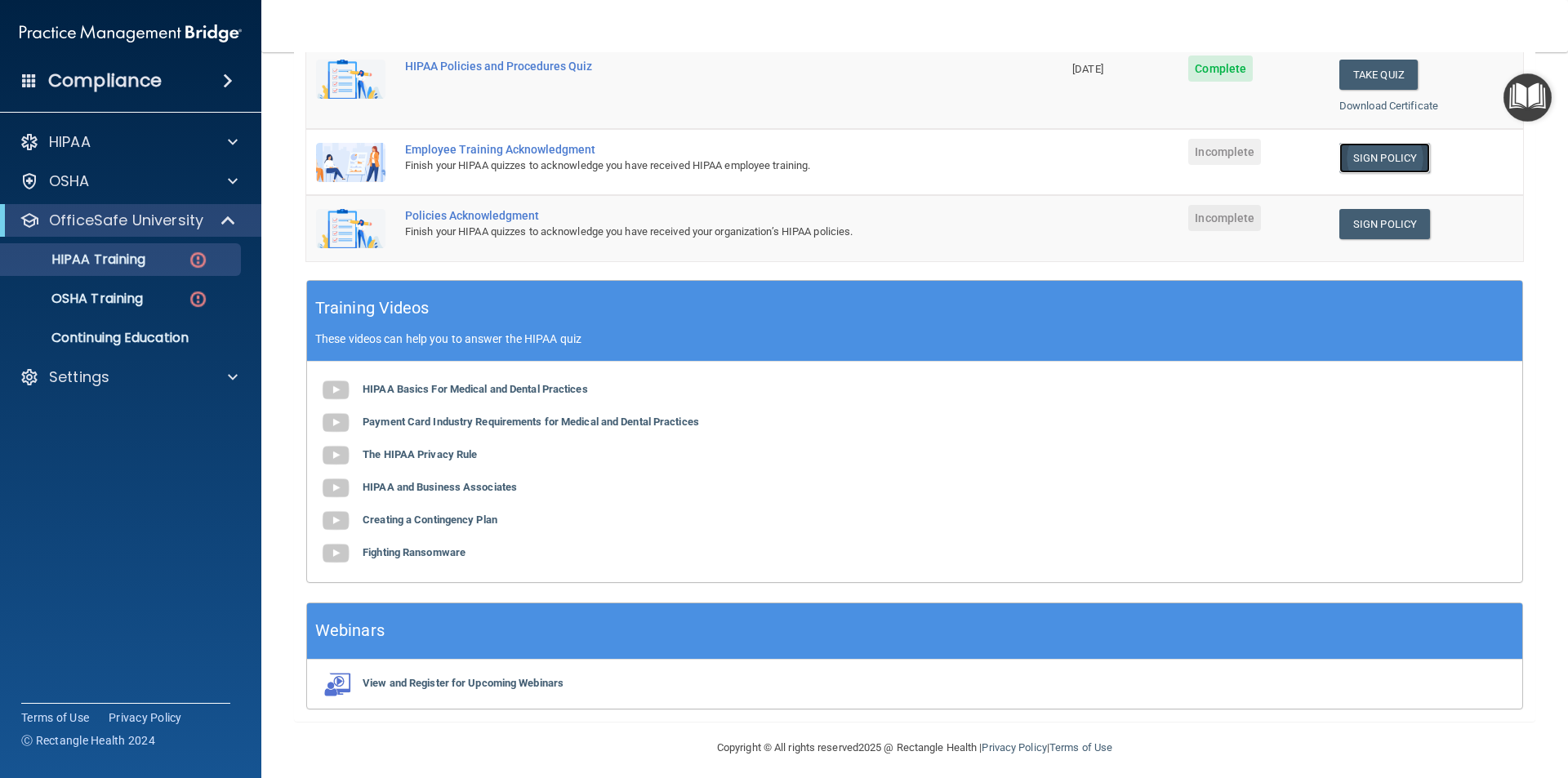
click at [1370, 159] on link "Sign Policy" at bounding box center [1384, 158] width 91 height 30
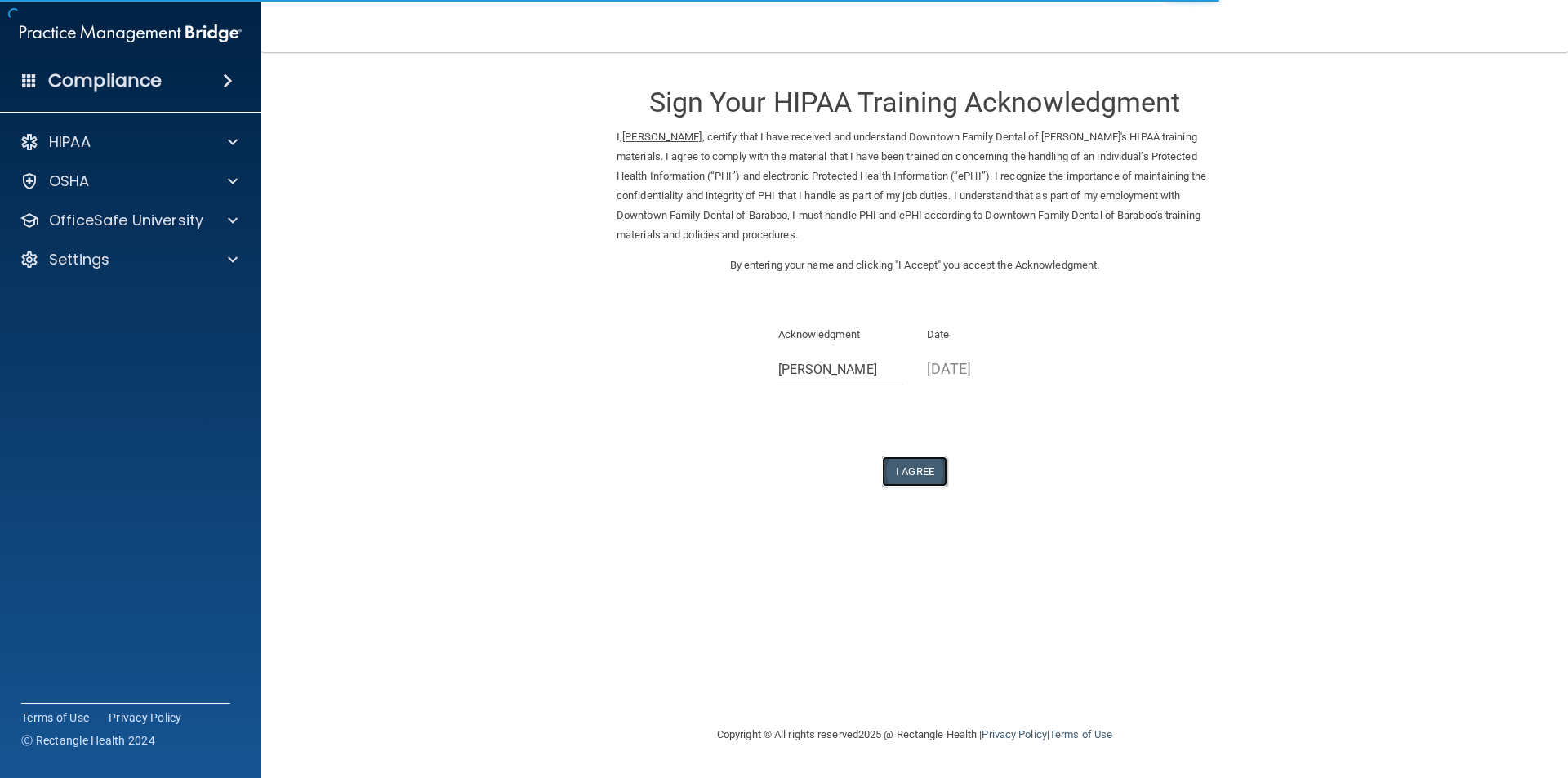
click at [901, 472] on button "I Agree" at bounding box center [914, 471] width 65 height 30
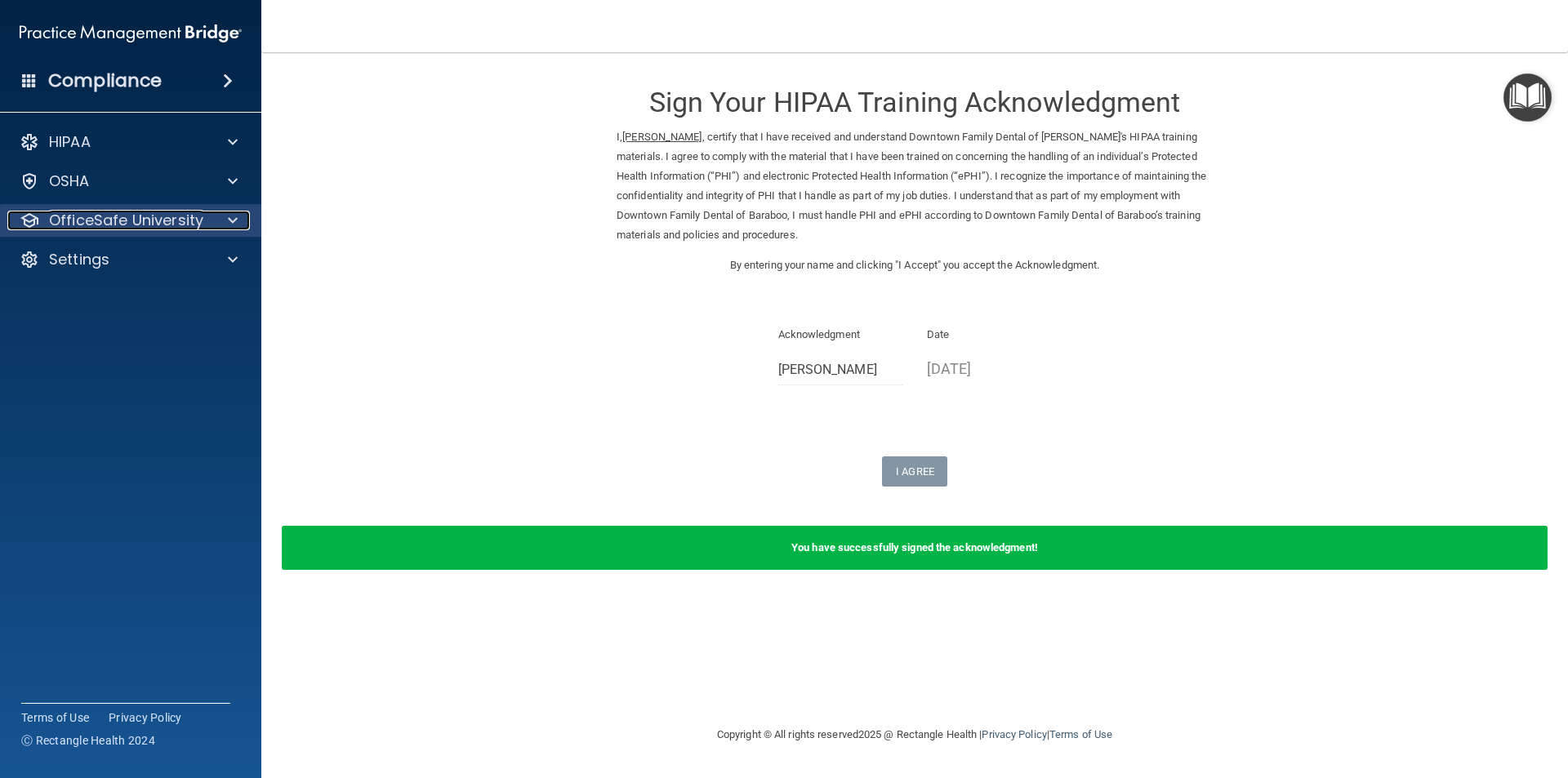
click at [242, 220] on div at bounding box center [230, 220] width 40 height 19
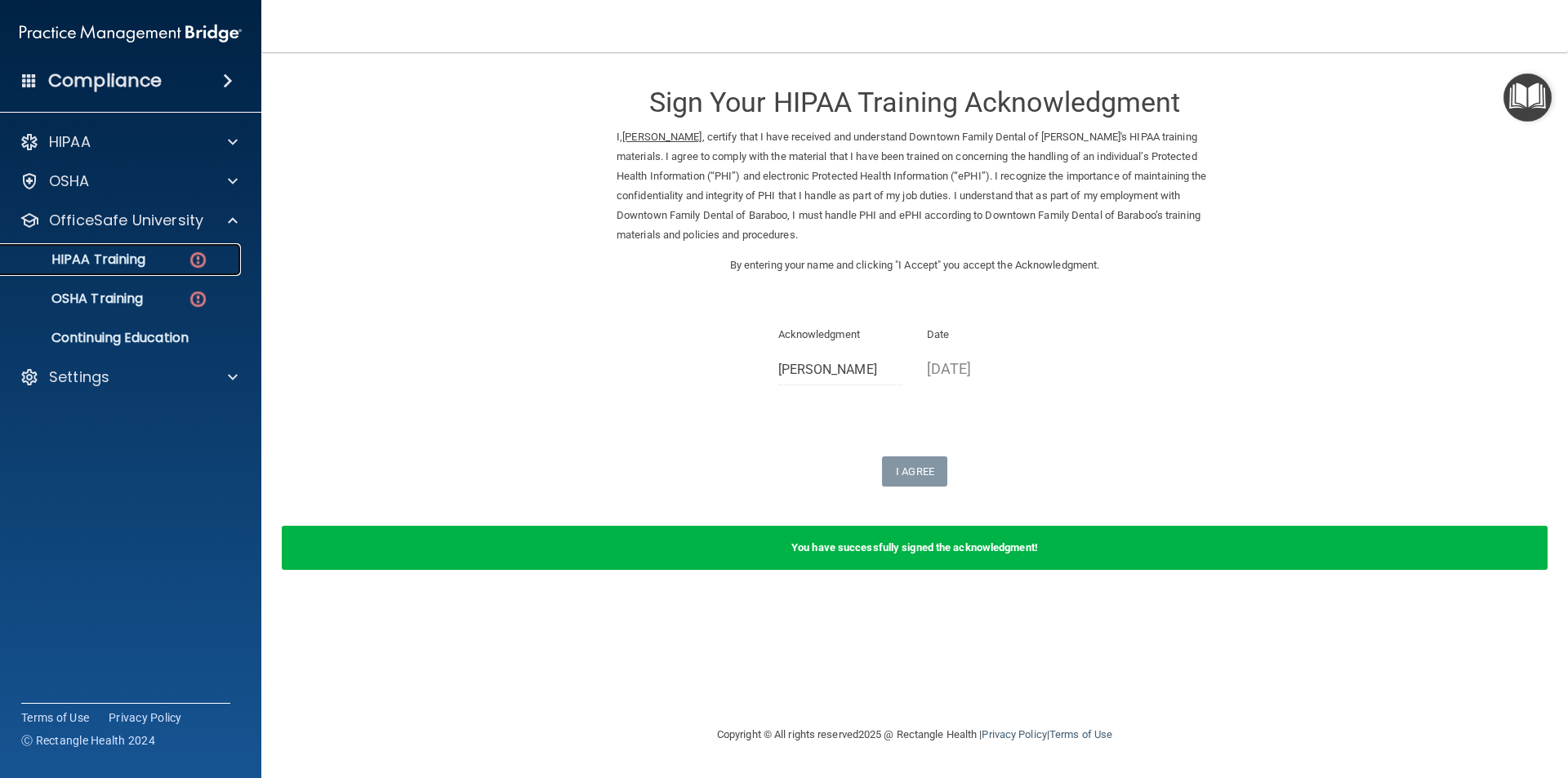
click at [195, 265] on img at bounding box center [198, 260] width 20 height 20
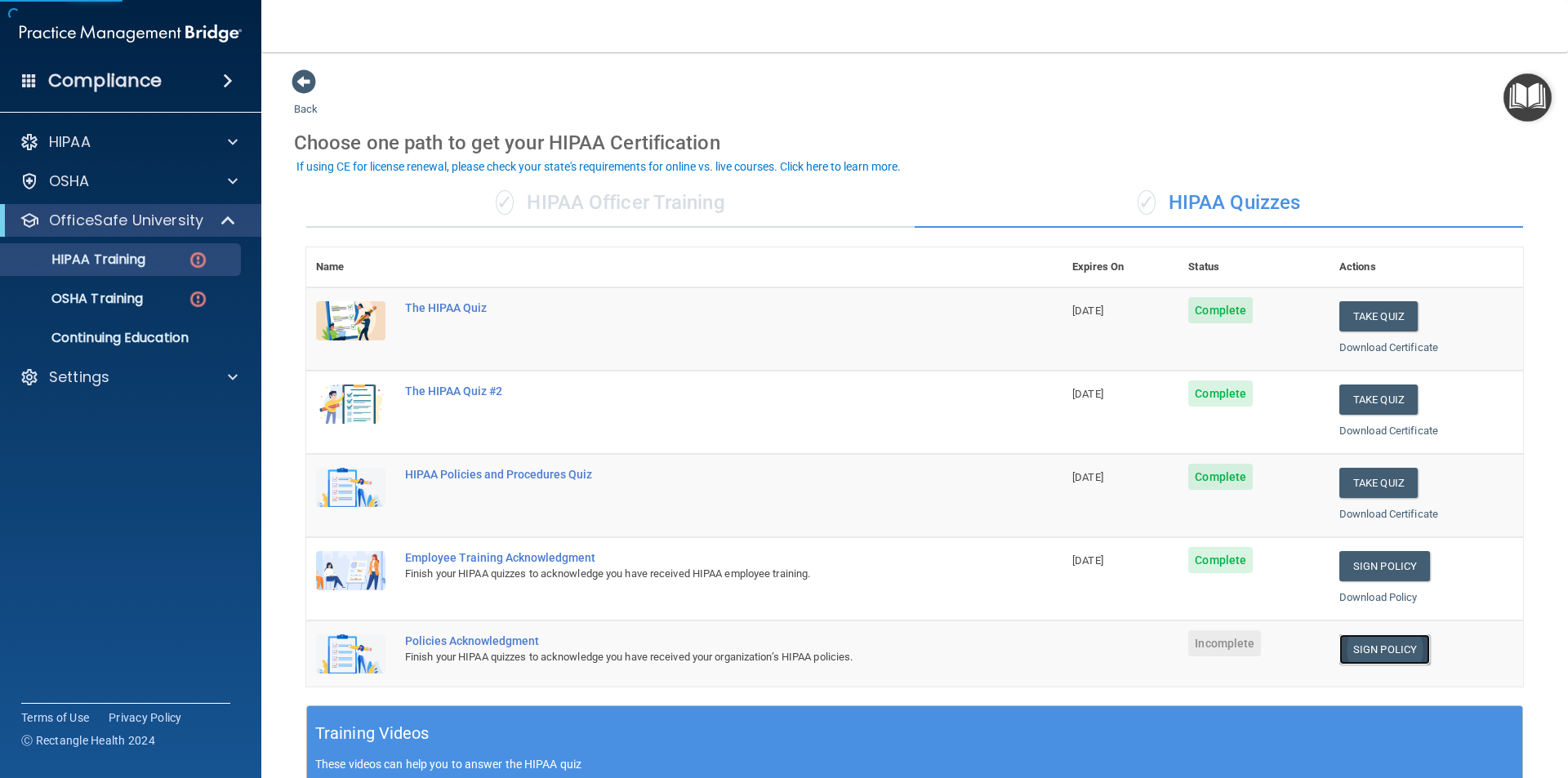
click at [1394, 649] on link "Sign Policy" at bounding box center [1384, 649] width 91 height 30
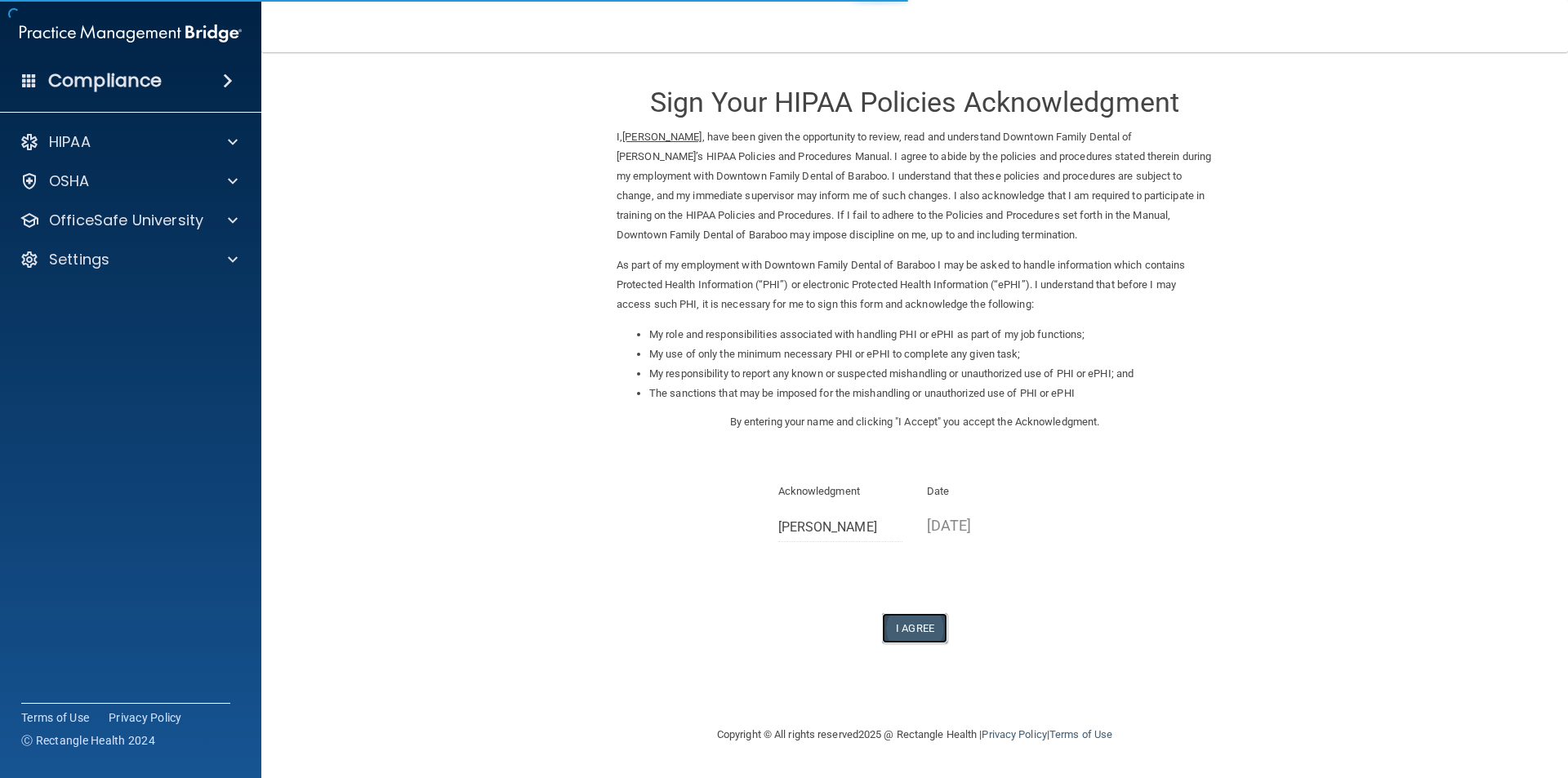
click at [915, 625] on button "I Agree" at bounding box center [914, 628] width 65 height 30
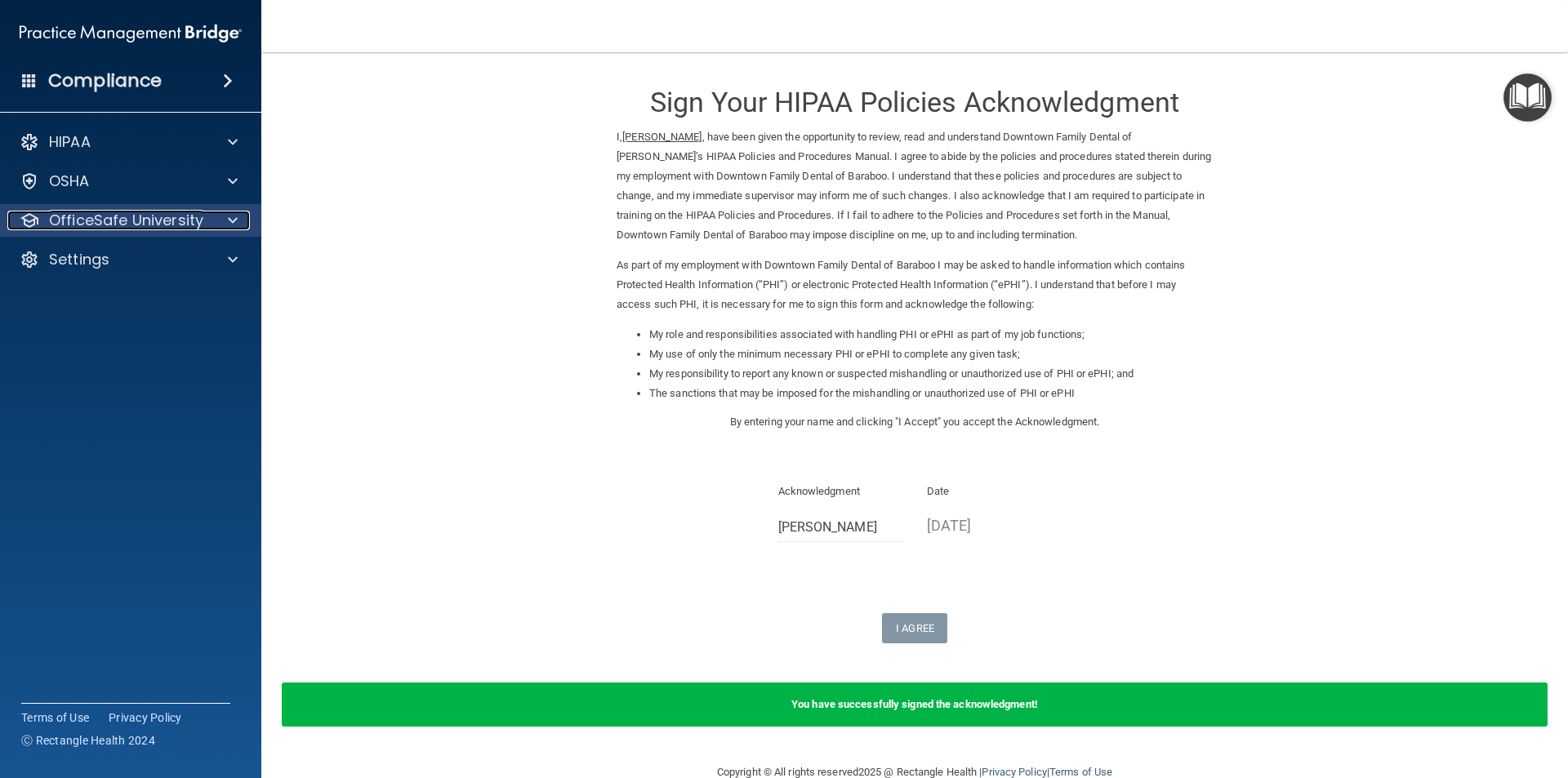
click at [115, 214] on p "OfficeSafe University" at bounding box center [126, 220] width 154 height 19
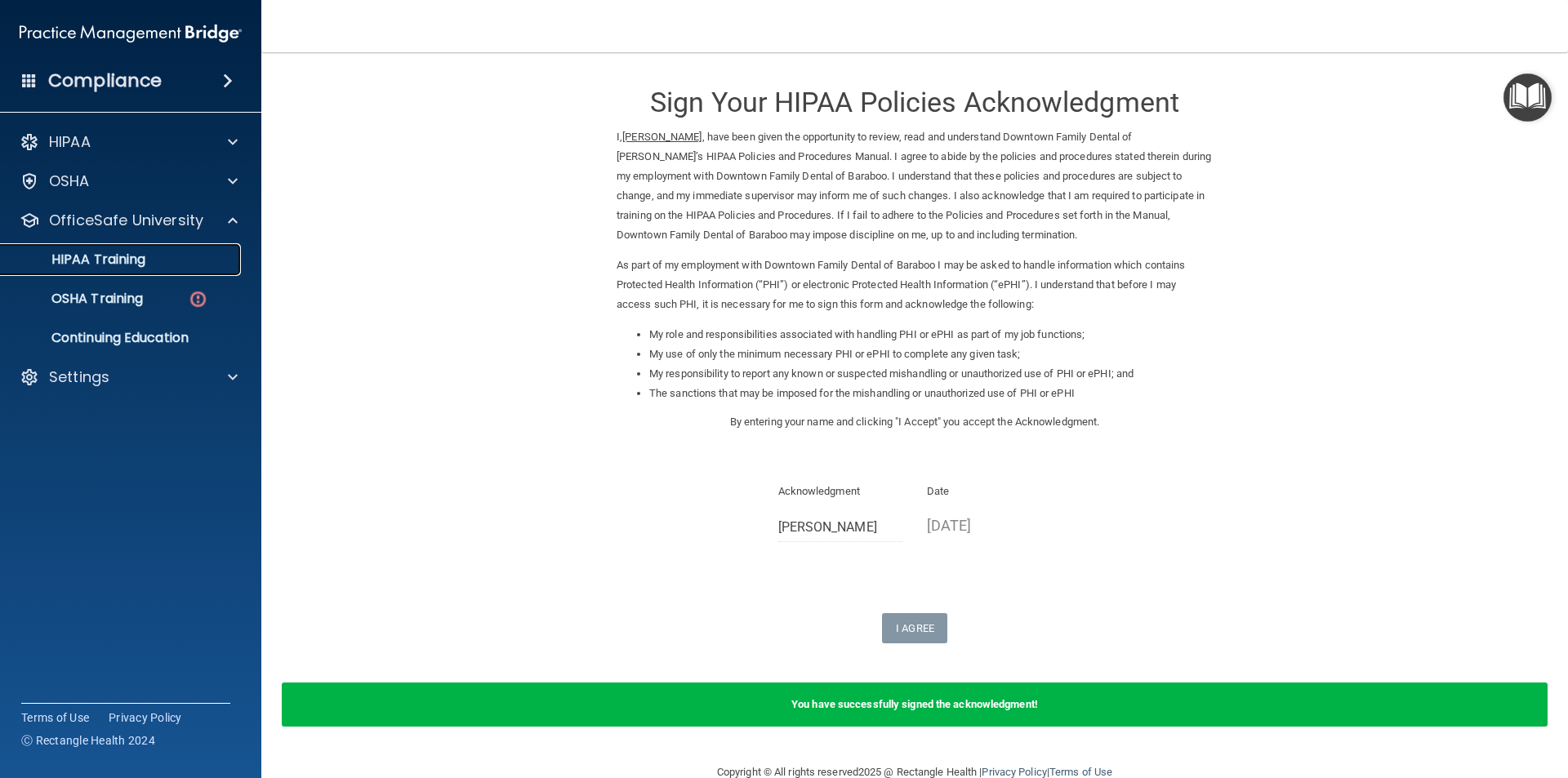
click at [140, 261] on p "HIPAA Training" at bounding box center [78, 260] width 135 height 17
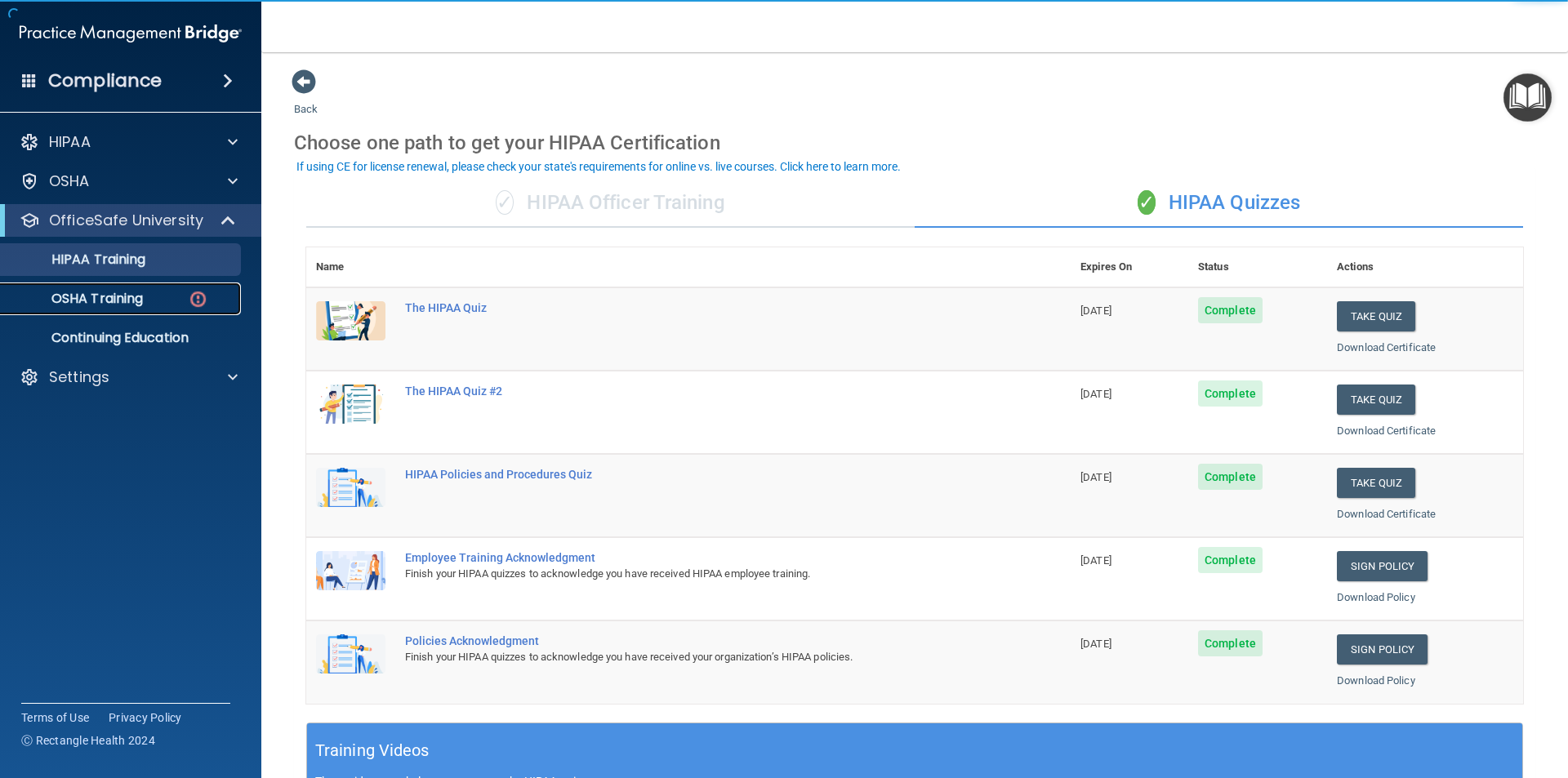
click at [146, 306] on div "OSHA Training" at bounding box center [122, 299] width 223 height 17
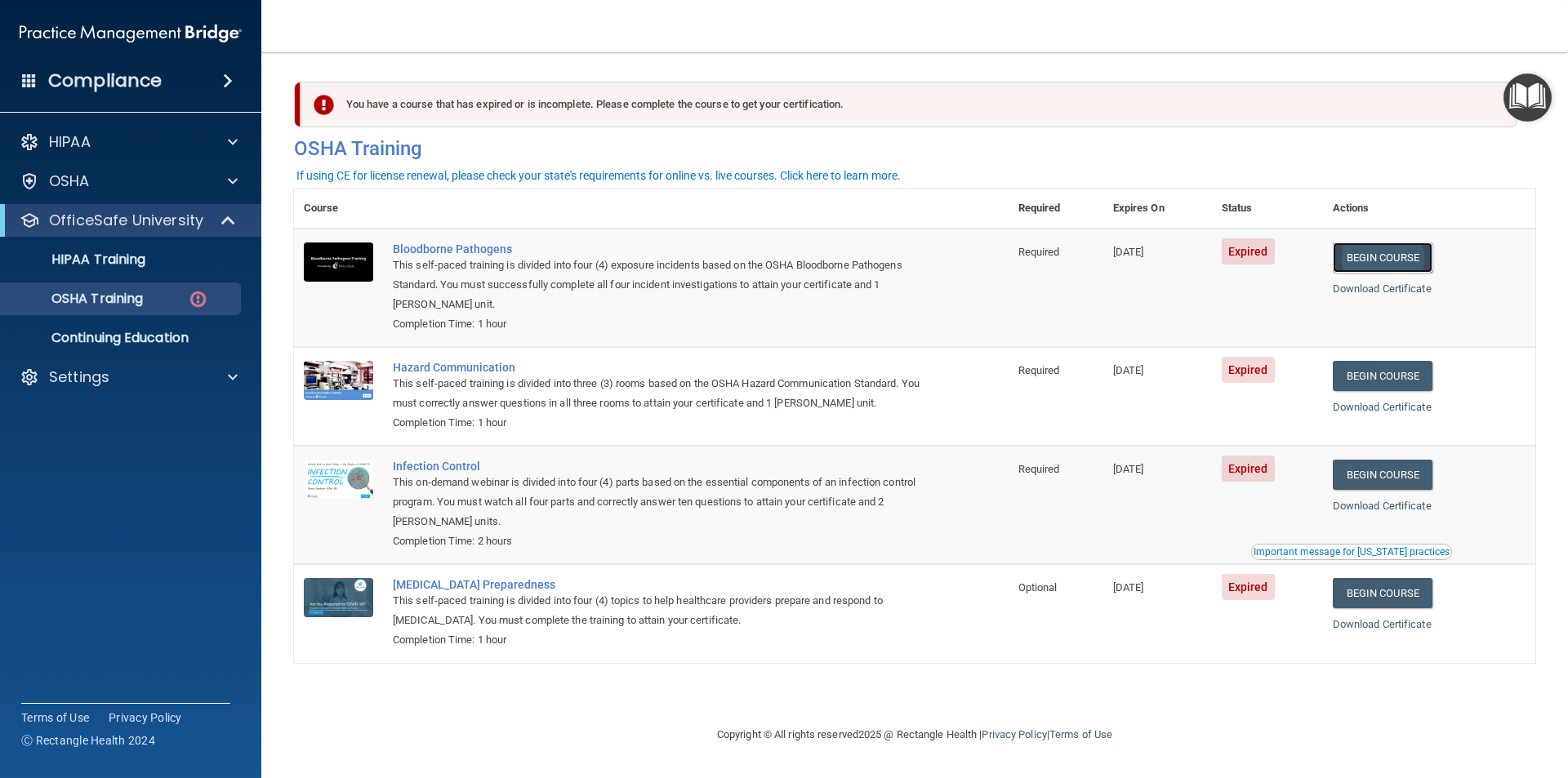
click at [1415, 265] on link "Begin Course" at bounding box center [1383, 257] width 100 height 30
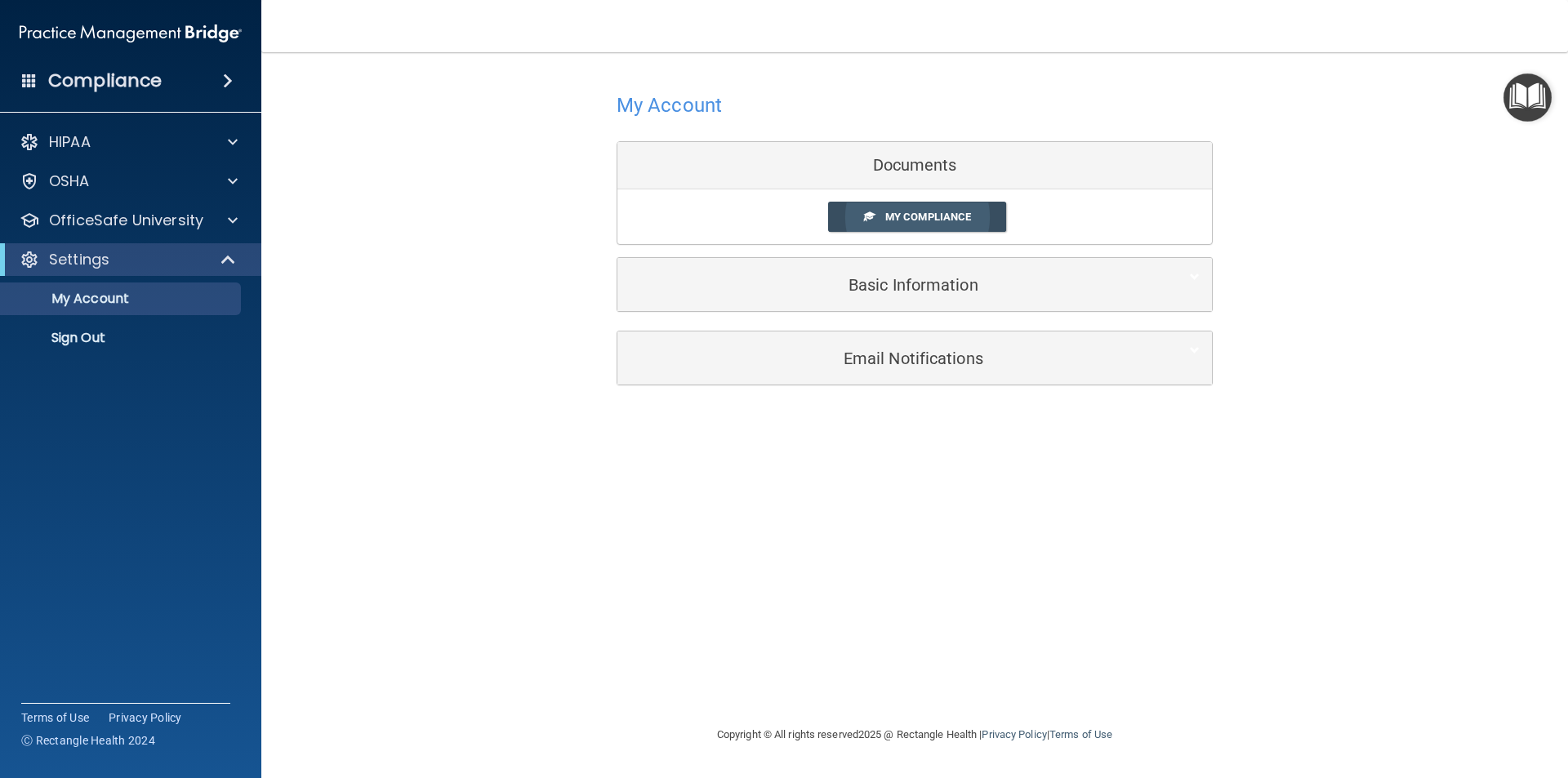
click at [923, 217] on span "My Compliance" at bounding box center [927, 217] width 85 height 12
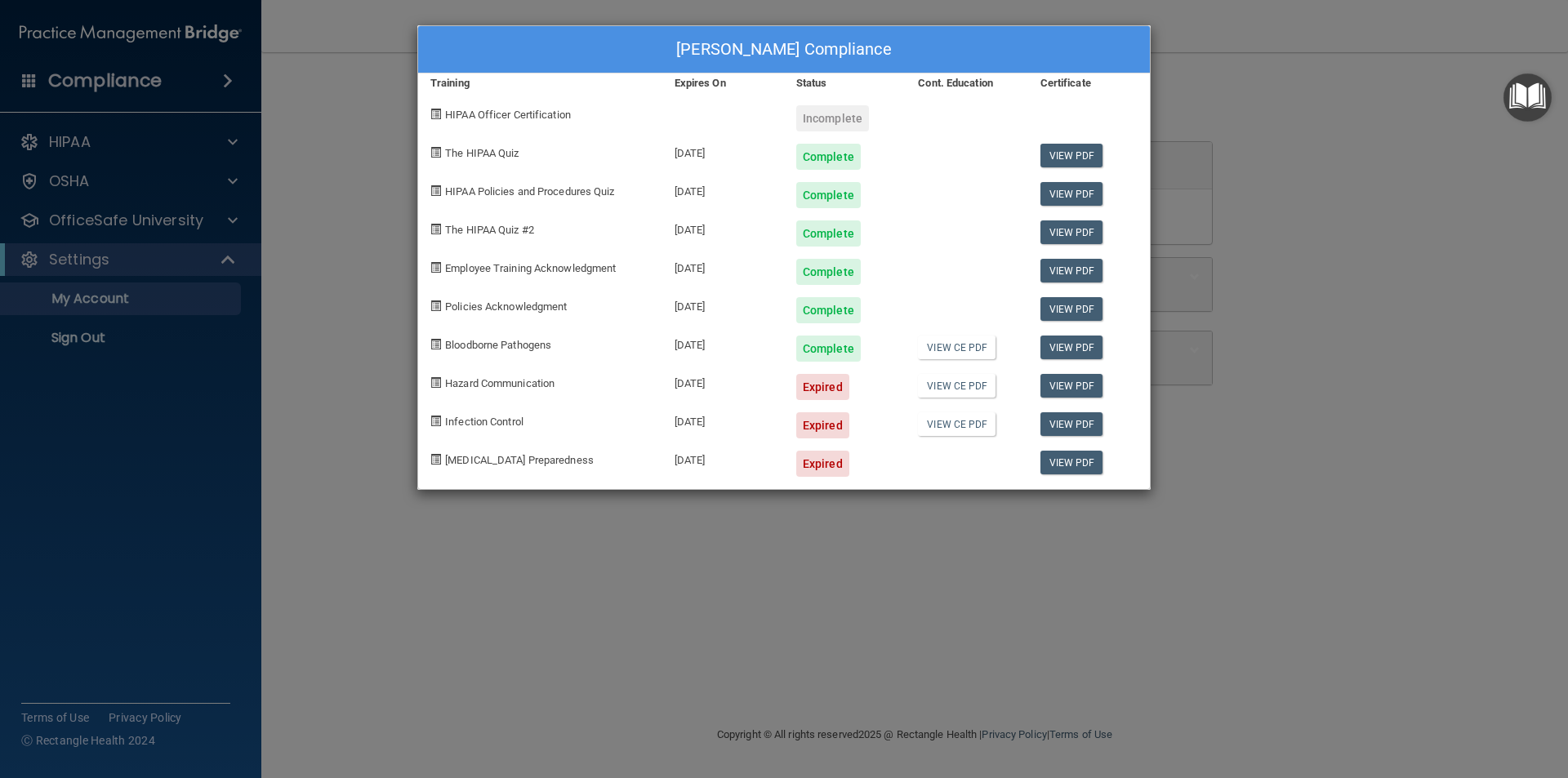
click at [536, 385] on span "Hazard Communication" at bounding box center [499, 383] width 109 height 12
click at [394, 44] on div "Tara Hansen's Compliance Training Expires On Status Cont. Education Certificate…" at bounding box center [784, 389] width 1568 height 778
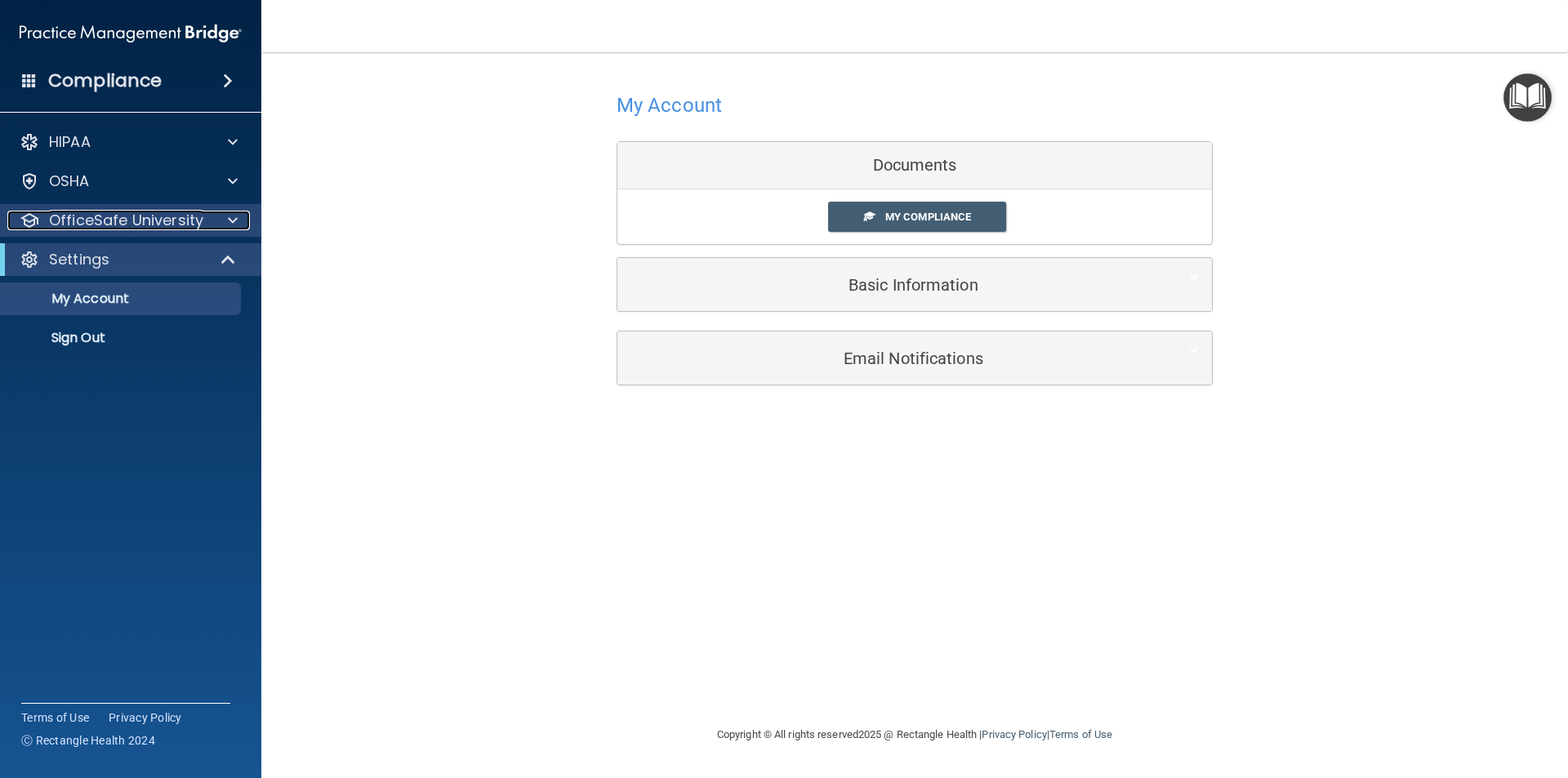
click at [236, 226] on span at bounding box center [232, 220] width 10 height 19
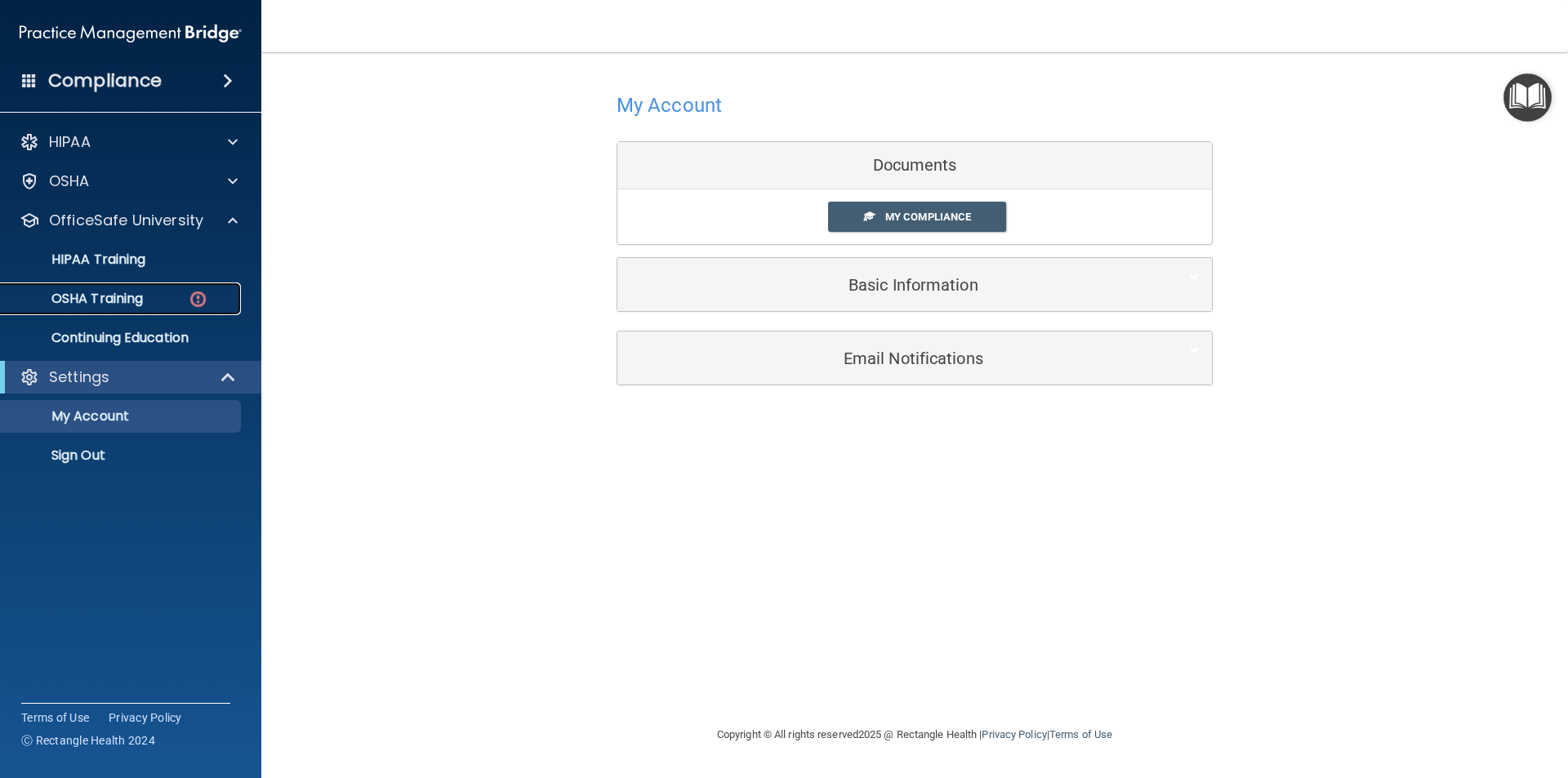
click at [209, 305] on div "OSHA Training" at bounding box center [122, 299] width 223 height 17
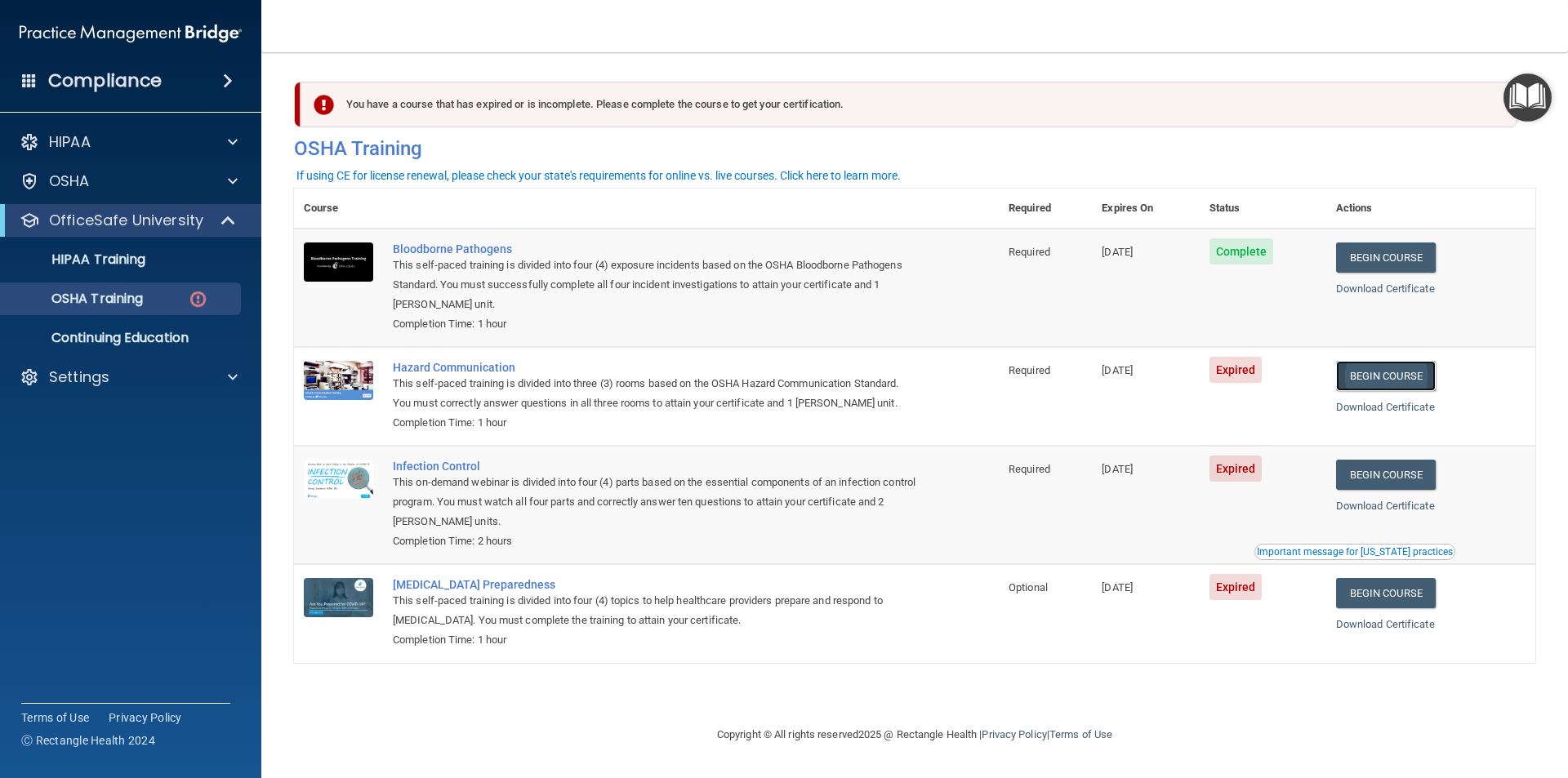
click at [1394, 382] on link "Begin Course" at bounding box center [1385, 375] width 100 height 30
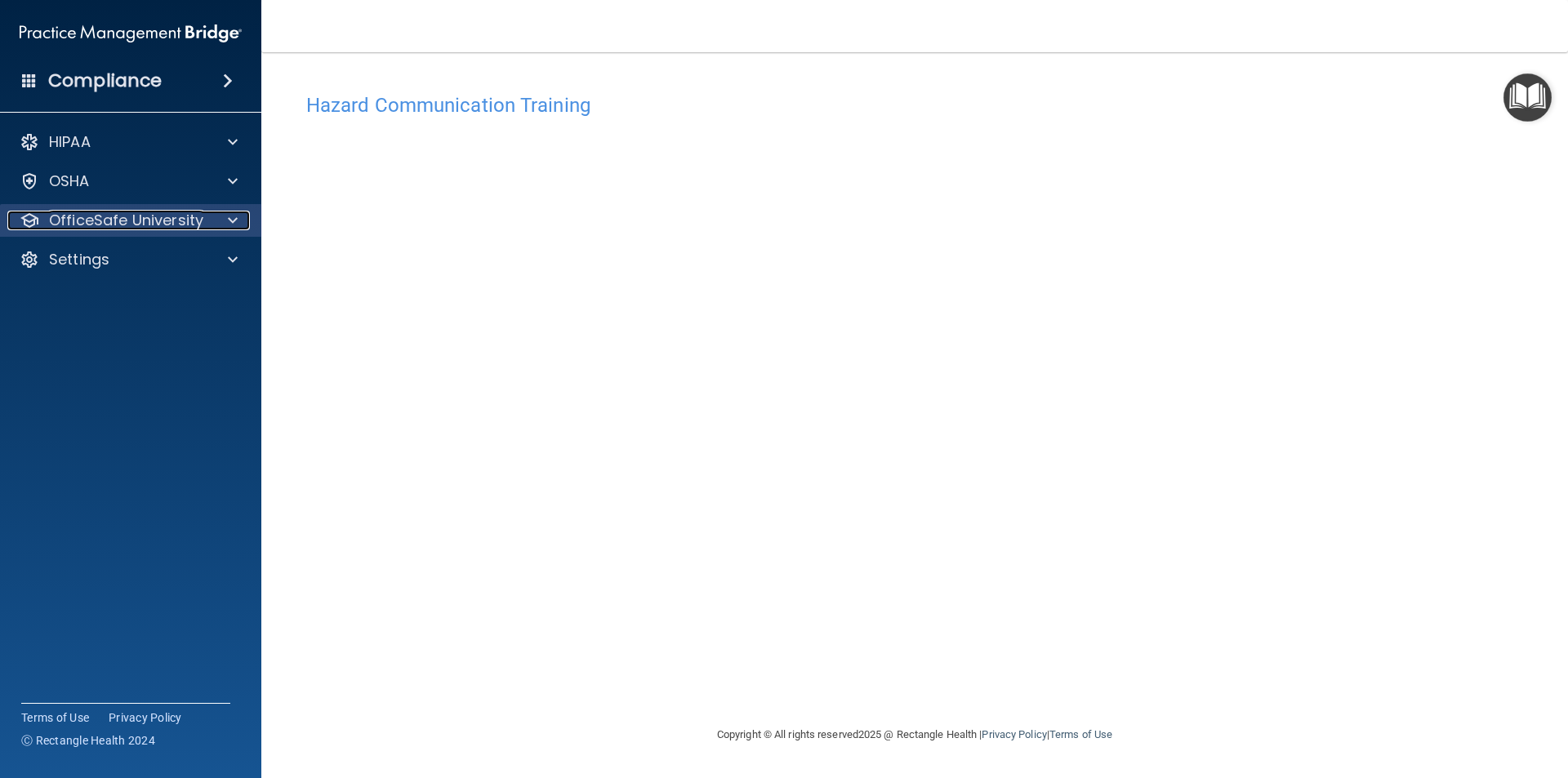
click at [106, 218] on p "OfficeSafe University" at bounding box center [126, 220] width 154 height 19
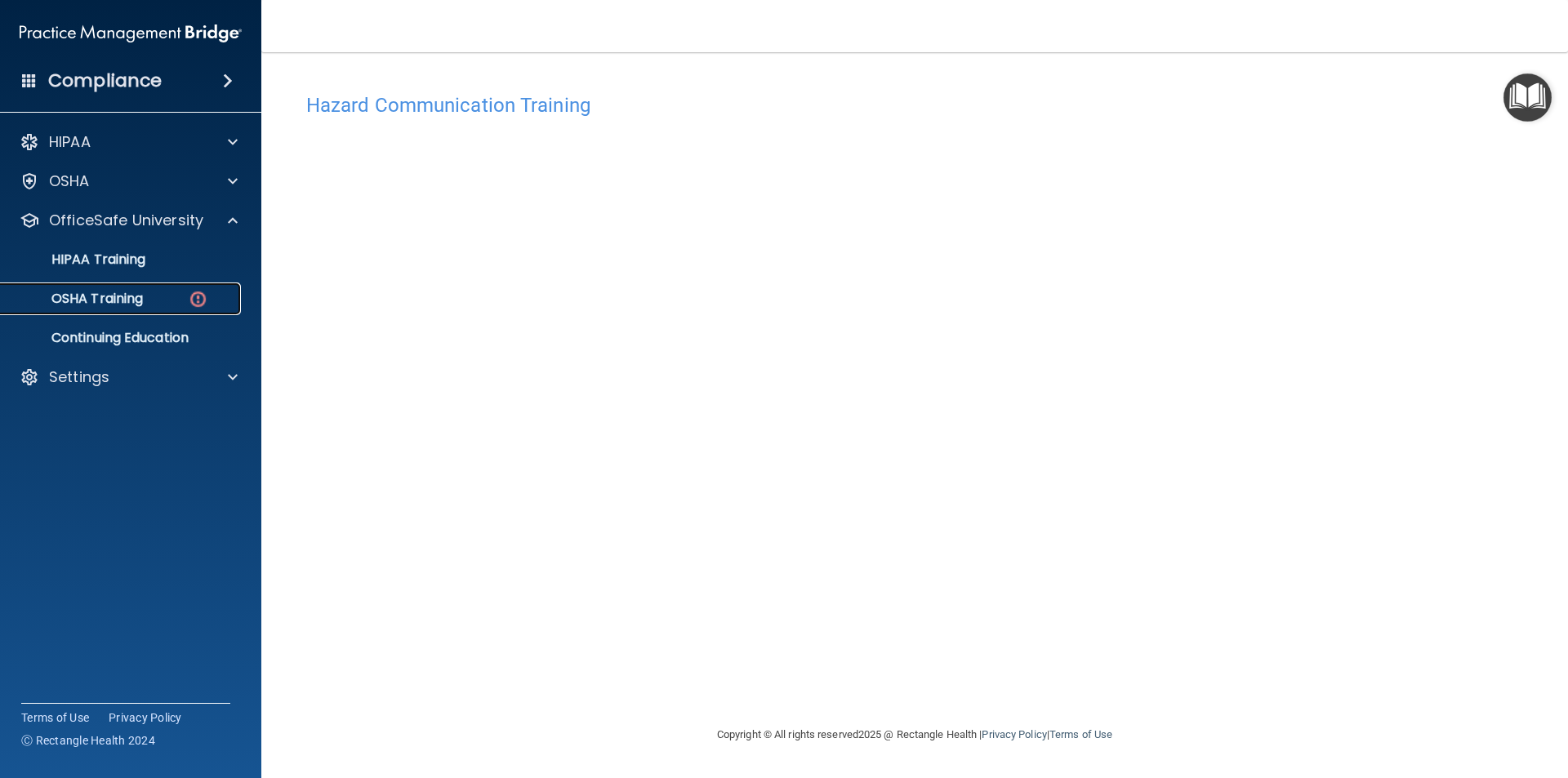
click at [164, 299] on div "OSHA Training" at bounding box center [122, 299] width 223 height 17
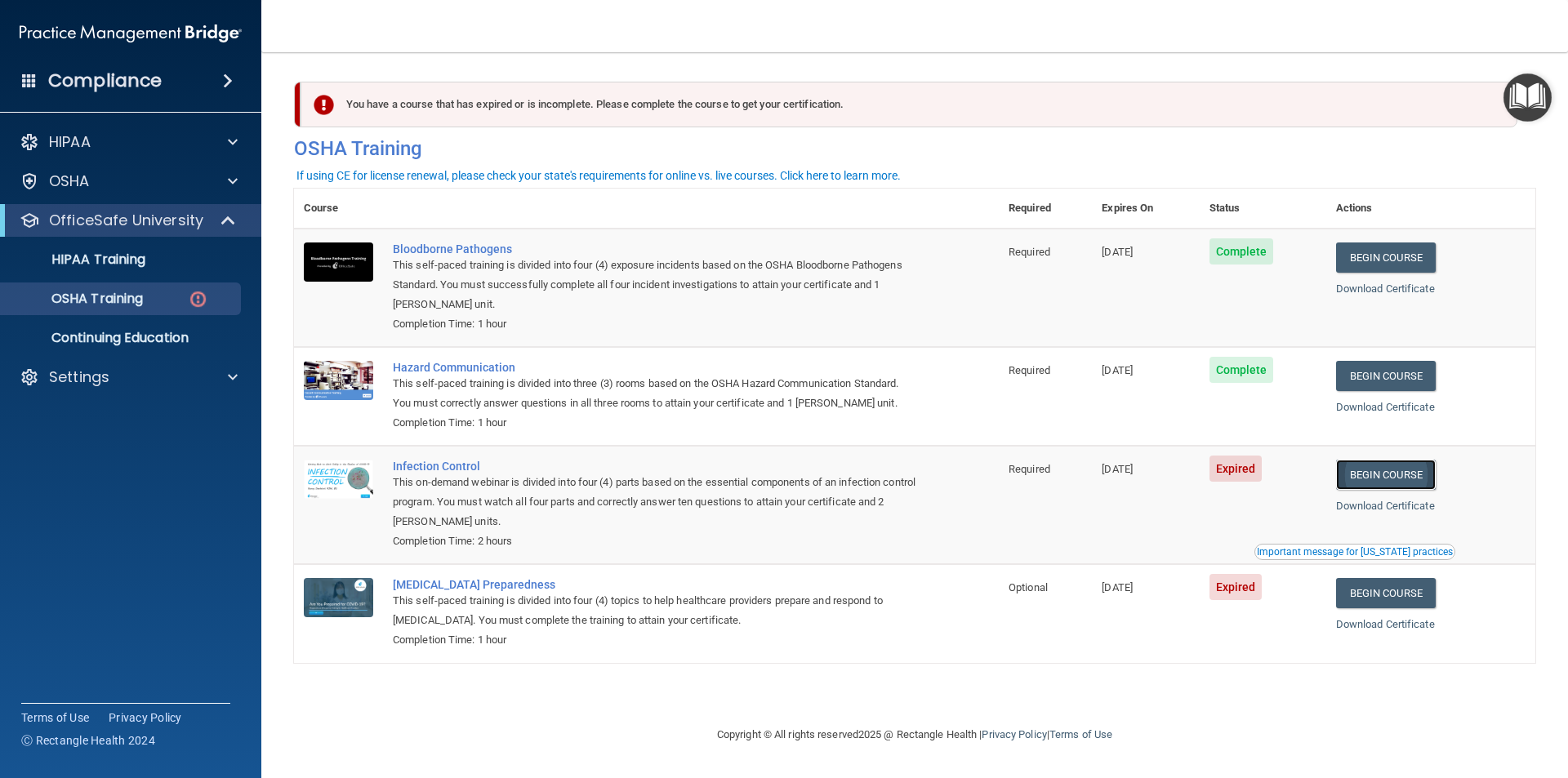
click at [1404, 480] on link "Begin Course" at bounding box center [1385, 474] width 100 height 30
click at [140, 302] on p "OSHA Training" at bounding box center [77, 299] width 132 height 17
click at [1361, 486] on link "Begin Course" at bounding box center [1385, 474] width 100 height 30
click at [97, 75] on h4 "Compliance" at bounding box center [105, 81] width 114 height 23
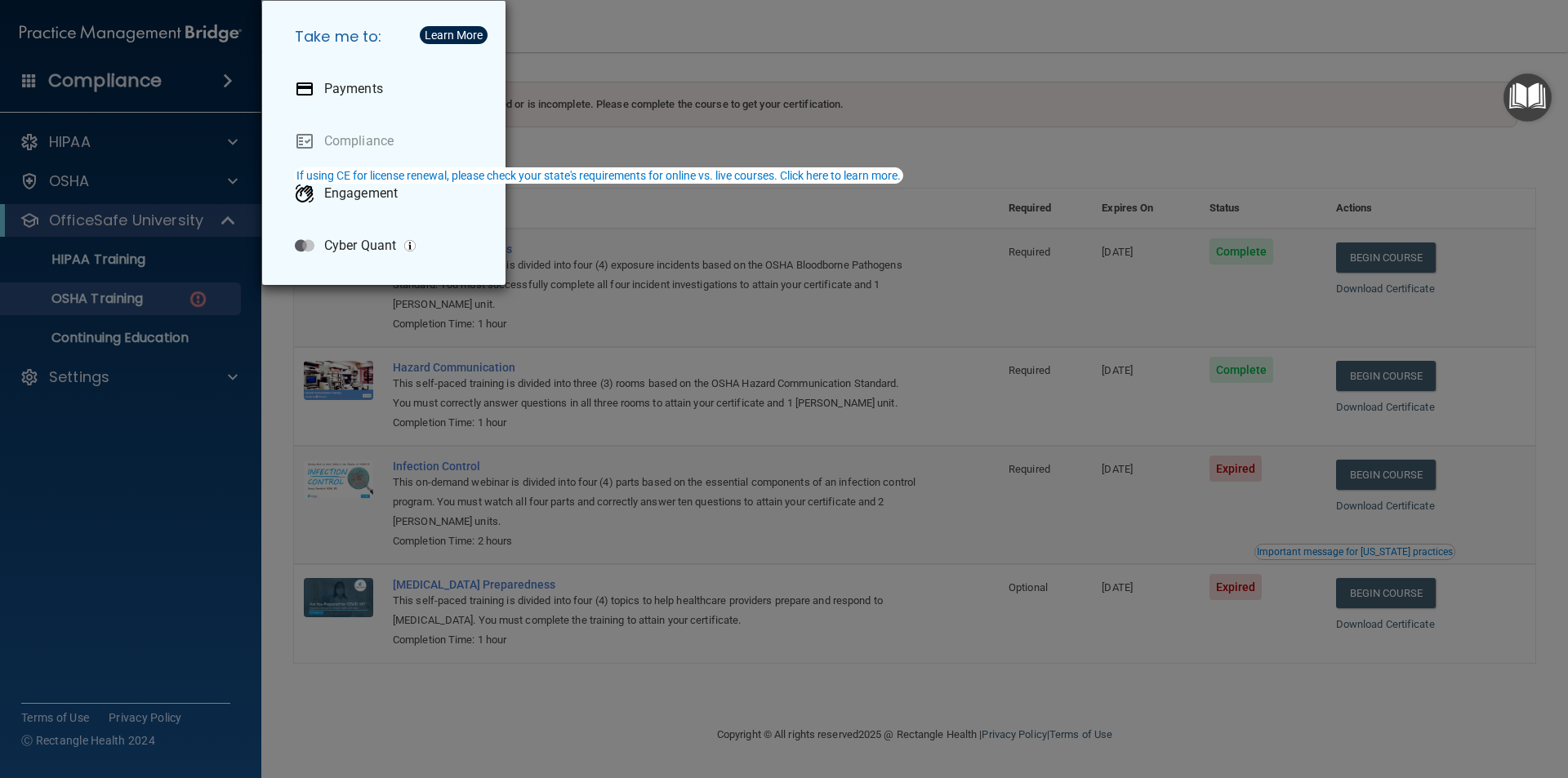
click at [353, 42] on h5 "Take me to:" at bounding box center [387, 37] width 211 height 46
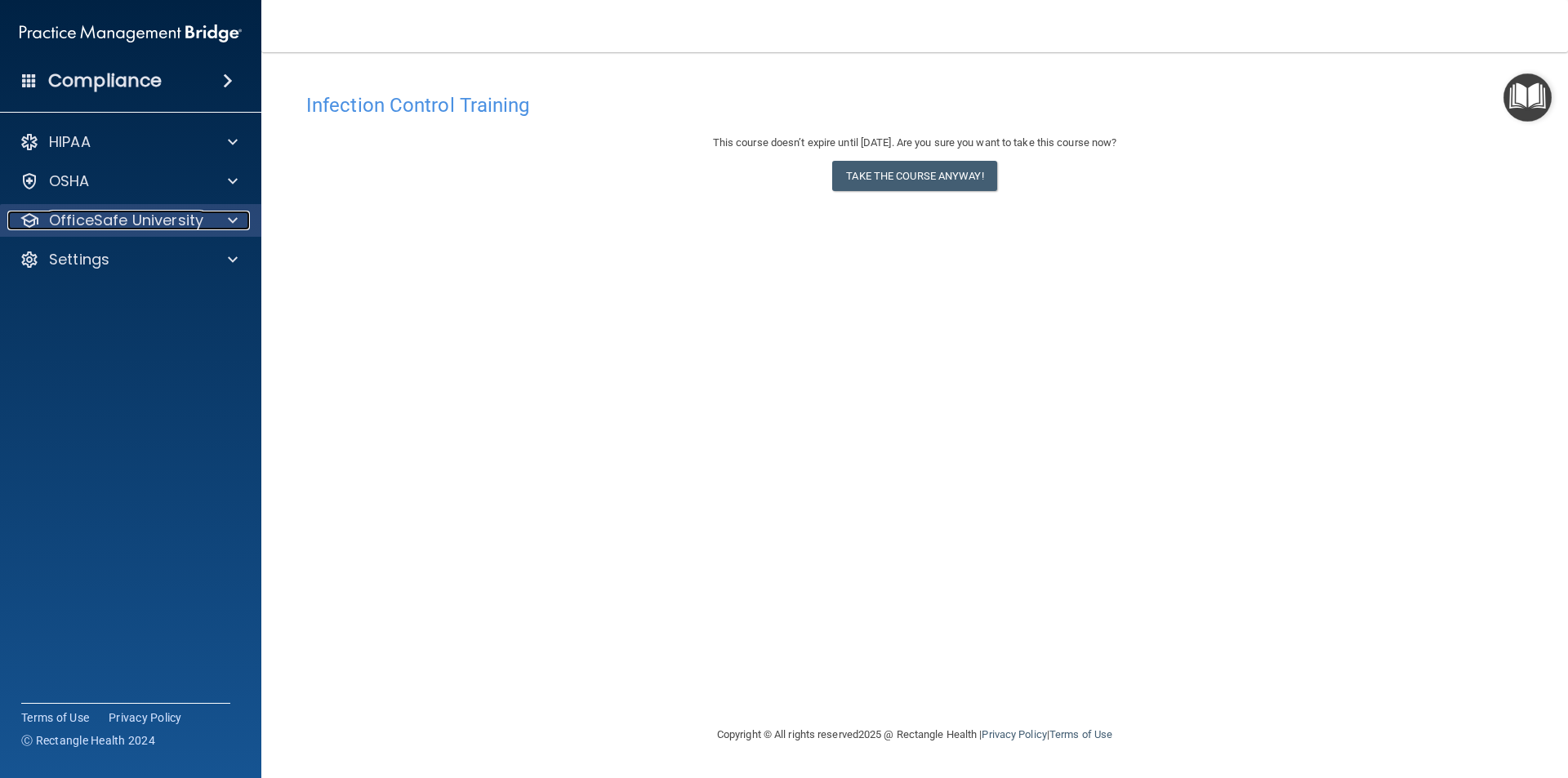
click at [158, 223] on p "OfficeSafe University" at bounding box center [126, 220] width 154 height 19
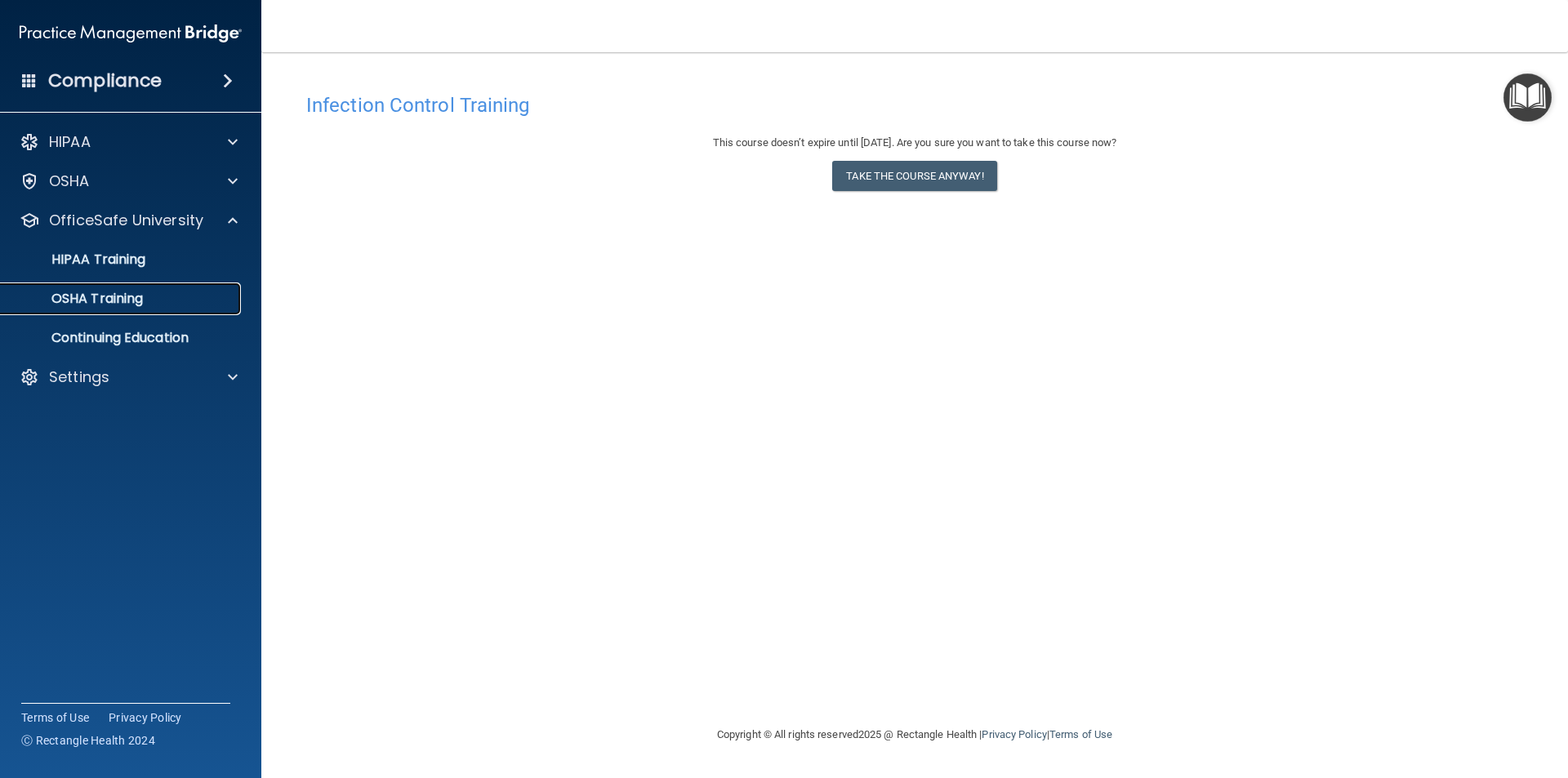
click at [171, 293] on div "OSHA Training" at bounding box center [122, 299] width 223 height 17
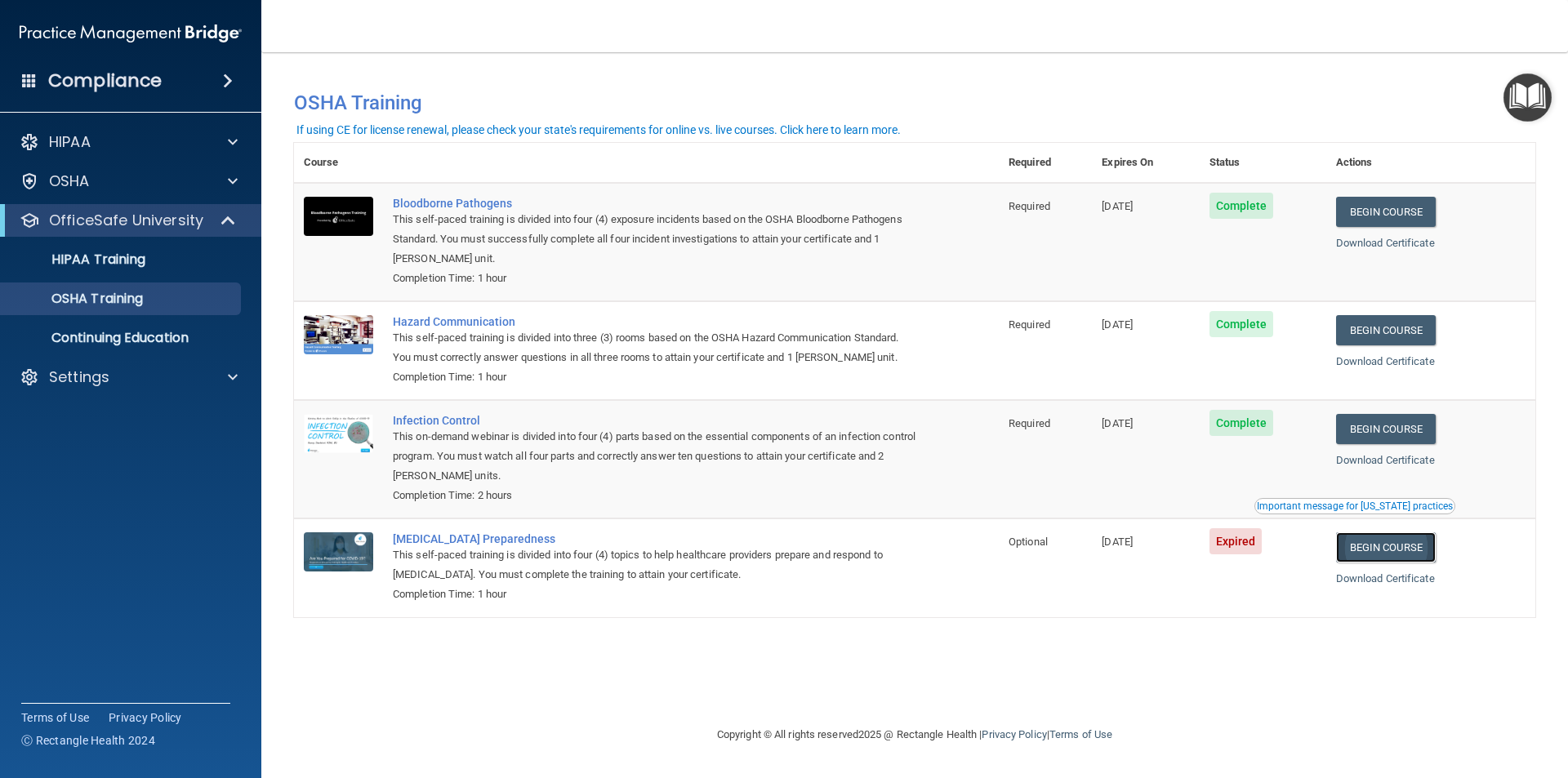
click at [1374, 551] on link "Begin Course" at bounding box center [1385, 547] width 100 height 30
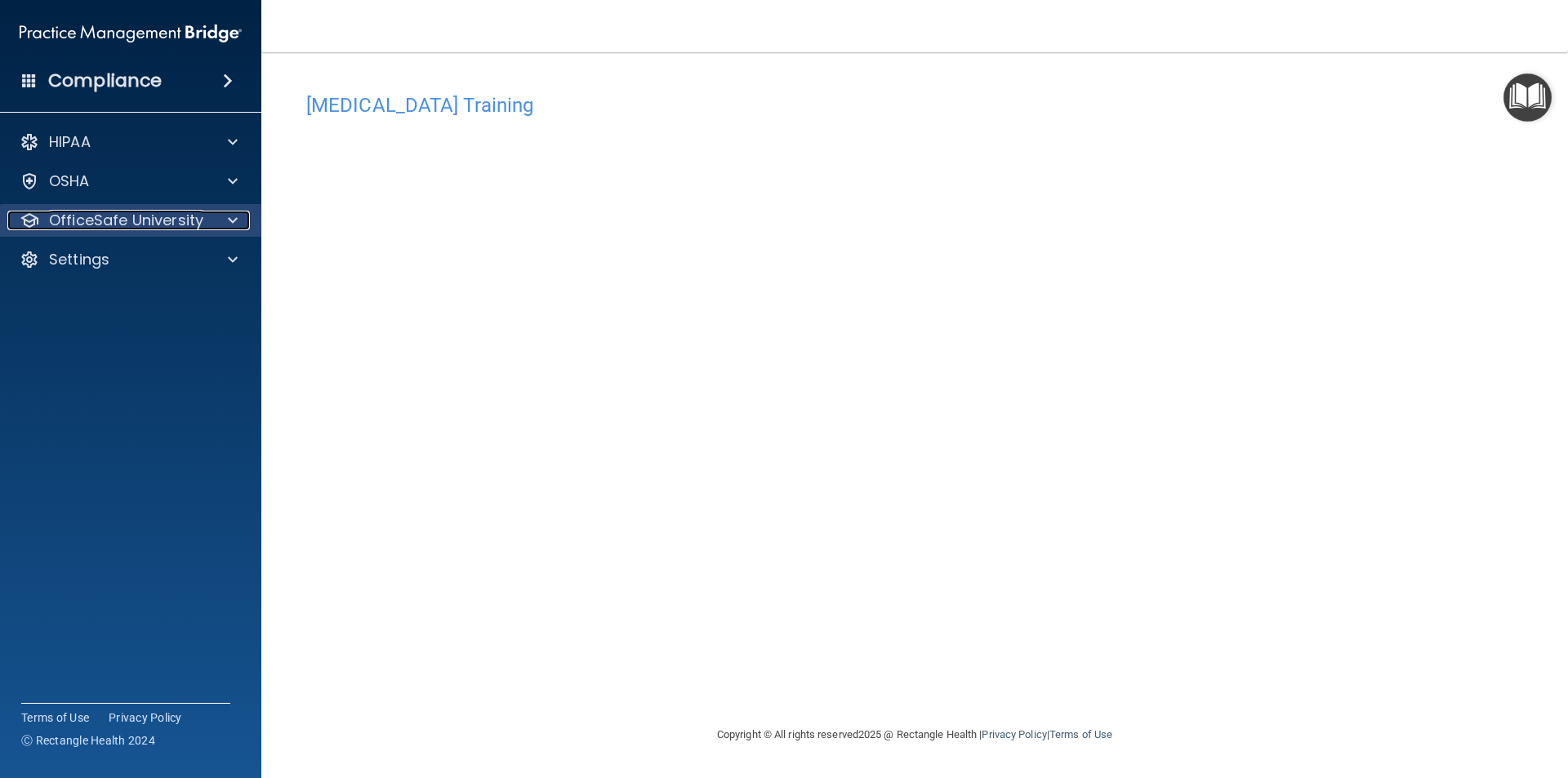
click at [159, 211] on p "OfficeSafe University" at bounding box center [126, 220] width 154 height 19
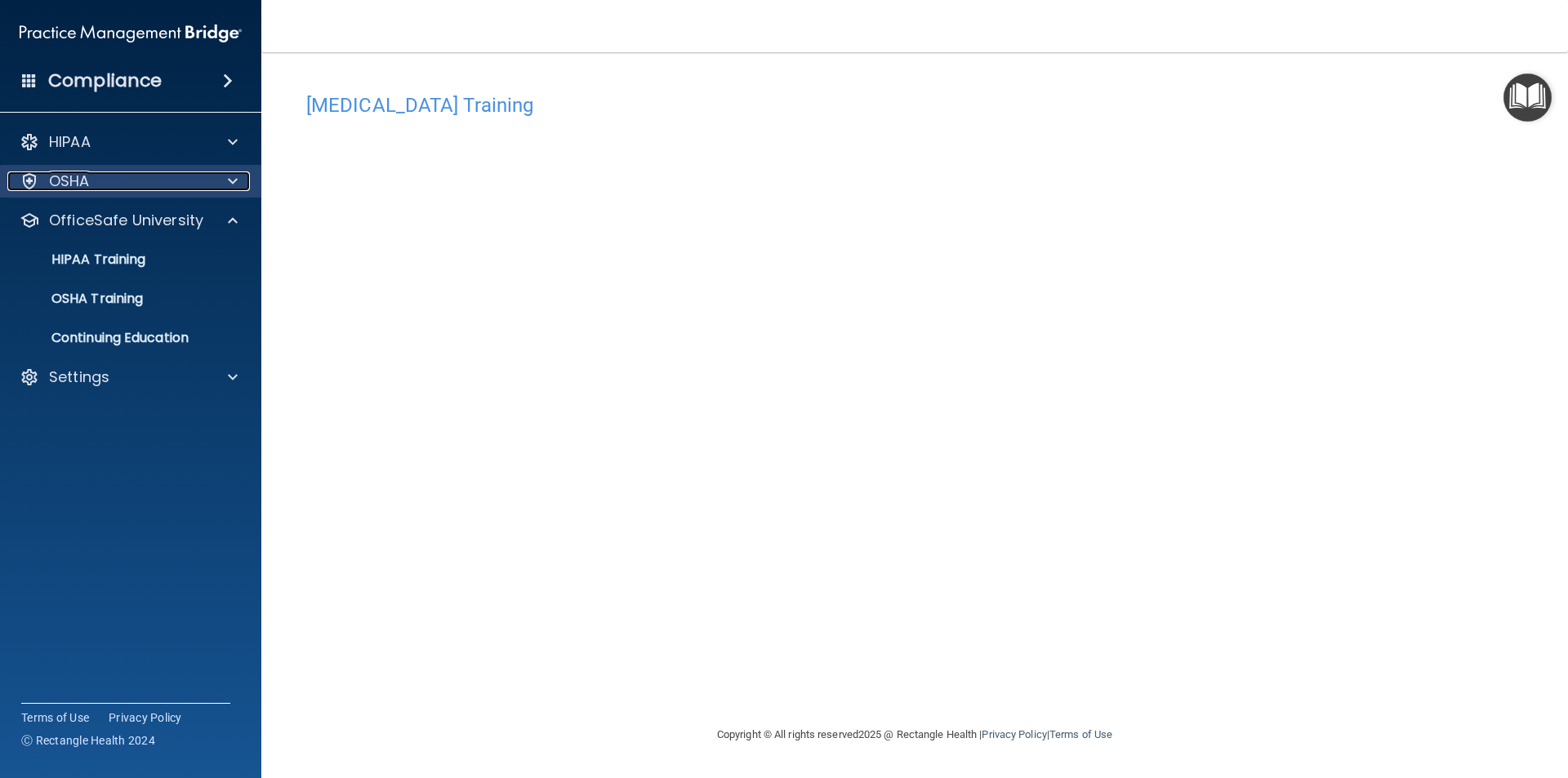
click at [156, 184] on div "OSHA" at bounding box center [108, 181] width 203 height 19
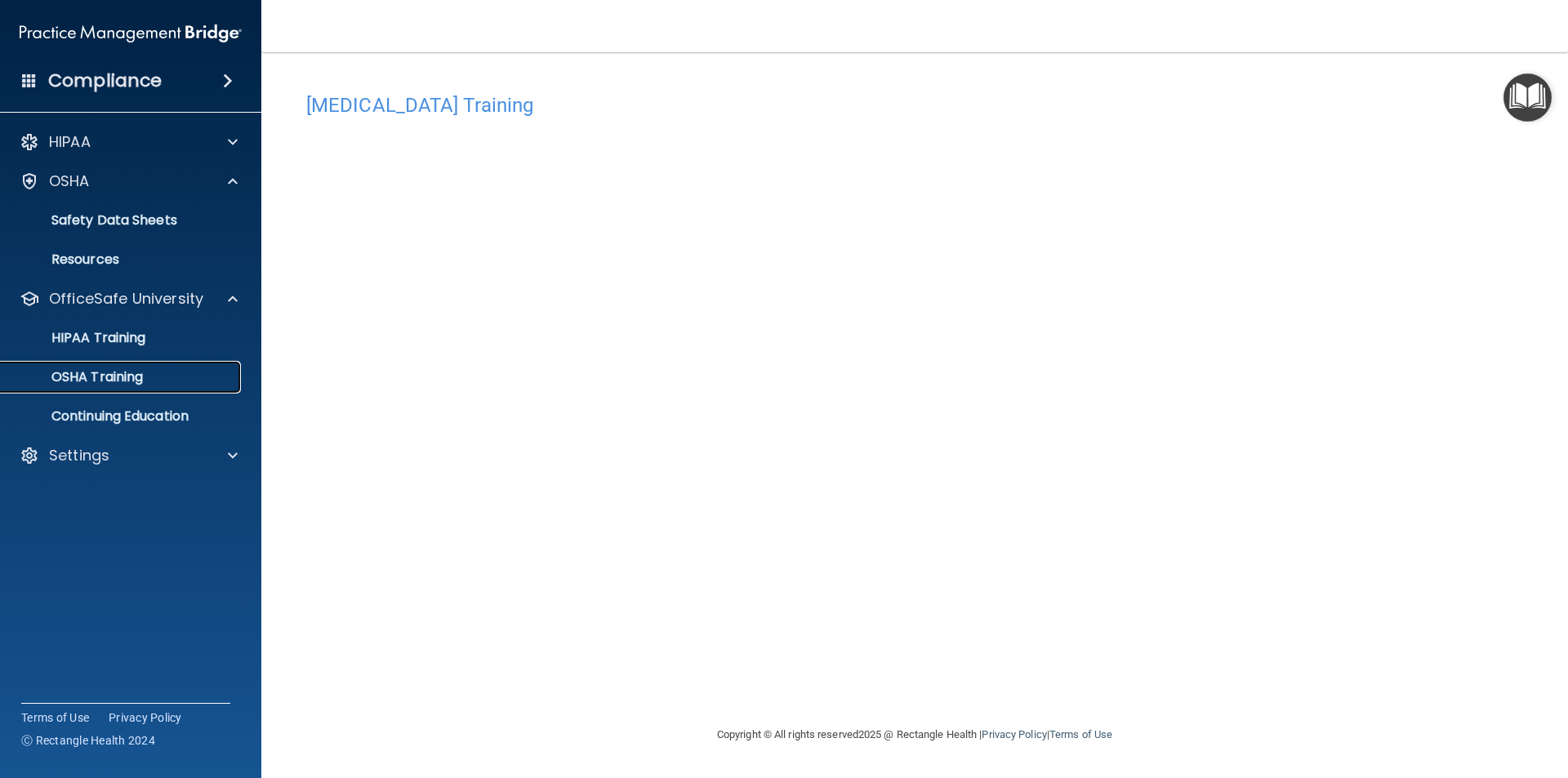
click at [200, 373] on div "OSHA Training" at bounding box center [122, 377] width 223 height 17
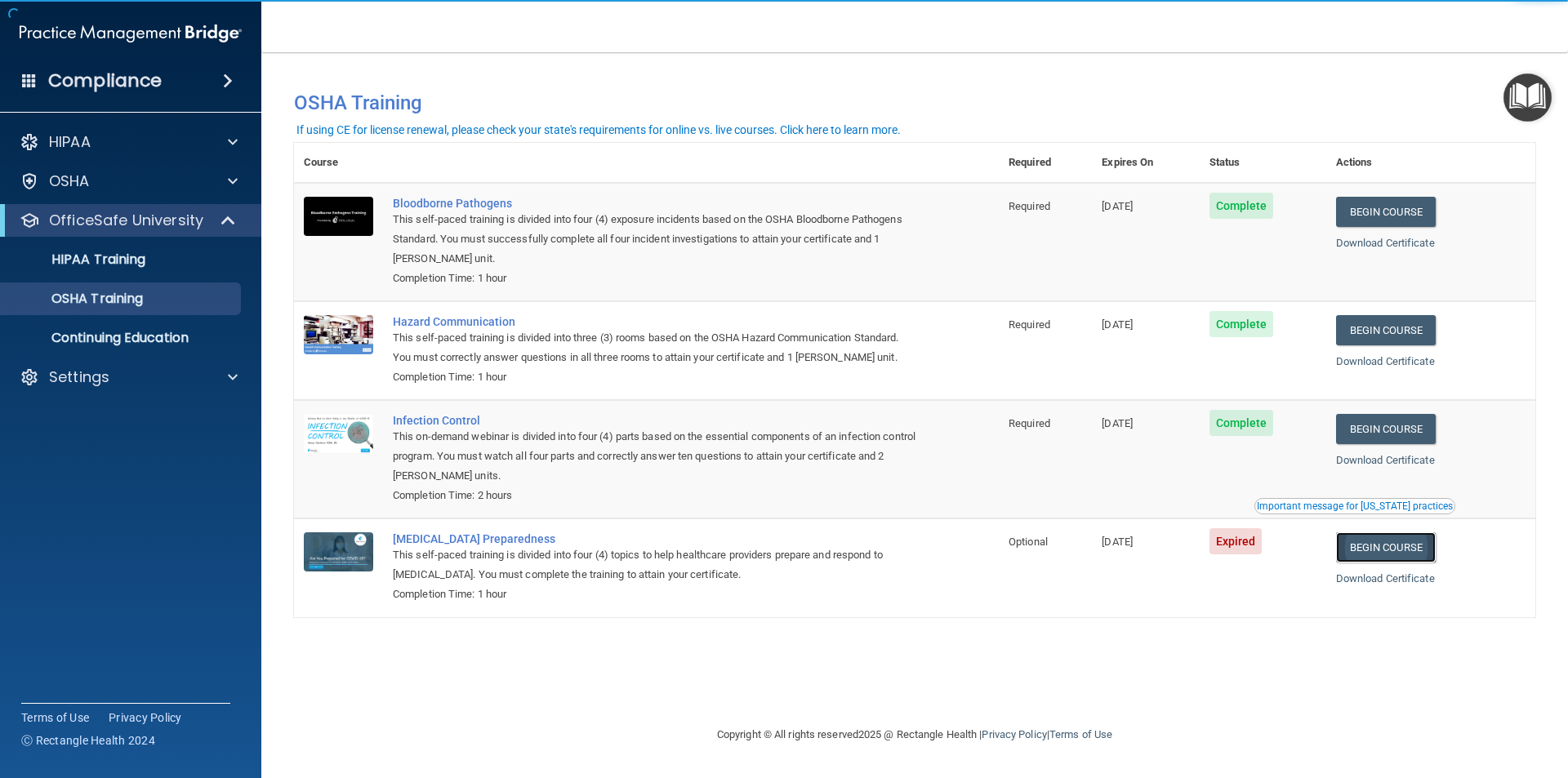
click at [1406, 546] on link "Begin Course" at bounding box center [1385, 547] width 100 height 30
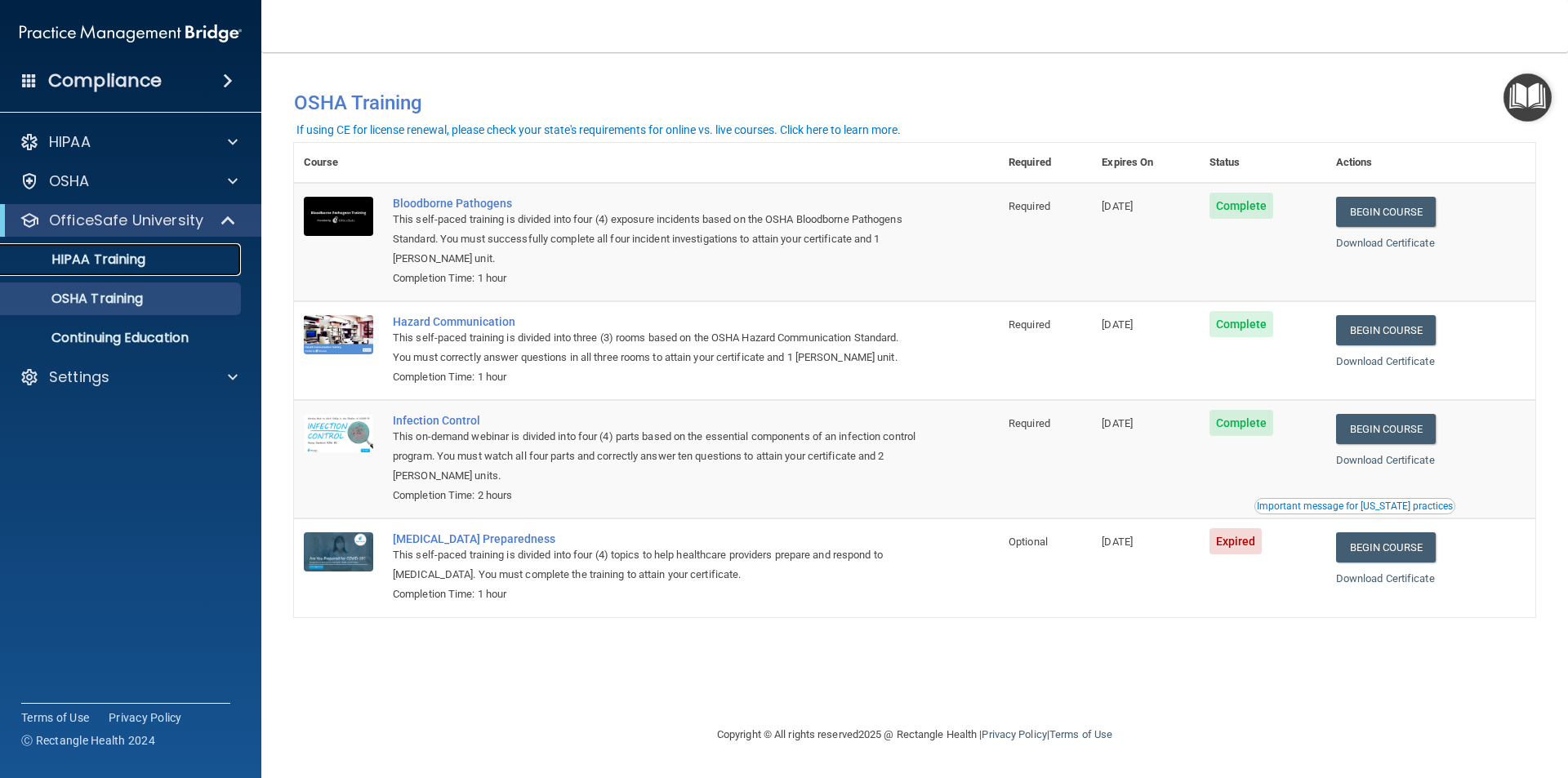
click at [162, 253] on div "HIPAA Training" at bounding box center [122, 260] width 223 height 17
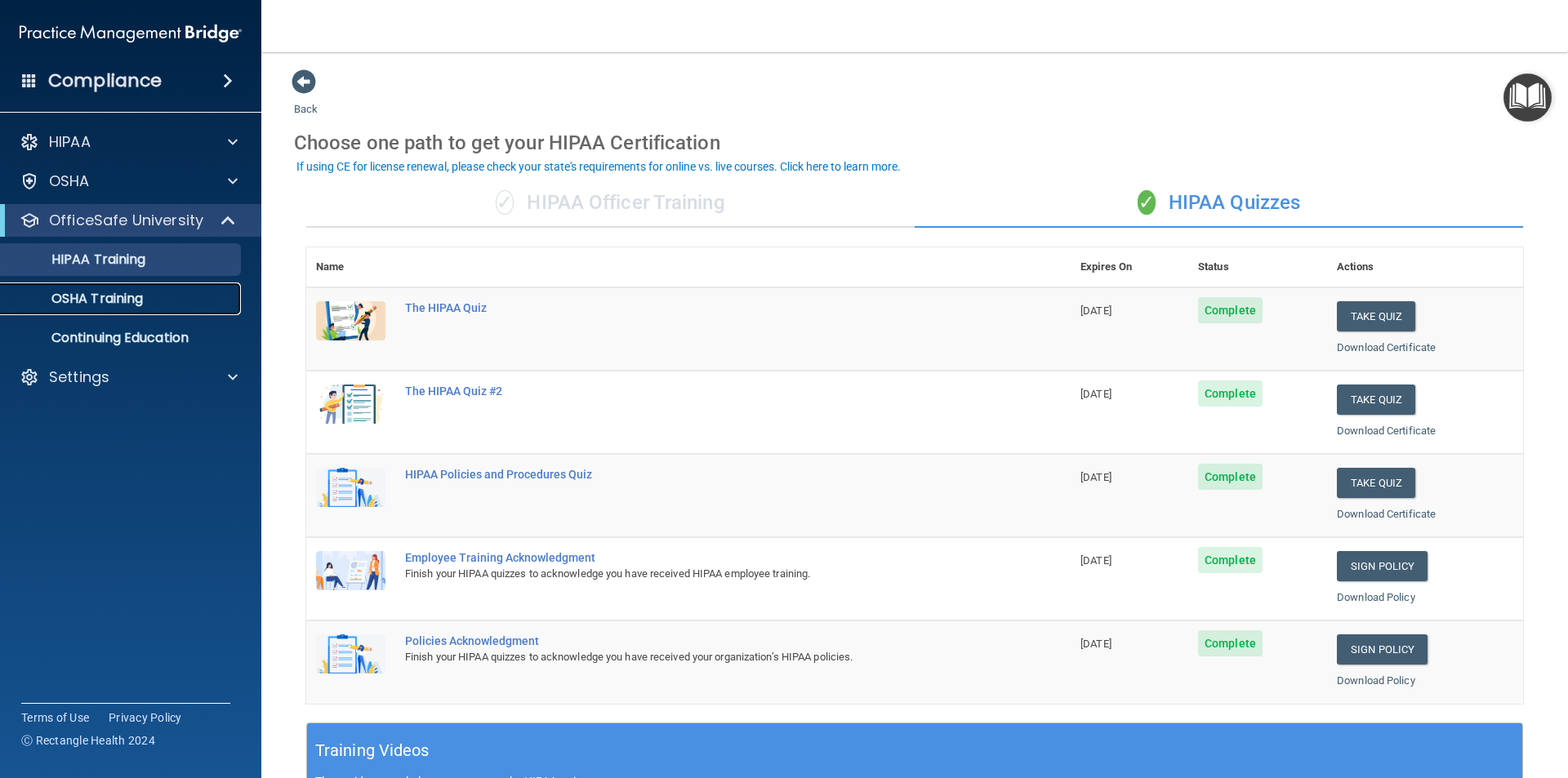
click at [174, 307] on link "OSHA Training" at bounding box center [112, 299] width 257 height 33
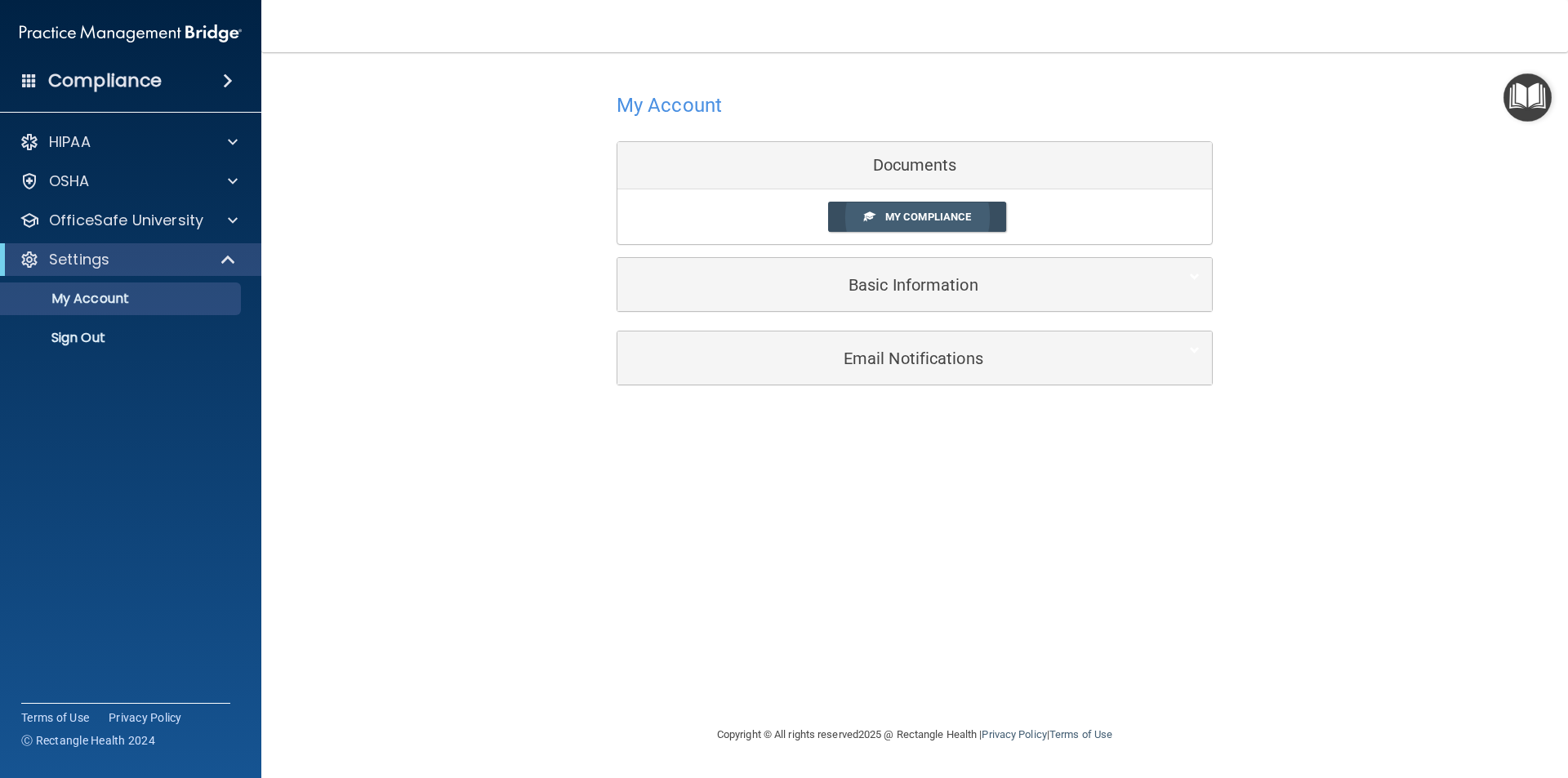
click at [929, 218] on span "My Compliance" at bounding box center [927, 217] width 85 height 12
